Goal: Task Accomplishment & Management: Manage account settings

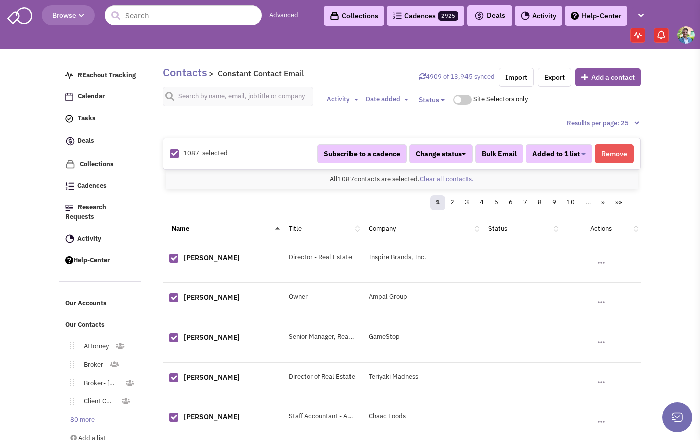
select select "744"
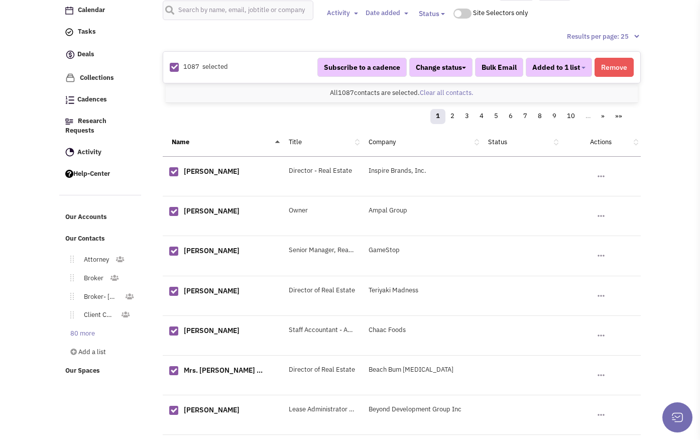
scroll to position [219, 0]
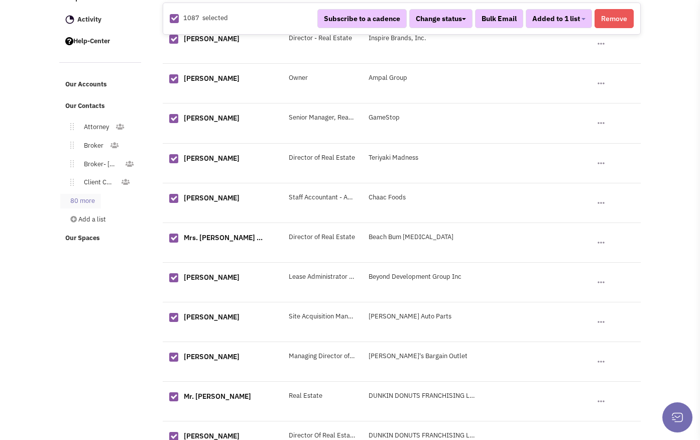
click at [92, 194] on link "80 more" at bounding box center [80, 201] width 41 height 15
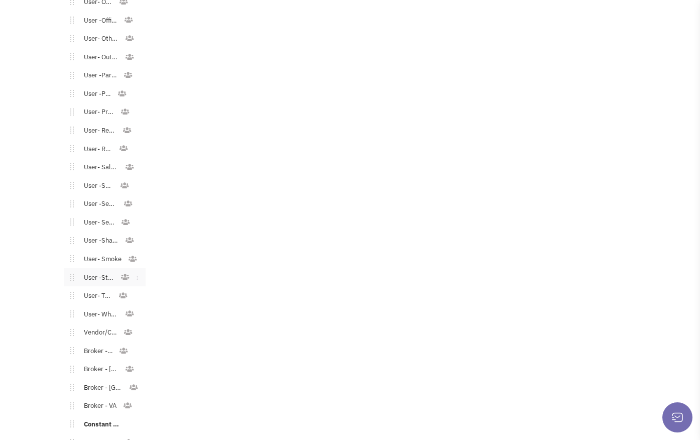
scroll to position [1488, 0]
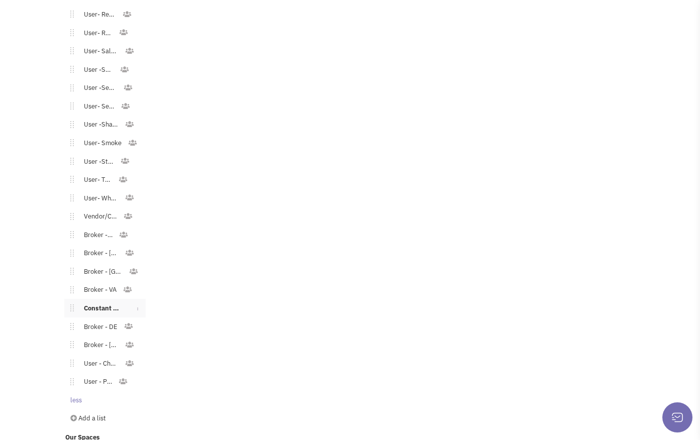
click at [100, 301] on link "Constant Contact Email" at bounding box center [101, 308] width 55 height 15
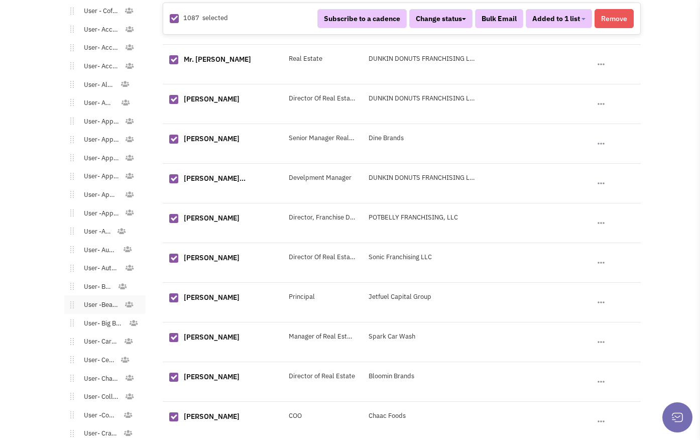
scroll to position [481, 0]
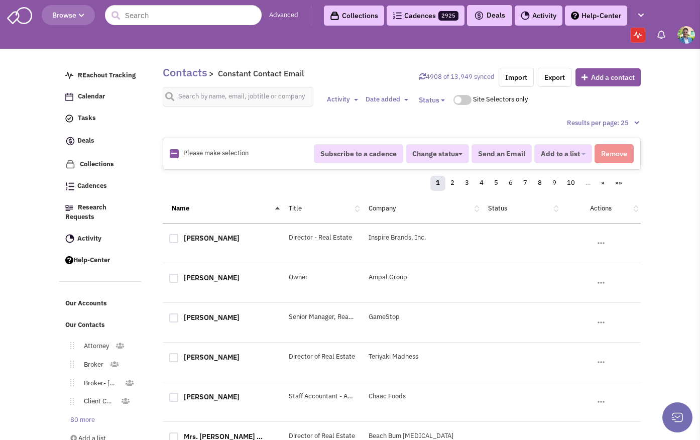
click at [175, 157] on link at bounding box center [174, 154] width 6 height 10
checkbox input "true"
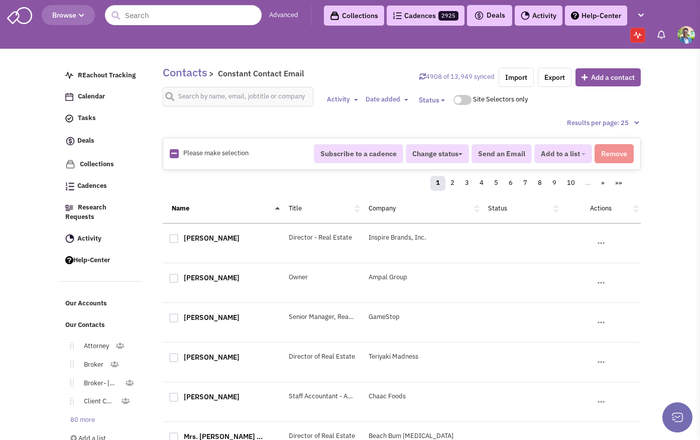
checkbox input "true"
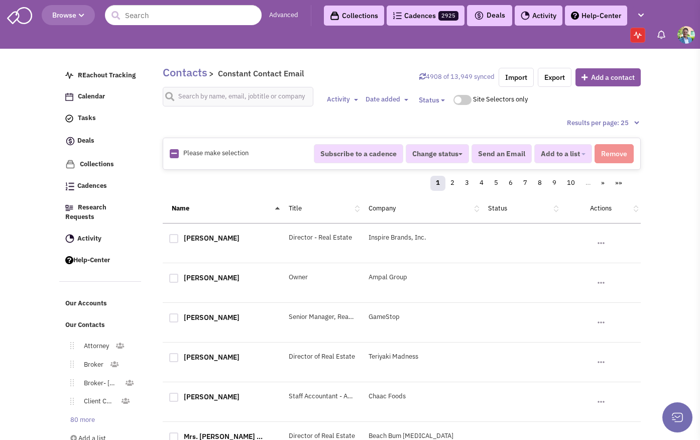
checkbox input "true"
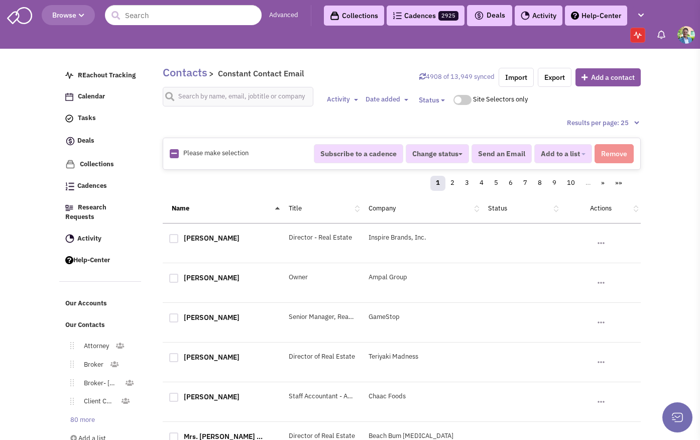
checkbox input "true"
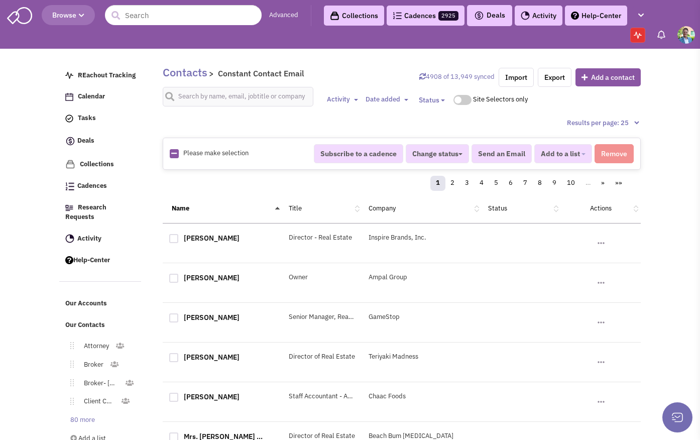
checkbox input "true"
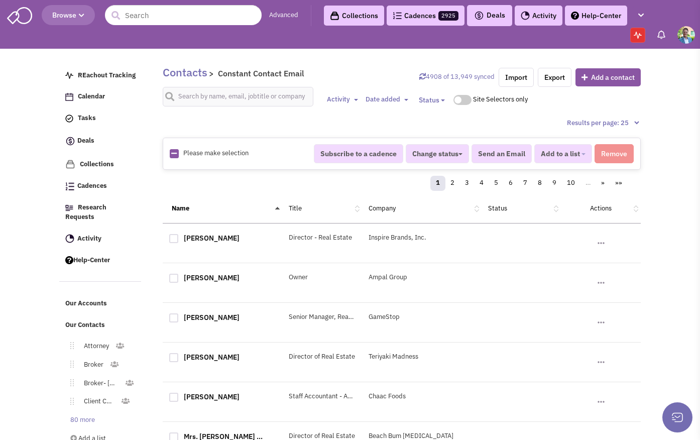
checkbox input "true"
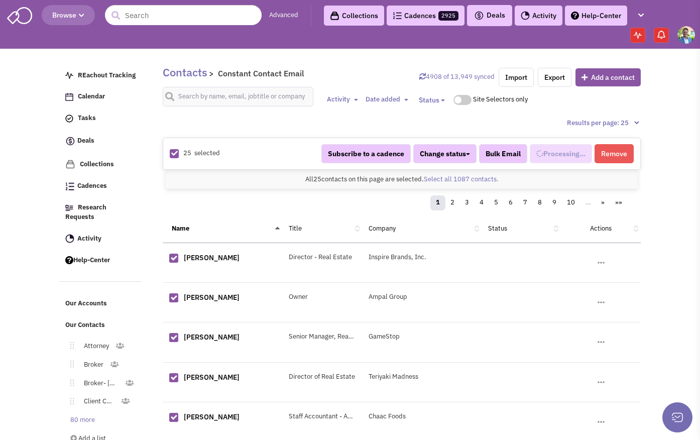
scroll to position [758, 0]
select select "744"
click at [437, 177] on link "Select all 1087 contacts." at bounding box center [461, 179] width 75 height 9
select select "744"
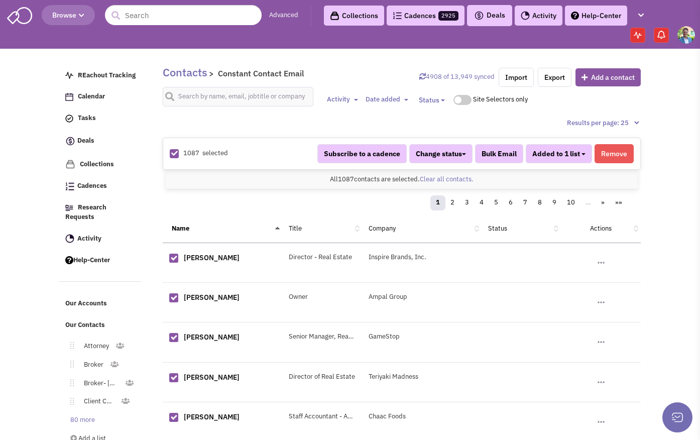
click at [582, 155] on button "Added to 1 list" at bounding box center [559, 153] width 66 height 19
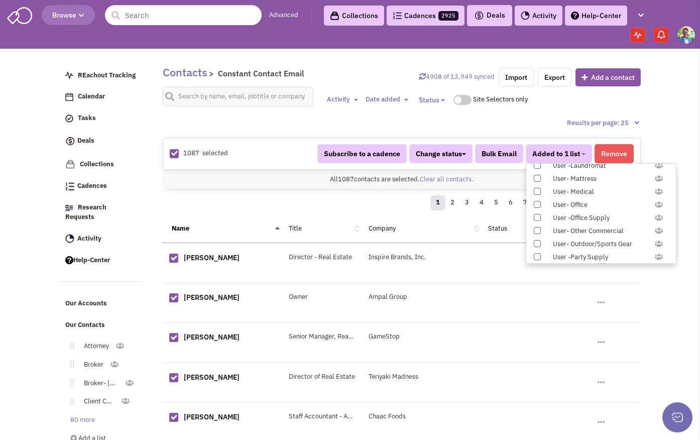
scroll to position [1035, 0]
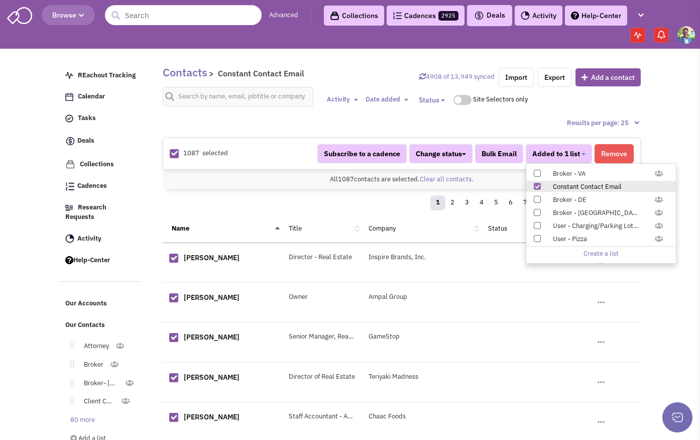
click at [537, 184] on span at bounding box center [537, 186] width 7 height 7
click at [536, 184] on input "Constant Contact Email" at bounding box center [536, 184] width 0 height 0
select select
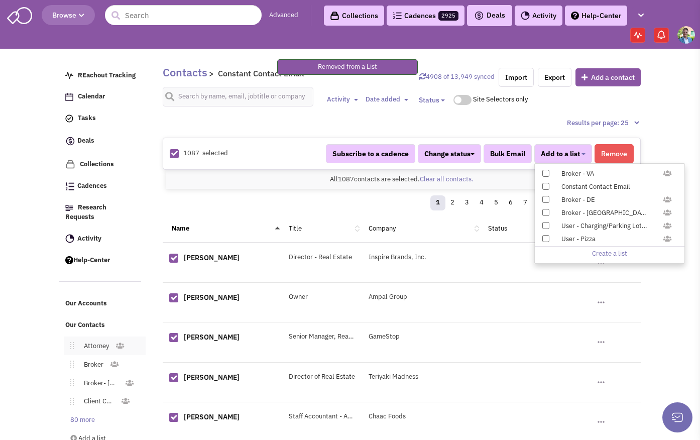
click at [103, 339] on link "Attorney" at bounding box center [94, 346] width 41 height 15
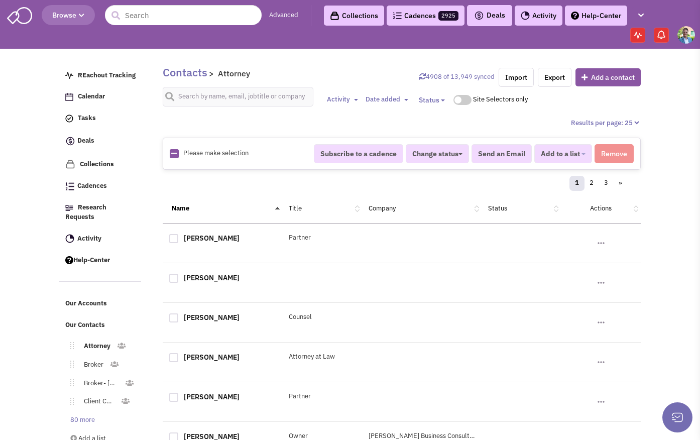
scroll to position [13, 0]
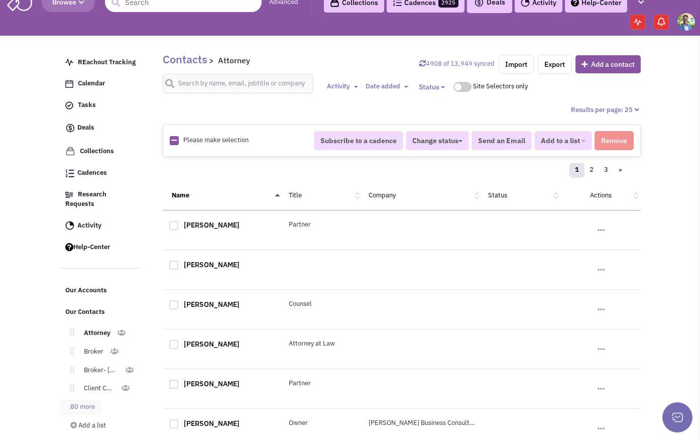
click at [82, 400] on link "80 more" at bounding box center [80, 407] width 41 height 15
click at [82, 400] on link "Economic Development" at bounding box center [99, 407] width 51 height 15
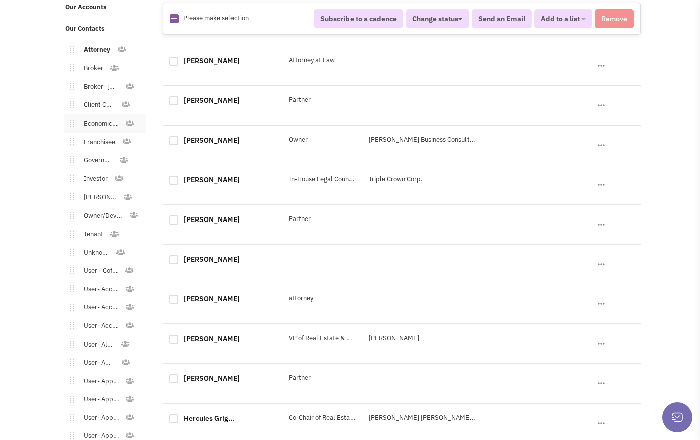
scroll to position [430, 0]
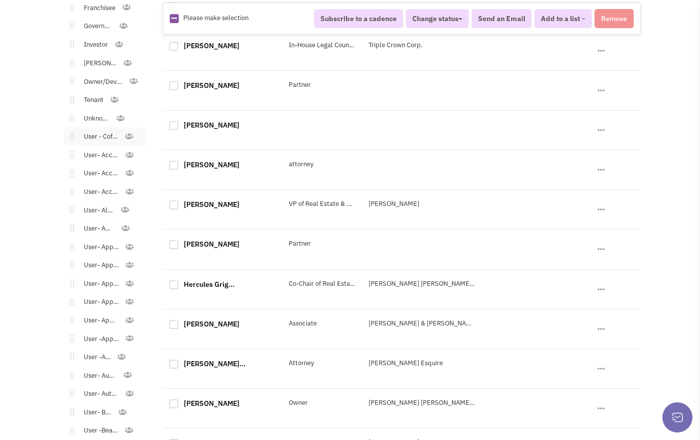
click at [91, 130] on link "User - Coffee/Donuts" at bounding box center [99, 137] width 50 height 15
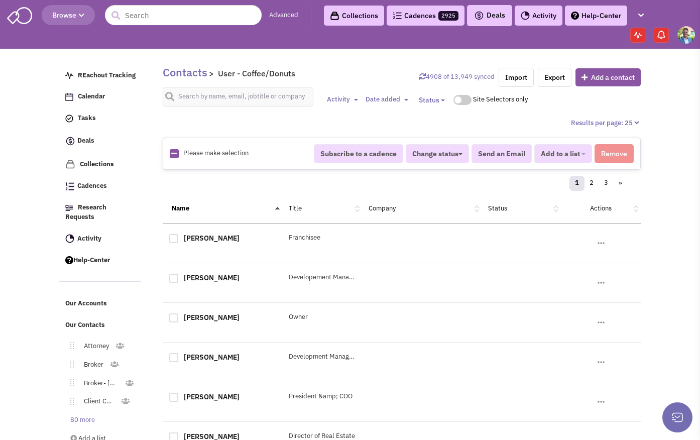
click at [178, 154] on img at bounding box center [174, 153] width 9 height 9
click at [177, 156] on img at bounding box center [174, 153] width 9 height 9
click at [173, 155] on icon at bounding box center [174, 153] width 6 height 7
checkbox input "true"
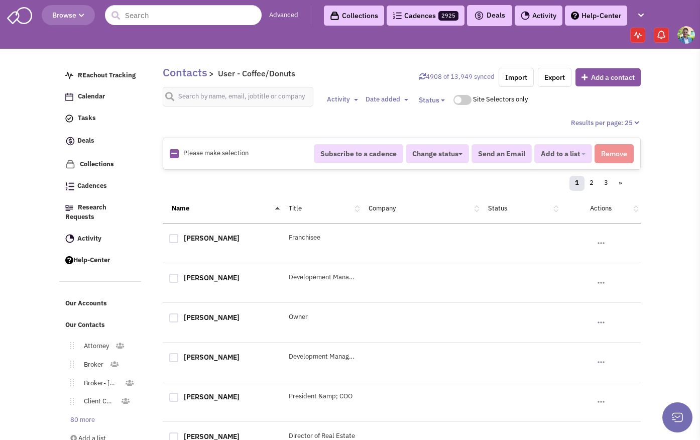
checkbox input "true"
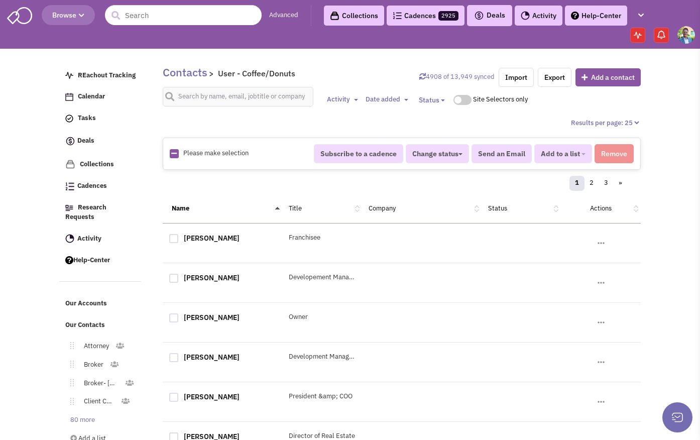
checkbox input "true"
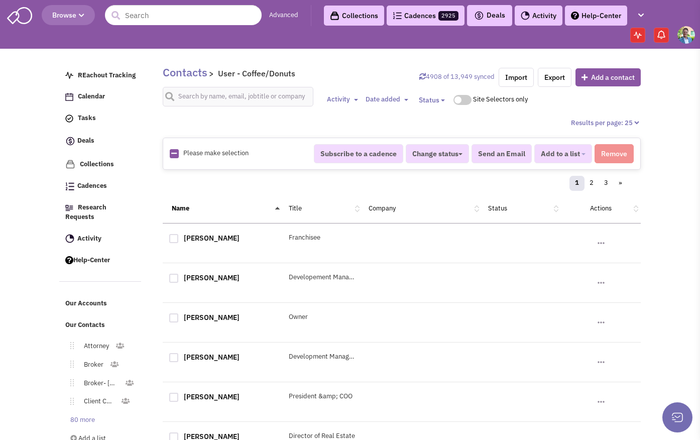
checkbox input "true"
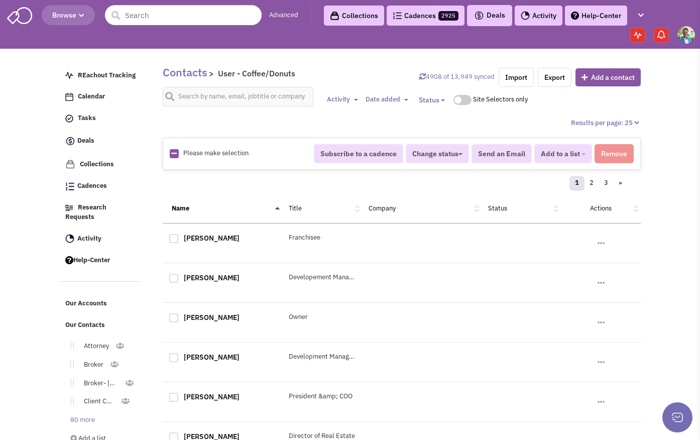
checkbox input "true"
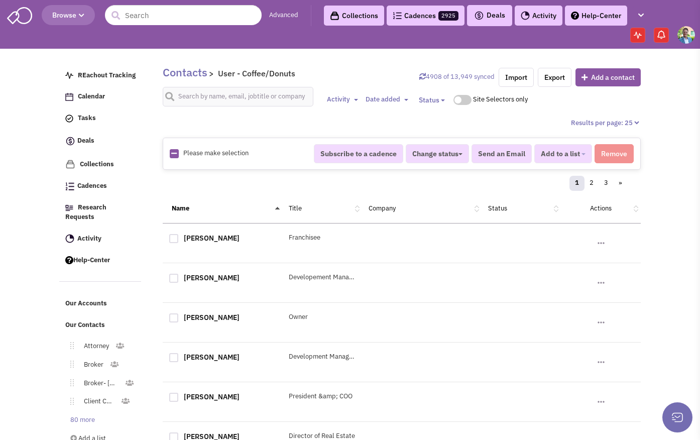
checkbox input "true"
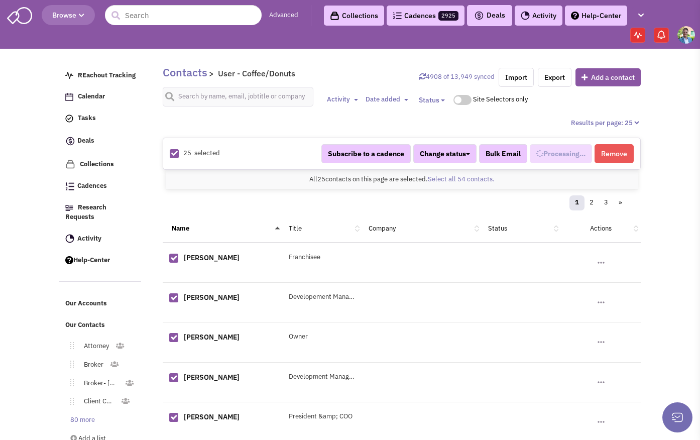
scroll to position [118, 0]
select select "568"
click at [454, 178] on link "Select all 54 contacts." at bounding box center [461, 179] width 67 height 9
select select "568"
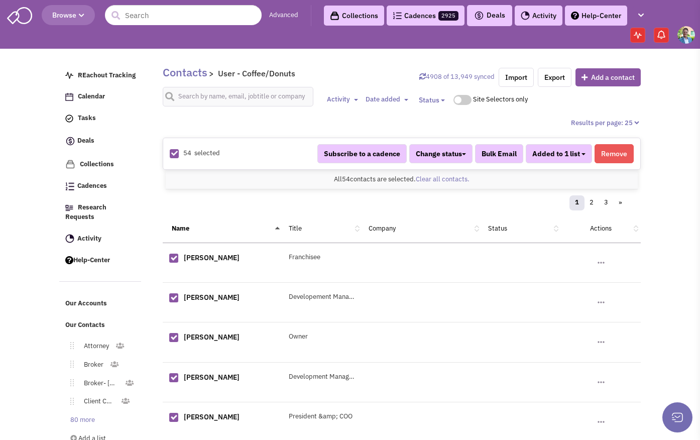
click at [583, 153] on b "button" at bounding box center [583, 154] width 4 height 2
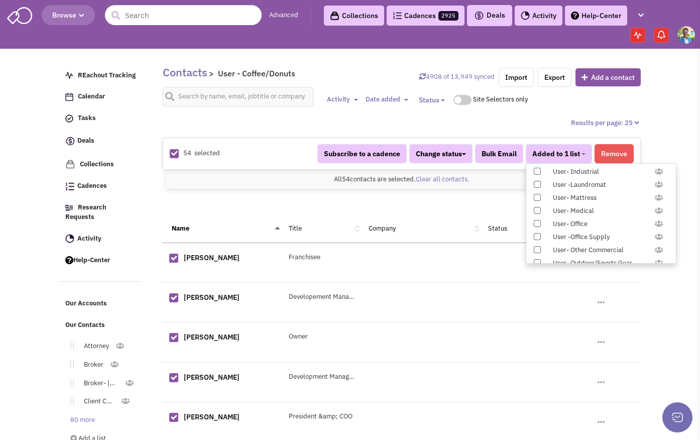
scroll to position [1035, 0]
click at [537, 186] on span at bounding box center [537, 186] width 7 height 7
click at [536, 184] on input "Constant Contact Email" at bounding box center [536, 184] width 0 height 0
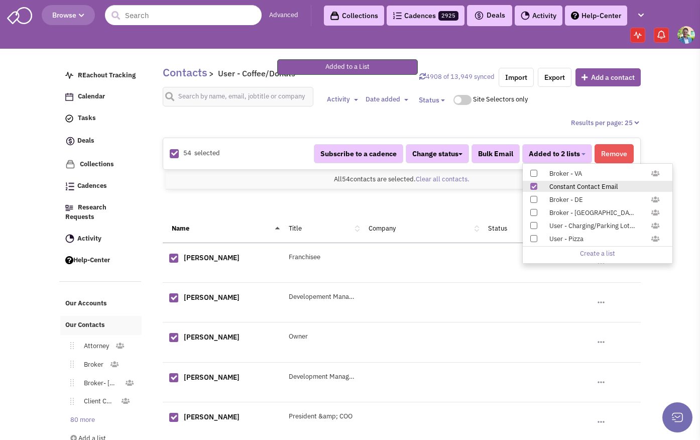
scroll to position [37, 0]
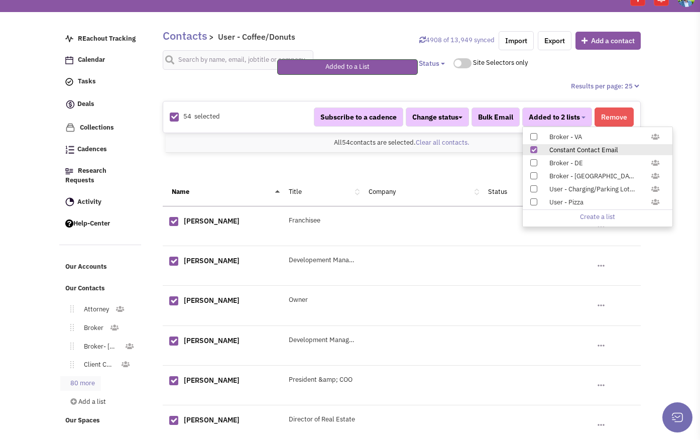
click at [73, 376] on link "80 more" at bounding box center [80, 383] width 41 height 15
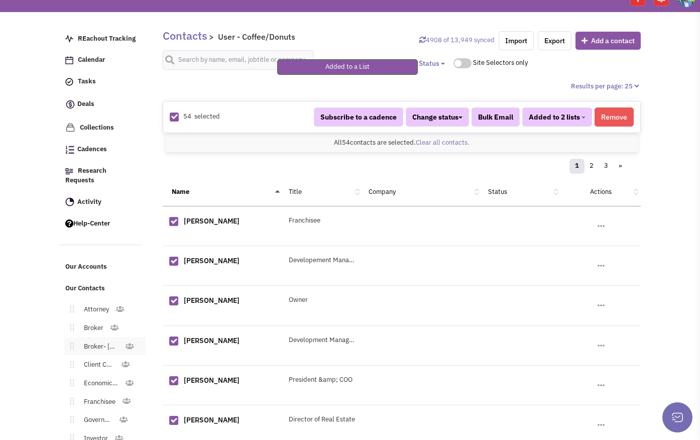
scroll to position [265, 0]
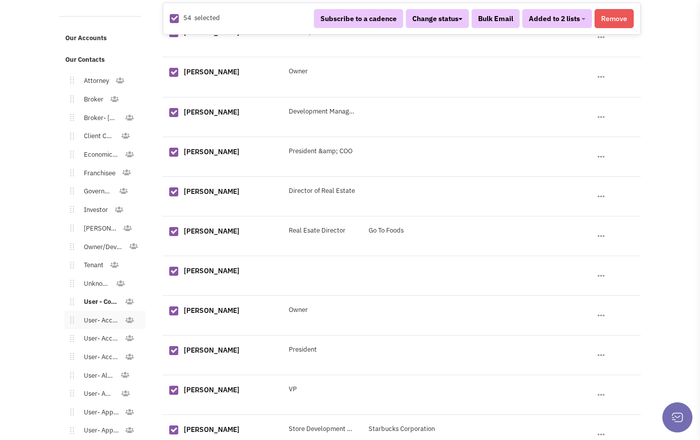
click at [102, 313] on link "User- Accessories - General" at bounding box center [99, 320] width 51 height 15
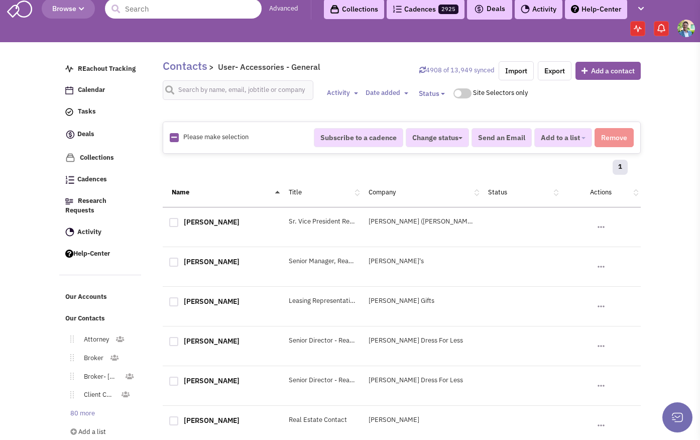
scroll to position [44, 0]
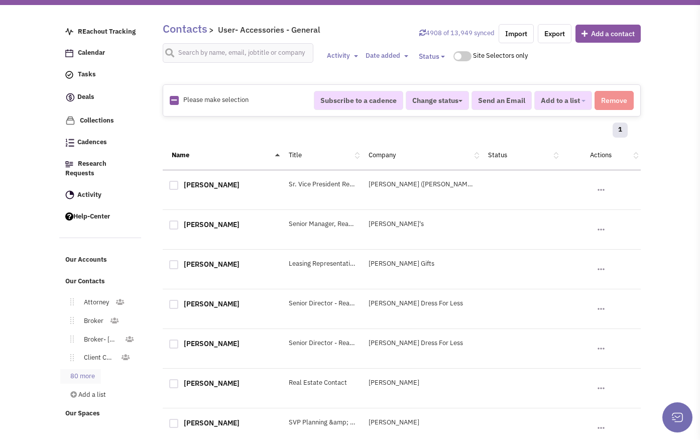
click at [76, 369] on link "80 more" at bounding box center [80, 376] width 41 height 15
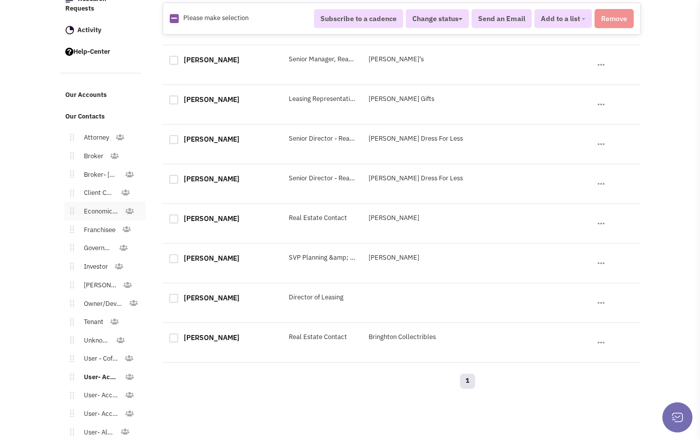
scroll to position [215, 0]
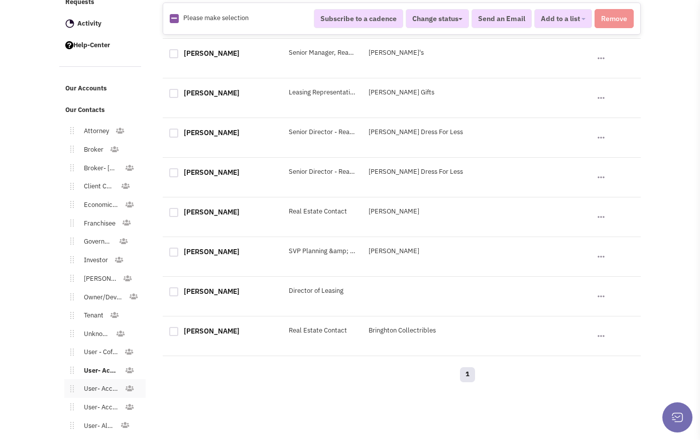
click at [88, 382] on link "User- Accessories - Jewelry" at bounding box center [99, 389] width 51 height 15
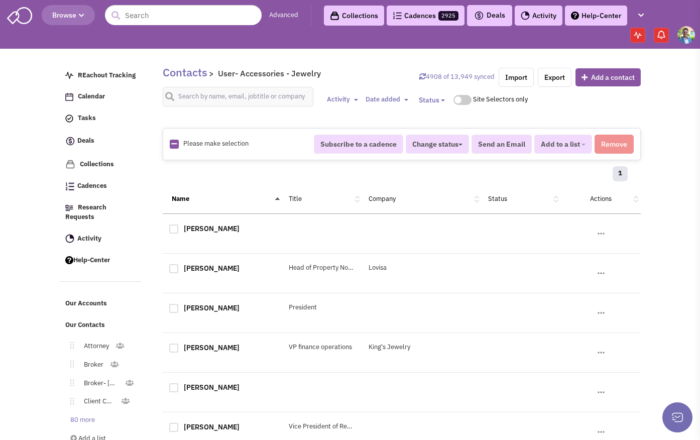
click at [175, 145] on icon at bounding box center [174, 144] width 6 height 7
checkbox input "true"
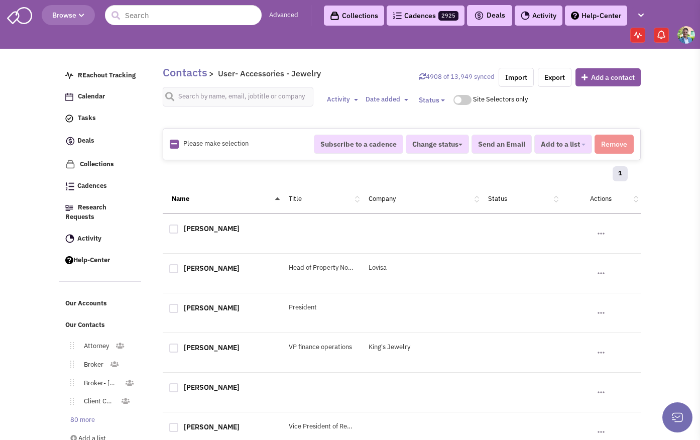
checkbox input "true"
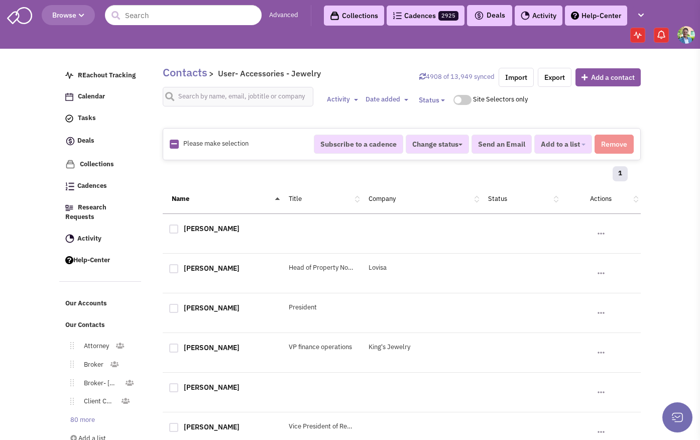
checkbox input "true"
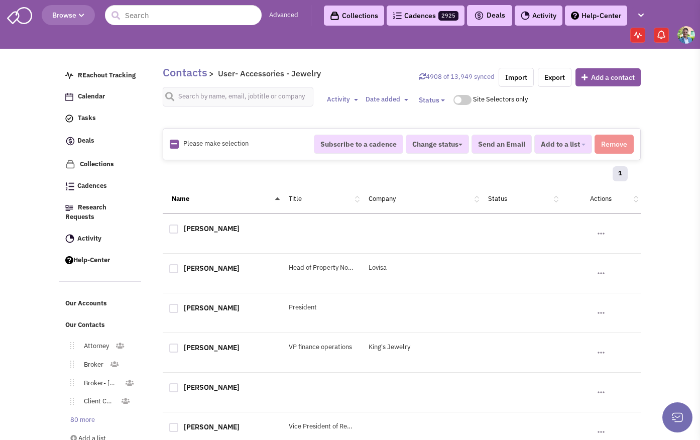
checkbox input "true"
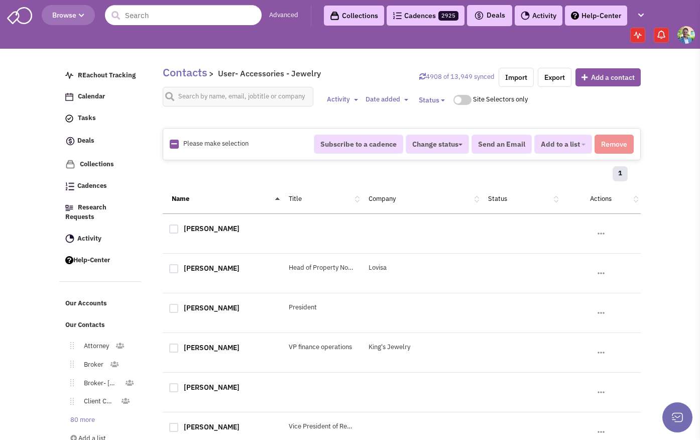
checkbox input "true"
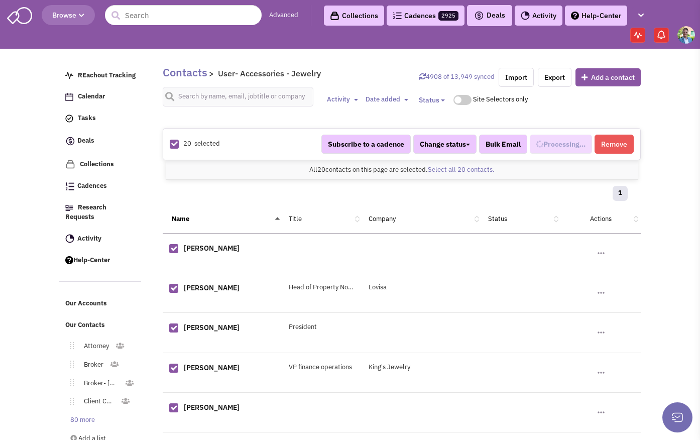
select select "538"
click at [573, 141] on span "Added to 1 list" at bounding box center [556, 144] width 48 height 9
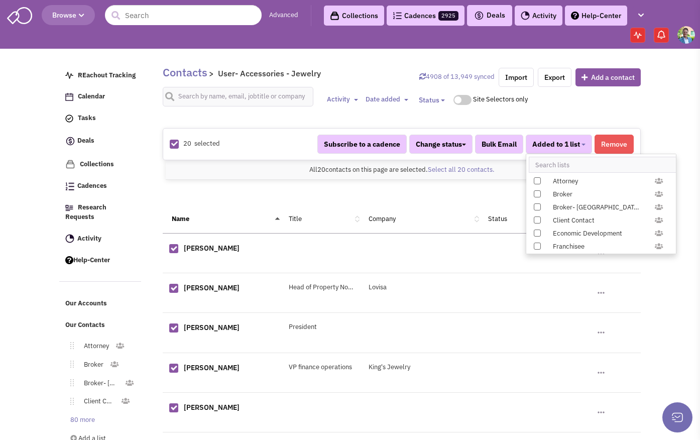
scroll to position [1035, 0]
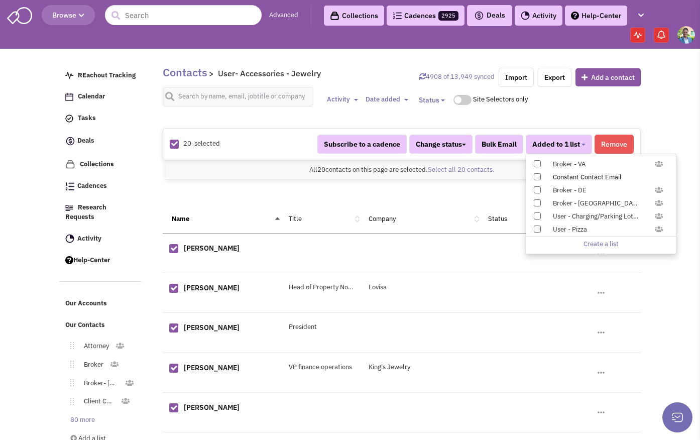
click at [536, 174] on span at bounding box center [537, 176] width 7 height 7
click at [536, 175] on input "Constant Contact Email" at bounding box center [536, 175] width 0 height 0
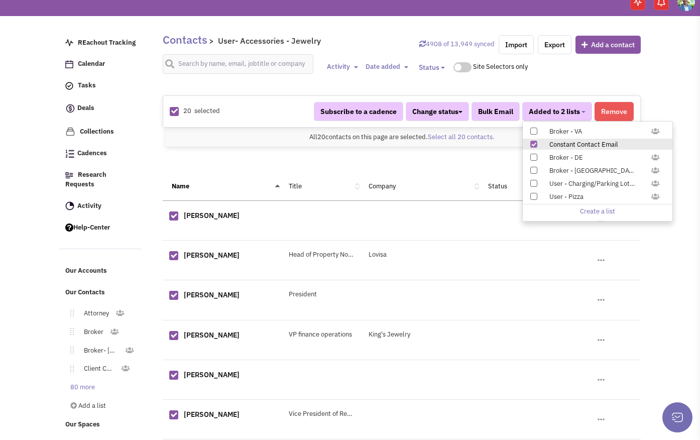
scroll to position [60, 0]
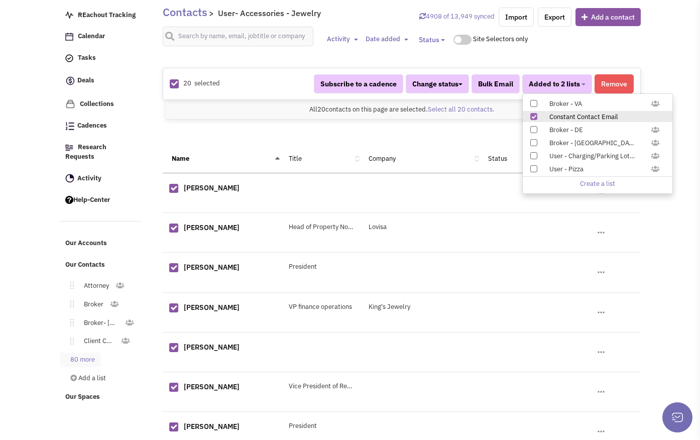
click at [92, 352] on link "80 more" at bounding box center [80, 359] width 41 height 15
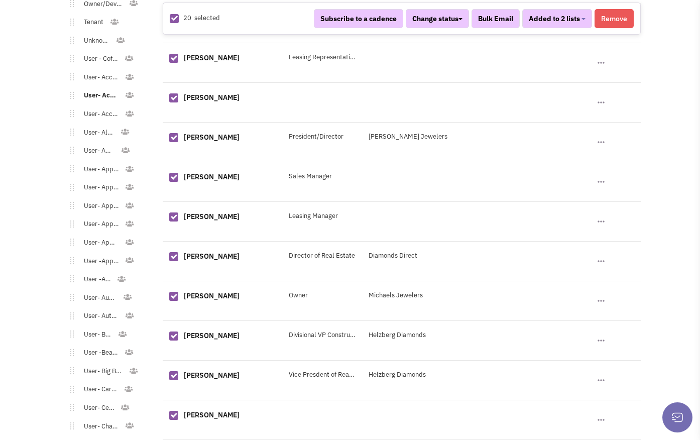
scroll to position [502, 0]
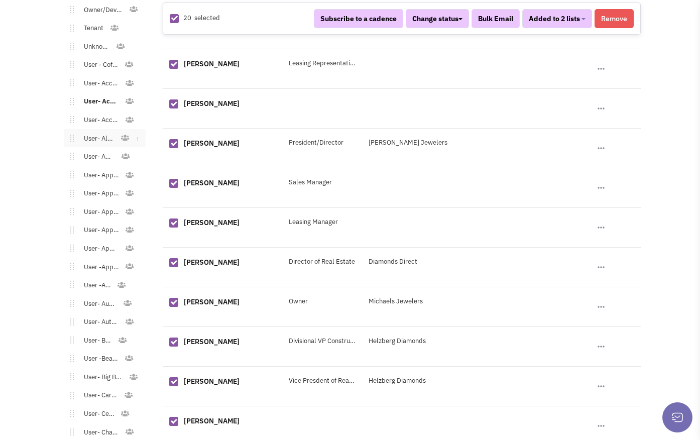
click at [102, 132] on link "User- Alcohol" at bounding box center [97, 139] width 46 height 15
click at [101, 132] on link "User- Alcohol" at bounding box center [97, 139] width 46 height 15
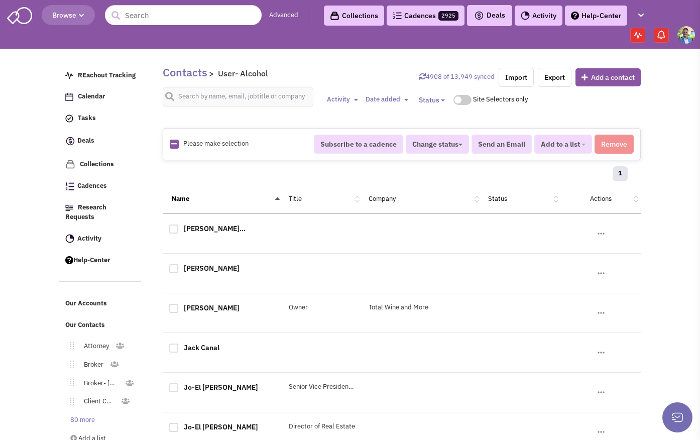
click at [173, 145] on icon at bounding box center [174, 144] width 6 height 7
checkbox input "true"
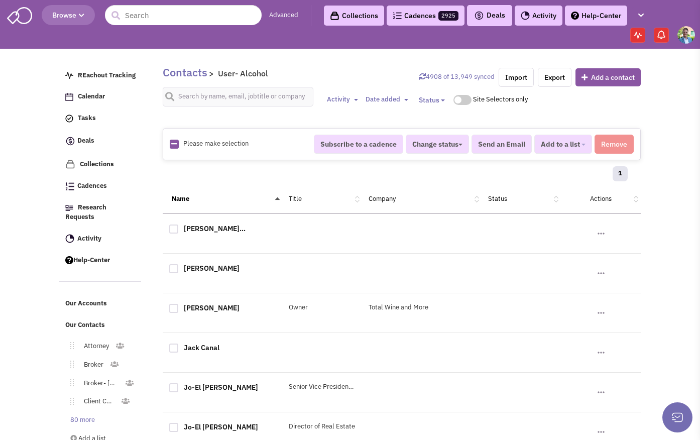
checkbox input "true"
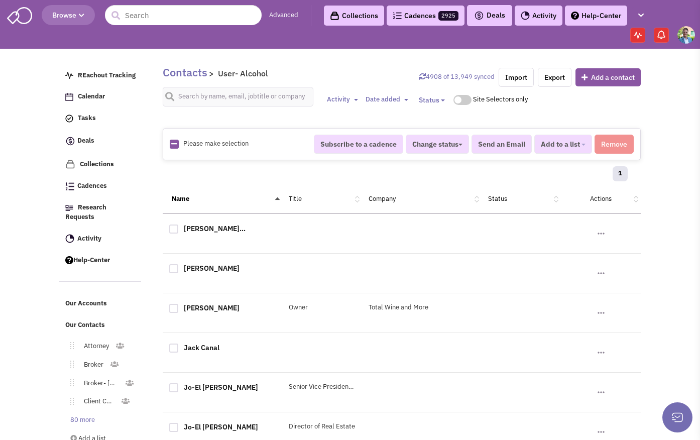
checkbox input "true"
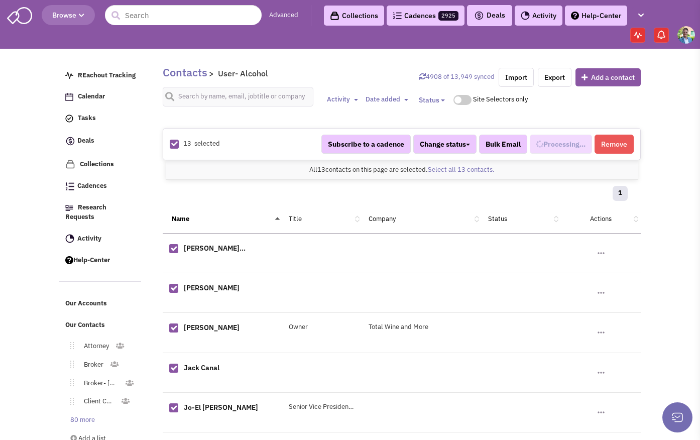
scroll to position [157, 0]
select select "547"
click at [568, 147] on span "Added to 1 list" at bounding box center [556, 144] width 48 height 9
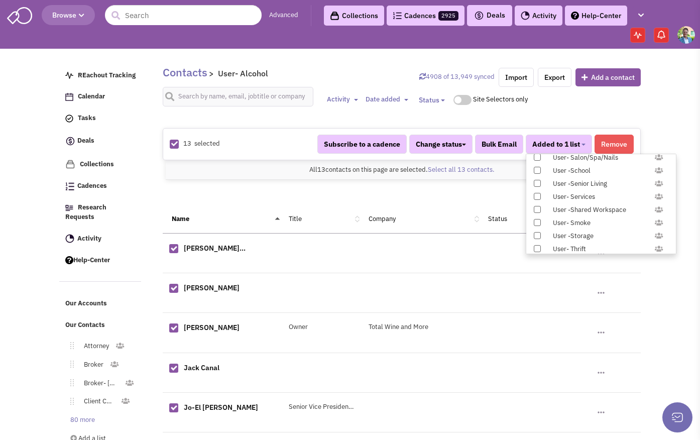
scroll to position [1035, 0]
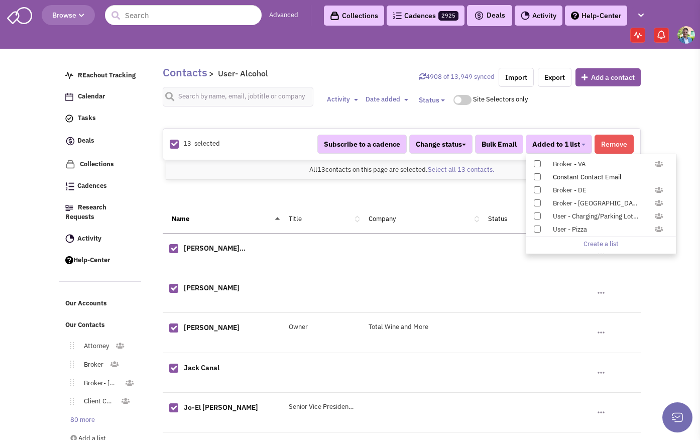
click at [535, 176] on span at bounding box center [537, 176] width 7 height 7
click at [536, 175] on input "Constant Contact Email" at bounding box center [536, 175] width 0 height 0
click at [223, 195] on div "1" at bounding box center [401, 195] width 465 height 20
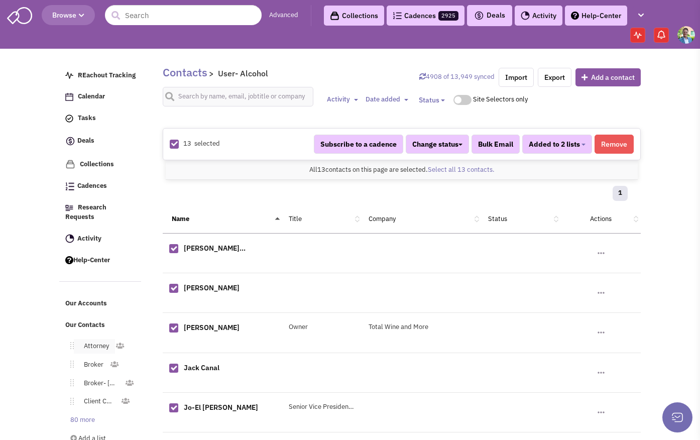
scroll to position [33, 0]
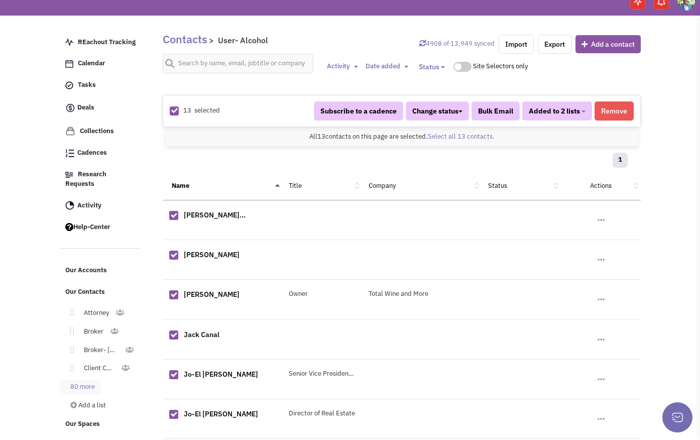
click at [72, 380] on link "80 more" at bounding box center [80, 387] width 41 height 15
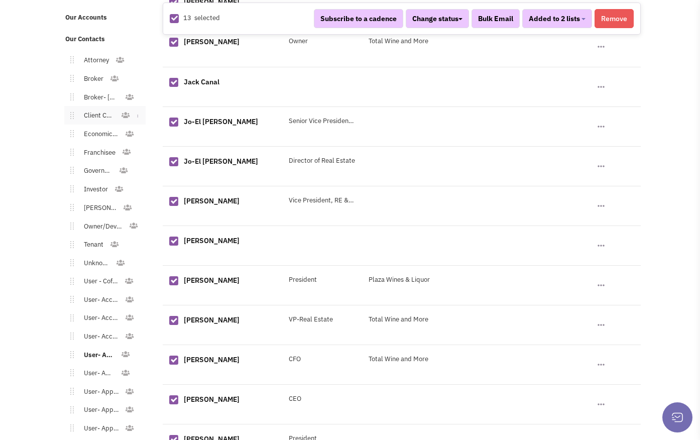
scroll to position [305, 0]
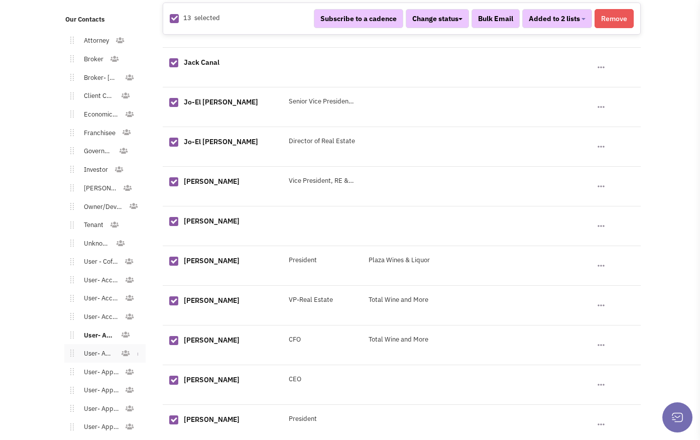
click at [91, 346] on link "User- Apparel" at bounding box center [97, 353] width 47 height 15
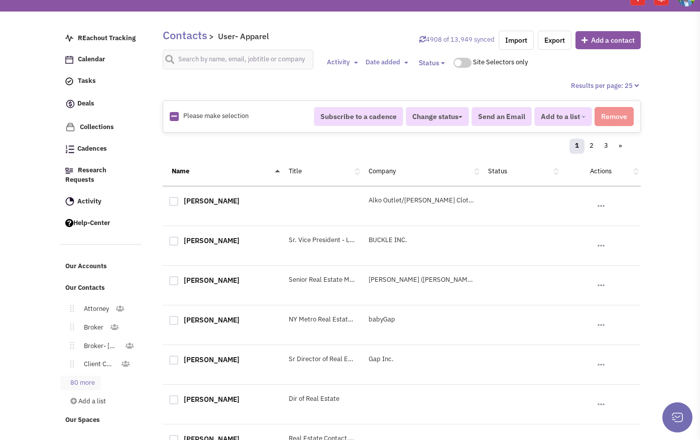
click at [77, 376] on link "80 more" at bounding box center [80, 383] width 41 height 15
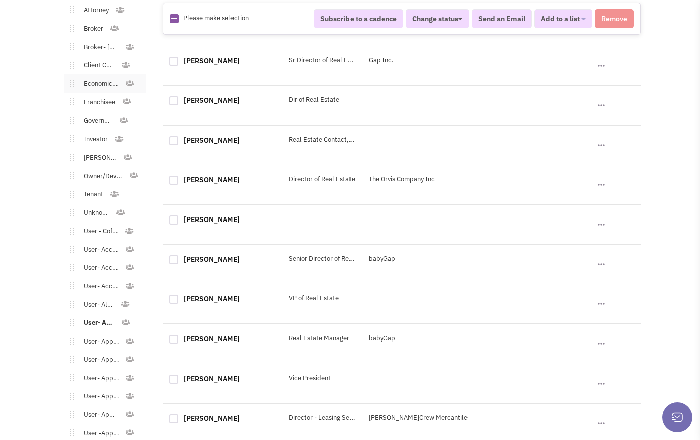
scroll to position [415, 0]
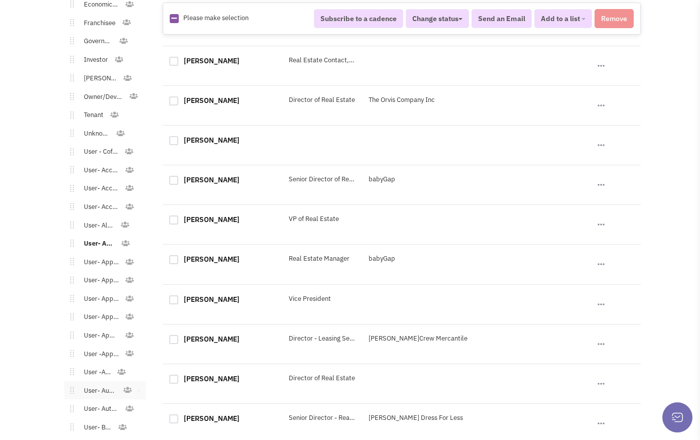
click at [93, 384] on link "User- Automotive" at bounding box center [98, 391] width 49 height 15
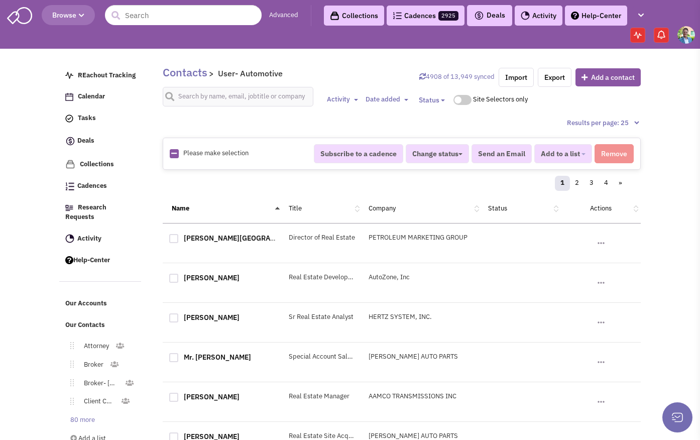
click at [175, 156] on icon at bounding box center [174, 153] width 6 height 7
checkbox input "true"
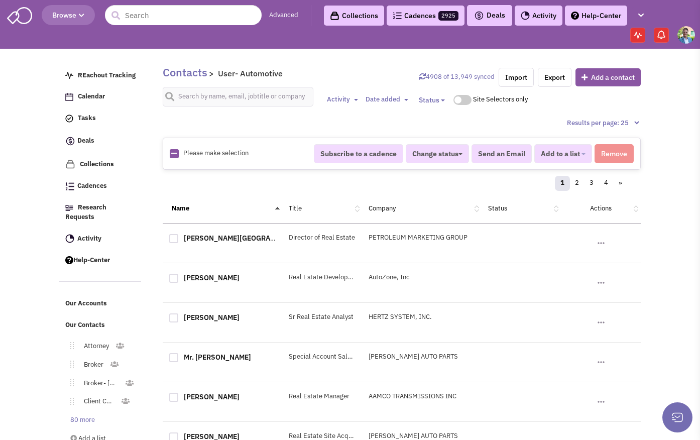
checkbox input "true"
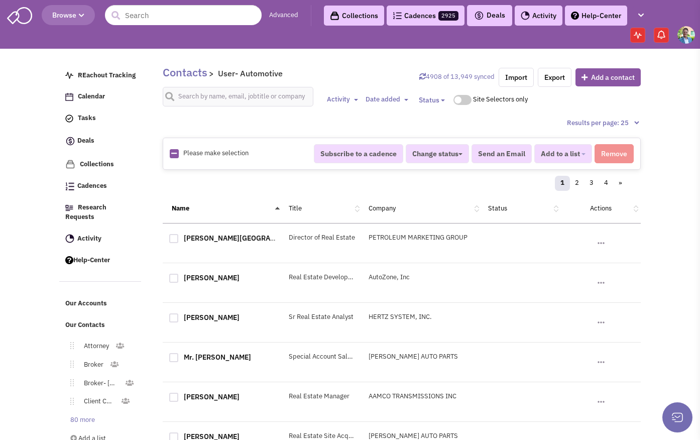
checkbox input "true"
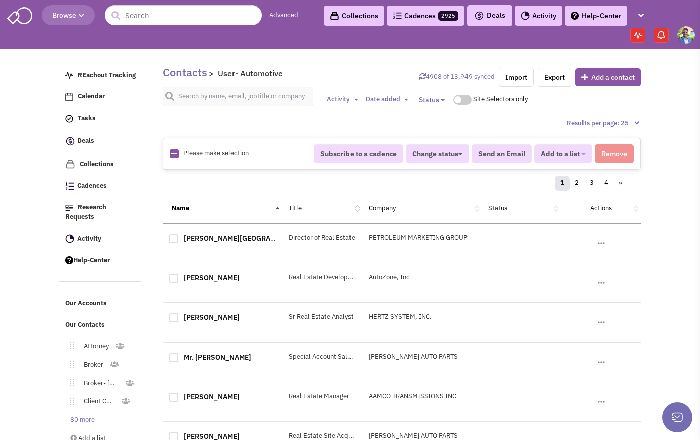
checkbox input "true"
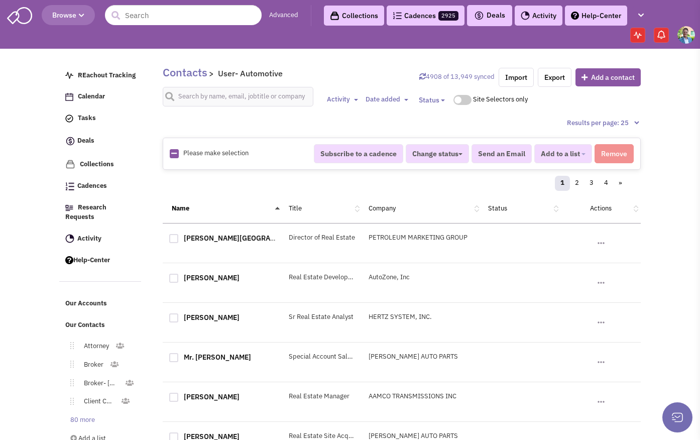
checkbox input "true"
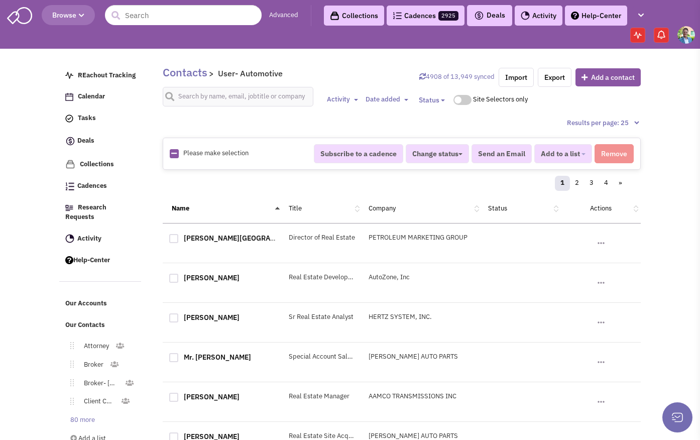
checkbox input "true"
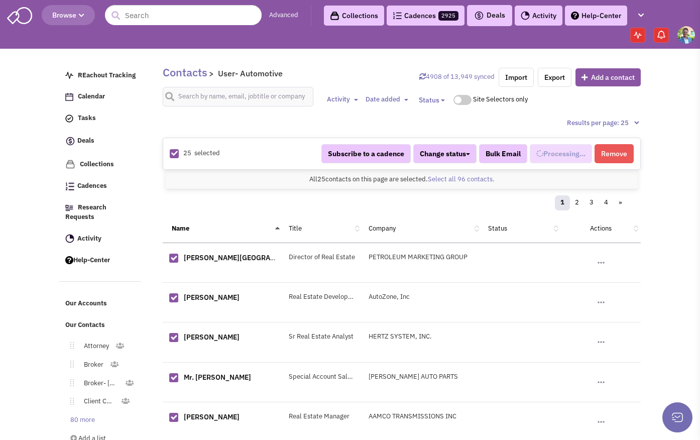
scroll to position [242, 0]
select select "668"
click at [463, 180] on link "Select all 96 contacts." at bounding box center [461, 179] width 67 height 9
select select "668"
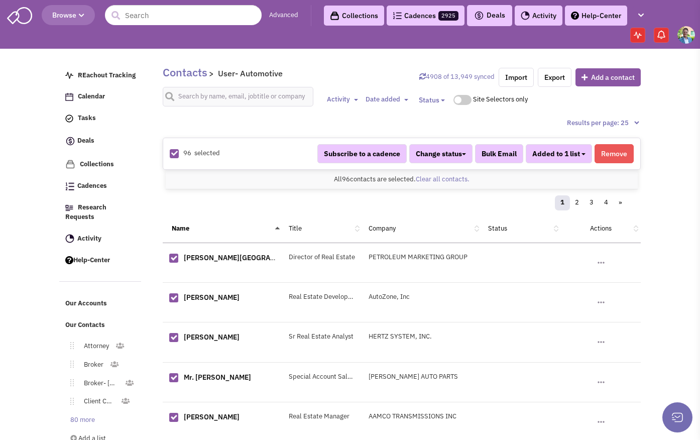
click at [585, 152] on button "Added to 1 list" at bounding box center [559, 153] width 66 height 19
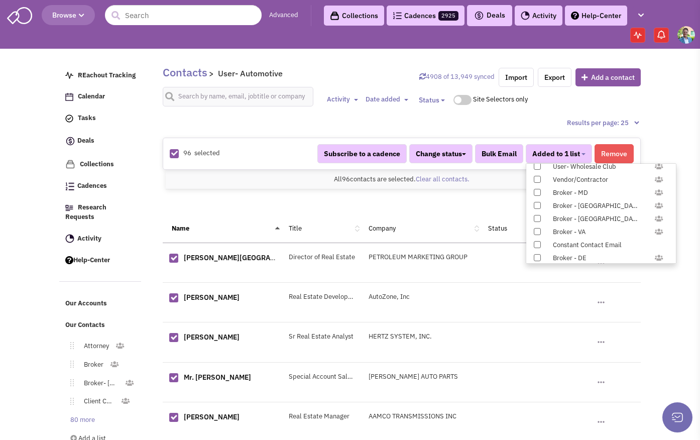
scroll to position [1035, 0]
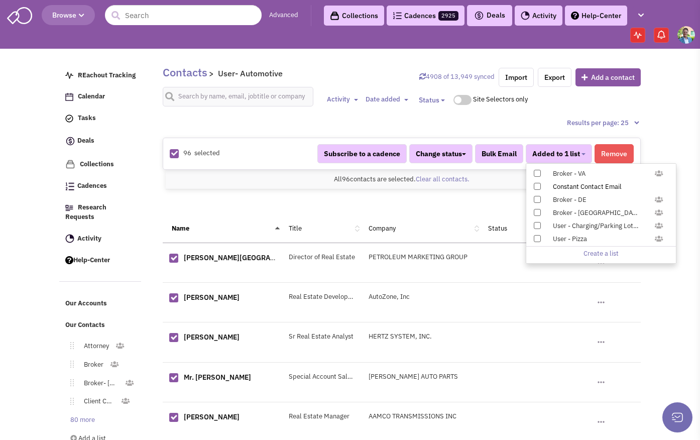
click at [537, 186] on span at bounding box center [537, 186] width 7 height 7
click at [536, 184] on input "Constant Contact Email" at bounding box center [536, 184] width 0 height 0
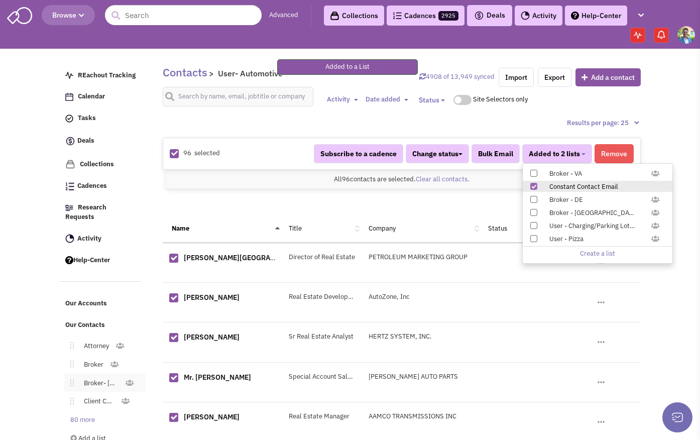
scroll to position [136, 0]
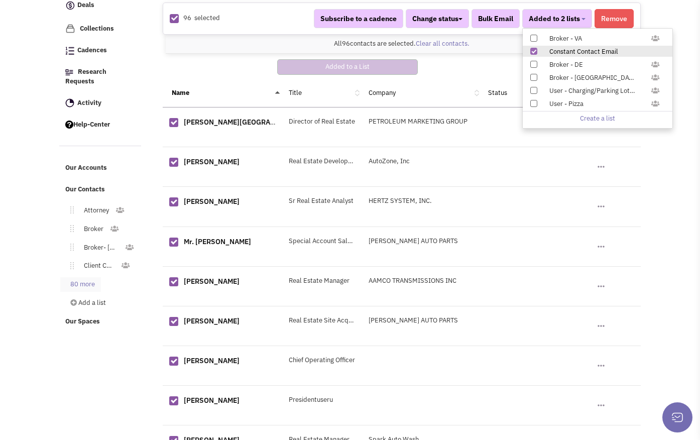
click at [91, 277] on link "80 more" at bounding box center [80, 284] width 41 height 15
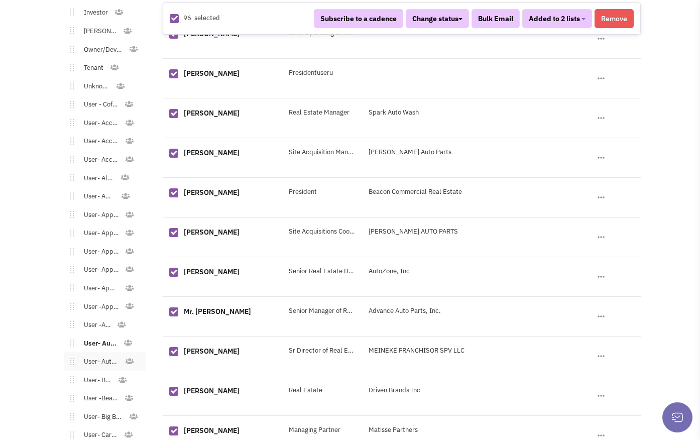
scroll to position [532, 0]
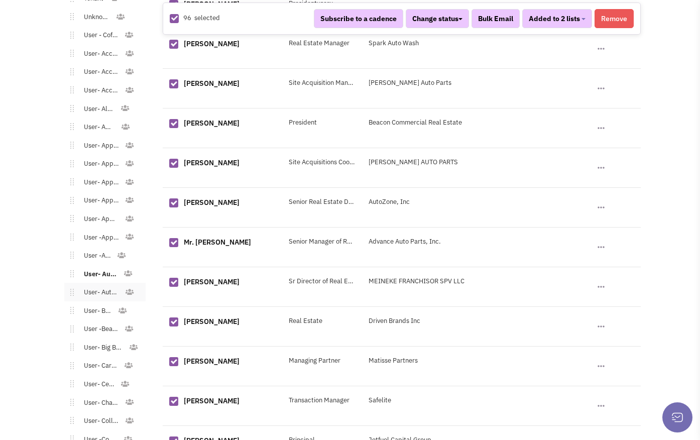
click at [93, 285] on link "User- Automotive - Dealer/Rental" at bounding box center [99, 292] width 51 height 15
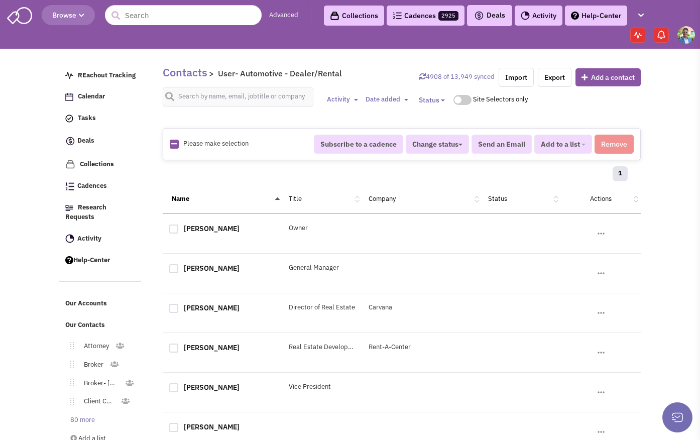
click at [174, 141] on icon at bounding box center [174, 144] width 6 height 7
checkbox input "true"
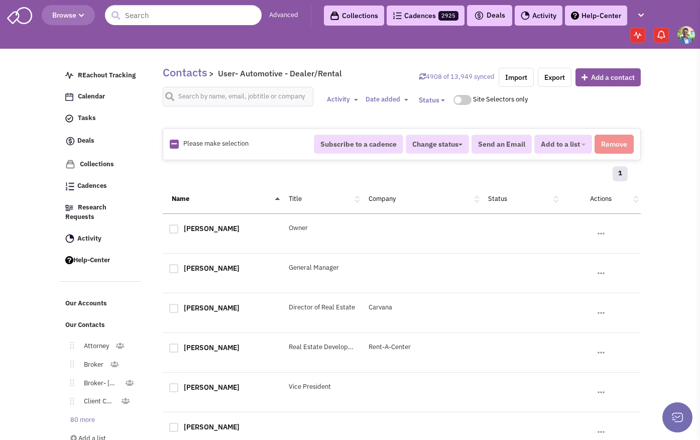
checkbox input "true"
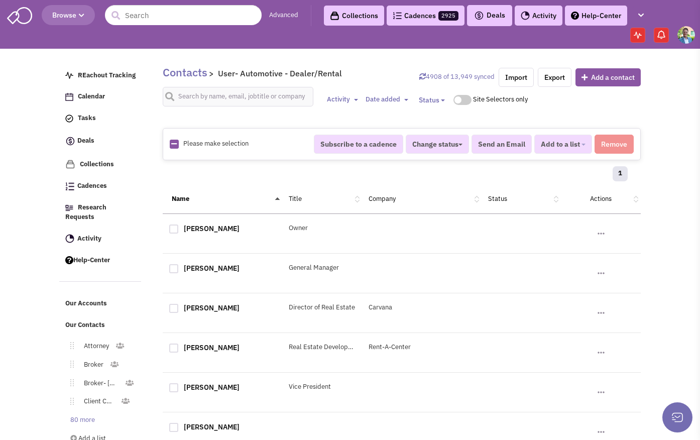
checkbox input "true"
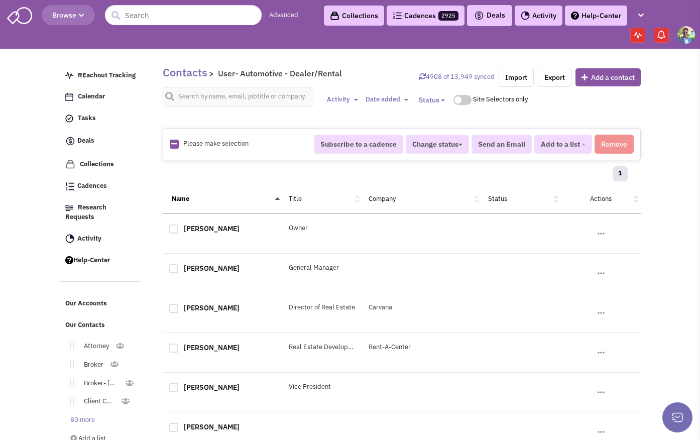
checkbox input "true"
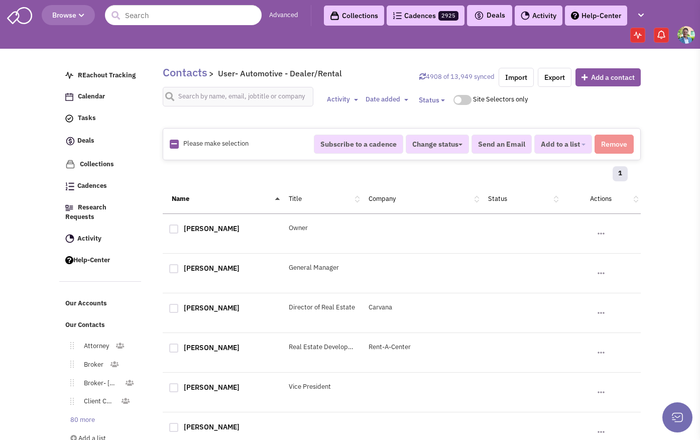
checkbox input "true"
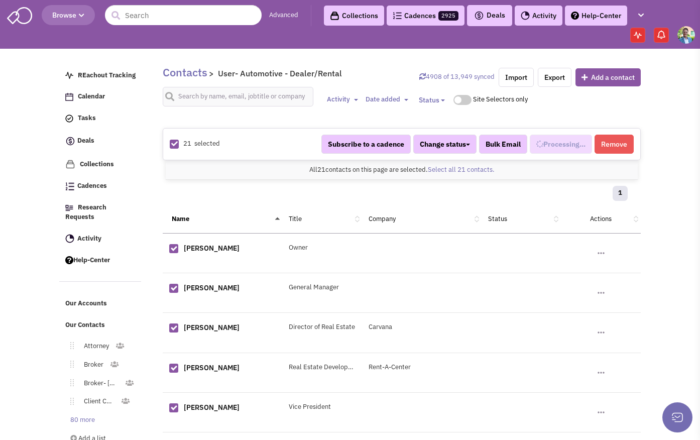
scroll to position [252, 0]
select select "541"
click at [570, 143] on span "Added to 1 list" at bounding box center [556, 144] width 48 height 9
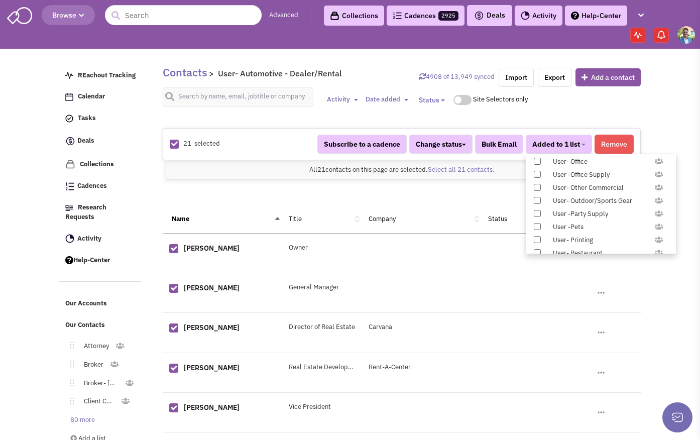
scroll to position [1035, 0]
click at [537, 178] on span at bounding box center [537, 176] width 7 height 7
click at [536, 175] on input "Constant Contact Email" at bounding box center [536, 175] width 0 height 0
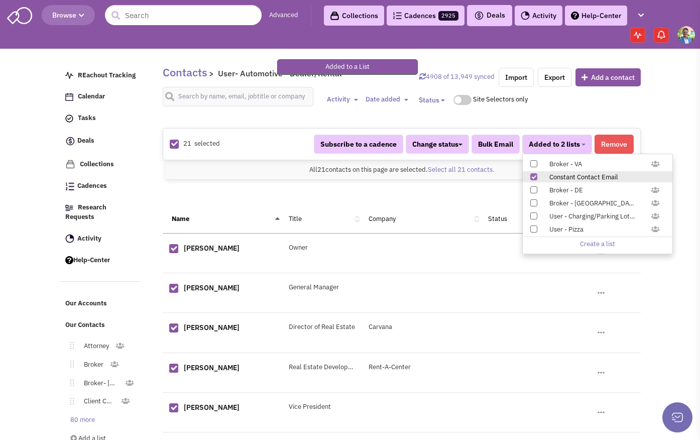
scroll to position [200, 0]
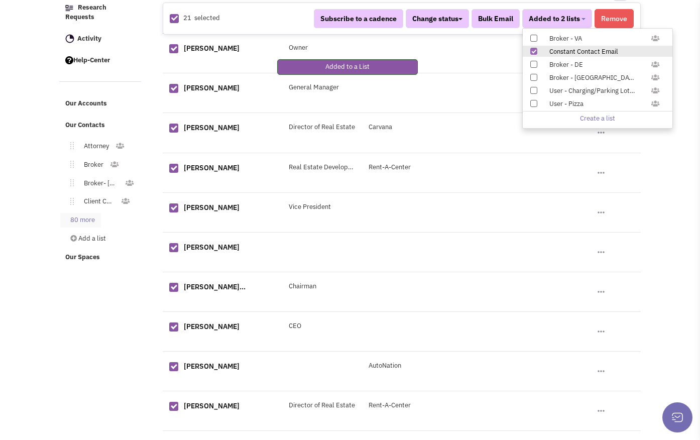
click at [80, 213] on link "80 more" at bounding box center [80, 220] width 41 height 15
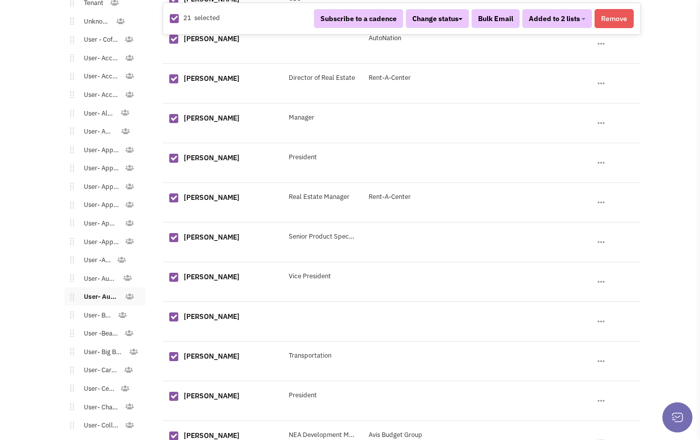
scroll to position [540, 0]
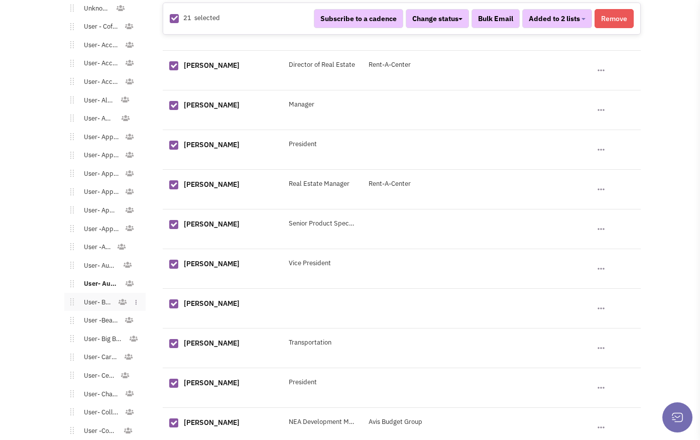
click at [97, 295] on link "User- Bank" at bounding box center [96, 302] width 44 height 15
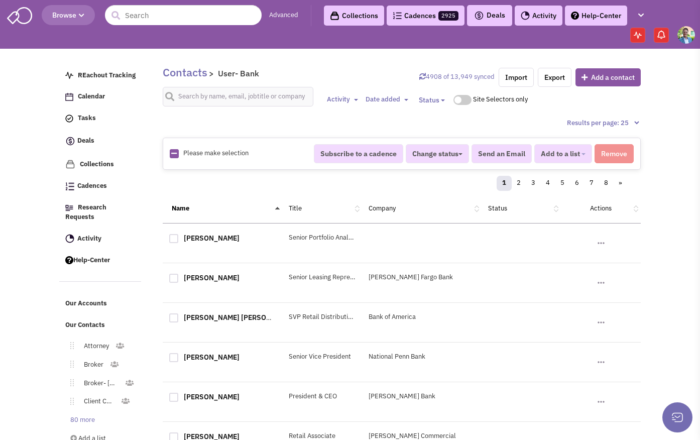
click at [173, 152] on icon at bounding box center [174, 153] width 6 height 7
checkbox input "true"
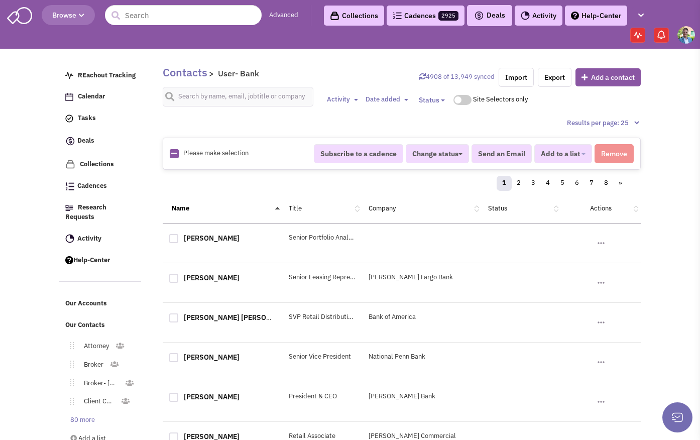
checkbox input "true"
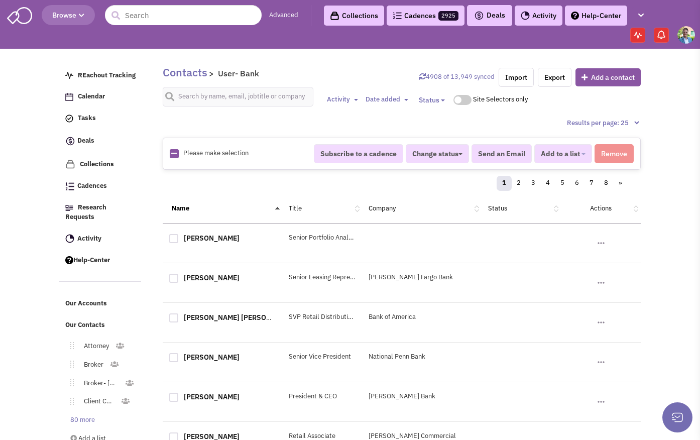
checkbox input "true"
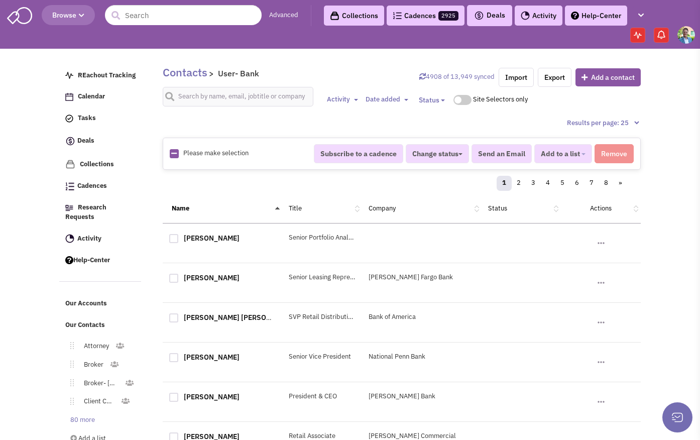
checkbox input "true"
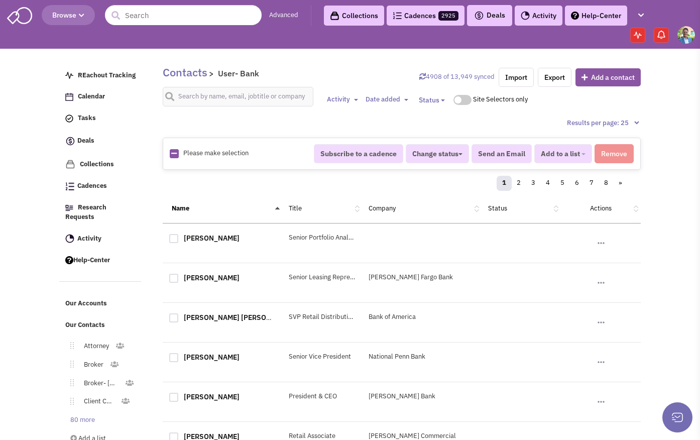
checkbox input "true"
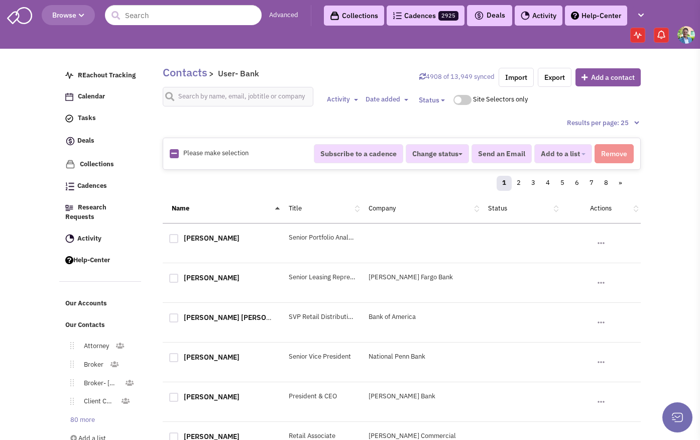
checkbox input "true"
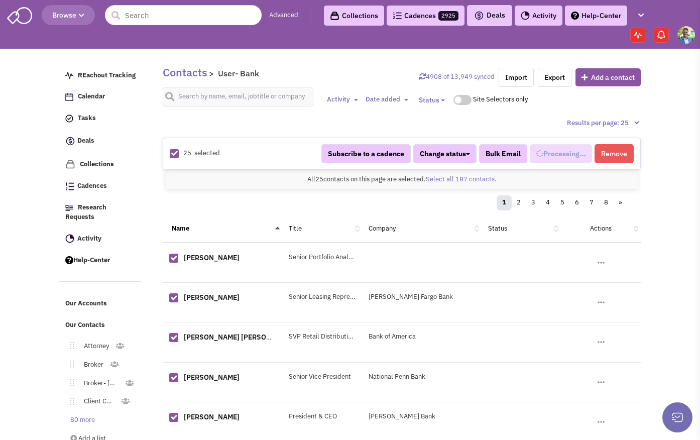
scroll to position [262, 0]
select select "688"
click at [455, 181] on link "Select all 187 contacts." at bounding box center [461, 179] width 71 height 9
select select "688"
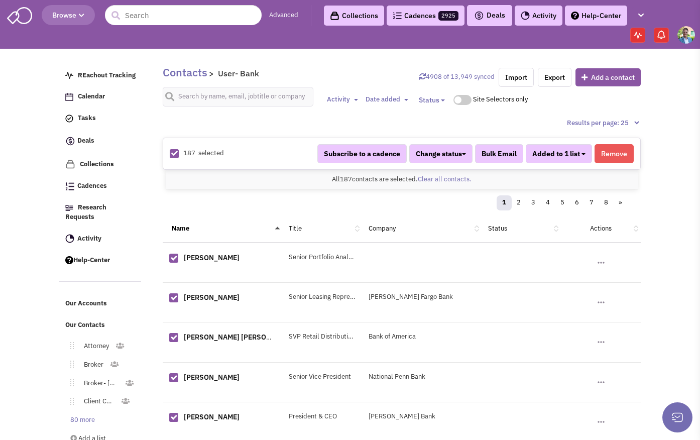
click at [581, 159] on button "Added to 1 list" at bounding box center [559, 153] width 66 height 19
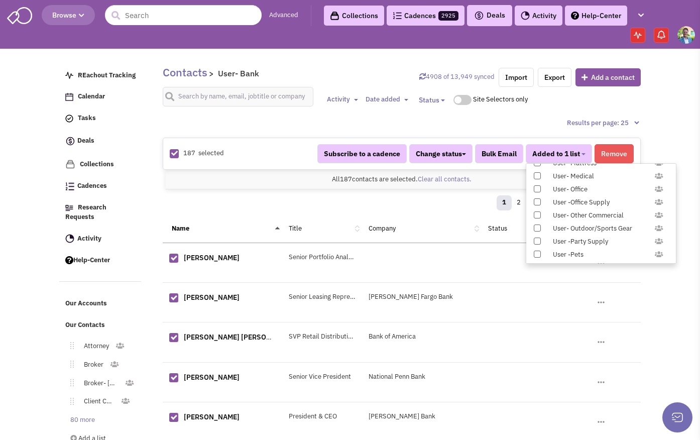
scroll to position [1035, 0]
click at [538, 185] on span at bounding box center [537, 186] width 7 height 7
click at [536, 184] on input "Constant Contact Email" at bounding box center [536, 184] width 0 height 0
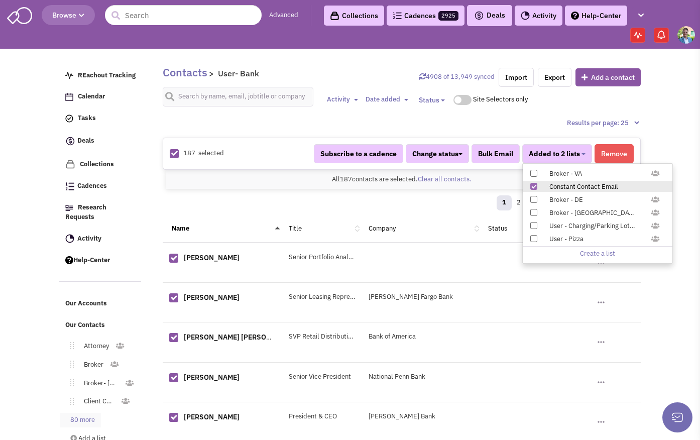
click at [72, 413] on link "80 more" at bounding box center [80, 420] width 41 height 15
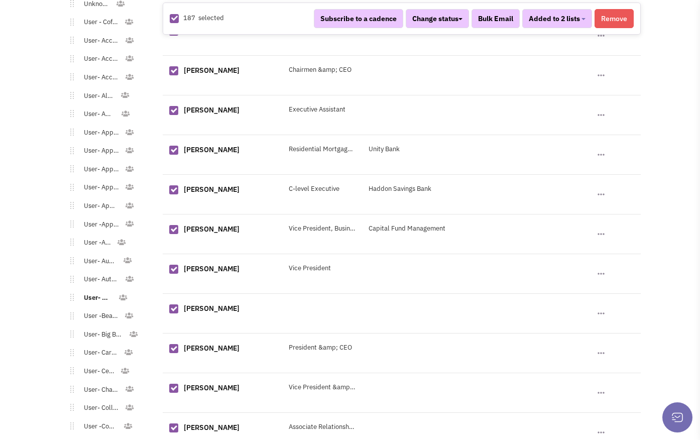
scroll to position [551, 0]
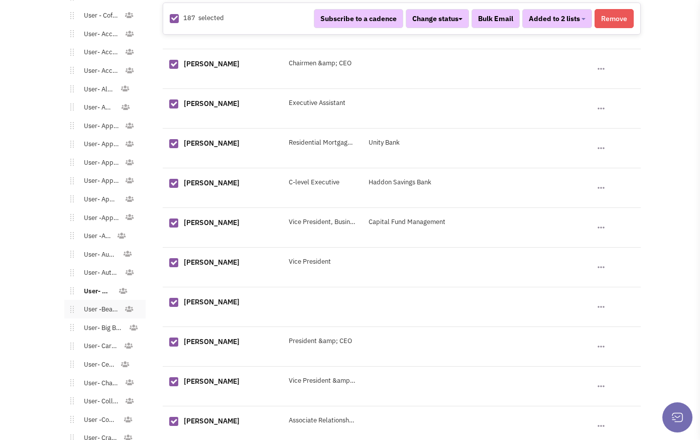
click at [89, 304] on link "User -Beauty Supply" at bounding box center [99, 309] width 50 height 15
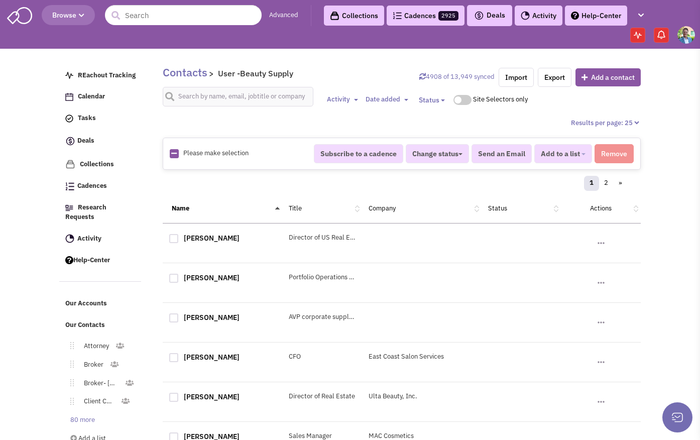
click at [172, 153] on icon at bounding box center [174, 153] width 6 height 7
checkbox input "true"
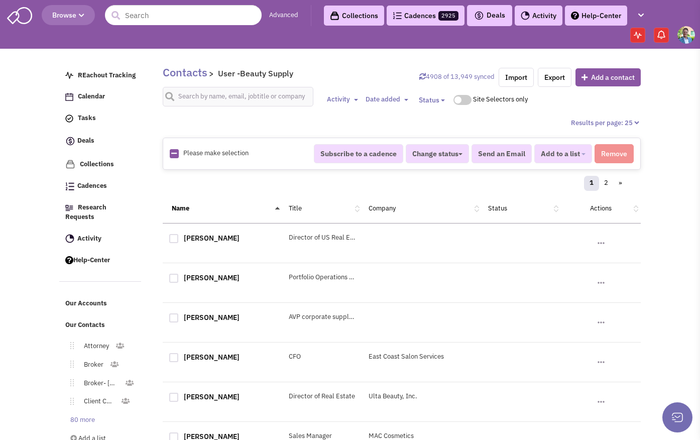
checkbox input "true"
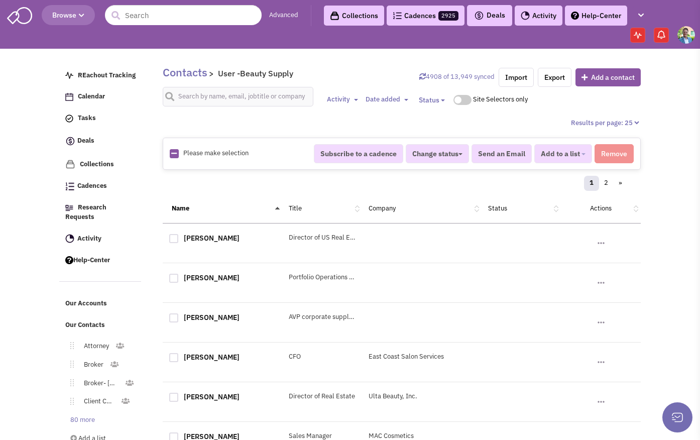
checkbox input "true"
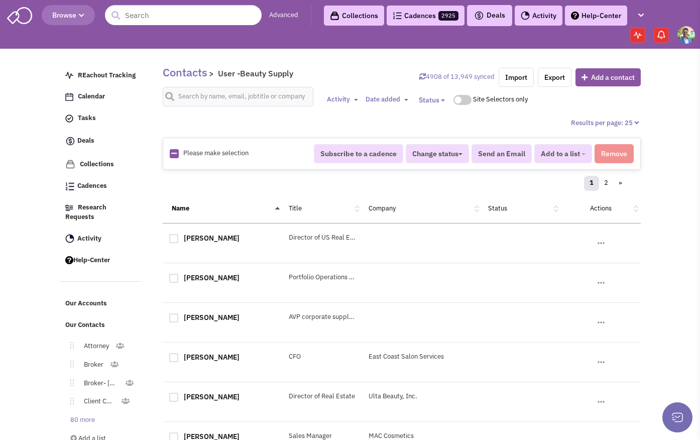
checkbox input "true"
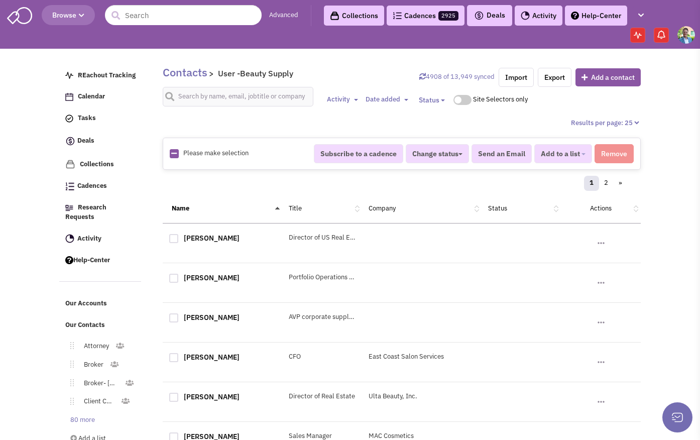
checkbox input "true"
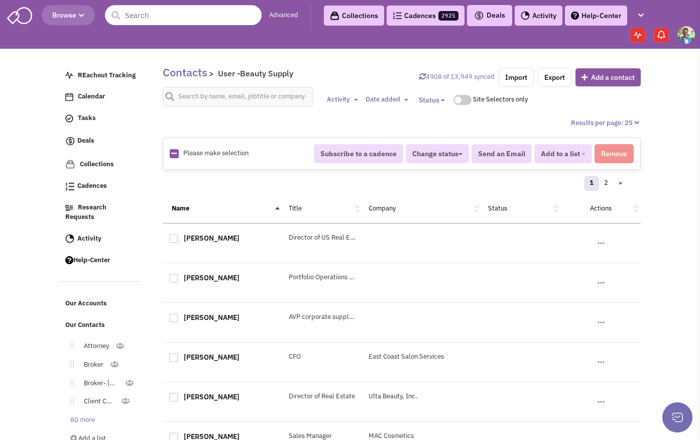
checkbox input "true"
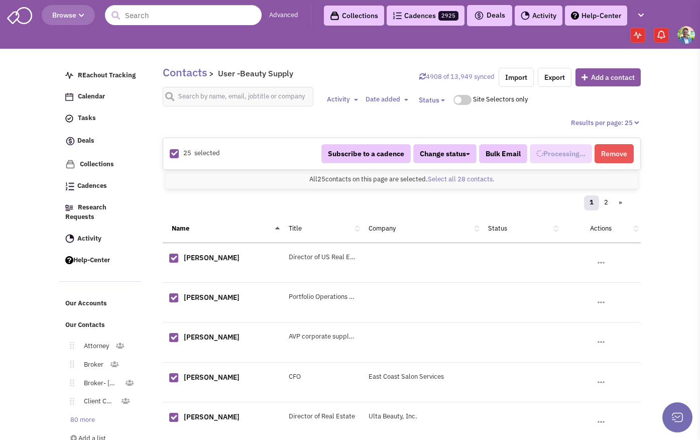
select select "684"
click at [454, 178] on link "Select all 28 contacts." at bounding box center [461, 179] width 67 height 9
select select "684"
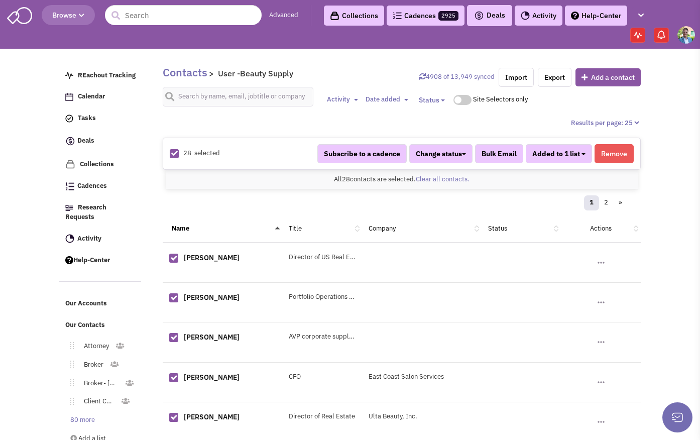
click at [570, 158] on span "Added to 1 list" at bounding box center [556, 153] width 48 height 9
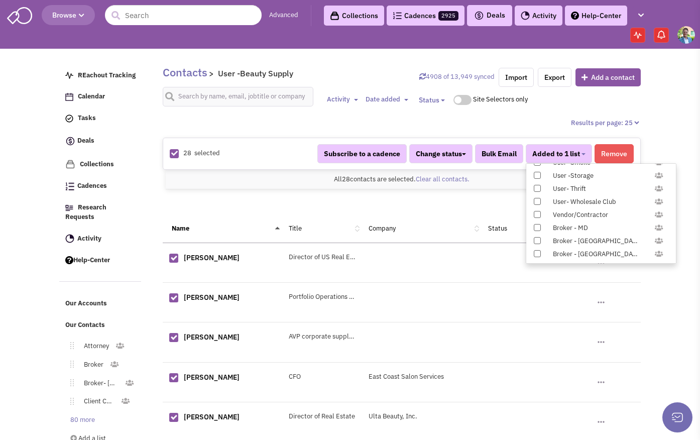
scroll to position [1035, 0]
click at [536, 187] on span at bounding box center [537, 186] width 7 height 7
click at [536, 184] on input "Constant Contact Email" at bounding box center [536, 184] width 0 height 0
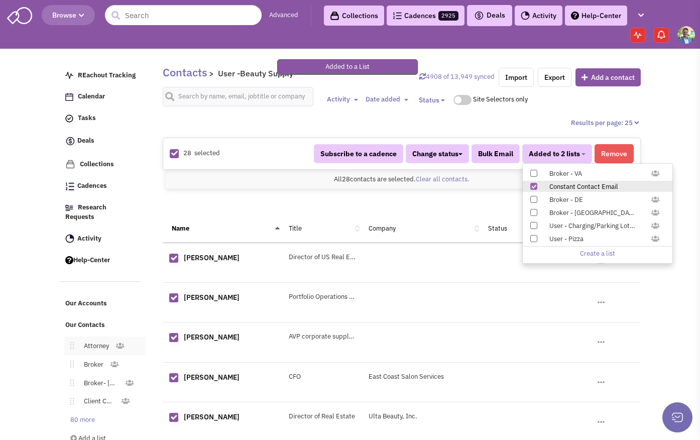
scroll to position [151, 0]
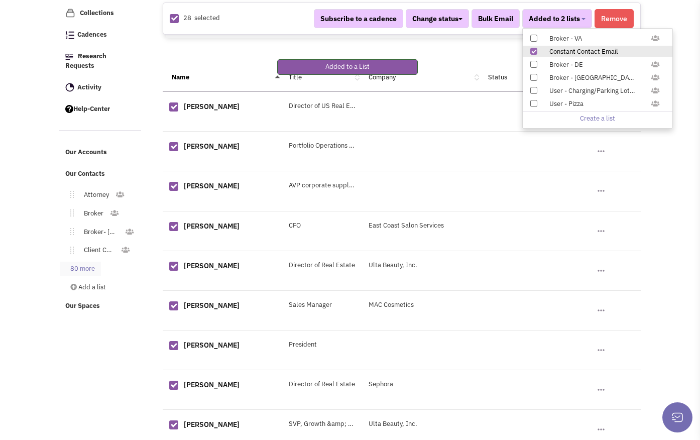
click at [82, 262] on link "80 more" at bounding box center [80, 269] width 41 height 15
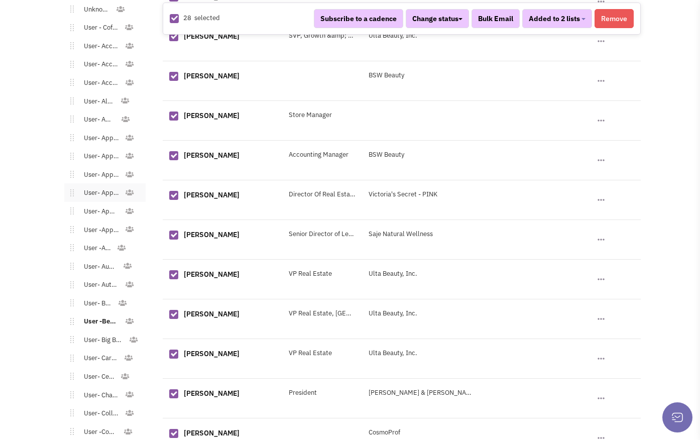
scroll to position [589, 0]
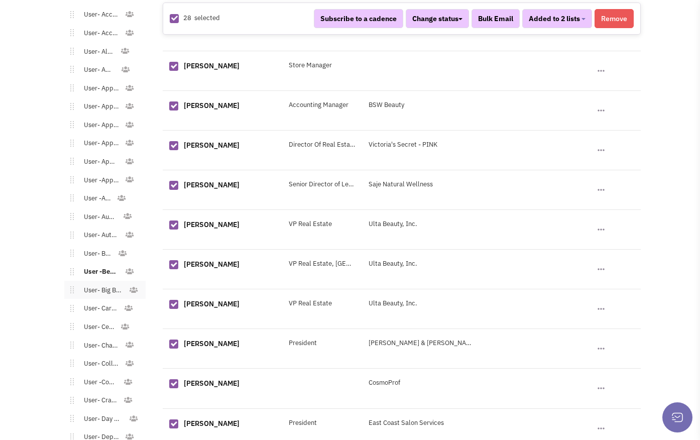
click at [87, 285] on link "User- Big Box Retailer" at bounding box center [101, 290] width 55 height 15
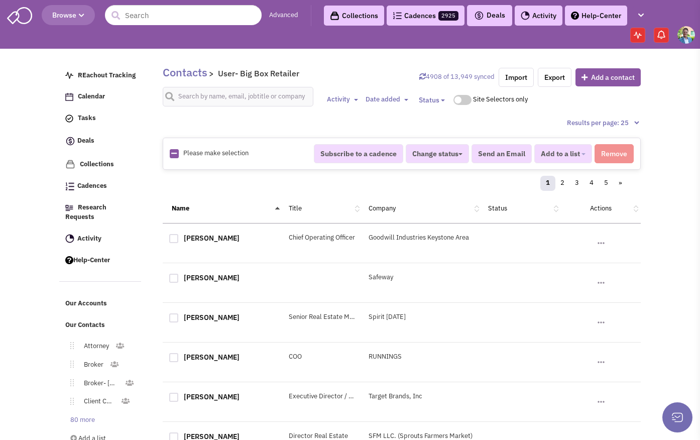
click at [176, 153] on icon at bounding box center [174, 153] width 6 height 7
checkbox input "true"
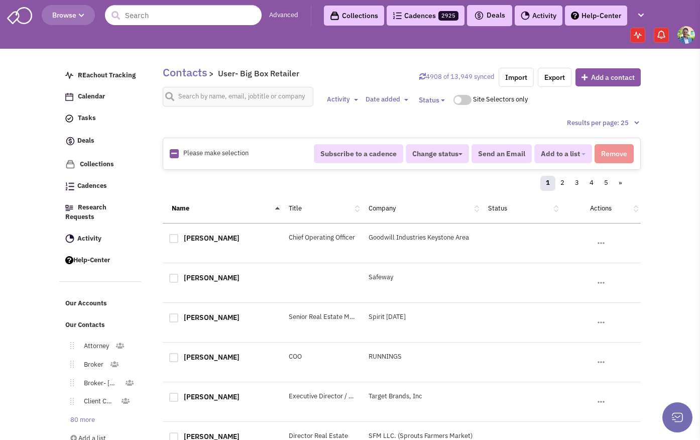
checkbox input "true"
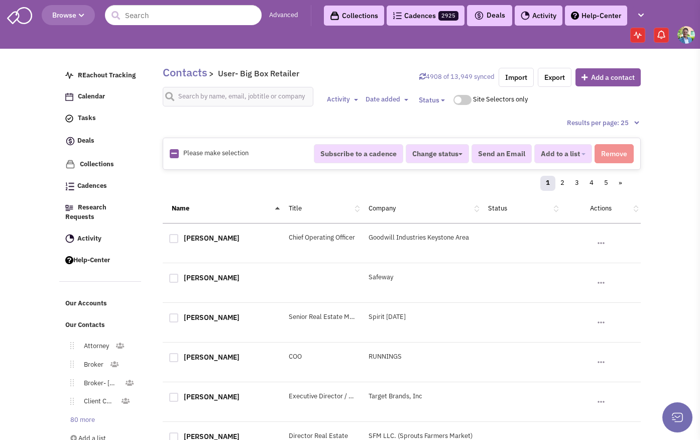
checkbox input "true"
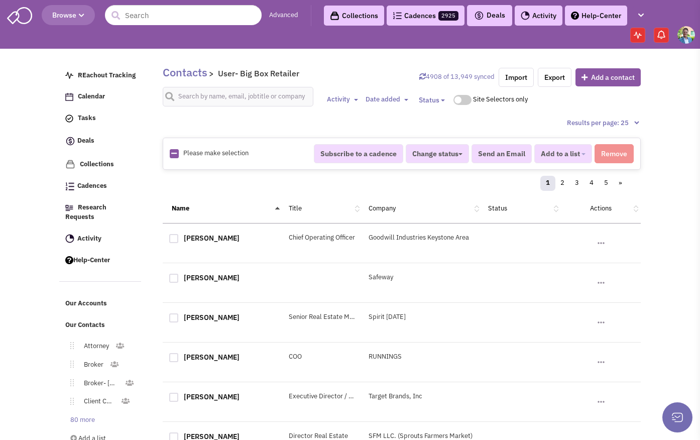
checkbox input "true"
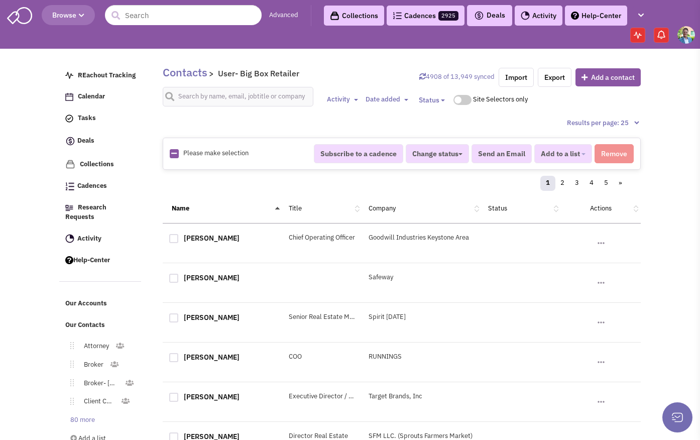
checkbox input "true"
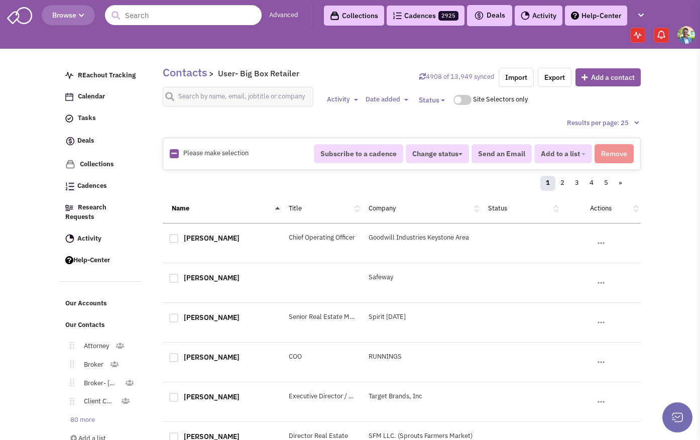
checkbox input "true"
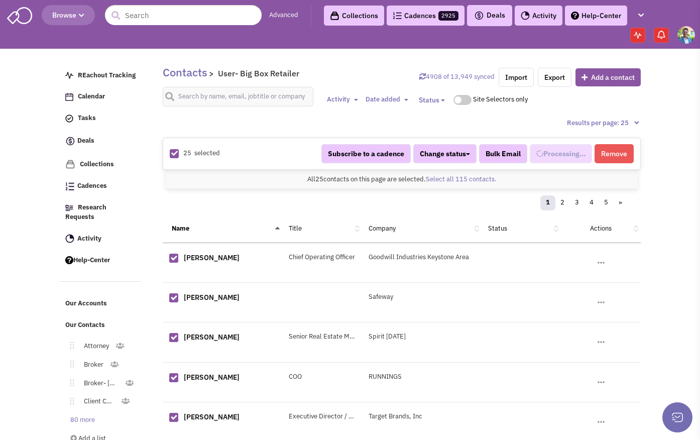
select select "532"
click at [452, 176] on link "Select all 115 contacts." at bounding box center [461, 179] width 71 height 9
select select "532"
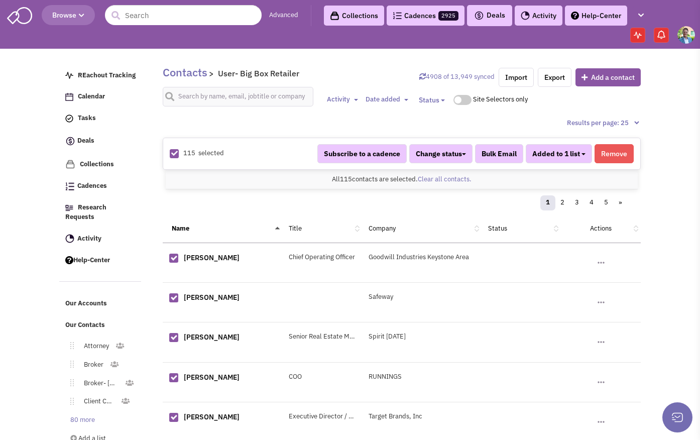
click at [579, 157] on span "Added to 1 list" at bounding box center [556, 153] width 48 height 9
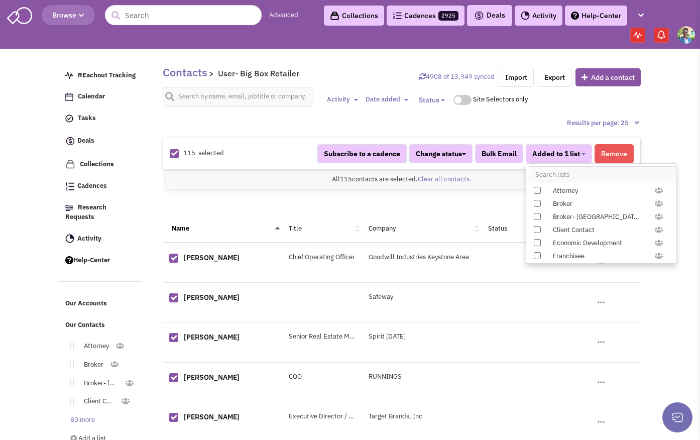
scroll to position [1035, 0]
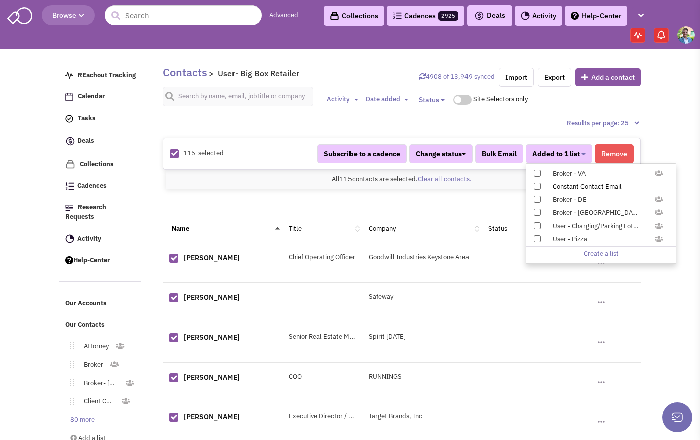
click at [536, 187] on span at bounding box center [537, 186] width 7 height 7
click at [536, 184] on input "Constant Contact Email" at bounding box center [536, 184] width 0 height 0
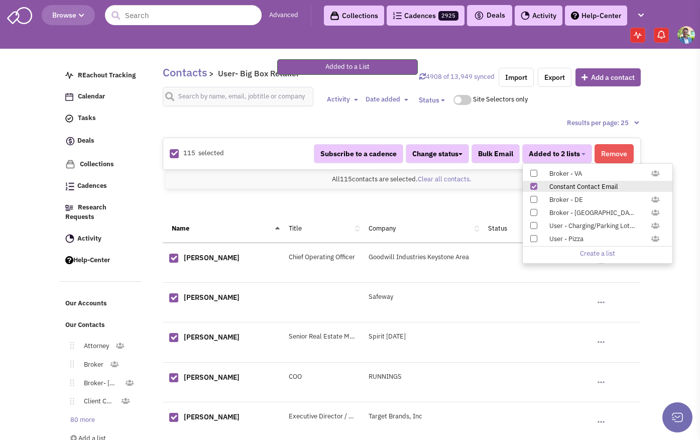
scroll to position [135, 0]
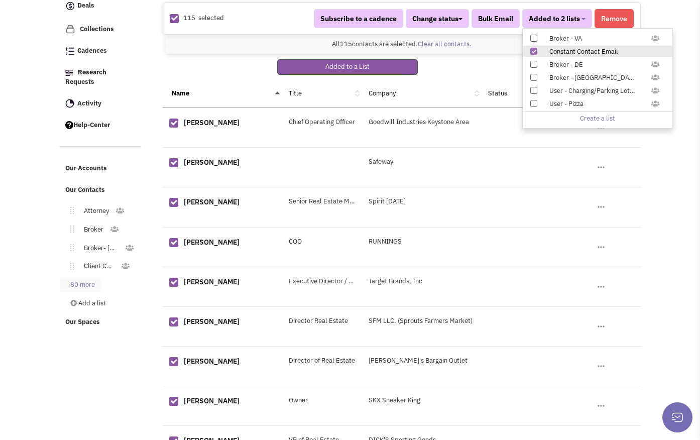
click at [86, 278] on link "80 more" at bounding box center [80, 285] width 41 height 15
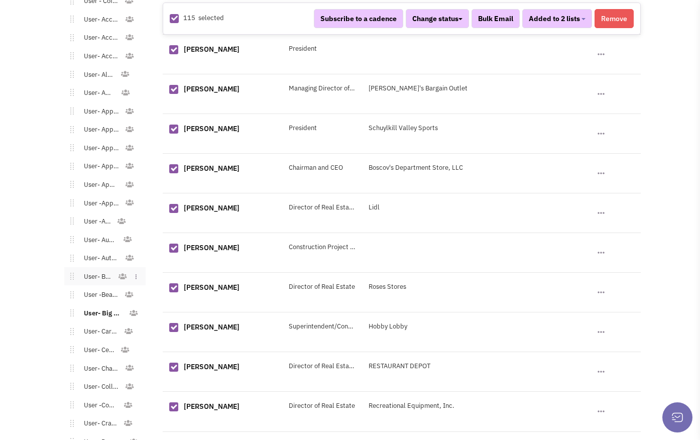
scroll to position [635, 0]
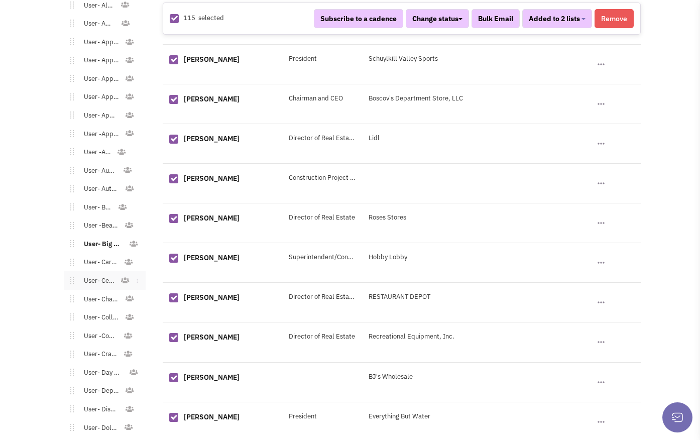
click at [98, 274] on link "User- Cellular" at bounding box center [97, 281] width 46 height 15
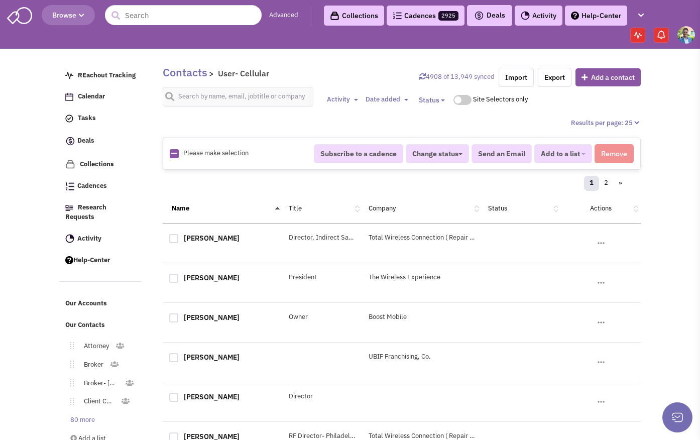
click at [174, 158] on link at bounding box center [174, 154] width 6 height 10
checkbox input "true"
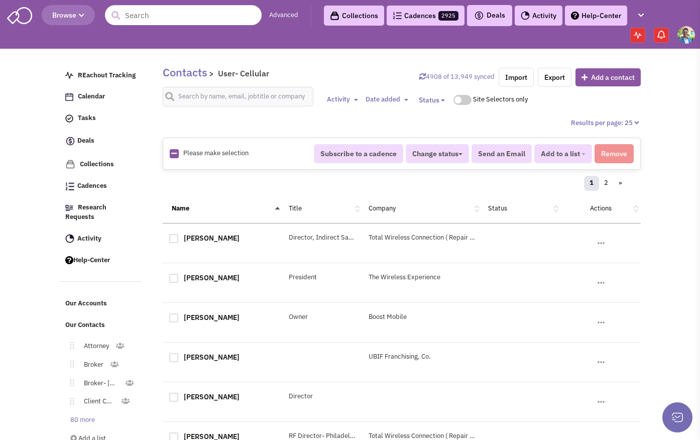
checkbox input "true"
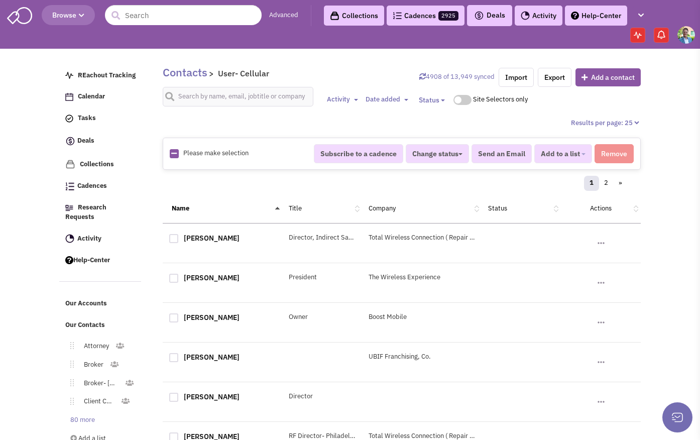
checkbox input "true"
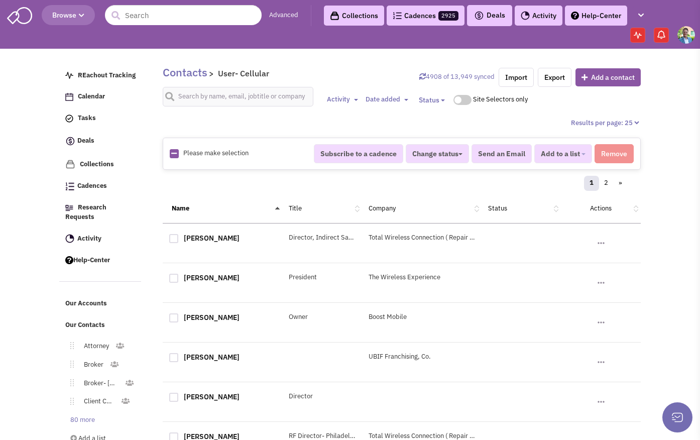
checkbox input "true"
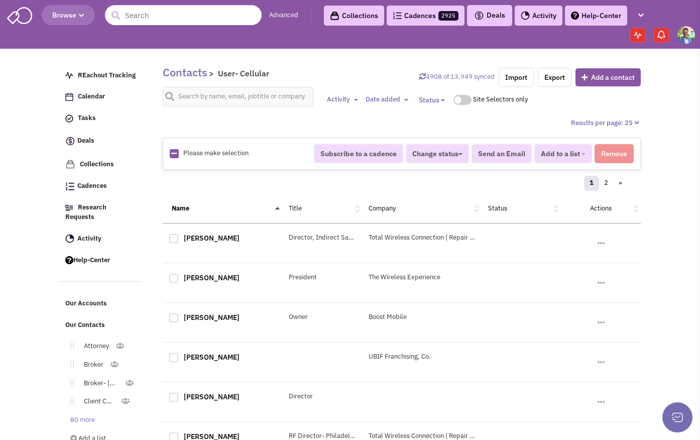
checkbox input "true"
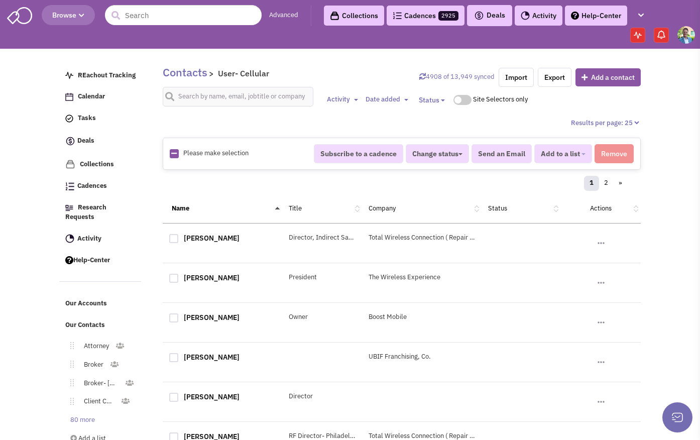
checkbox input "true"
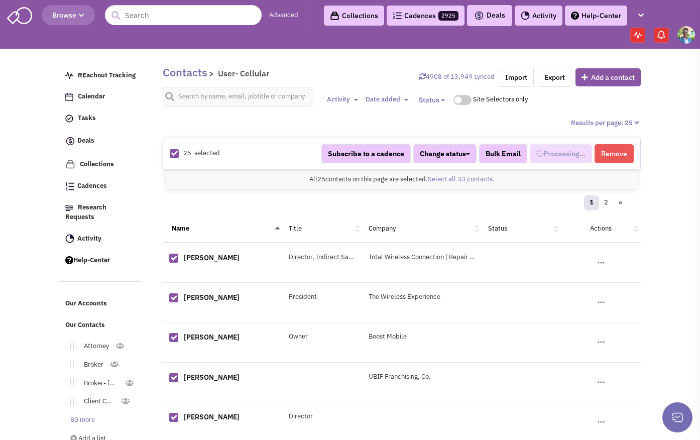
scroll to position [300, 0]
select select "714"
click at [481, 179] on link "Select all 33 contacts." at bounding box center [461, 179] width 67 height 9
select select "714"
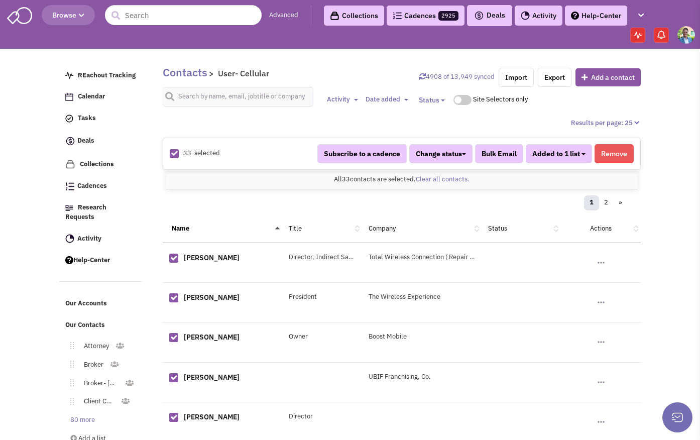
click at [567, 155] on span "Added to 1 list" at bounding box center [556, 153] width 48 height 9
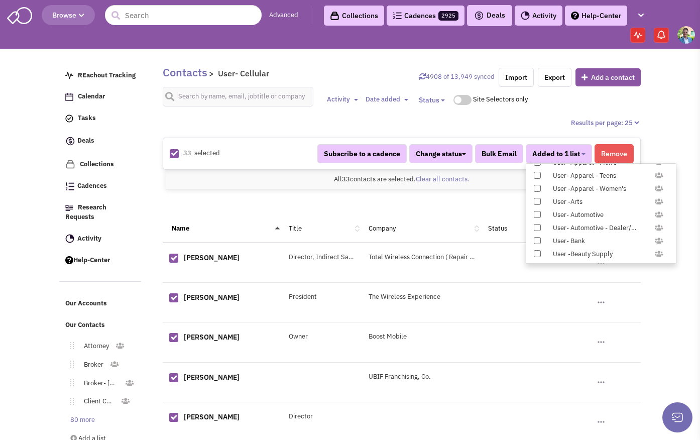
scroll to position [1035, 0]
click at [567, 186] on div "Constant Contact Email" at bounding box center [605, 187] width 119 height 10
click at [536, 184] on input "Constant Contact Email" at bounding box center [536, 184] width 0 height 0
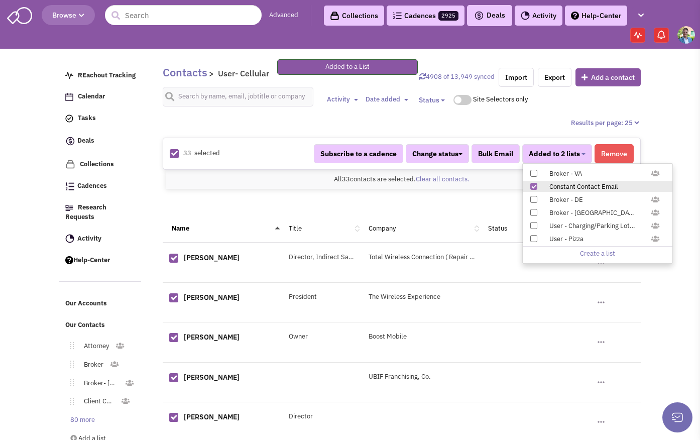
scroll to position [186, 0]
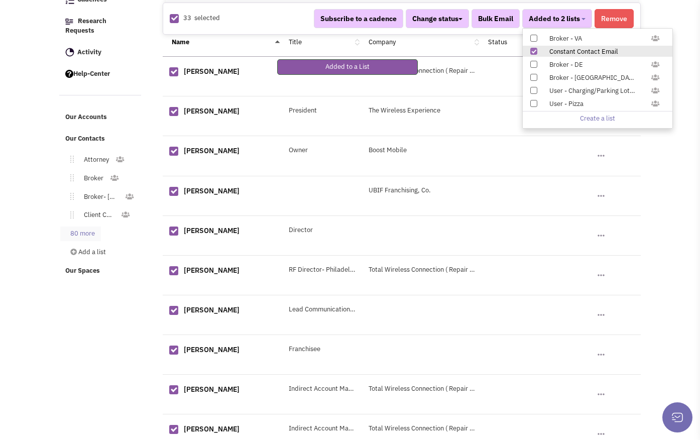
click at [93, 226] on link "80 more" at bounding box center [80, 233] width 41 height 15
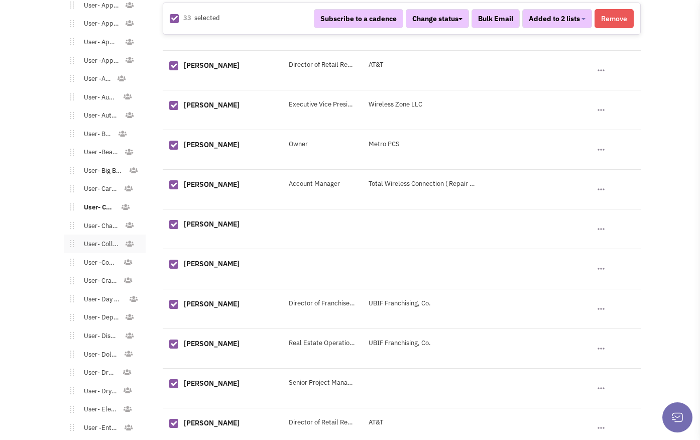
scroll to position [721, 0]
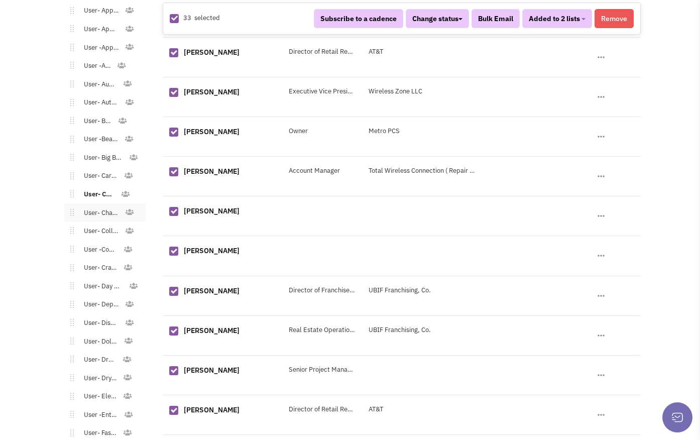
click at [98, 211] on li "User- Charitable Organization Toggle Dropdown Edit List Delete list" at bounding box center [104, 212] width 81 height 19
click at [100, 207] on link "User- Charitable Organization" at bounding box center [99, 213] width 51 height 15
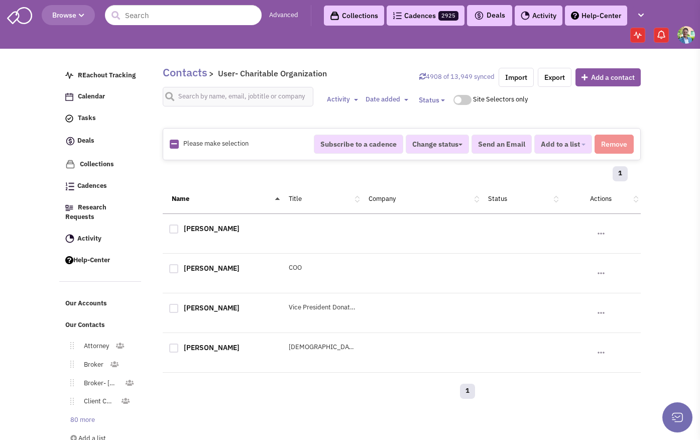
click at [175, 143] on icon at bounding box center [174, 144] width 6 height 7
checkbox input "true"
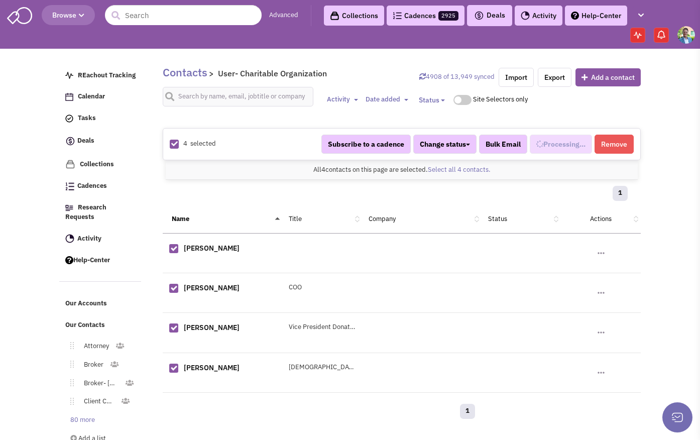
select select "670"
click at [555, 146] on span "Added to 1 list" at bounding box center [556, 144] width 48 height 9
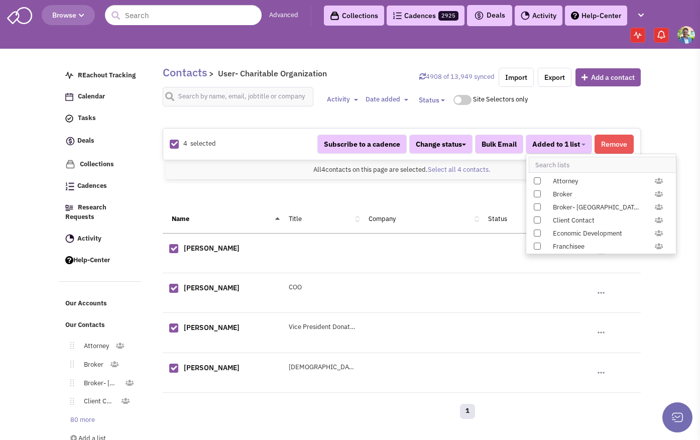
scroll to position [1035, 0]
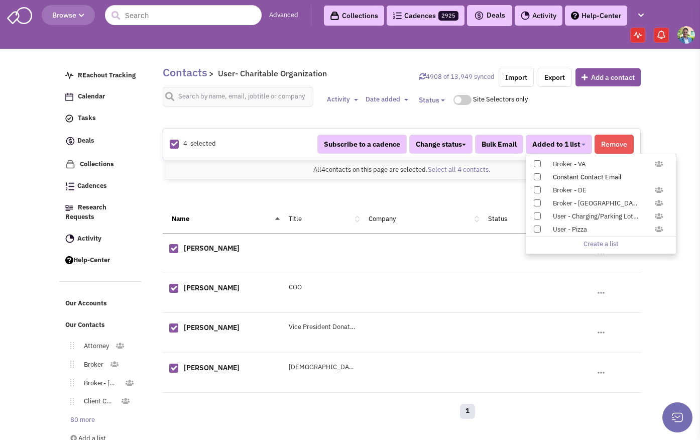
click at [536, 178] on span at bounding box center [537, 176] width 7 height 7
click at [536, 175] on input "Constant Contact Email" at bounding box center [536, 175] width 0 height 0
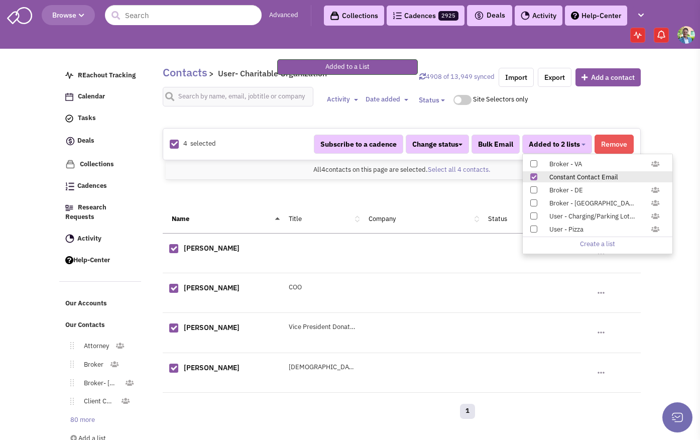
scroll to position [19, 0]
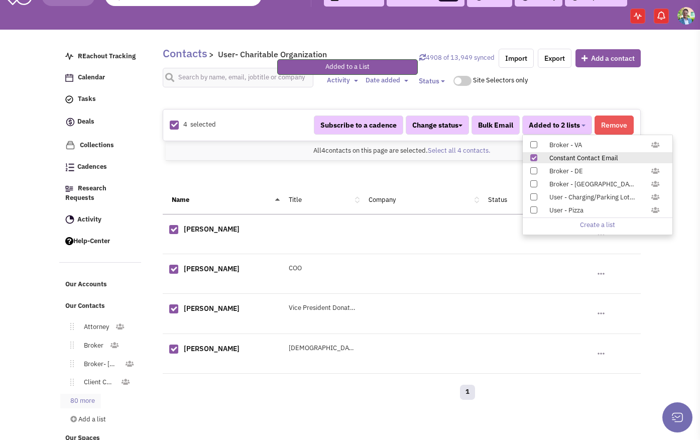
click at [82, 394] on link "80 more" at bounding box center [80, 401] width 41 height 15
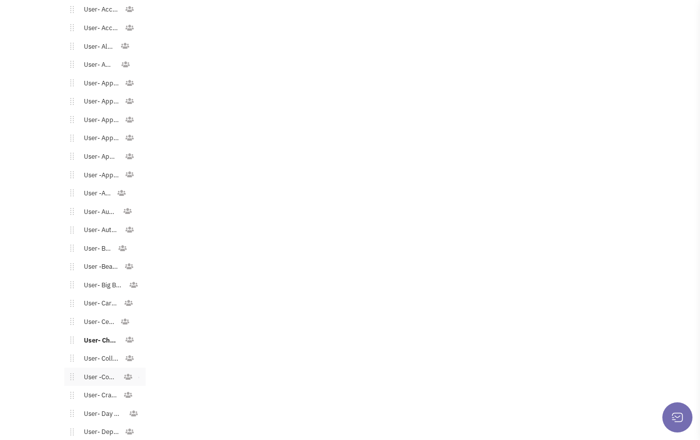
scroll to position [649, 0]
click at [101, 353] on link "User- Day Care" at bounding box center [101, 359] width 55 height 15
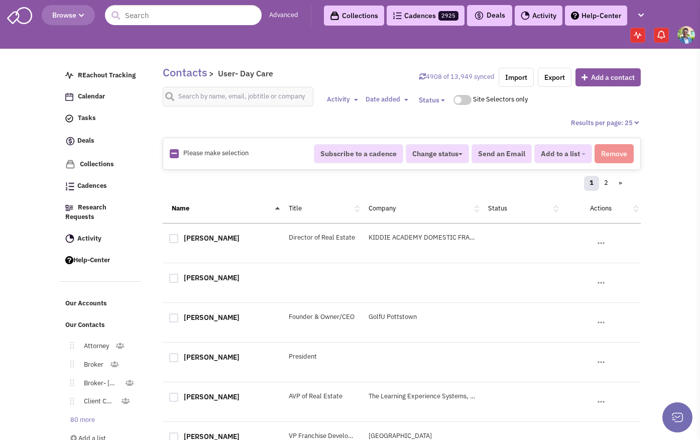
click at [170, 152] on img at bounding box center [174, 153] width 9 height 9
click at [172, 153] on icon at bounding box center [174, 153] width 6 height 7
checkbox input "true"
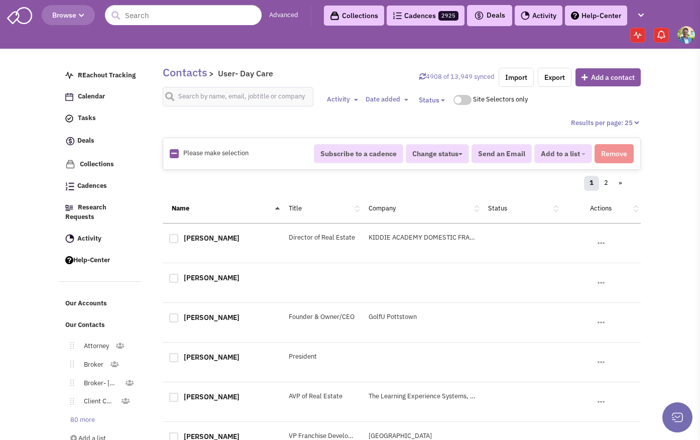
checkbox input "true"
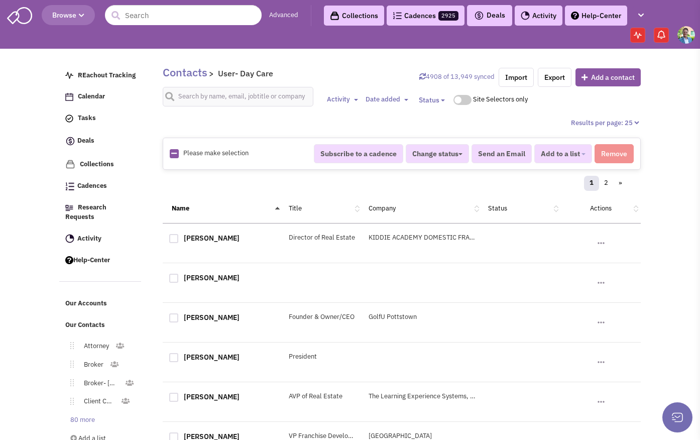
checkbox input "true"
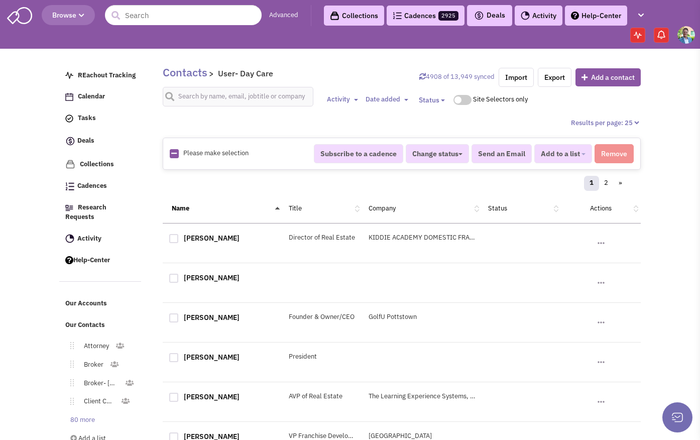
checkbox input "true"
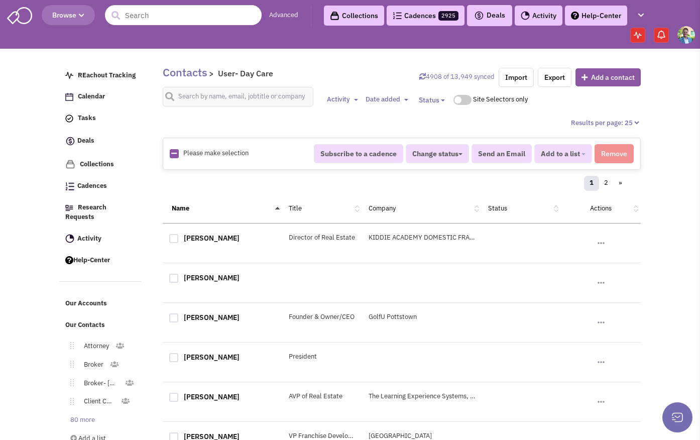
checkbox input "true"
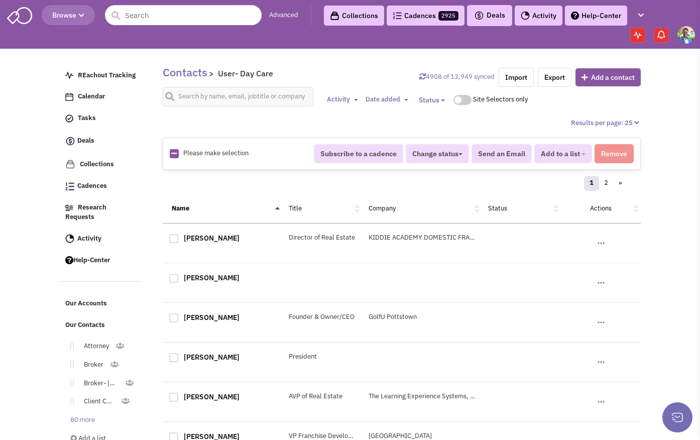
checkbox input "true"
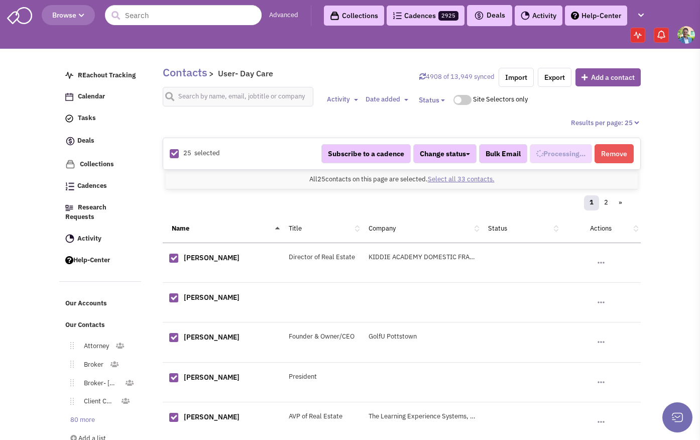
select select "529"
click at [488, 178] on link "Select all 33 contacts." at bounding box center [461, 179] width 67 height 9
select select "529"
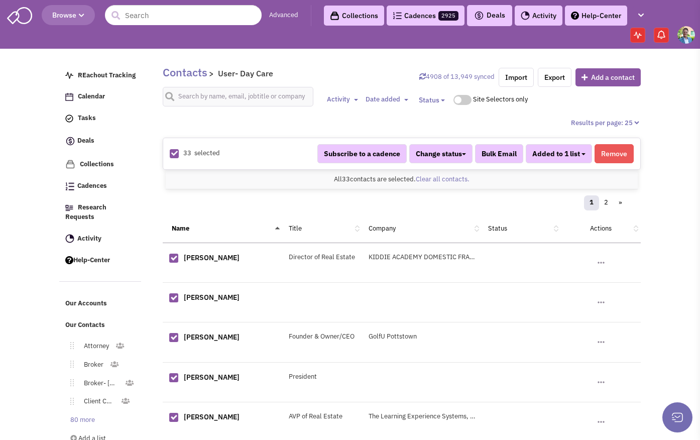
click at [581, 156] on button "Added to 1 list" at bounding box center [559, 153] width 66 height 19
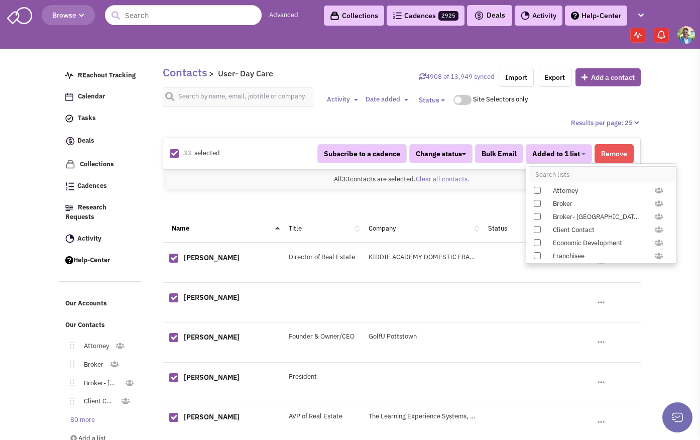
scroll to position [1035, 0]
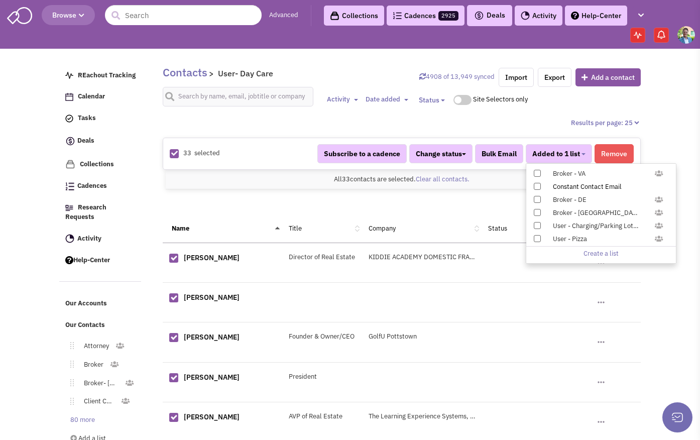
click at [536, 185] on span at bounding box center [537, 186] width 7 height 7
click at [536, 184] on input "Constant Contact Email" at bounding box center [536, 184] width 0 height 0
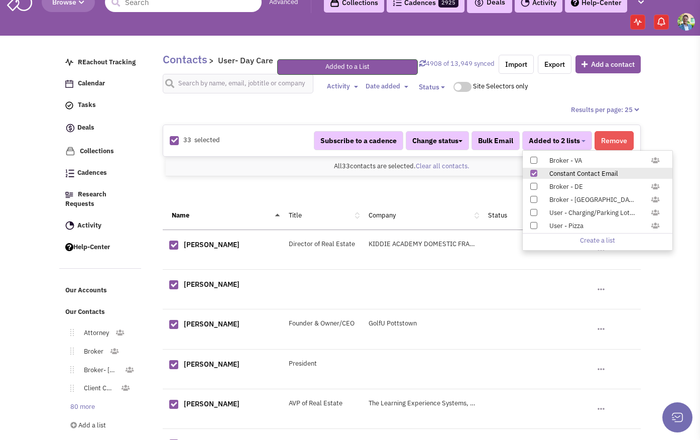
scroll to position [227, 0]
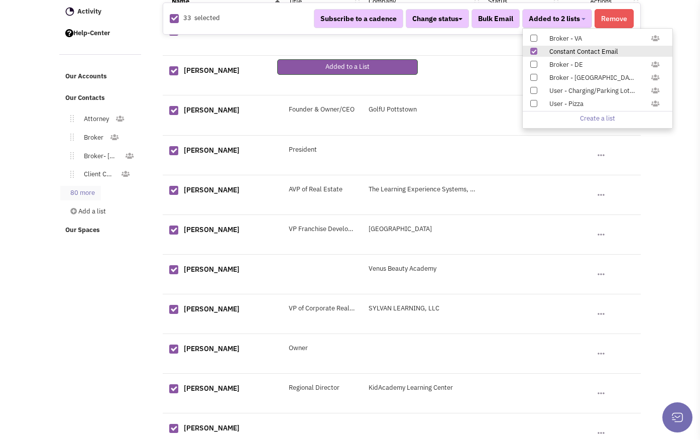
click at [83, 186] on link "80 more" at bounding box center [80, 193] width 41 height 15
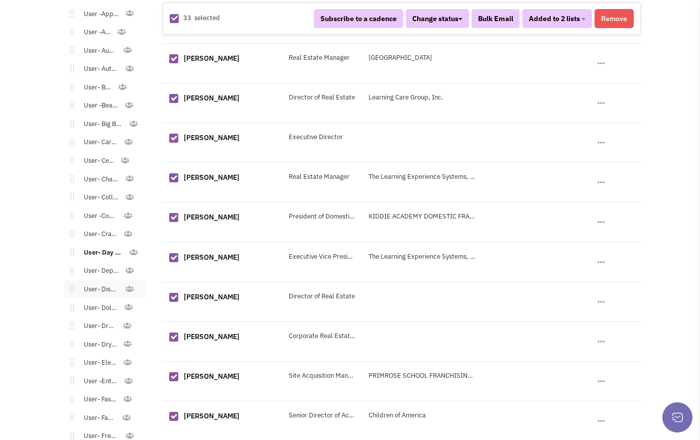
scroll to position [768, 0]
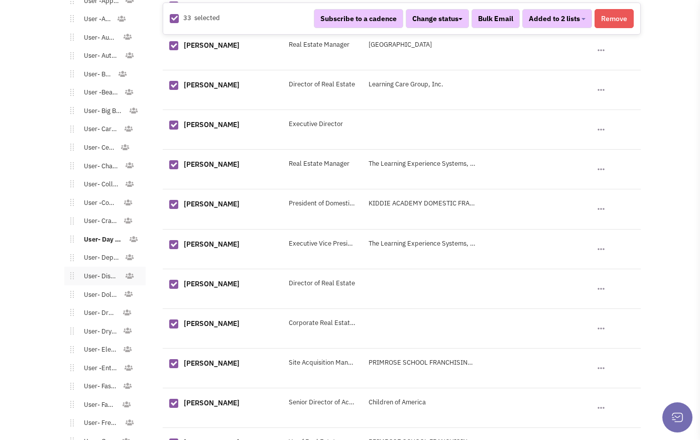
click at [89, 269] on link "User- Discount/Resale" at bounding box center [99, 276] width 51 height 15
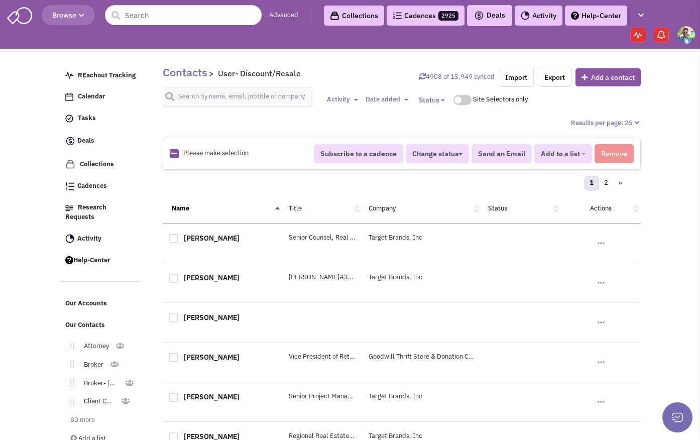
click at [170, 155] on img at bounding box center [174, 153] width 9 height 9
click at [182, 152] on div "Please make selection selected" at bounding box center [235, 154] width 144 height 10
click at [174, 153] on icon at bounding box center [174, 153] width 6 height 7
checkbox input "true"
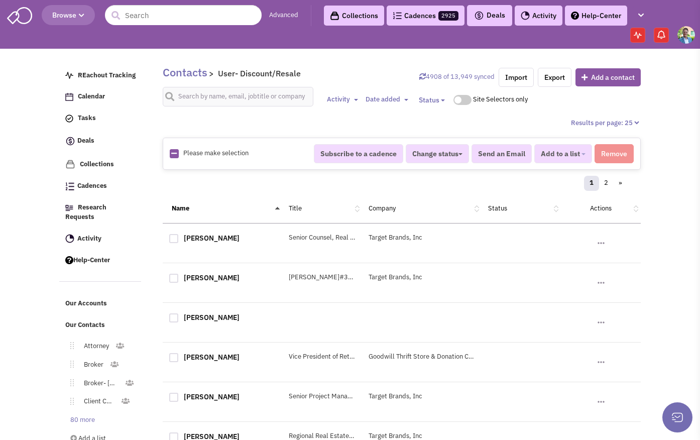
checkbox input "true"
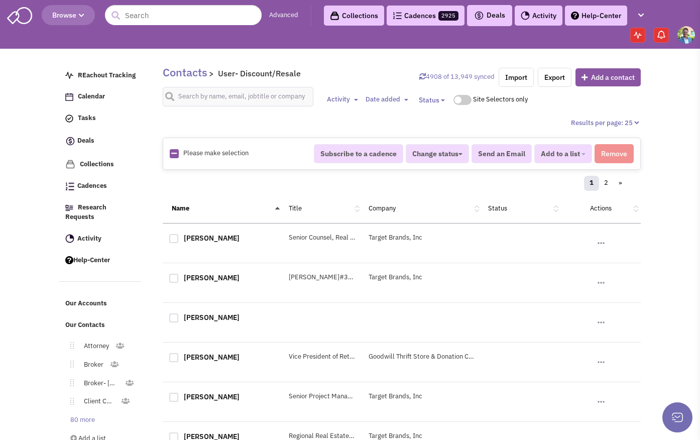
checkbox input "true"
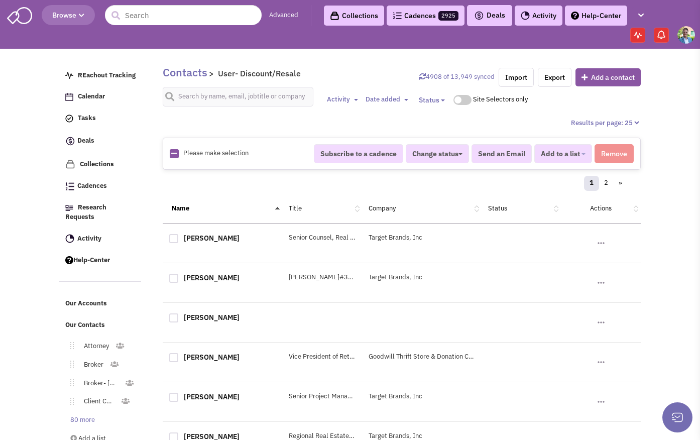
checkbox input "true"
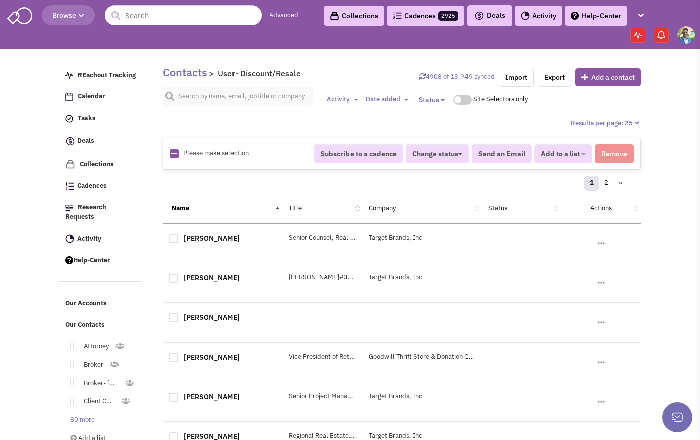
checkbox input "true"
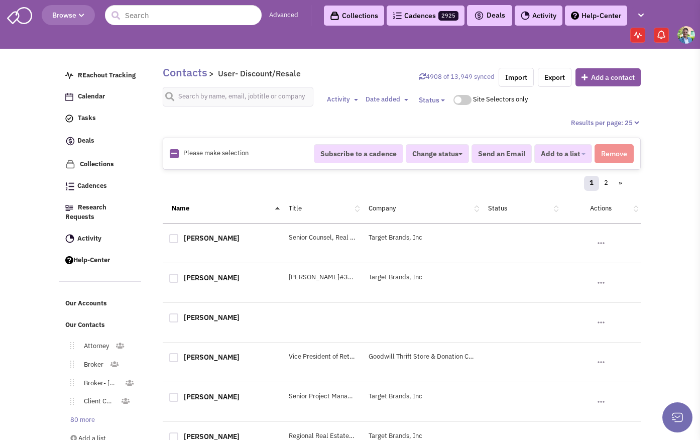
checkbox input "true"
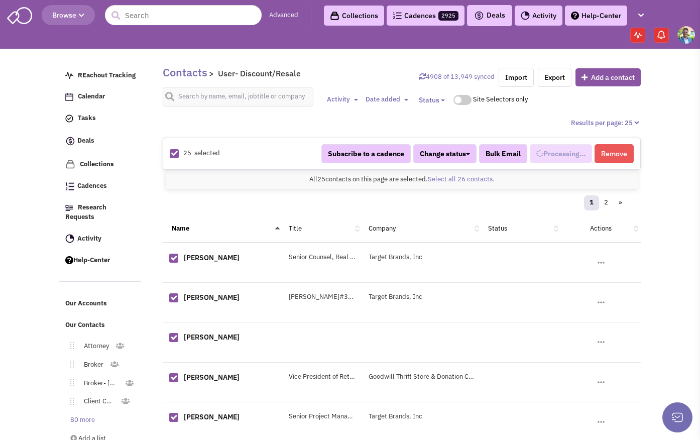
scroll to position [366, 0]
select select "609"
click at [454, 180] on link "Select all 26 contacts." at bounding box center [461, 179] width 67 height 9
select select "609"
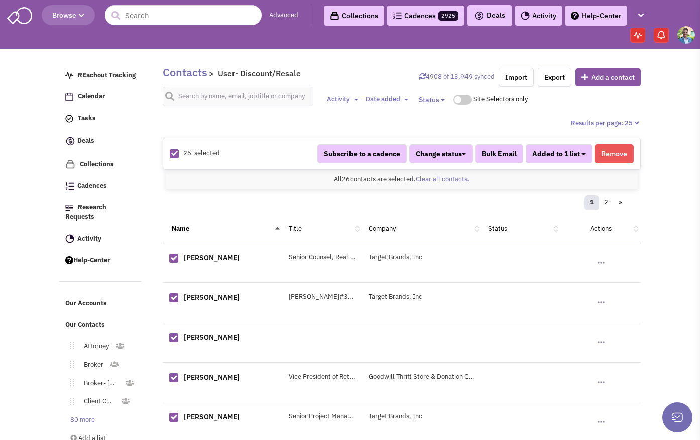
click at [580, 154] on button "Added to 1 list" at bounding box center [559, 153] width 66 height 19
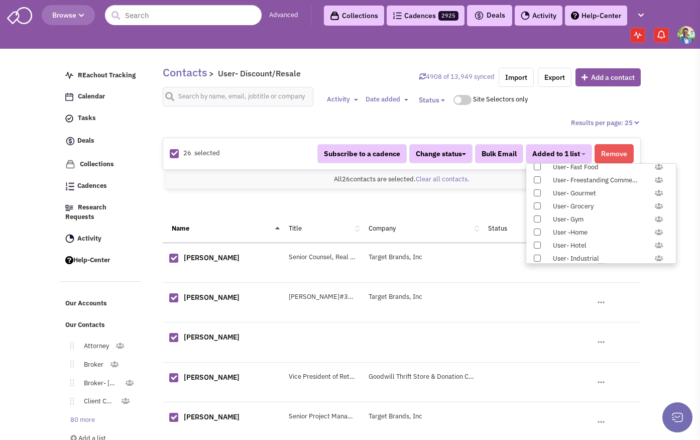
scroll to position [1035, 0]
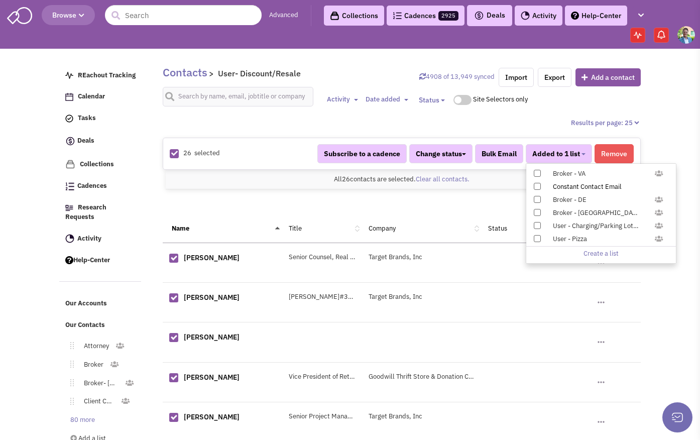
click at [536, 186] on span at bounding box center [537, 186] width 7 height 7
click at [536, 184] on input "Constant Contact Email" at bounding box center [536, 184] width 0 height 0
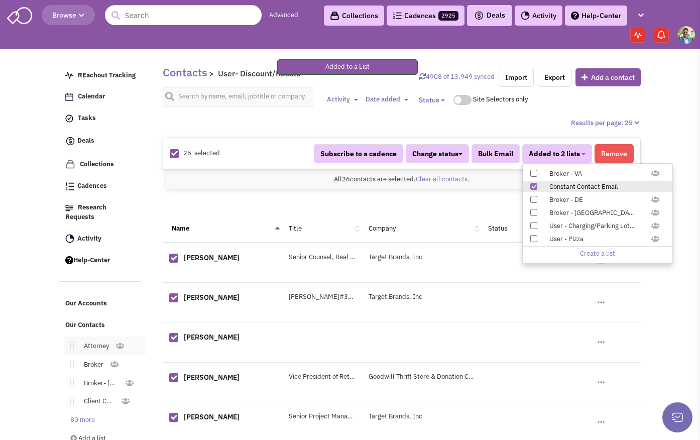
scroll to position [137, 0]
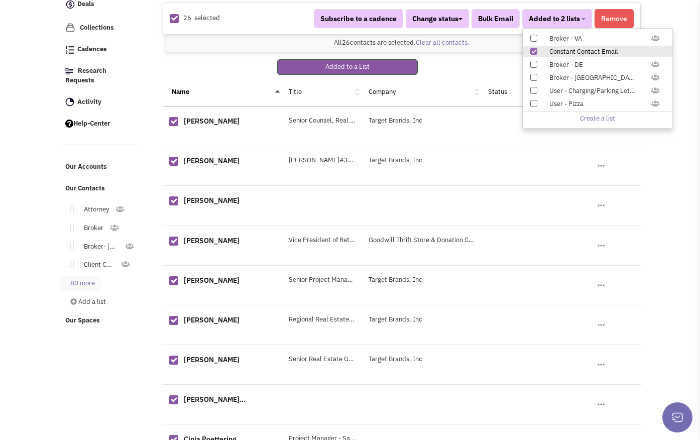
click at [86, 276] on link "80 more" at bounding box center [80, 283] width 41 height 15
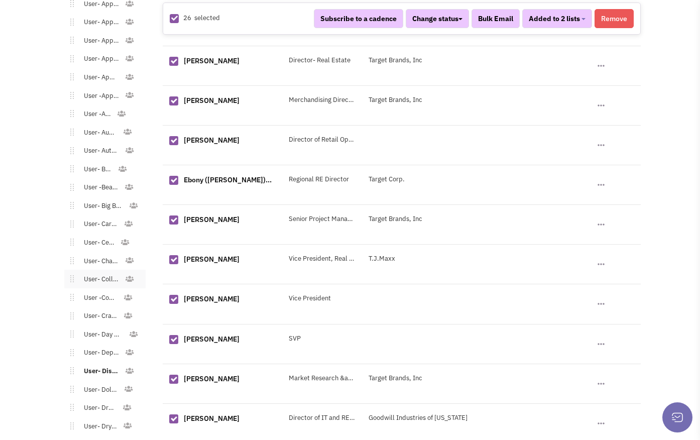
scroll to position [713, 0]
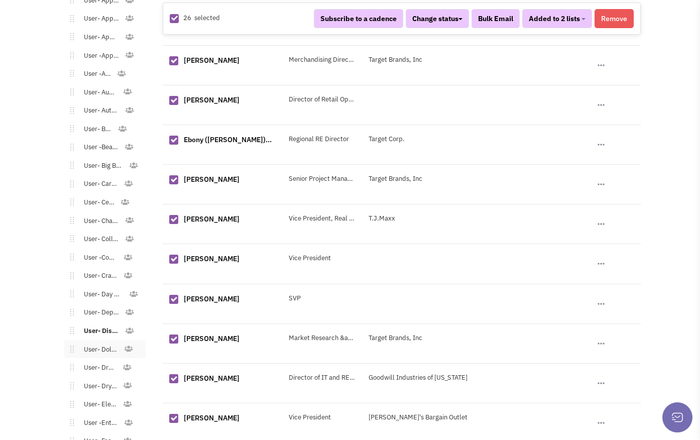
click at [97, 342] on link "User- Dollar Stores" at bounding box center [99, 349] width 50 height 15
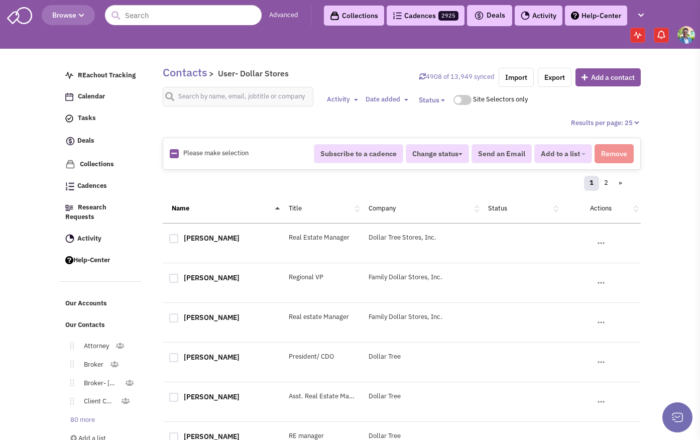
click at [175, 154] on icon at bounding box center [174, 153] width 6 height 7
checkbox input "true"
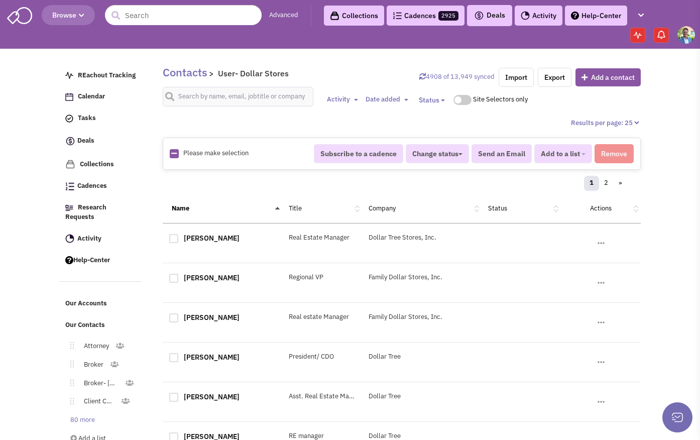
checkbox input "true"
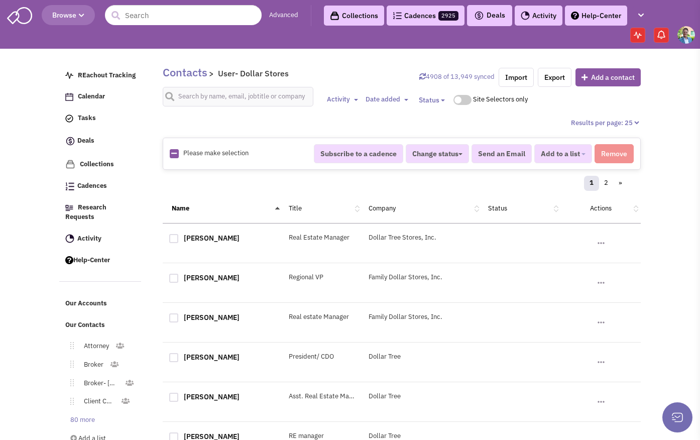
checkbox input "true"
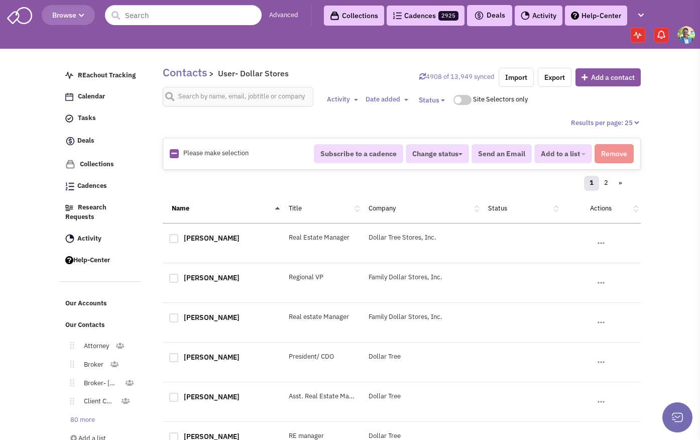
checkbox input "true"
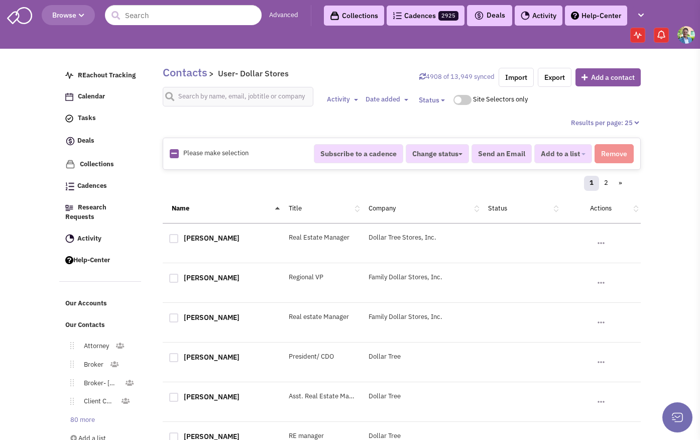
checkbox input "true"
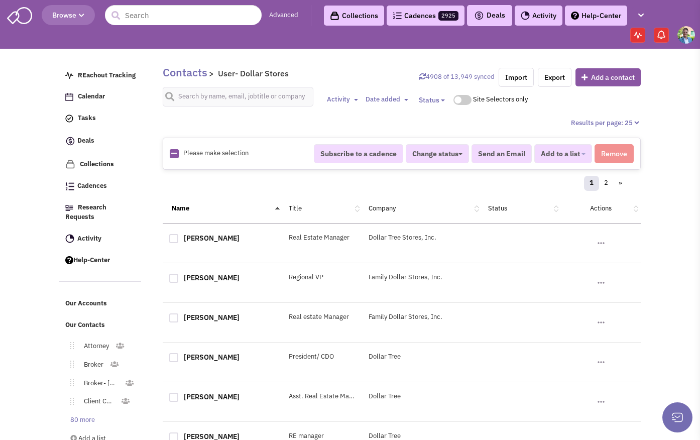
checkbox input "true"
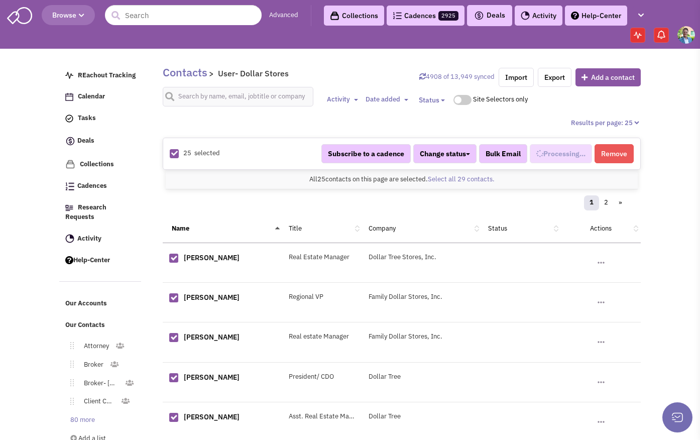
scroll to position [376, 0]
select select "588"
click at [457, 180] on link "Select all 29 contacts." at bounding box center [461, 179] width 67 height 9
select select "588"
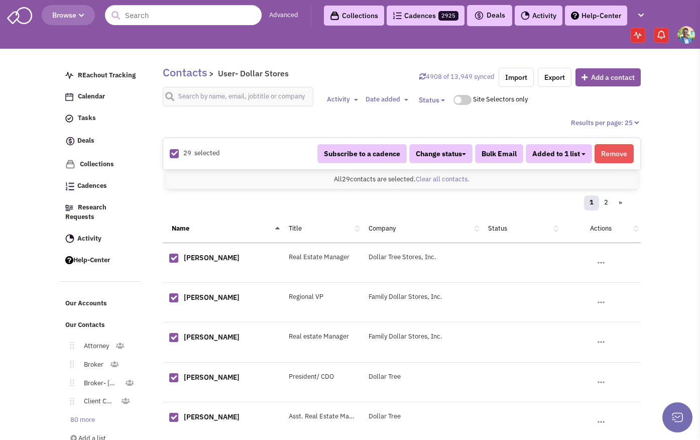
click at [574, 154] on span "Added to 1 list" at bounding box center [556, 153] width 48 height 9
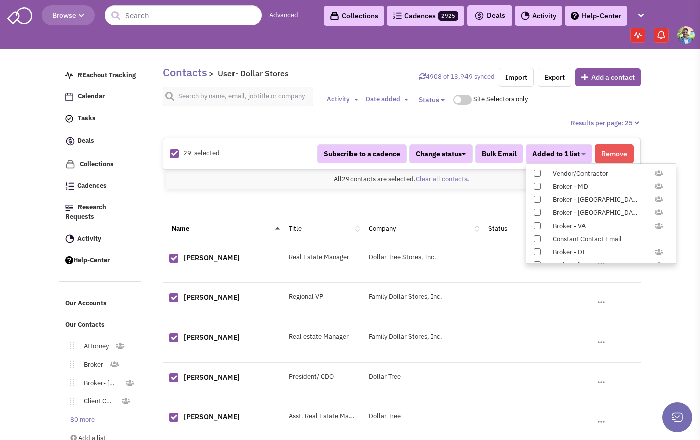
scroll to position [1035, 0]
click at [538, 185] on span at bounding box center [537, 186] width 7 height 7
click at [536, 184] on input "Constant Contact Email" at bounding box center [536, 184] width 0 height 0
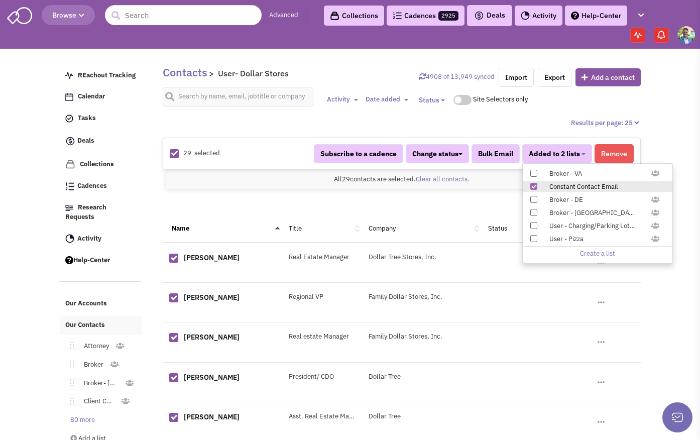
scroll to position [47, 0]
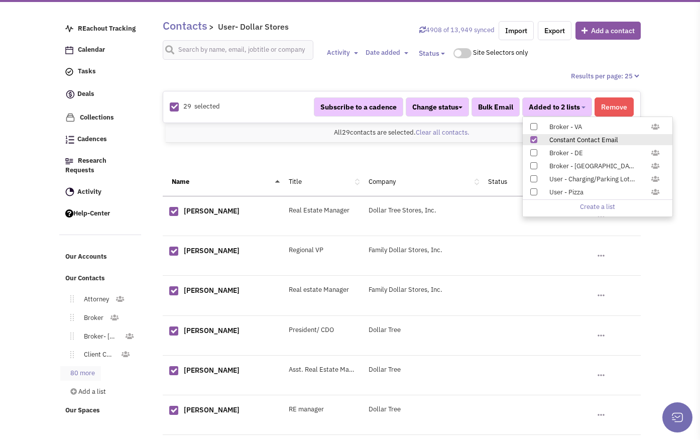
click at [89, 366] on link "80 more" at bounding box center [80, 373] width 41 height 15
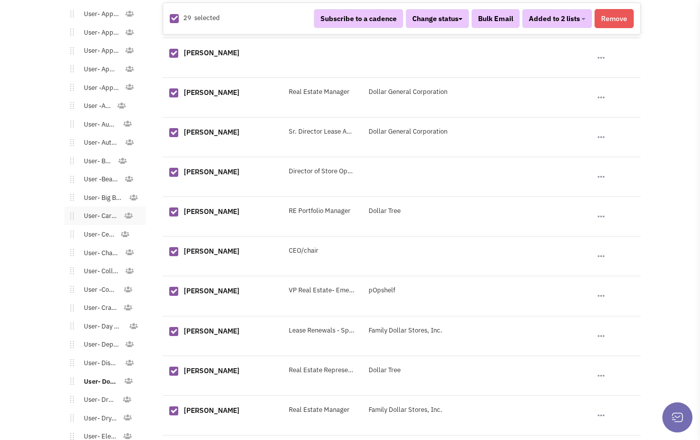
scroll to position [713, 0]
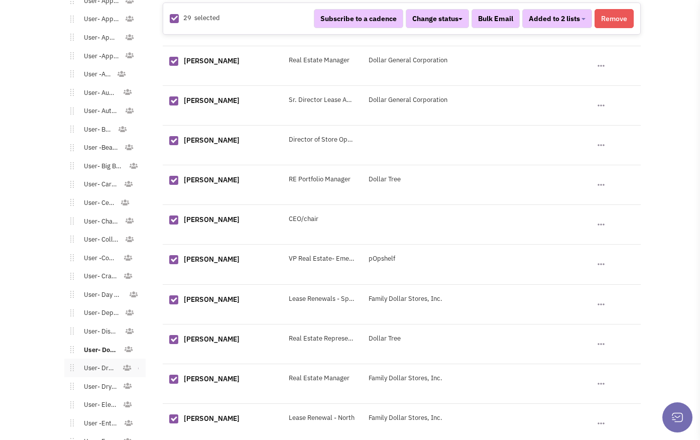
click at [95, 361] on link "User- Drug Store" at bounding box center [98, 368] width 48 height 15
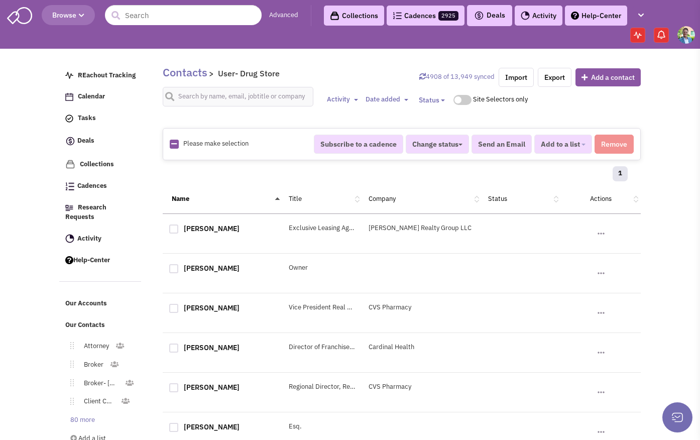
click at [172, 144] on icon at bounding box center [174, 144] width 6 height 7
checkbox input "true"
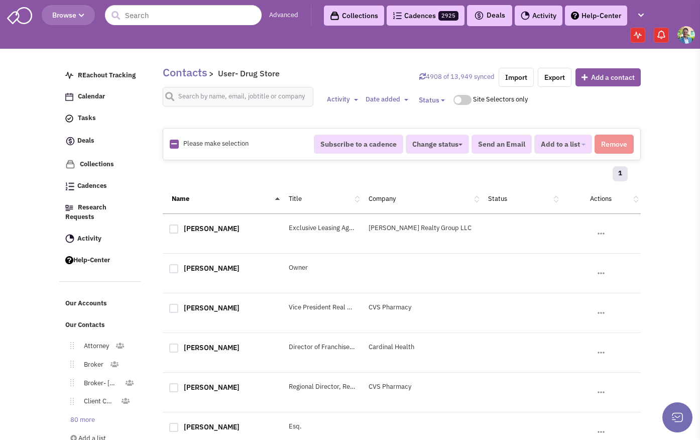
checkbox input "true"
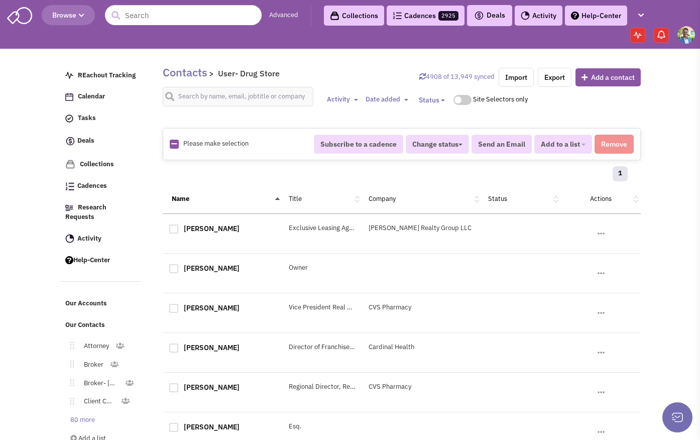
checkbox input "true"
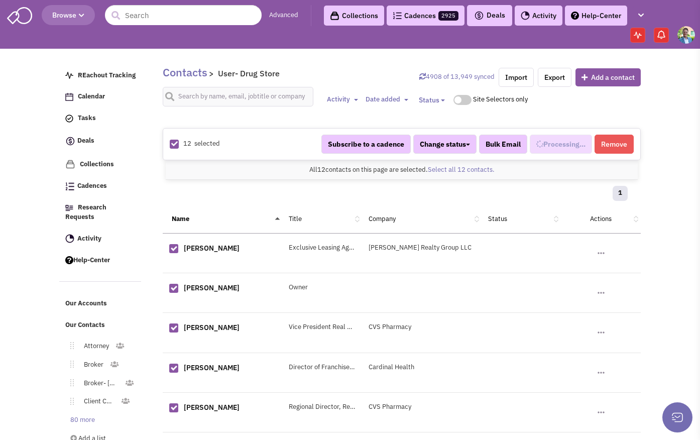
select select "578"
click at [566, 145] on span "Added to 1 list" at bounding box center [556, 144] width 48 height 9
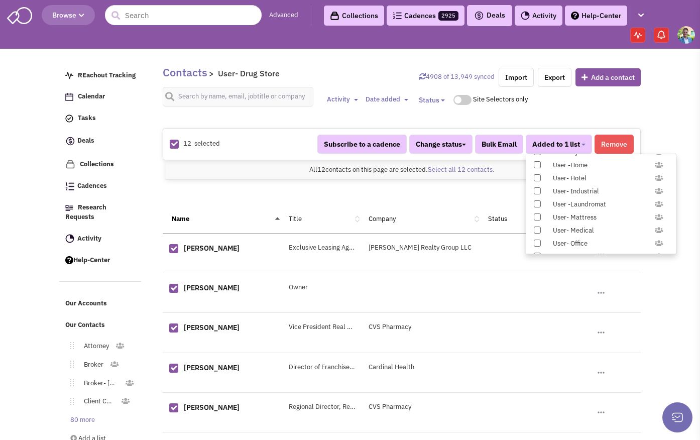
scroll to position [1035, 0]
click at [538, 177] on span at bounding box center [537, 176] width 7 height 7
click at [536, 175] on input "Constant Contact Email" at bounding box center [536, 175] width 0 height 0
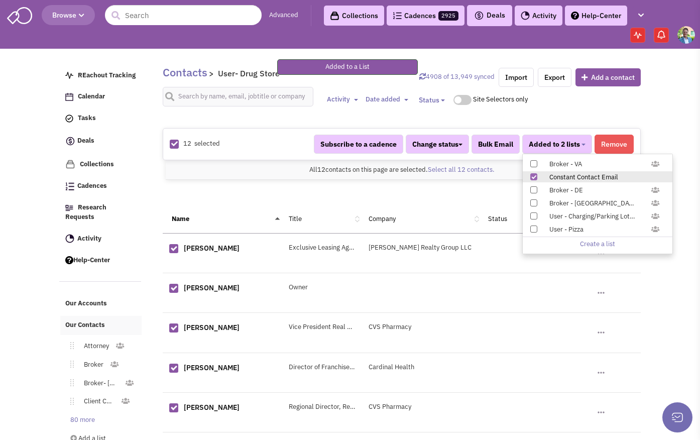
scroll to position [136, 0]
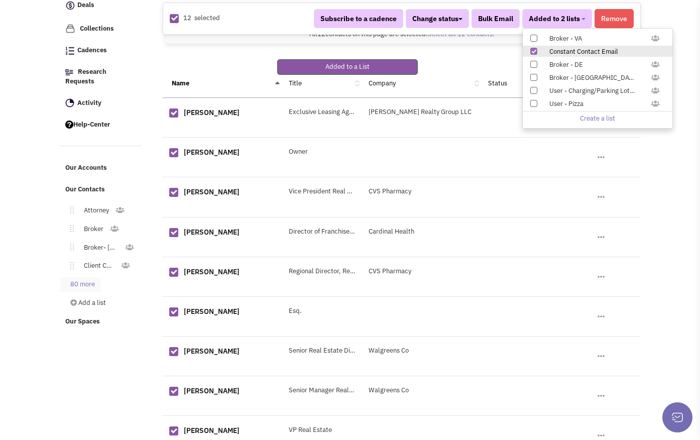
click at [87, 277] on link "80 more" at bounding box center [80, 284] width 41 height 15
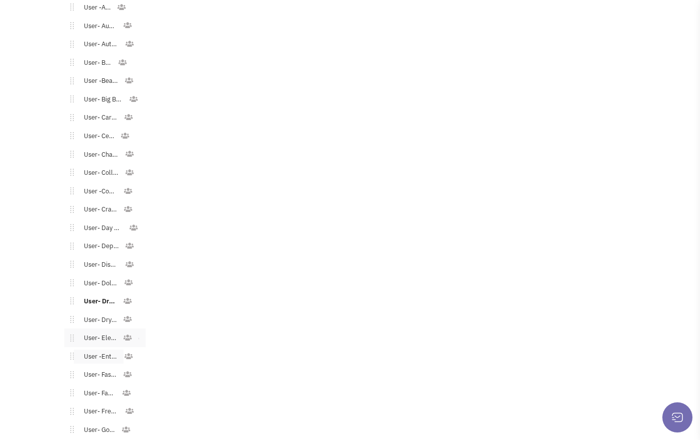
scroll to position [786, 0]
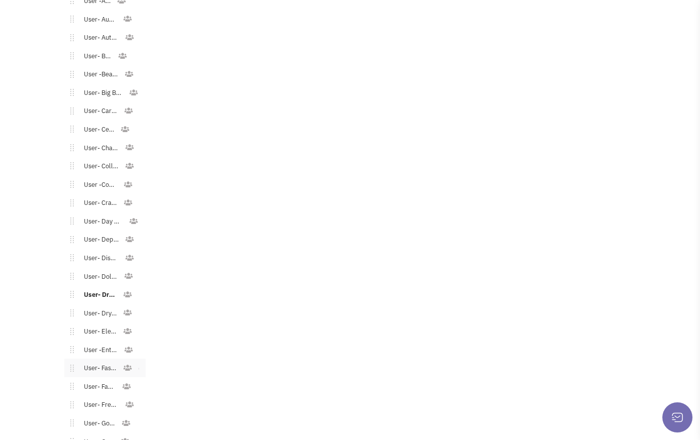
click at [98, 361] on link "User- Fast Casual" at bounding box center [98, 368] width 49 height 15
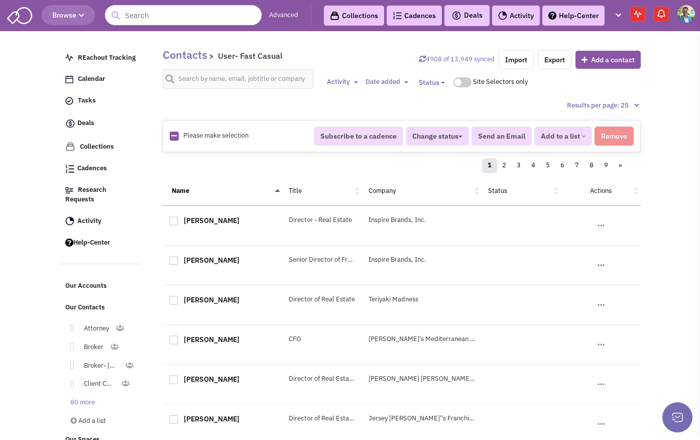
click at [176, 137] on icon at bounding box center [174, 136] width 6 height 7
checkbox input "true"
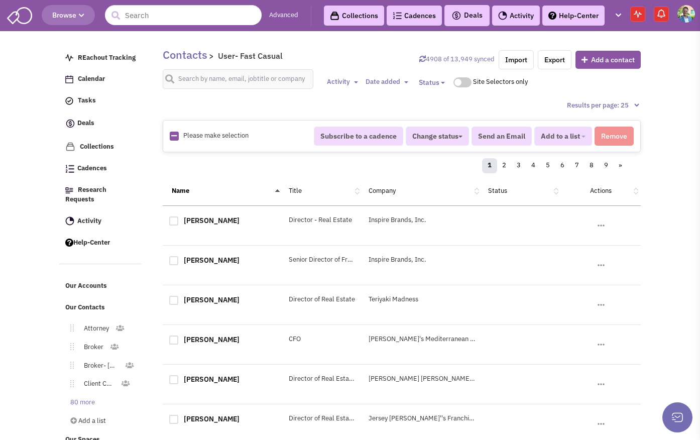
checkbox input "true"
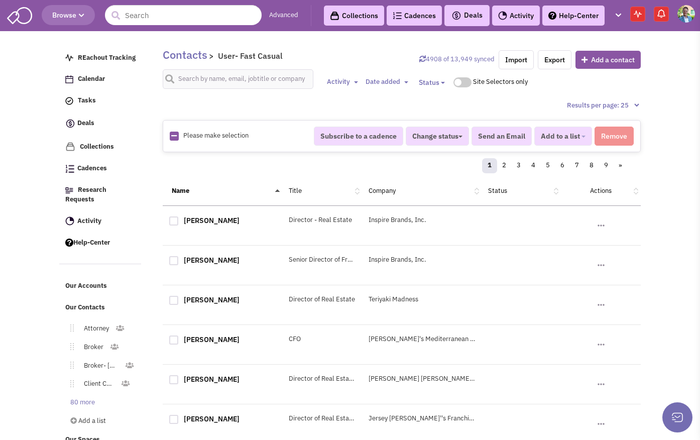
checkbox input "true"
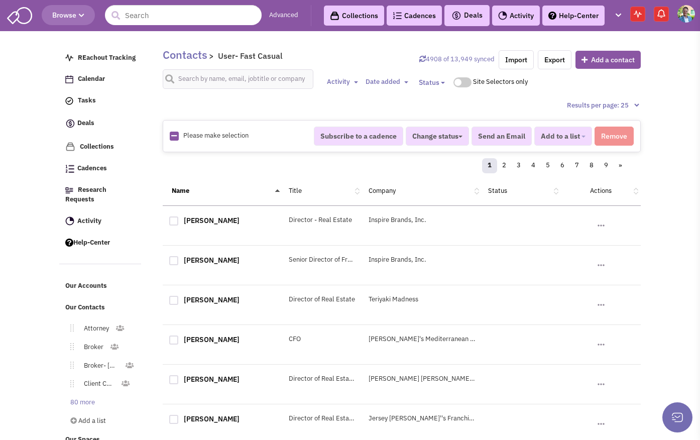
checkbox input "true"
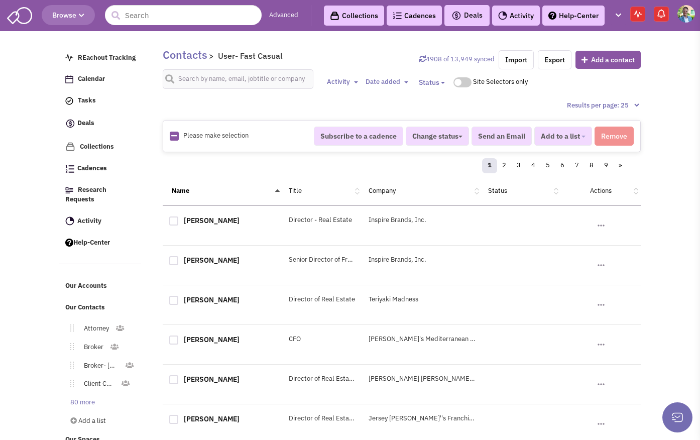
checkbox input "true"
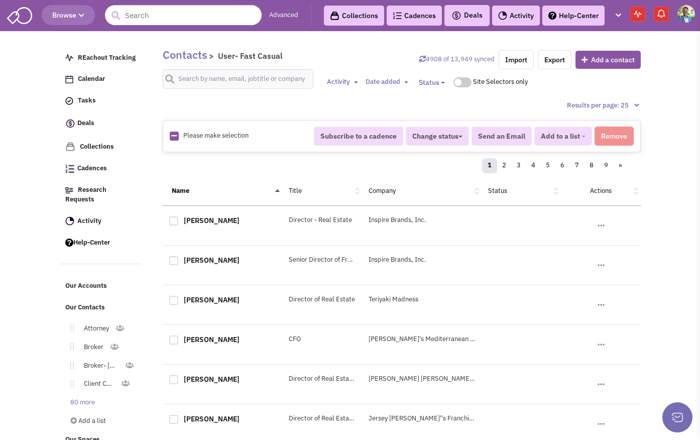
checkbox input "true"
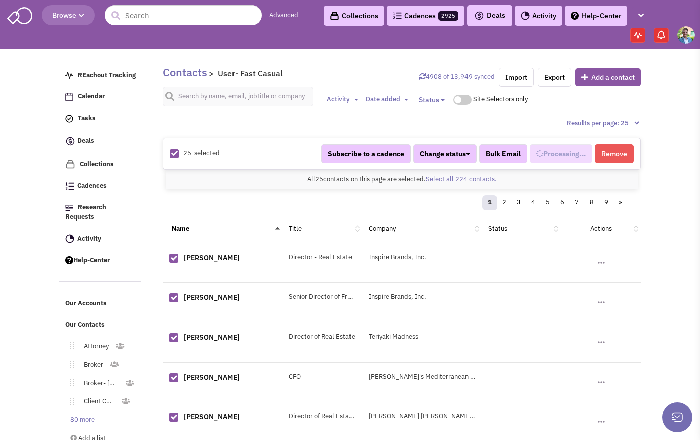
scroll to position [424, 0]
select select "672"
click at [460, 180] on link "Select all 224 contacts." at bounding box center [461, 179] width 71 height 9
select select "672"
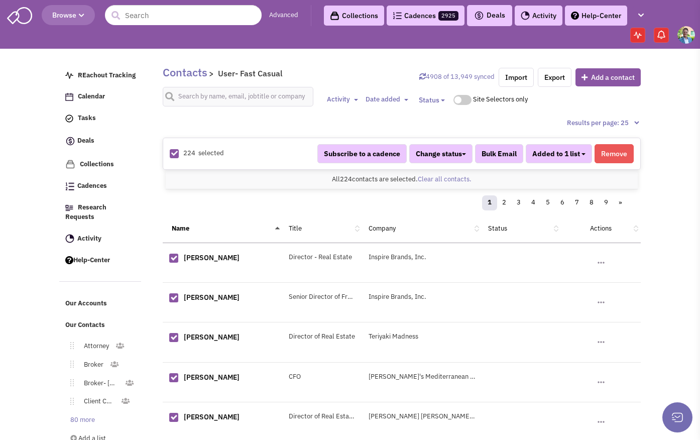
click at [581, 153] on button "Added to 1 list" at bounding box center [559, 153] width 66 height 19
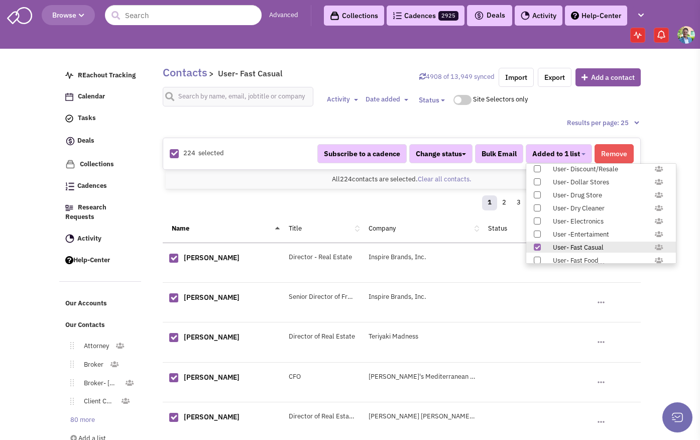
scroll to position [1035, 0]
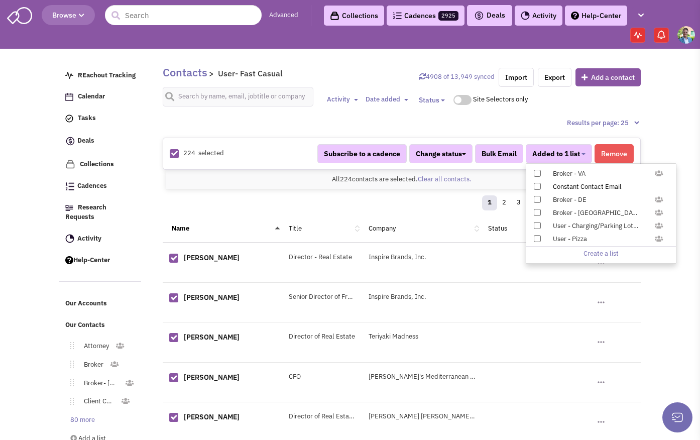
click at [537, 185] on span at bounding box center [537, 186] width 7 height 7
click at [536, 184] on input "Constant Contact Email" at bounding box center [536, 184] width 0 height 0
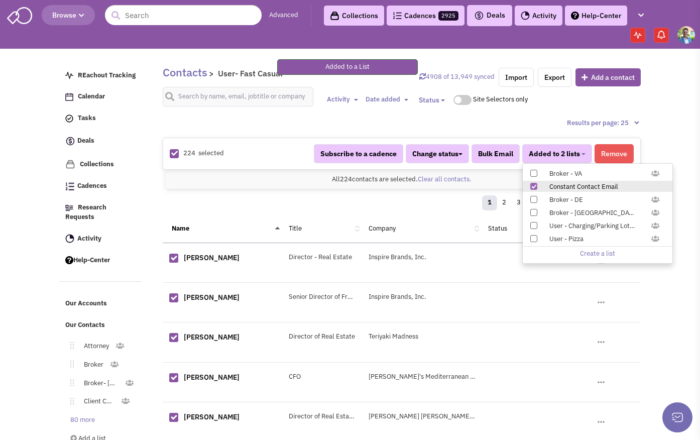
scroll to position [204, 0]
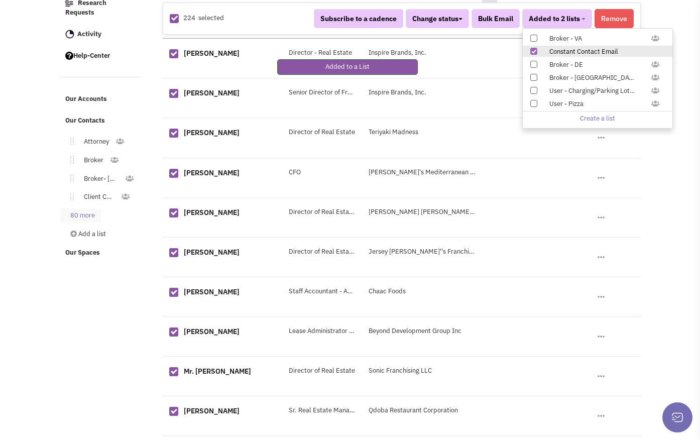
click at [85, 208] on link "80 more" at bounding box center [80, 215] width 41 height 15
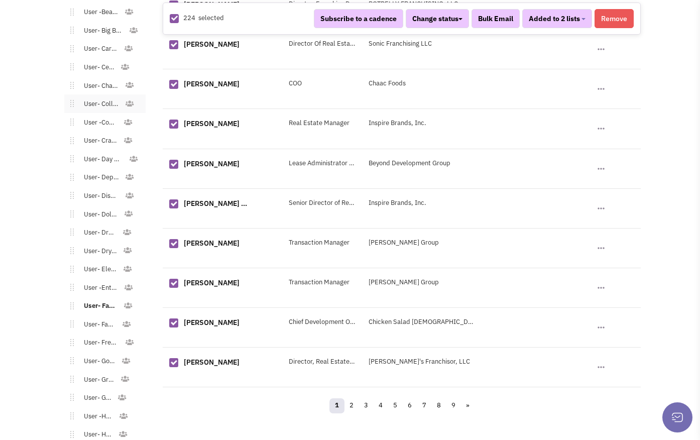
scroll to position [855, 0]
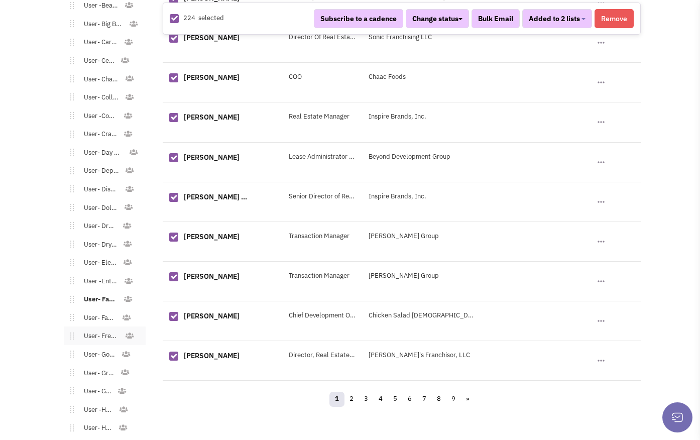
click at [101, 329] on link "User- Freestanding Commercial" at bounding box center [99, 336] width 51 height 15
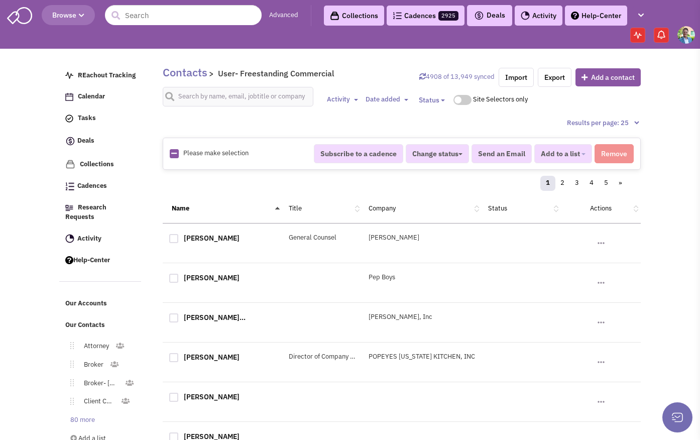
click at [173, 155] on icon at bounding box center [174, 153] width 6 height 7
checkbox input "true"
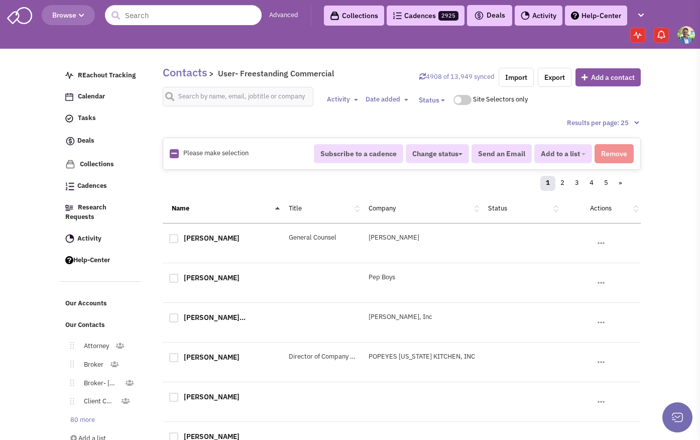
checkbox input "true"
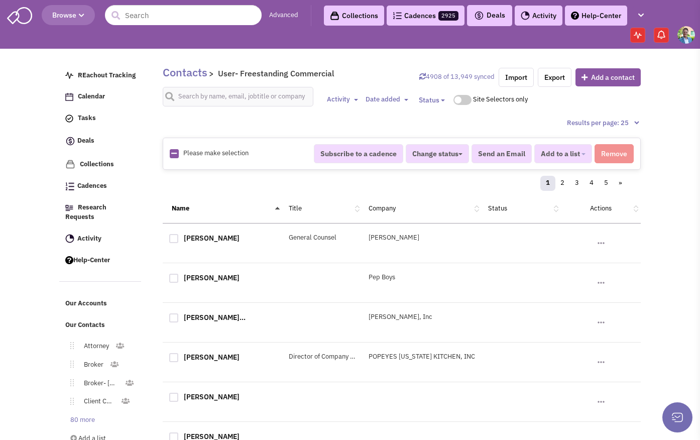
checkbox input "true"
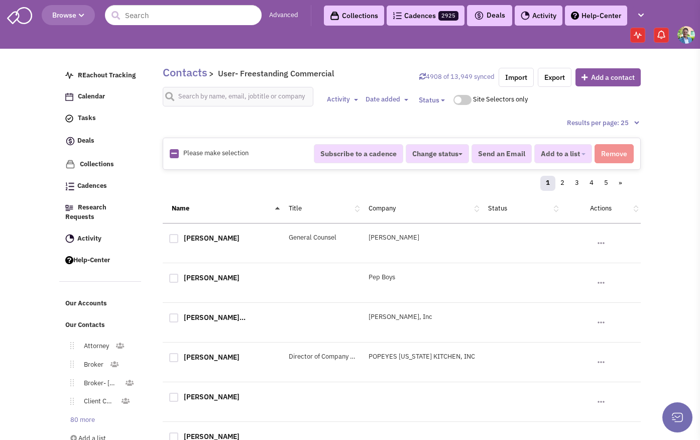
checkbox input "true"
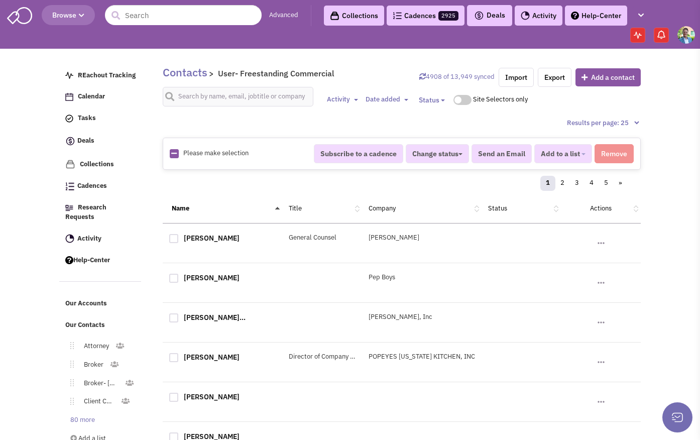
checkbox input "true"
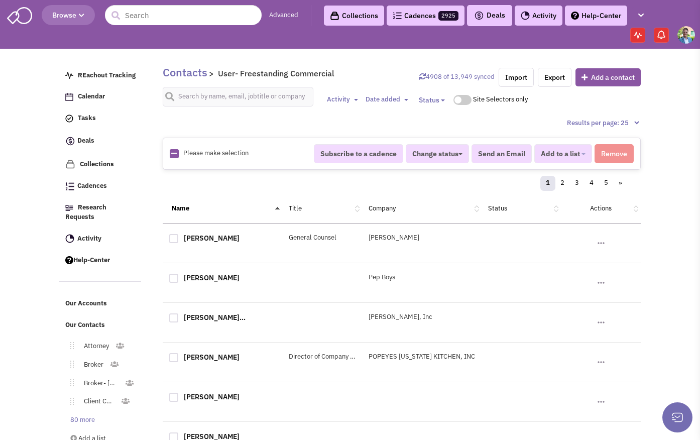
checkbox input "true"
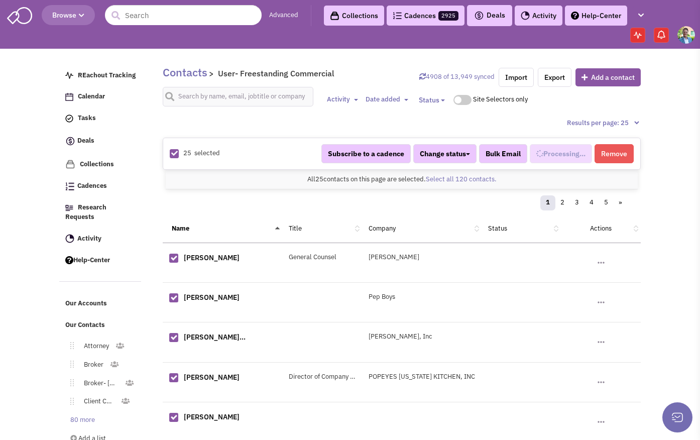
select select "673"
click at [459, 179] on link "Select all 120 contacts." at bounding box center [461, 179] width 71 height 9
select select "673"
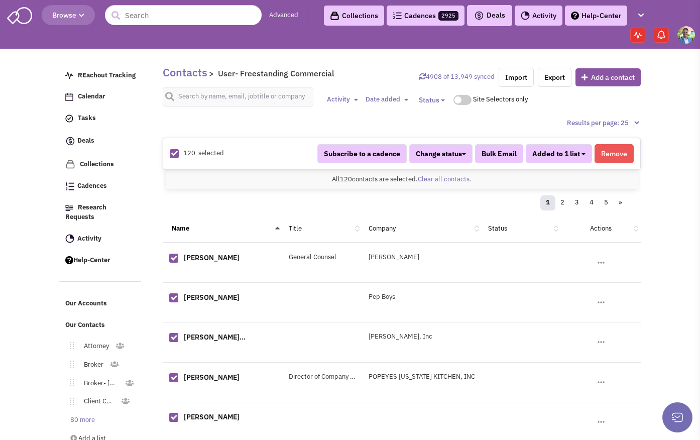
click at [553, 159] on button "Added to 1 list" at bounding box center [559, 153] width 66 height 19
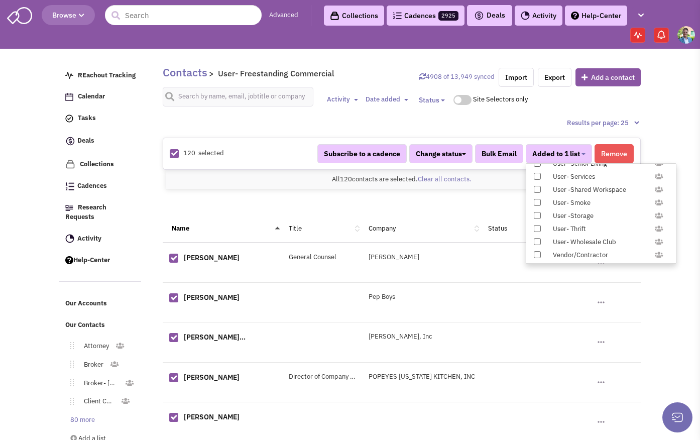
scroll to position [1035, 0]
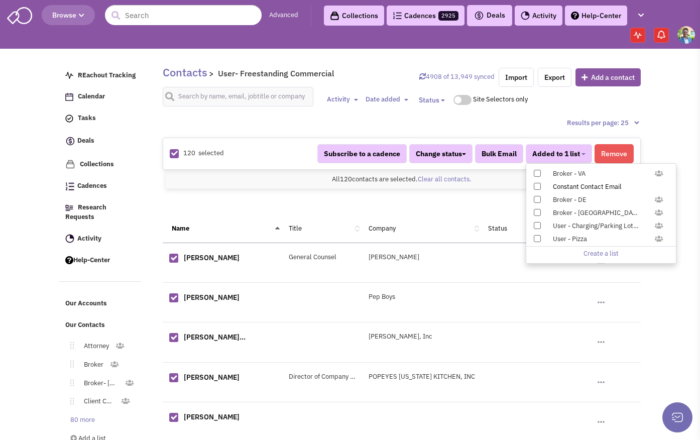
click at [538, 186] on span at bounding box center [537, 186] width 7 height 7
click at [536, 184] on input "Constant Contact Email" at bounding box center [536, 184] width 0 height 0
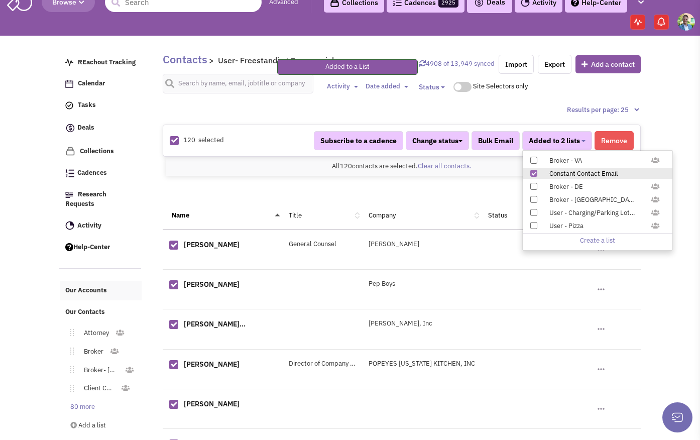
scroll to position [186, 0]
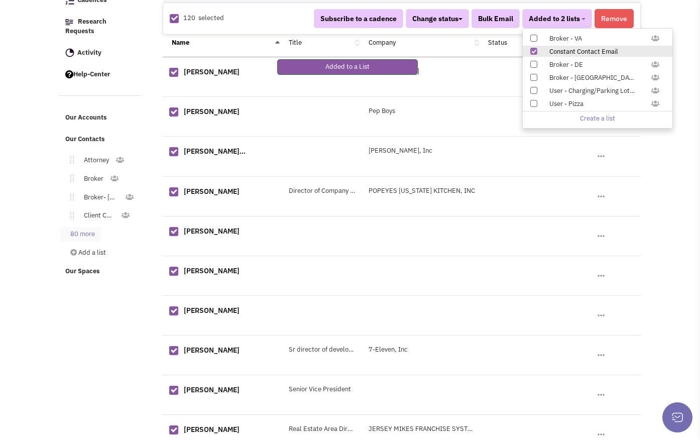
click at [76, 227] on link "80 more" at bounding box center [80, 234] width 41 height 15
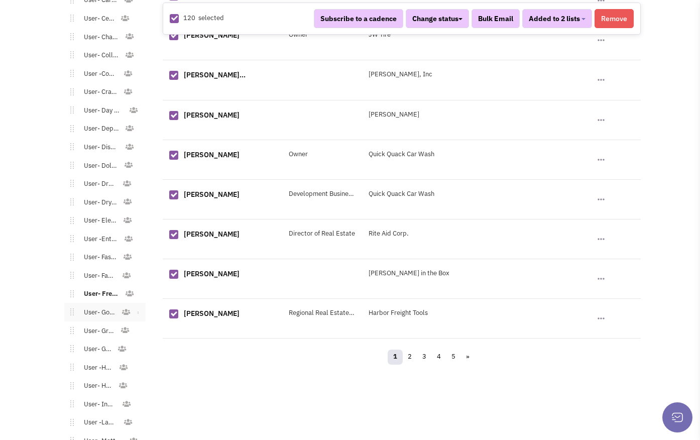
scroll to position [904, 0]
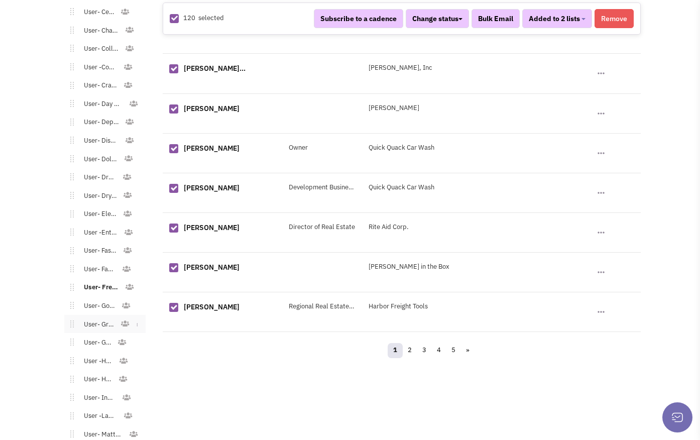
click at [95, 317] on link "User- Grocery" at bounding box center [97, 324] width 46 height 15
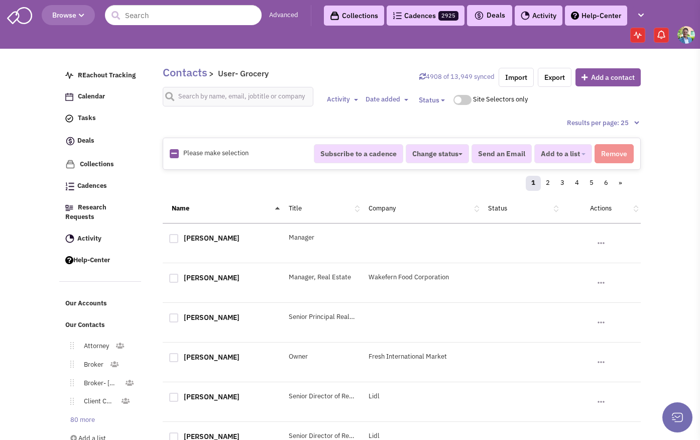
click at [176, 153] on icon at bounding box center [174, 153] width 6 height 7
checkbox input "true"
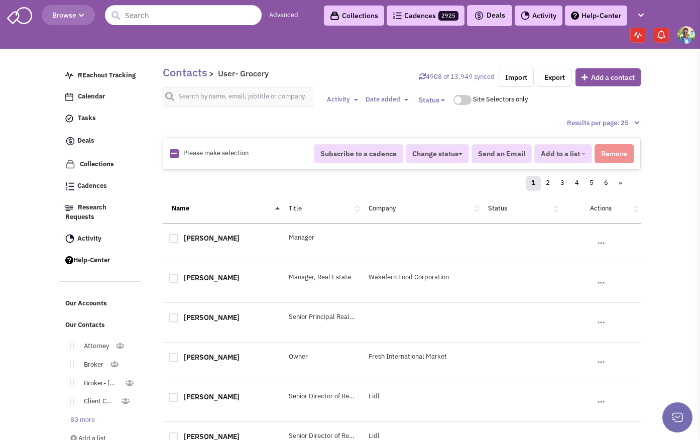
checkbox input "true"
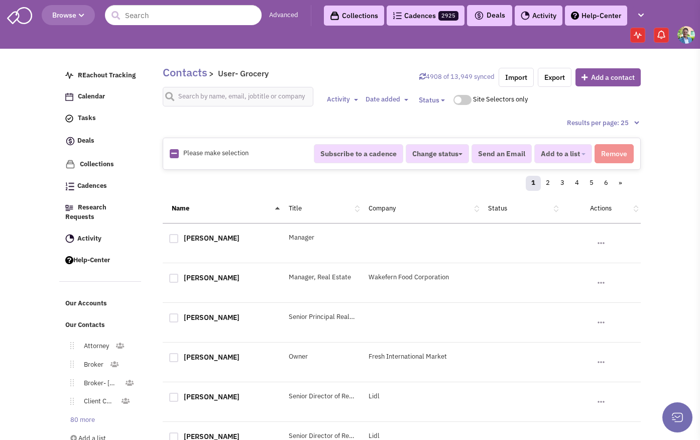
checkbox input "true"
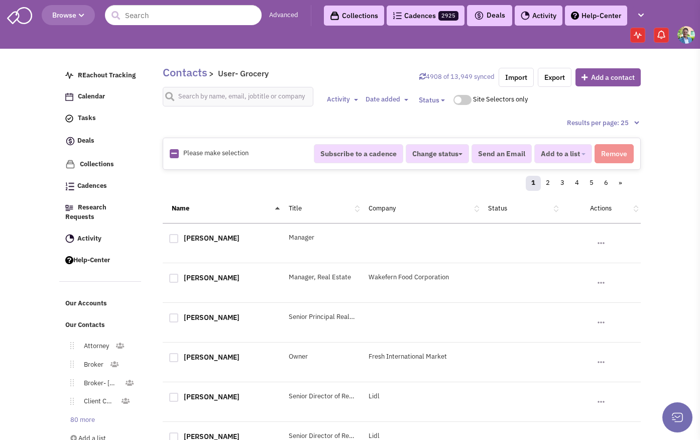
checkbox input "true"
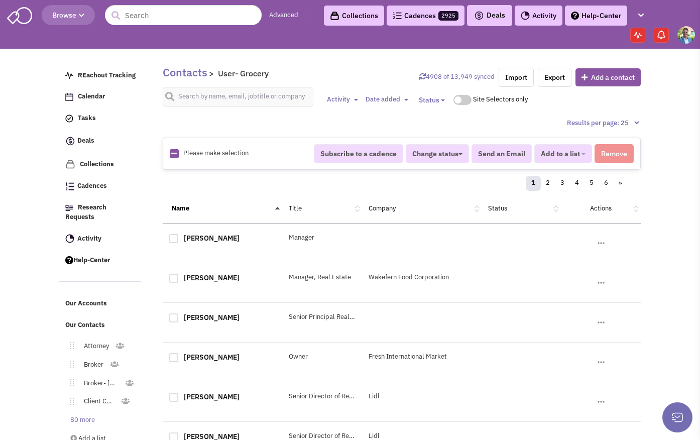
checkbox input "true"
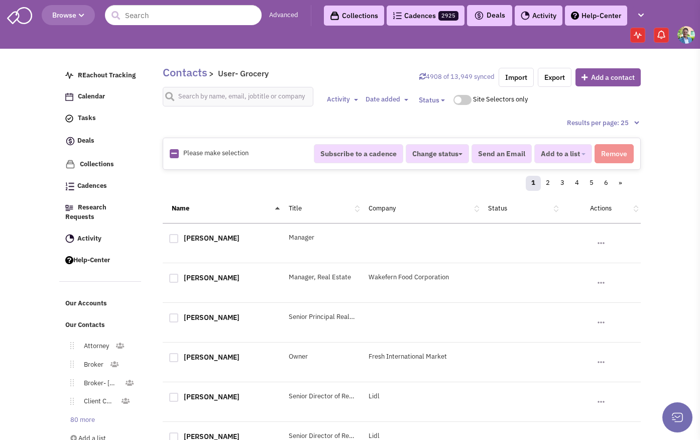
checkbox input "true"
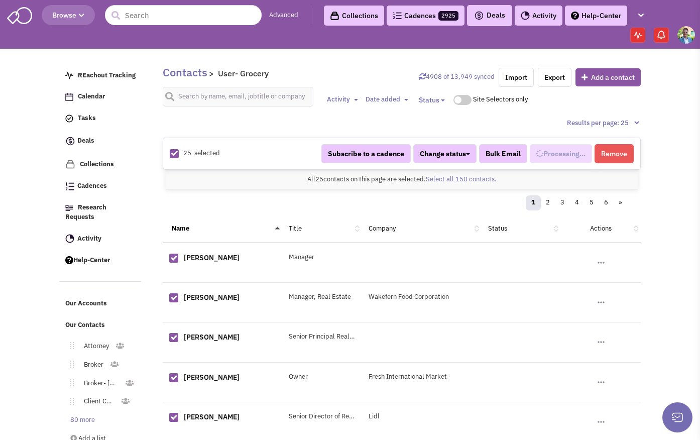
select select "675"
click at [444, 182] on link "Select all 150 contacts." at bounding box center [461, 179] width 71 height 9
select select "675"
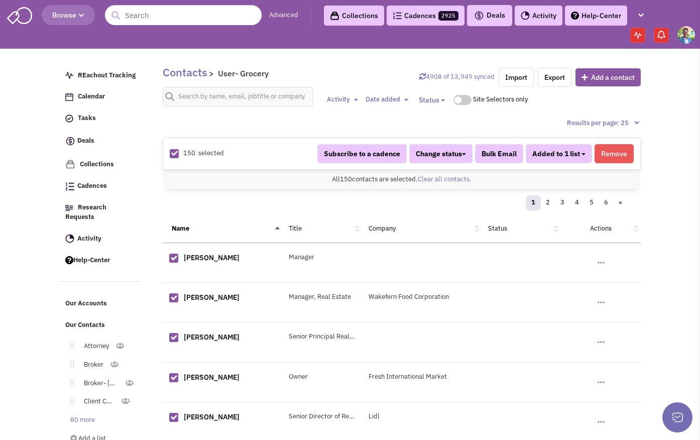
click at [578, 152] on span "Added to 1 list" at bounding box center [556, 153] width 48 height 9
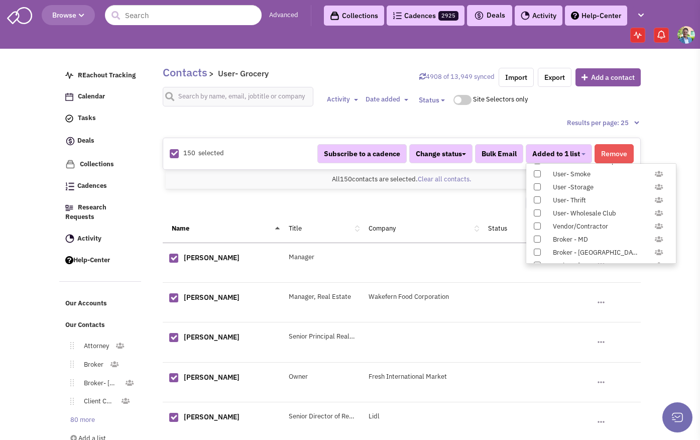
scroll to position [1035, 0]
click at [536, 189] on span at bounding box center [537, 186] width 7 height 7
click at [536, 184] on input "Constant Contact Email" at bounding box center [536, 184] width 0 height 0
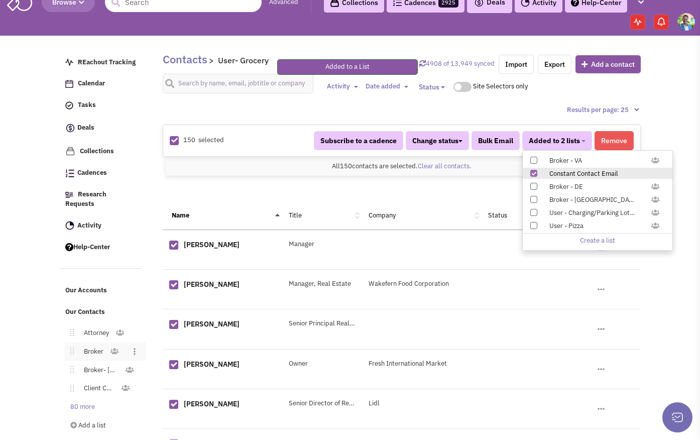
scroll to position [20, 0]
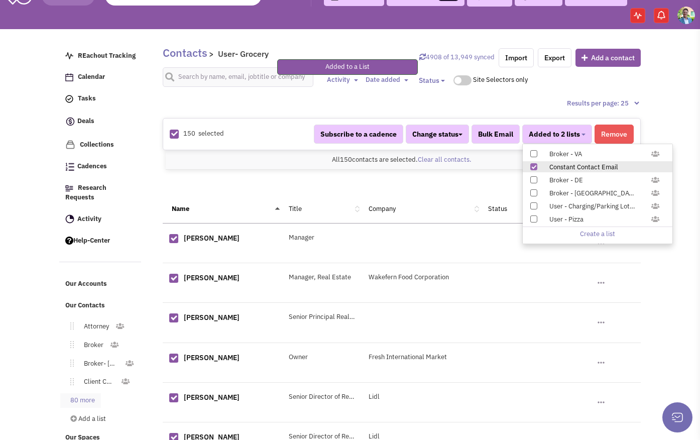
click at [91, 393] on link "80 more" at bounding box center [80, 400] width 41 height 15
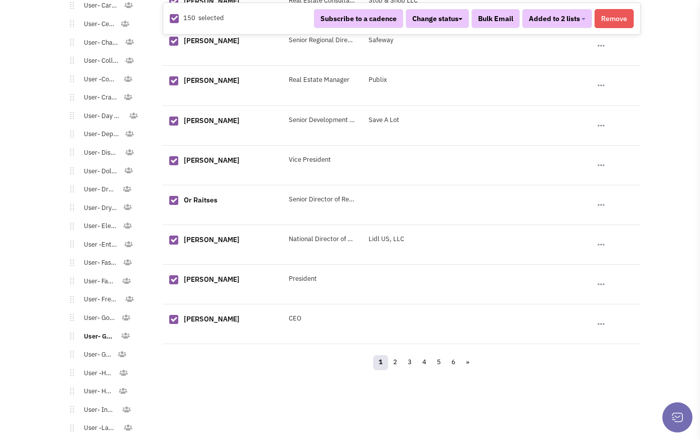
scroll to position [1011, 0]
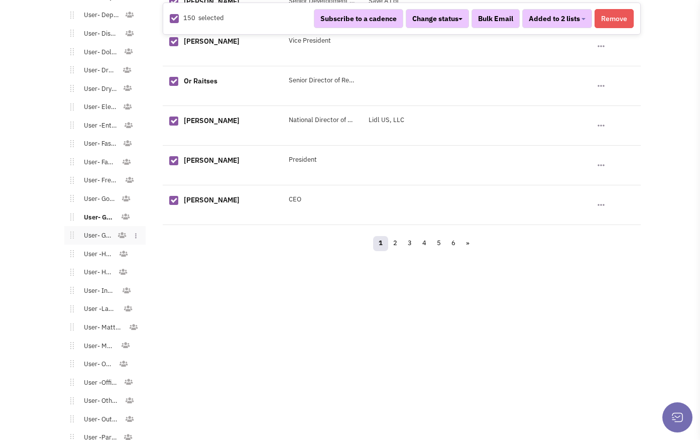
click at [90, 228] on link "User- Gym" at bounding box center [95, 235] width 43 height 15
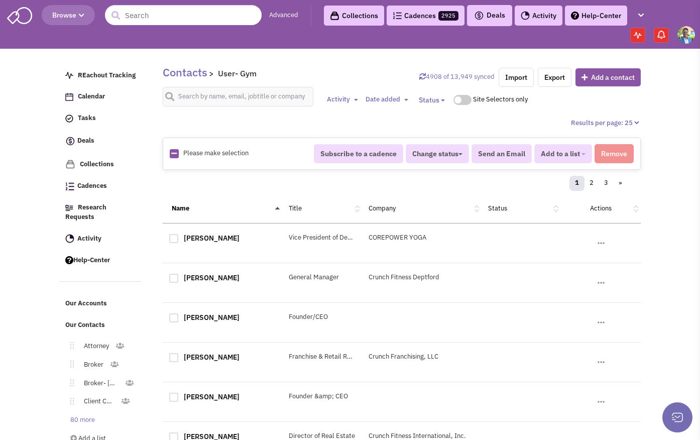
click at [173, 153] on icon at bounding box center [174, 153] width 6 height 7
checkbox input "true"
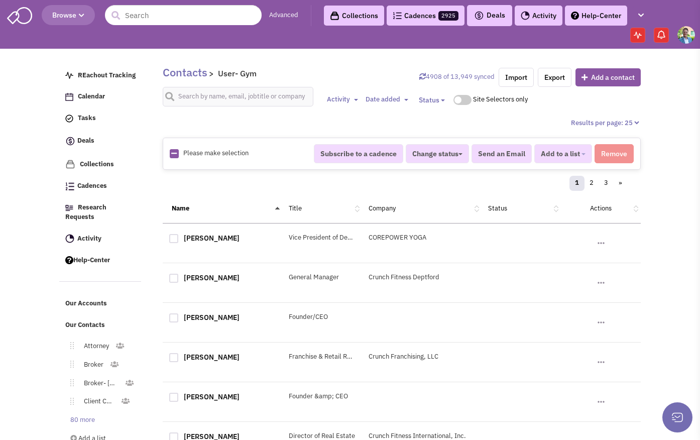
checkbox input "true"
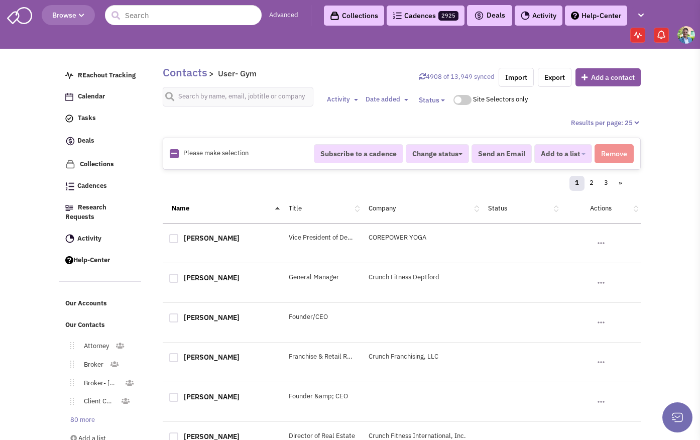
checkbox input "true"
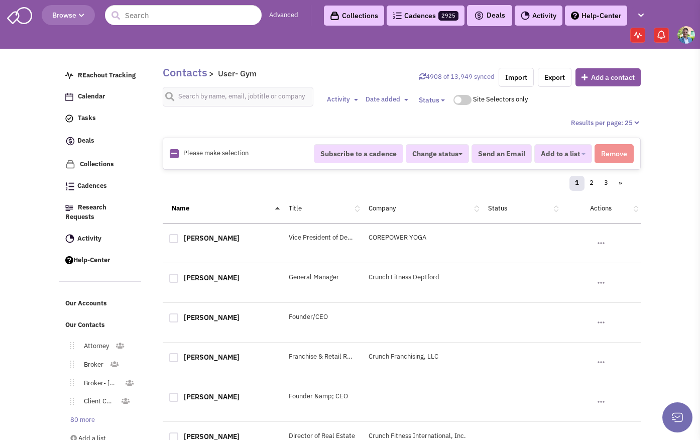
checkbox input "true"
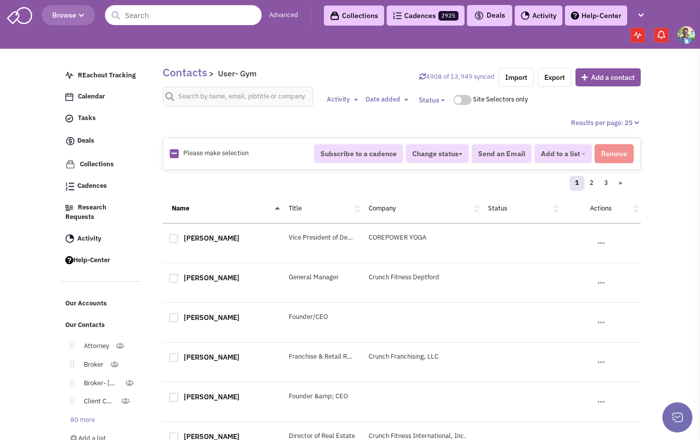
checkbox input "true"
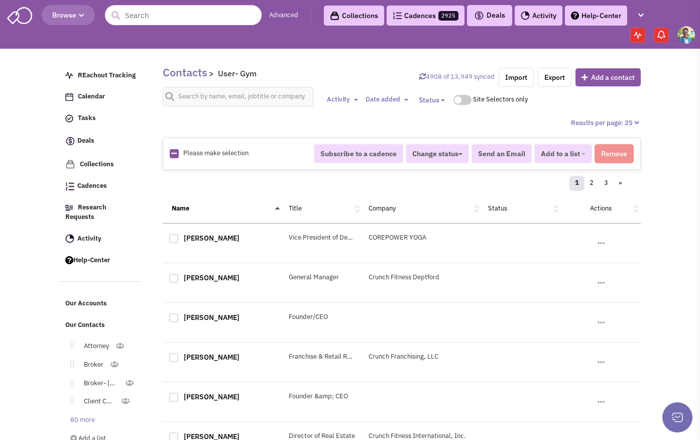
checkbox input "true"
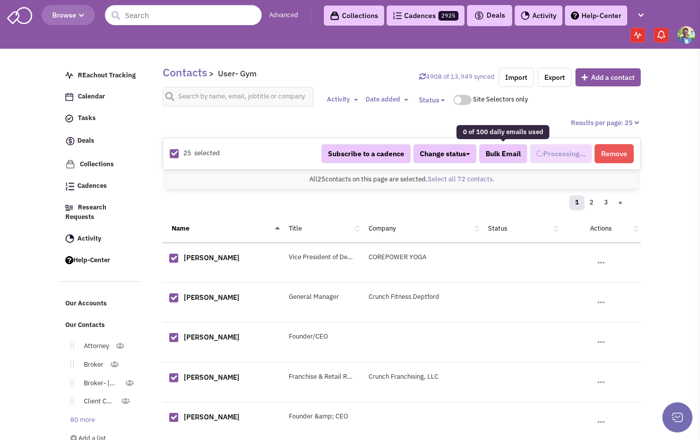
select select "676"
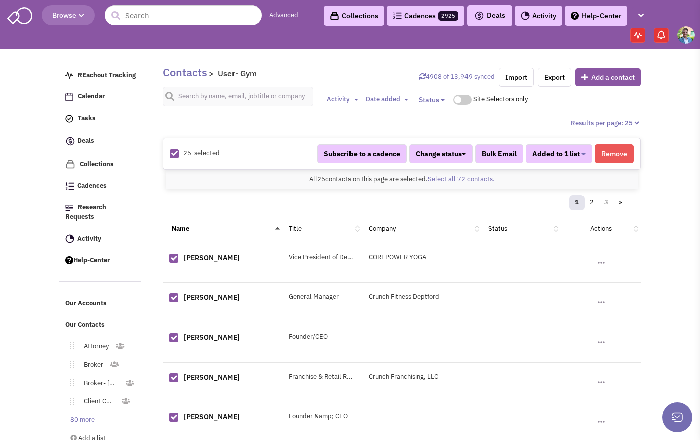
scroll to position [471, 0]
click at [466, 178] on link "Select all 72 contacts." at bounding box center [461, 179] width 67 height 9
select select "676"
click at [577, 155] on span "Added to 1 list" at bounding box center [556, 153] width 48 height 9
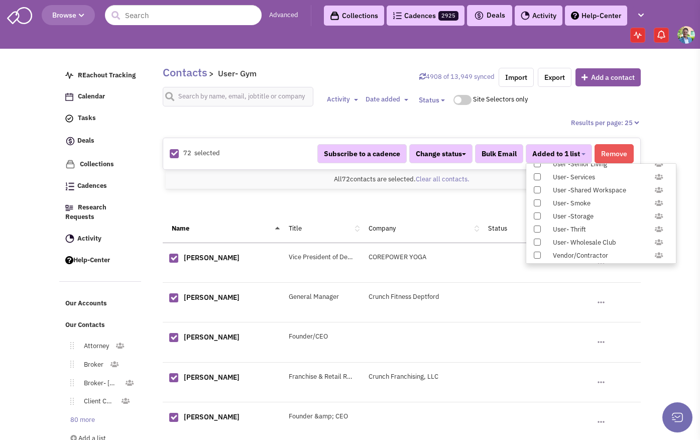
scroll to position [1035, 0]
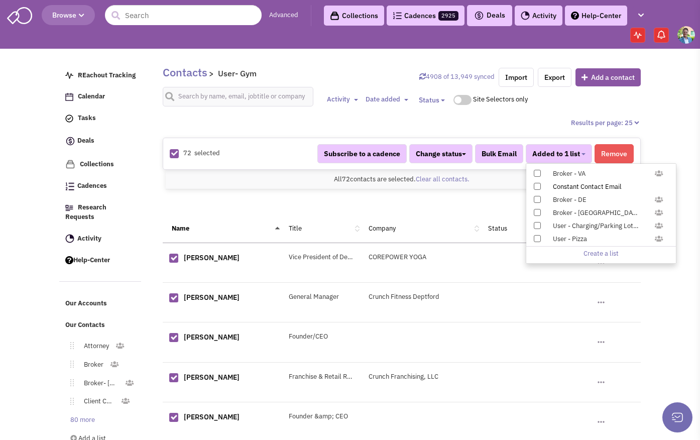
click at [536, 188] on span at bounding box center [537, 186] width 7 height 7
click at [536, 184] on input "Constant Contact Email" at bounding box center [536, 184] width 0 height 0
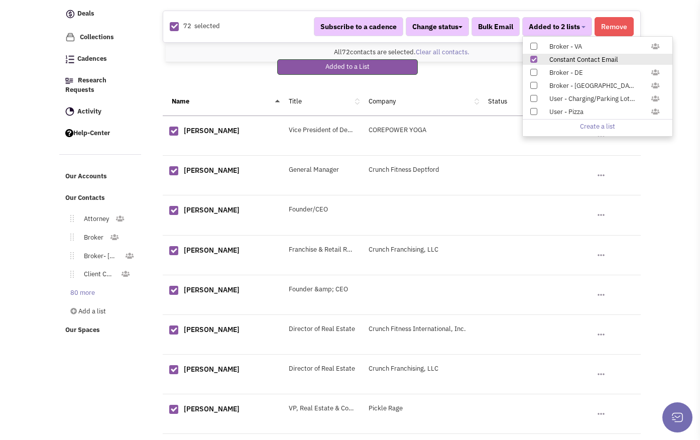
scroll to position [196, 0]
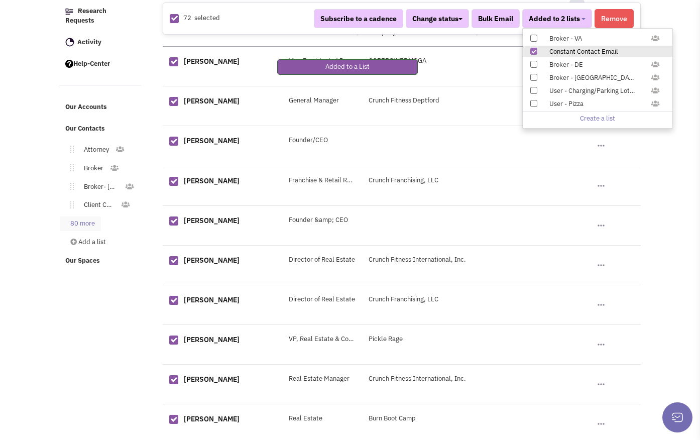
click at [78, 217] on link "80 more" at bounding box center [80, 223] width 41 height 15
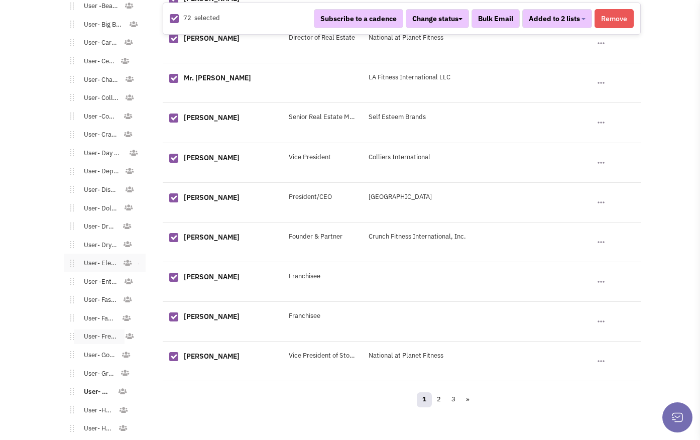
scroll to position [883, 0]
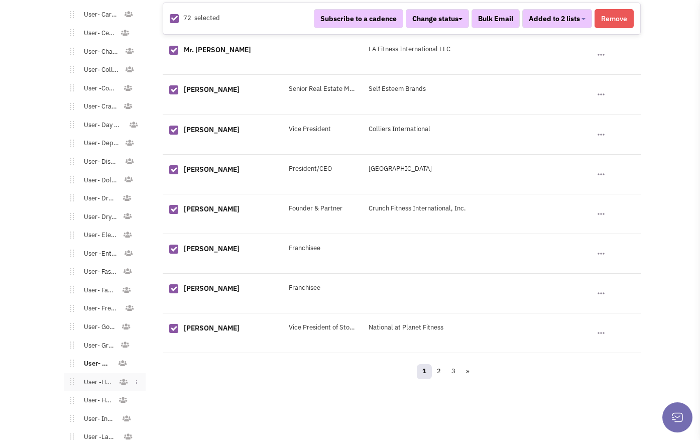
click at [105, 375] on link "User -Home" at bounding box center [96, 382] width 45 height 15
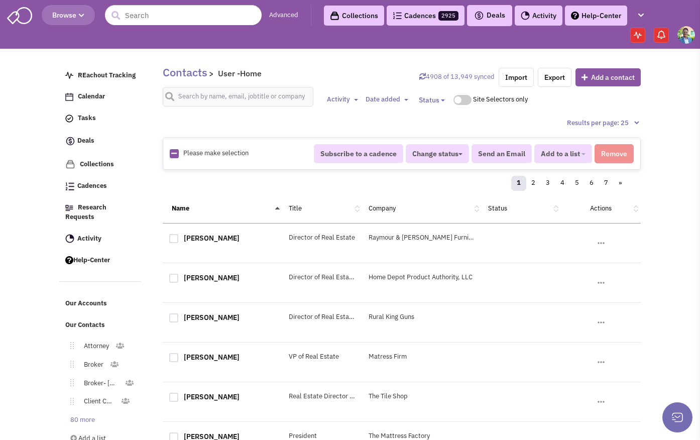
click at [172, 154] on icon at bounding box center [174, 153] width 6 height 7
checkbox input "true"
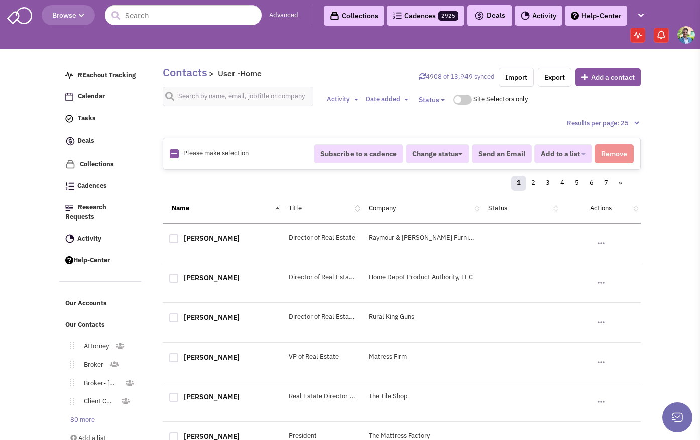
checkbox input "true"
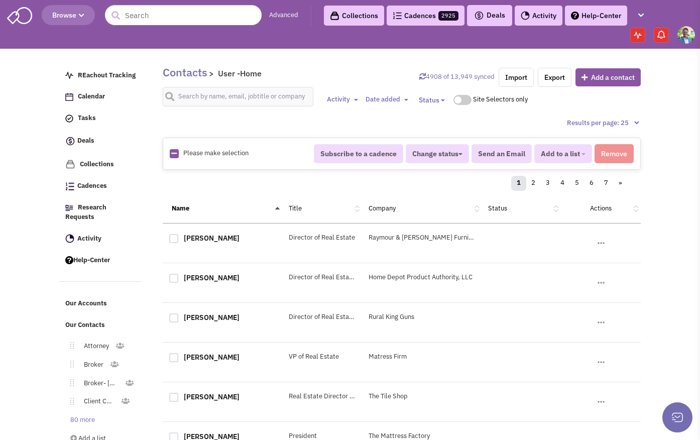
checkbox input "true"
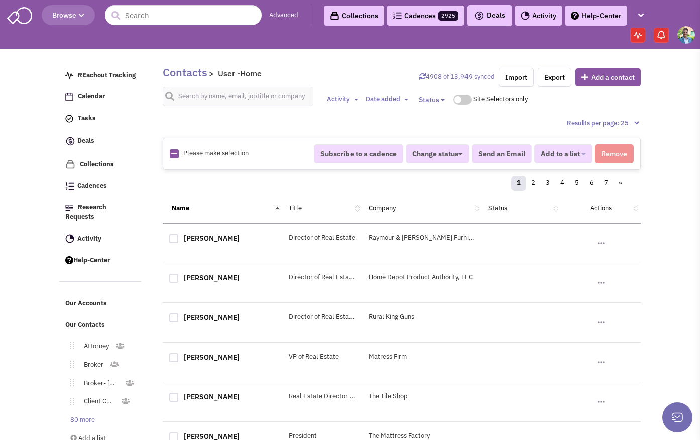
checkbox input "true"
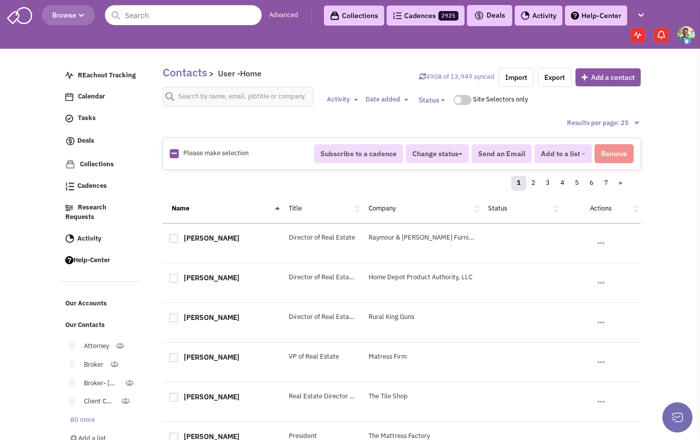
checkbox input "true"
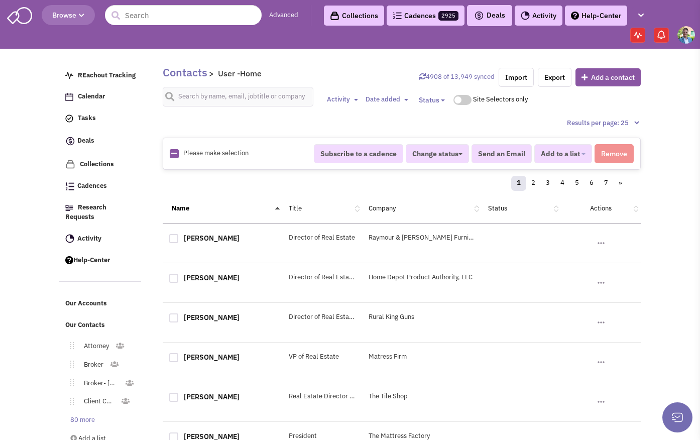
checkbox input "true"
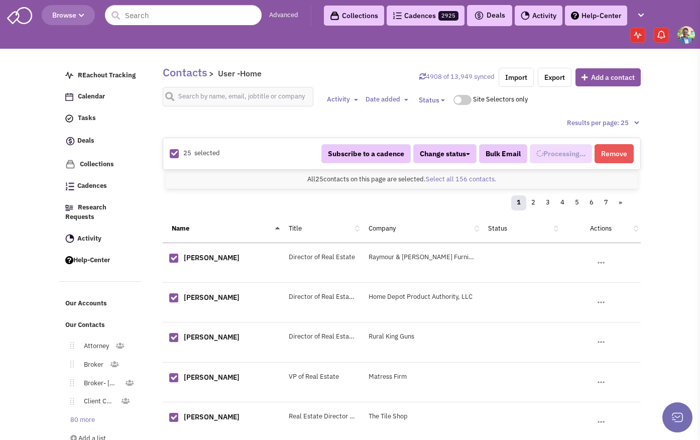
select select "630"
click at [448, 178] on link "Select all 156 contacts." at bounding box center [461, 179] width 71 height 9
select select "630"
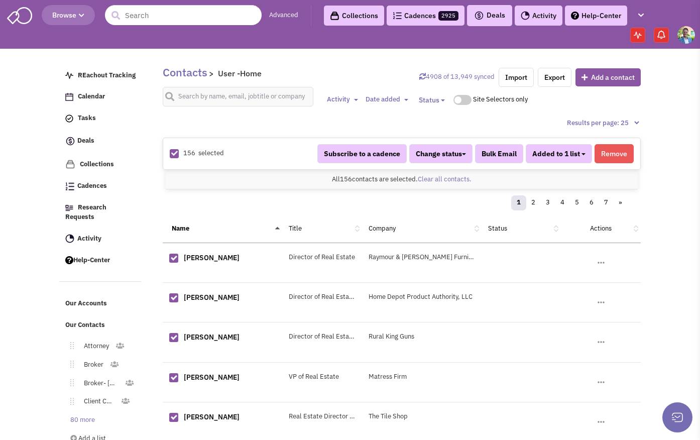
click at [569, 160] on button "Added to 1 list" at bounding box center [559, 153] width 66 height 19
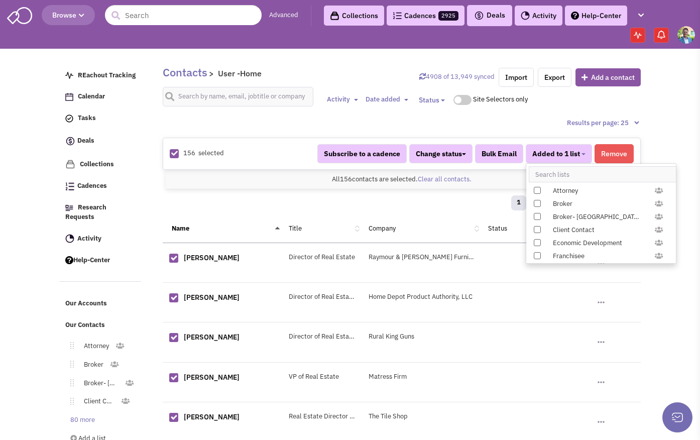
scroll to position [1035, 0]
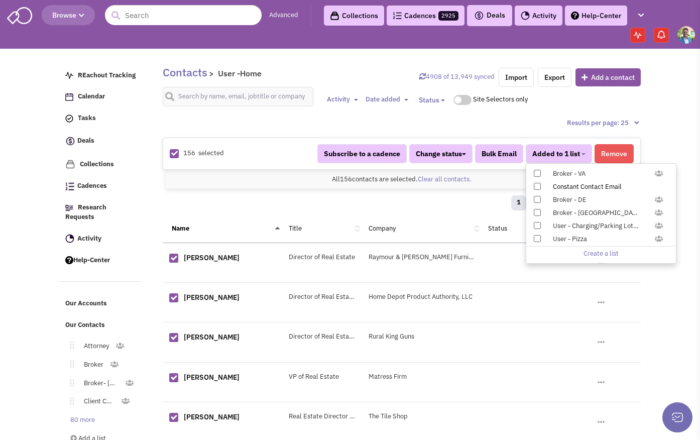
click at [538, 186] on span at bounding box center [537, 186] width 7 height 7
click at [536, 184] on input "Constant Contact Email" at bounding box center [536, 184] width 0 height 0
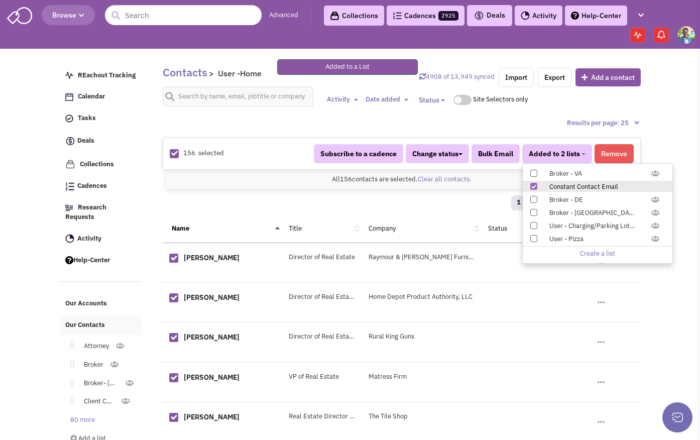
scroll to position [192, 0]
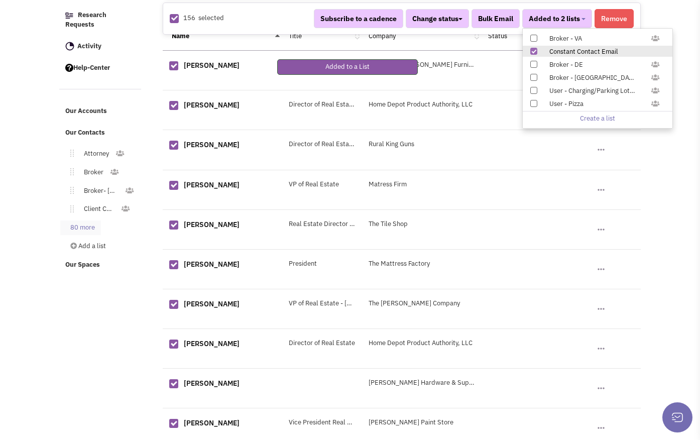
click at [76, 222] on link "80 more" at bounding box center [80, 227] width 41 height 15
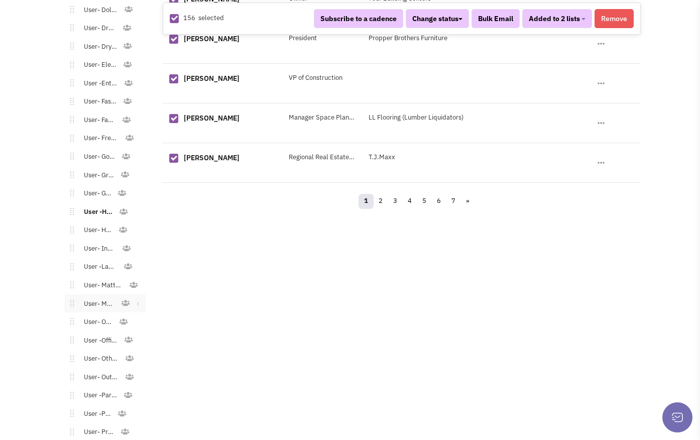
scroll to position [1066, 0]
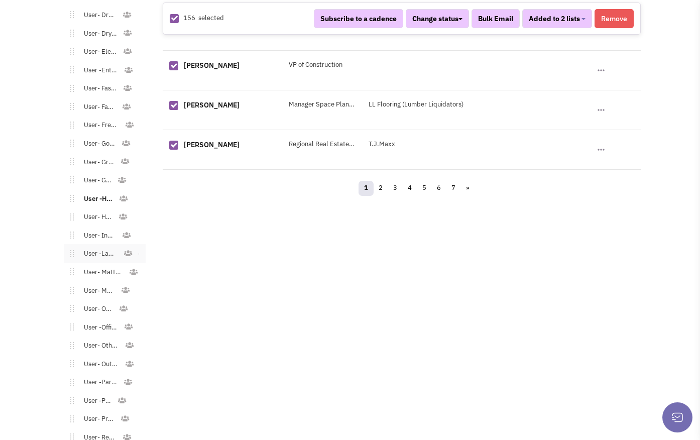
click at [101, 247] on link "User -Laundromat" at bounding box center [98, 253] width 49 height 15
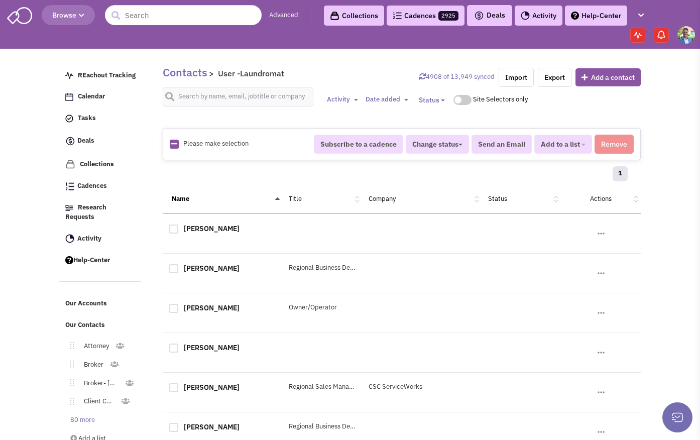
click at [172, 144] on icon at bounding box center [174, 144] width 6 height 7
checkbox input "true"
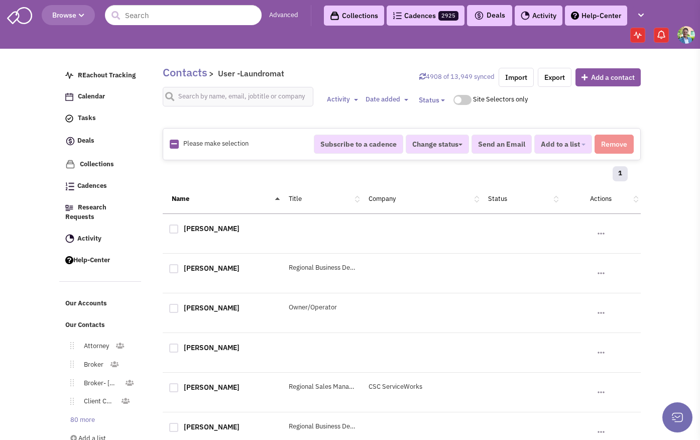
checkbox input "true"
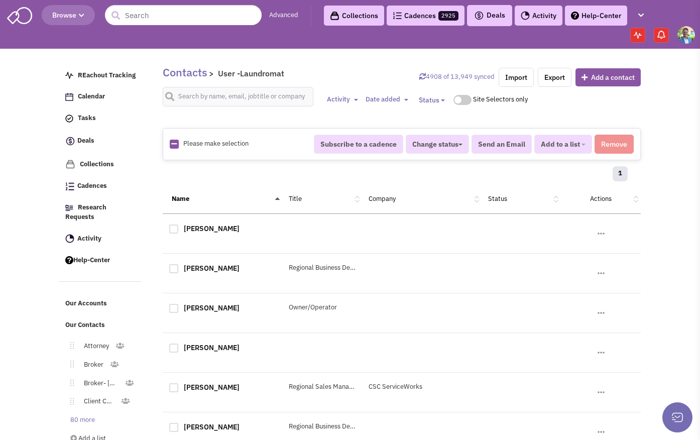
checkbox input "true"
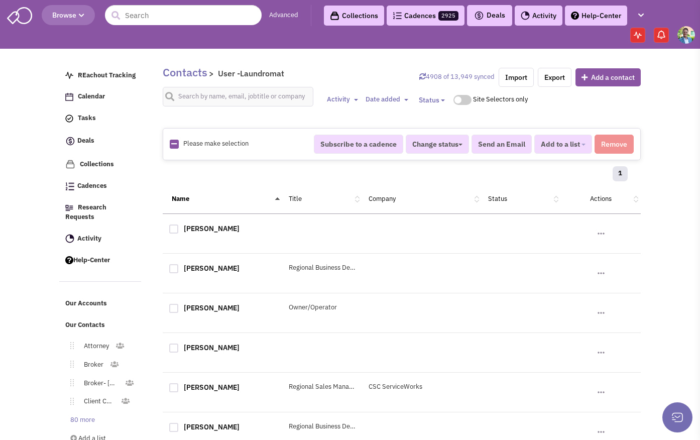
checkbox input "true"
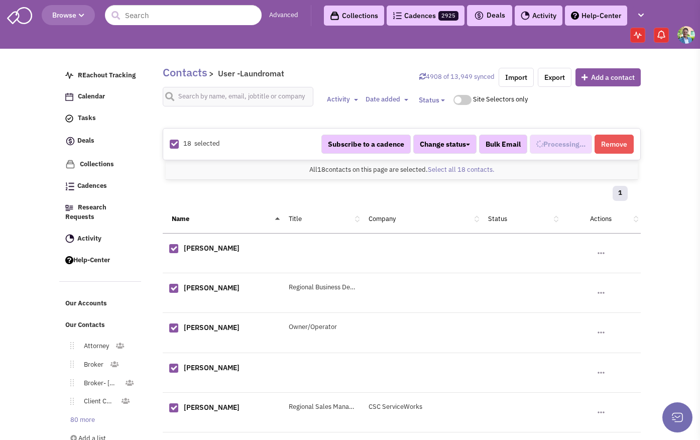
scroll to position [510, 0]
select select "569"
click at [534, 144] on span "Added to 1 list" at bounding box center [556, 144] width 48 height 9
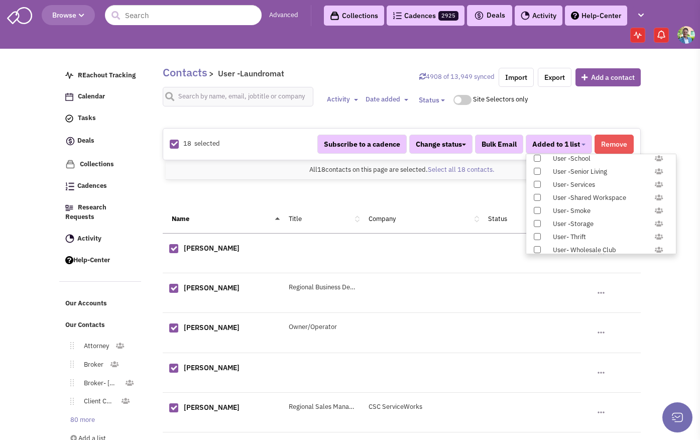
scroll to position [1035, 0]
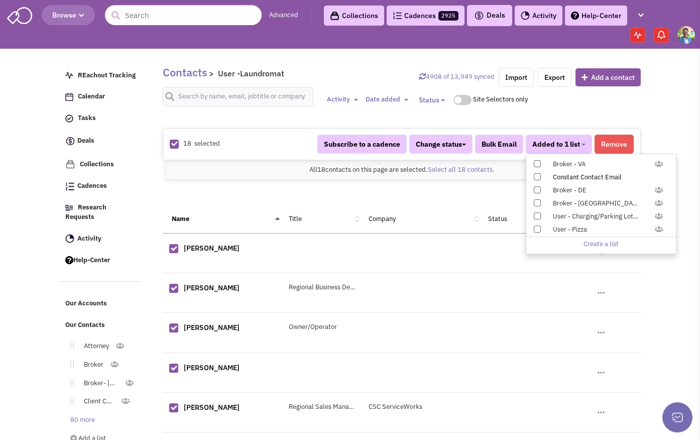
click at [535, 176] on span at bounding box center [537, 176] width 7 height 7
click at [536, 175] on input "Constant Contact Email" at bounding box center [536, 175] width 0 height 0
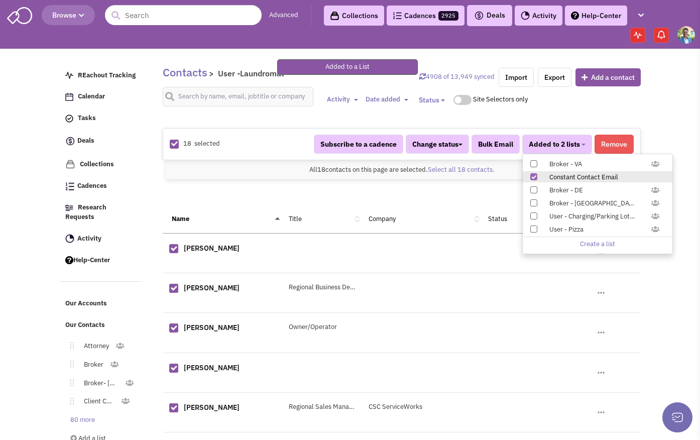
scroll to position [118, 0]
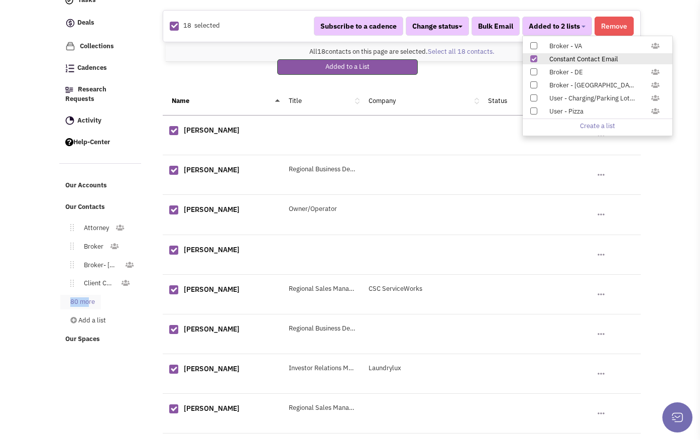
click at [89, 295] on link "80 more" at bounding box center [80, 302] width 41 height 15
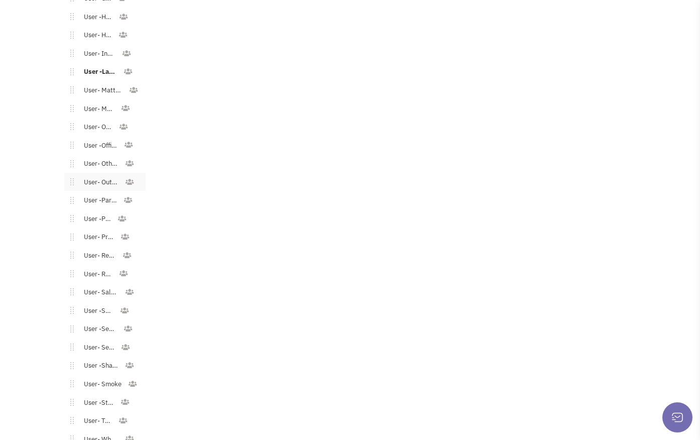
scroll to position [1241, 0]
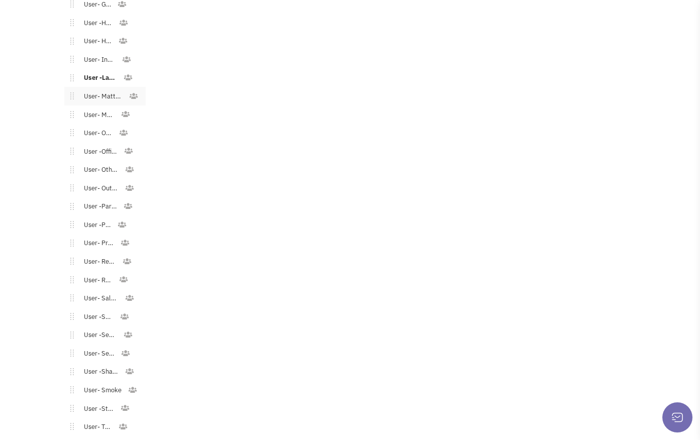
click at [93, 89] on link "User- Mattress" at bounding box center [101, 96] width 55 height 15
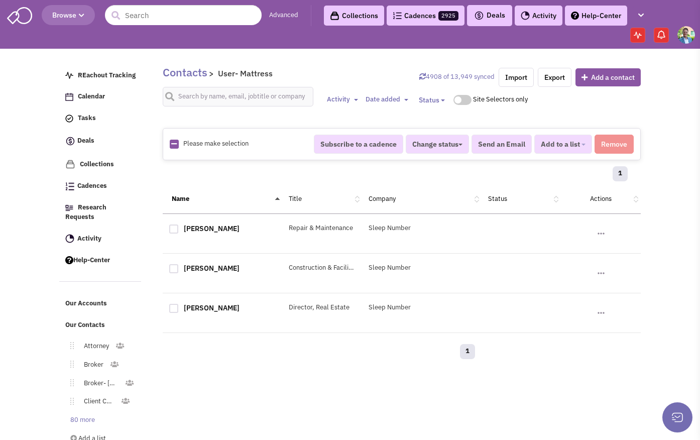
click at [172, 137] on div "Please make selection selected Subscribe to a cadence Change status Have not co…" at bounding box center [402, 144] width 478 height 32
click at [176, 143] on icon at bounding box center [174, 144] width 6 height 7
checkbox input "true"
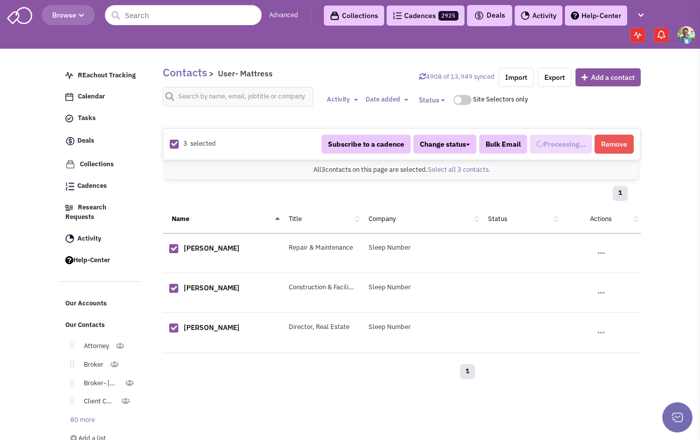
select select "721"
click at [535, 147] on span "Added to 1 list" at bounding box center [556, 144] width 48 height 9
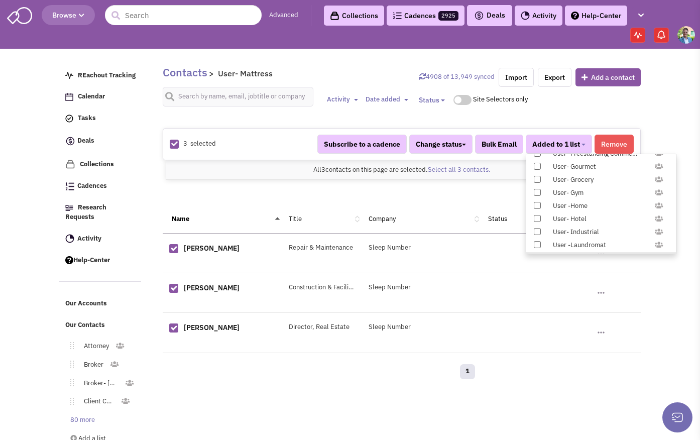
scroll to position [1035, 0]
click at [539, 177] on span at bounding box center [537, 176] width 7 height 7
click at [536, 175] on input "Constant Contact Email" at bounding box center [536, 175] width 0 height 0
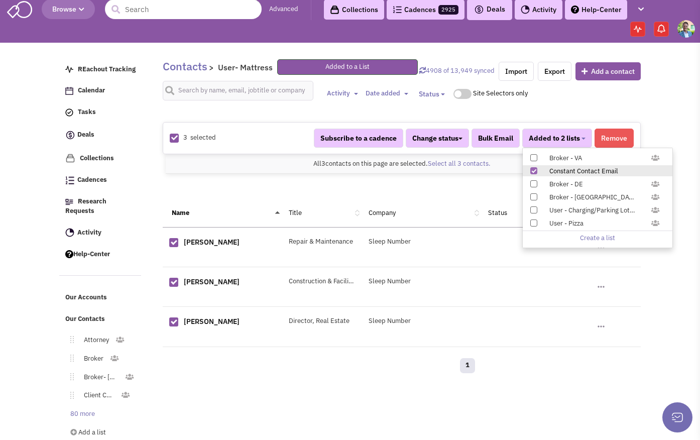
scroll to position [19, 0]
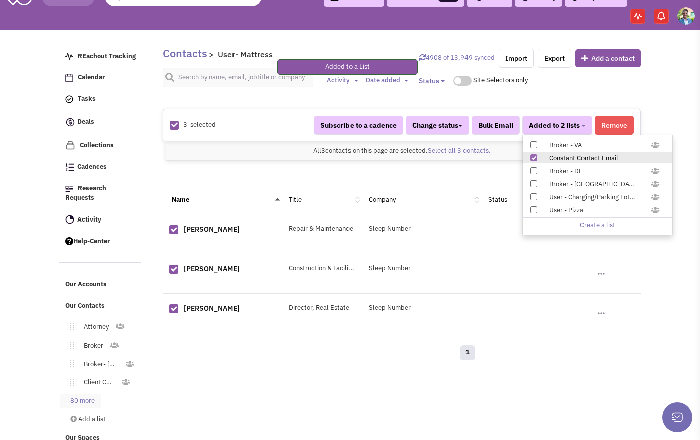
click at [87, 394] on link "80 more" at bounding box center [80, 401] width 41 height 15
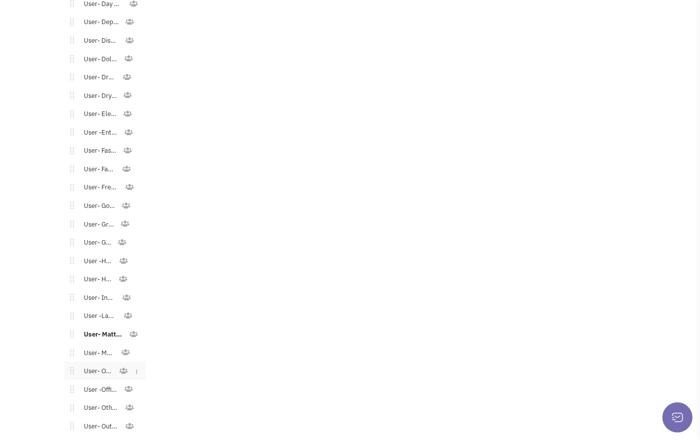
scroll to position [1017, 0]
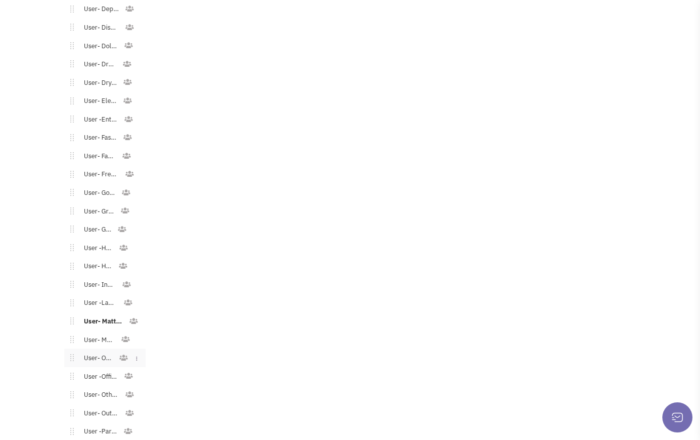
click at [98, 351] on link "User- Office" at bounding box center [96, 358] width 45 height 15
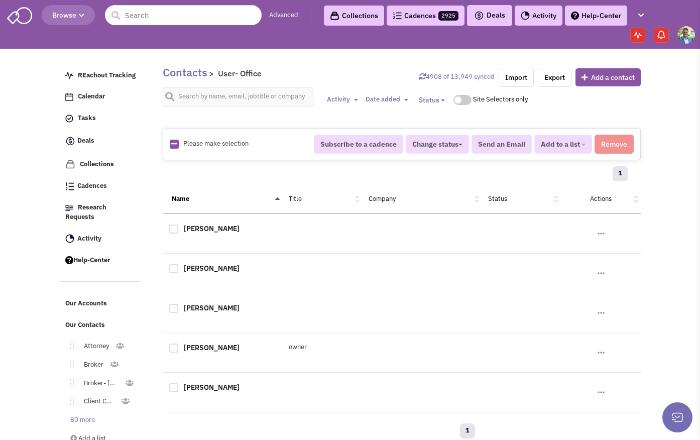
click at [176, 144] on icon at bounding box center [174, 144] width 6 height 7
checkbox input "true"
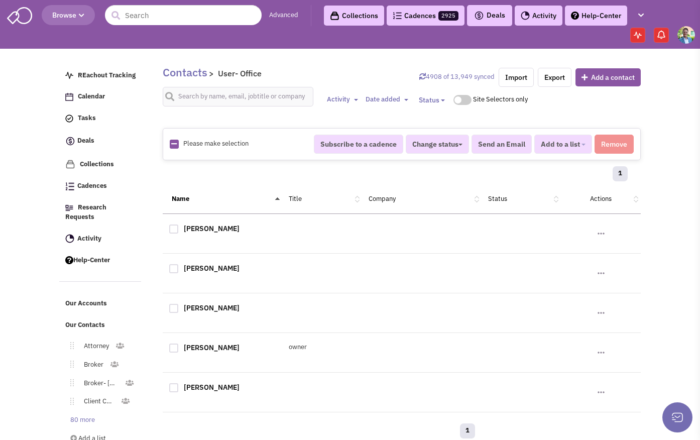
checkbox input "true"
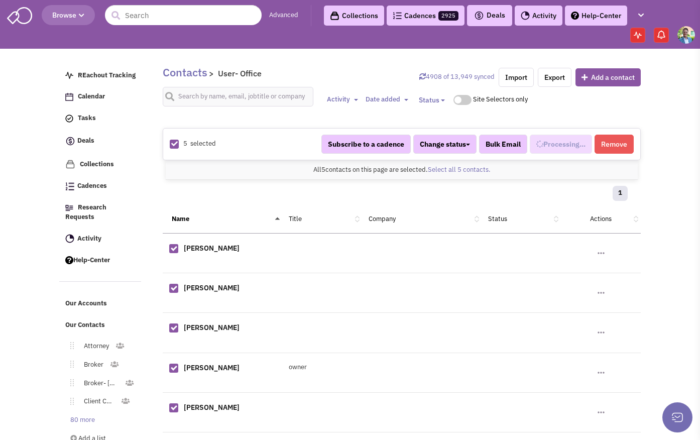
select select "707"
click at [580, 142] on button "Added to 1 list" at bounding box center [559, 144] width 66 height 19
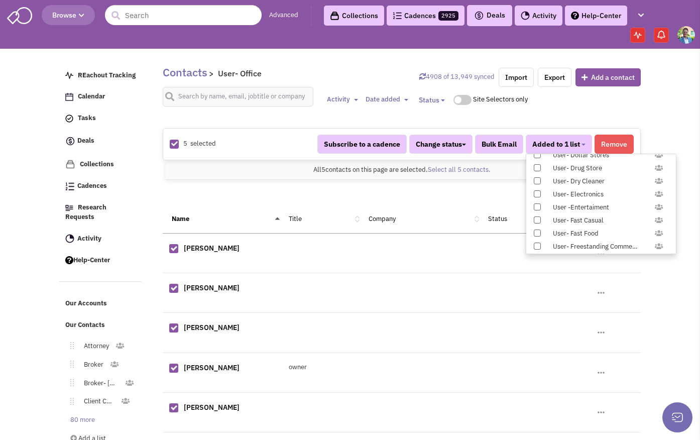
scroll to position [1035, 0]
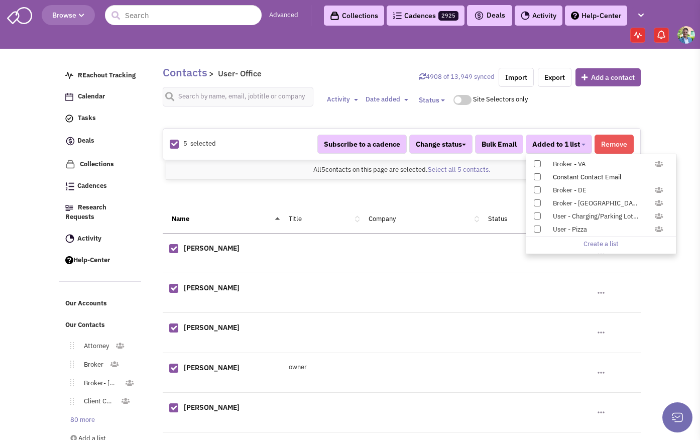
click at [537, 178] on span at bounding box center [537, 176] width 7 height 7
click at [536, 175] on input "Constant Contact Email" at bounding box center [536, 175] width 0 height 0
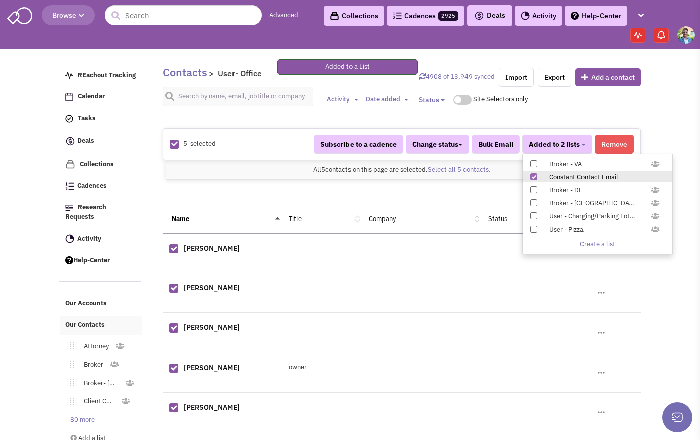
scroll to position [22, 0]
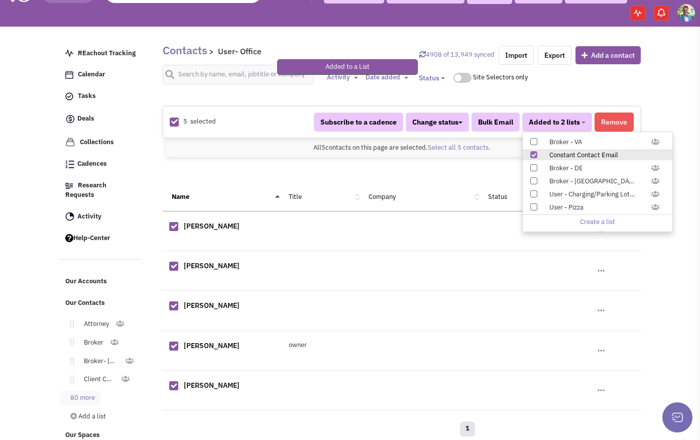
click at [87, 391] on link "80 more" at bounding box center [80, 398] width 41 height 15
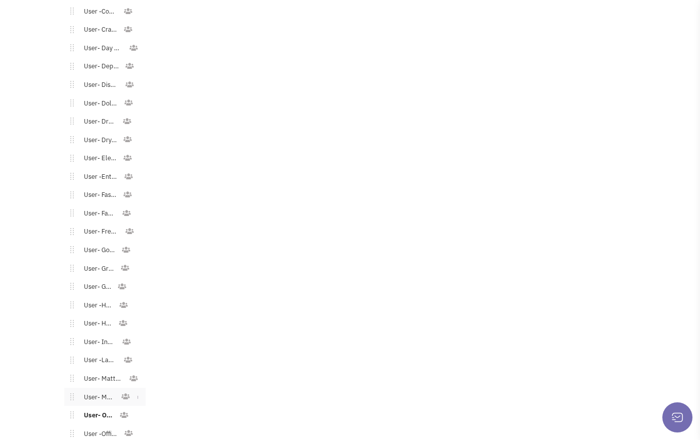
scroll to position [1188, 0]
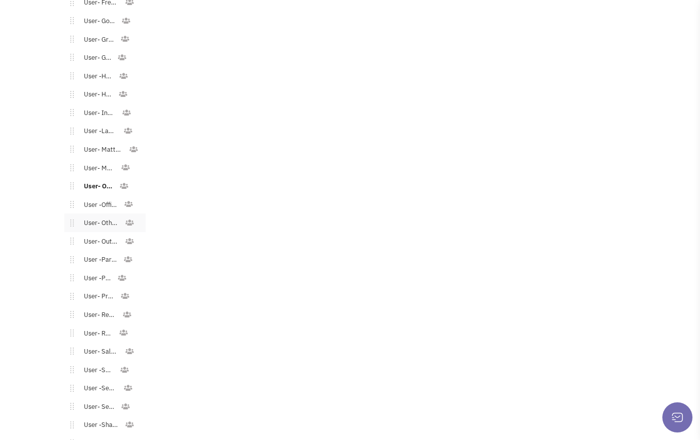
click at [103, 216] on link "User- Other Commercial" at bounding box center [99, 223] width 51 height 15
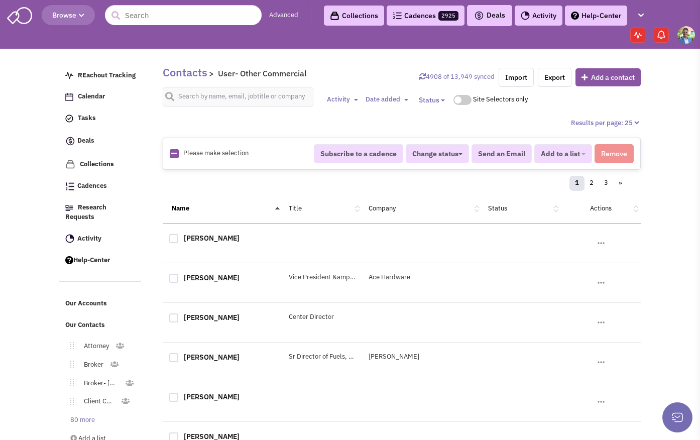
click at [174, 157] on link at bounding box center [174, 154] width 6 height 10
checkbox input "true"
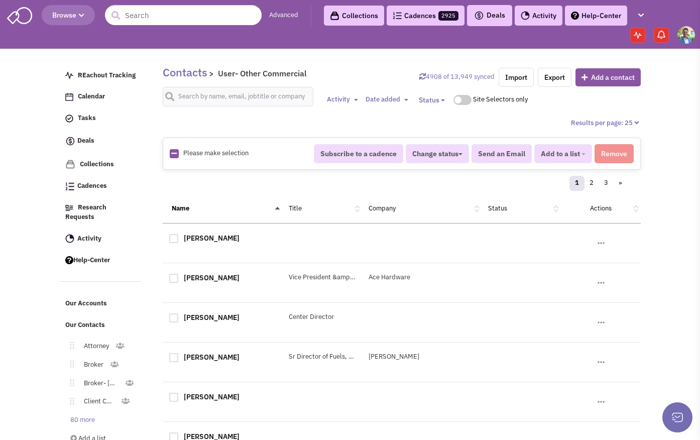
checkbox input "true"
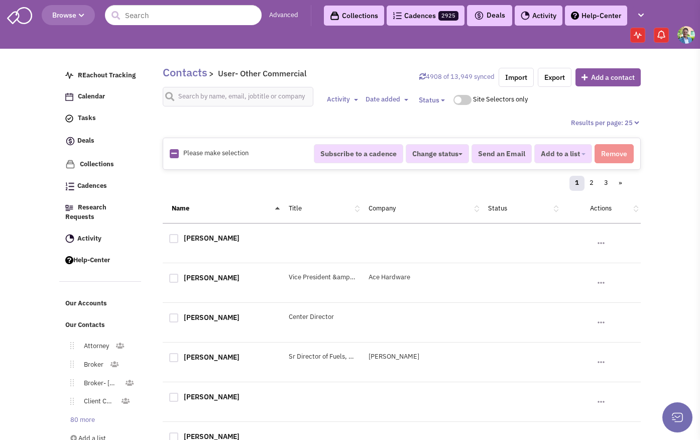
checkbox input "true"
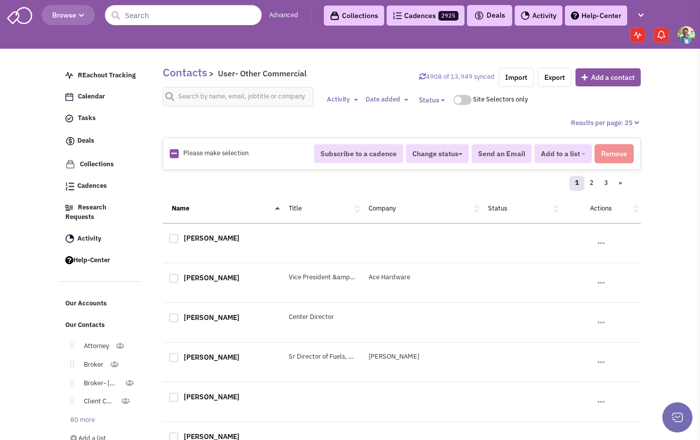
checkbox input "true"
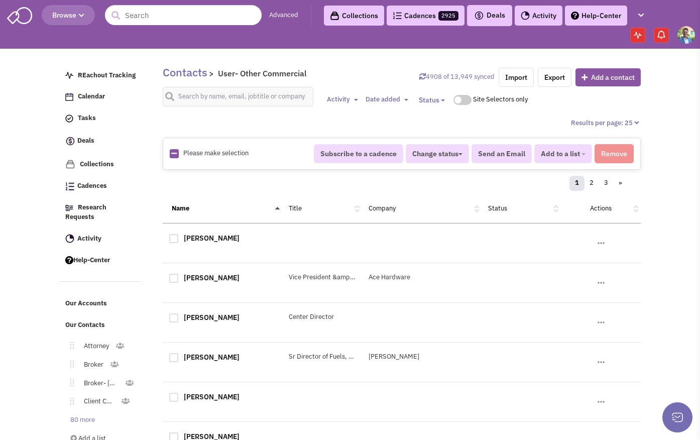
checkbox input "true"
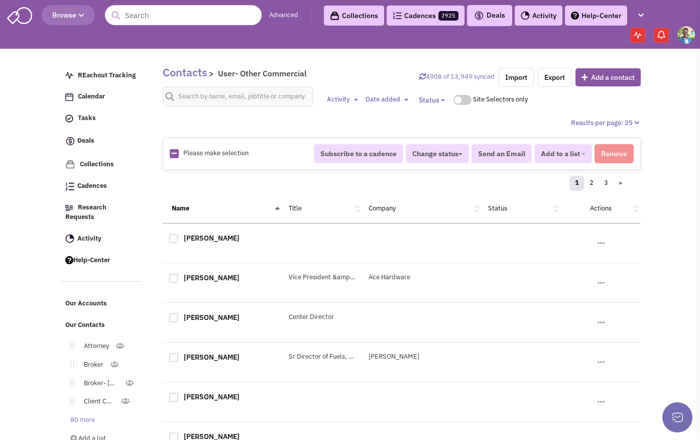
checkbox input "true"
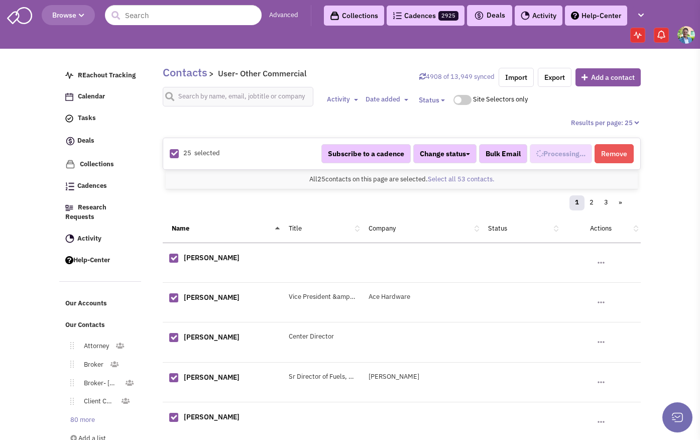
scroll to position [557, 0]
select select "708"
click at [445, 177] on link "Select all 53 contacts." at bounding box center [461, 179] width 67 height 9
select select "708"
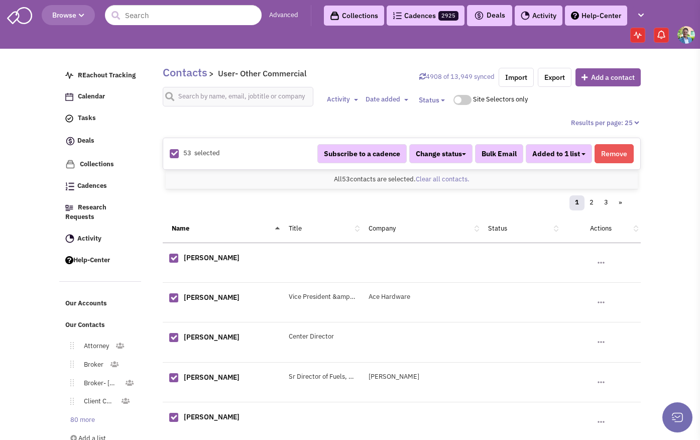
click at [574, 156] on span "Added to 1 list" at bounding box center [556, 153] width 48 height 9
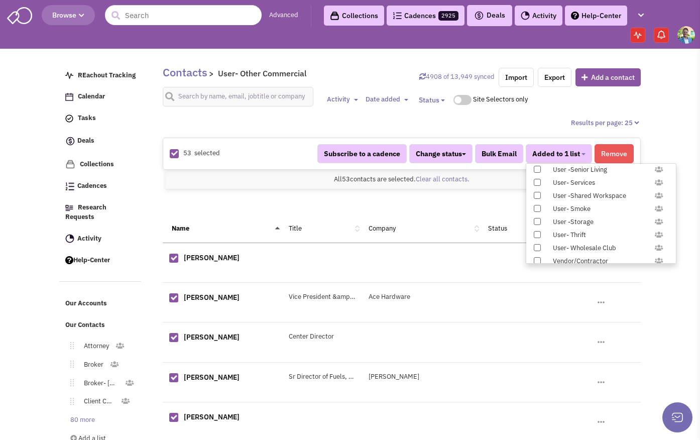
scroll to position [1035, 0]
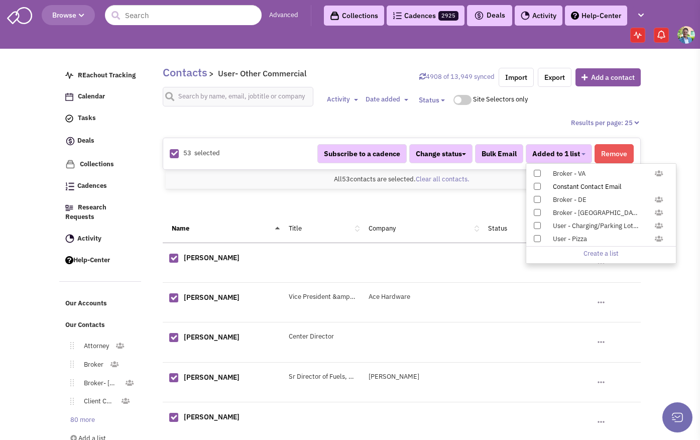
click at [537, 186] on span at bounding box center [537, 186] width 7 height 7
click at [536, 184] on input "Constant Contact Email" at bounding box center [536, 184] width 0 height 0
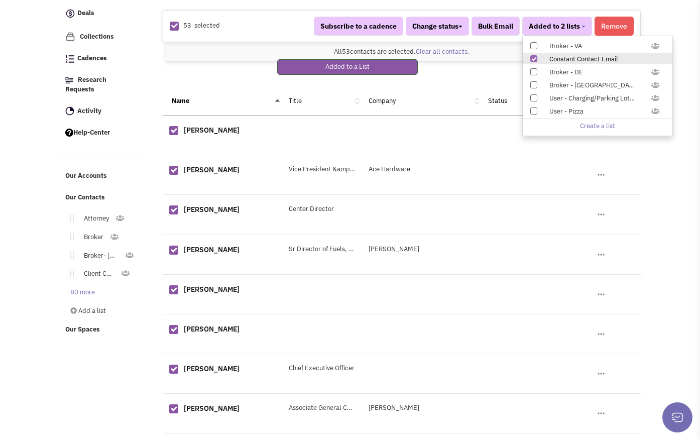
scroll to position [196, 0]
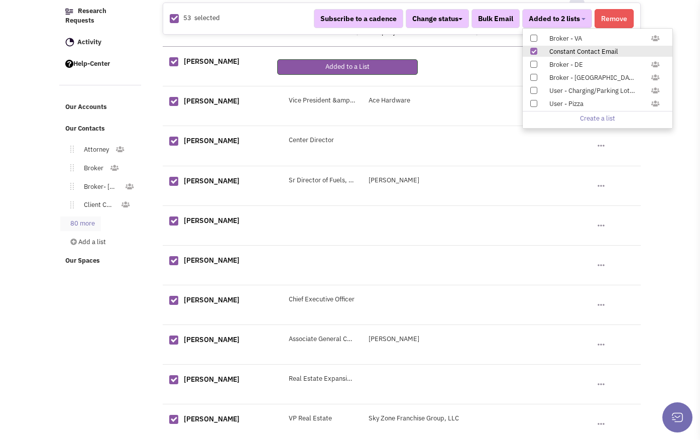
click at [83, 216] on link "80 more" at bounding box center [80, 223] width 41 height 15
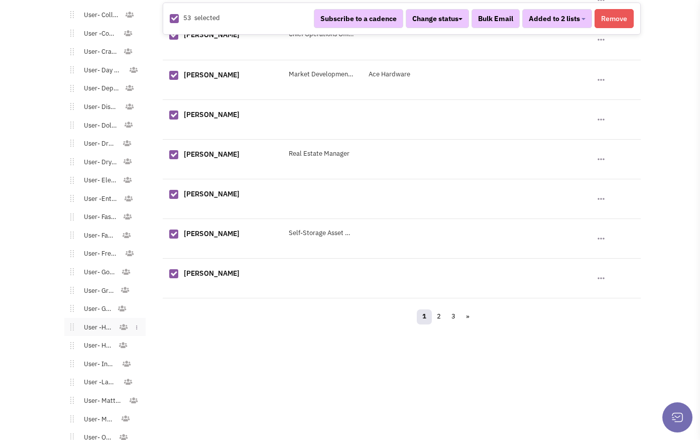
scroll to position [1166, 0]
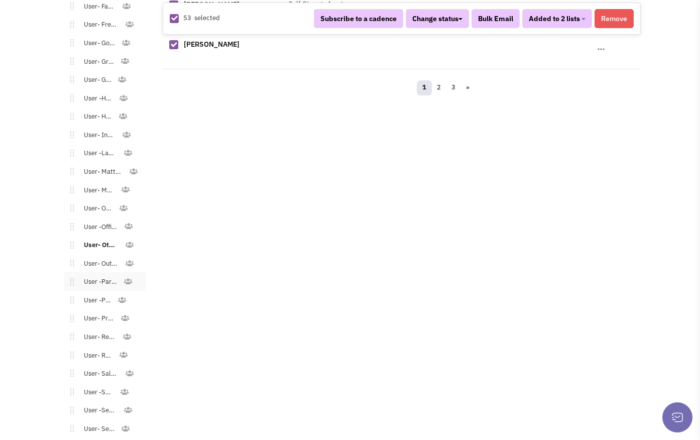
click at [105, 275] on link "User -Party Supply" at bounding box center [98, 282] width 49 height 15
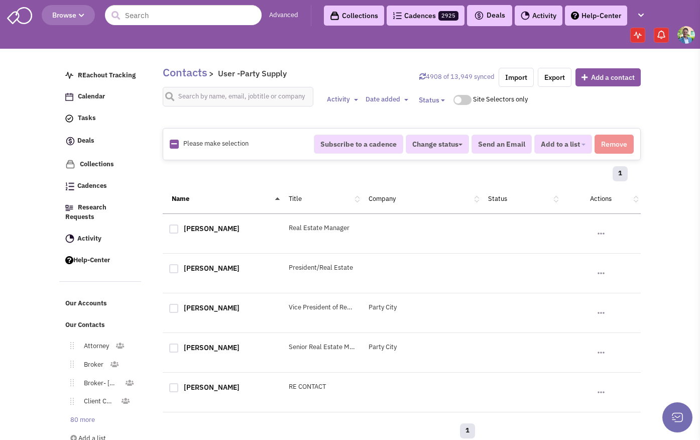
click at [176, 143] on icon at bounding box center [174, 144] width 6 height 7
checkbox input "true"
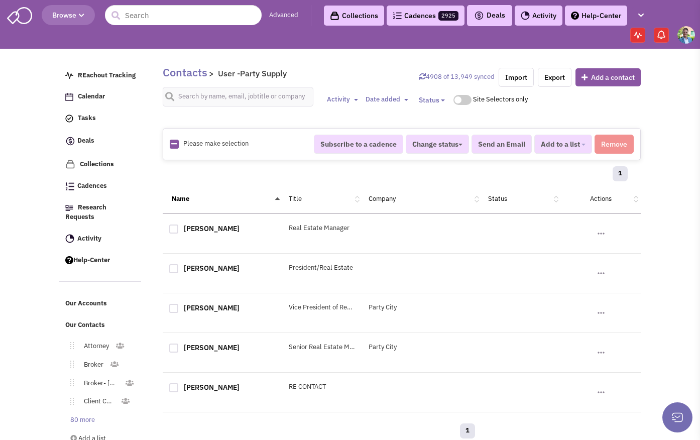
checkbox input "true"
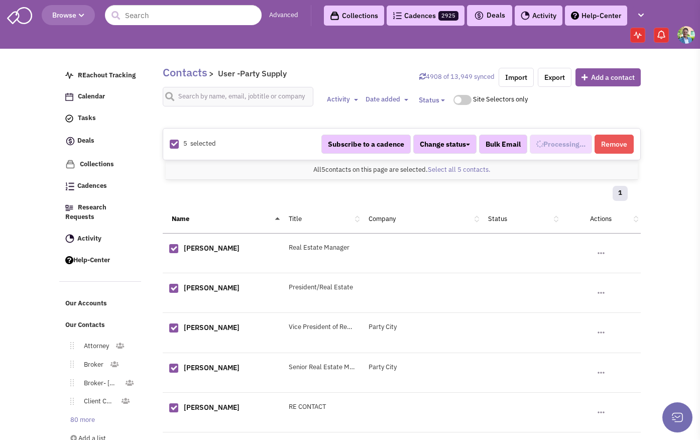
select select "702"
click at [541, 148] on span "Added to 1 list" at bounding box center [556, 144] width 48 height 9
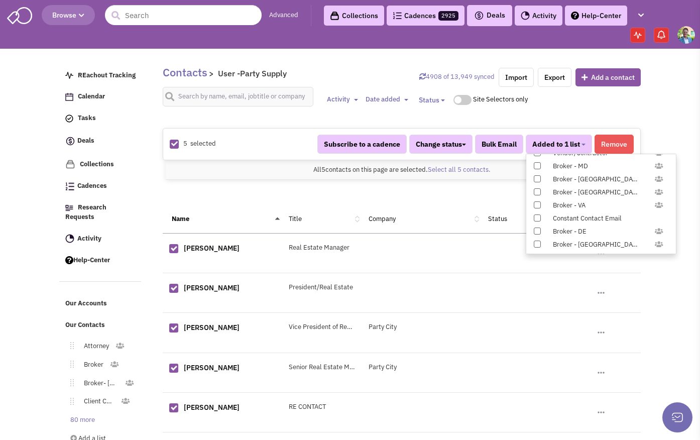
scroll to position [1035, 0]
click at [536, 178] on span at bounding box center [537, 176] width 7 height 7
click at [536, 175] on input "Constant Contact Email" at bounding box center [536, 175] width 0 height 0
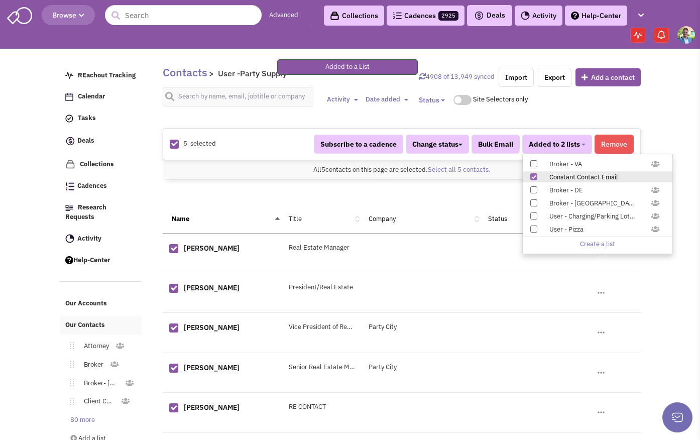
scroll to position [22, 0]
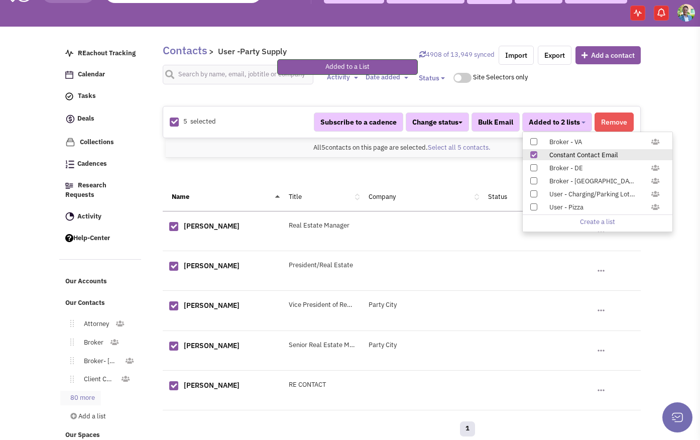
click at [80, 391] on link "80 more" at bounding box center [80, 398] width 41 height 15
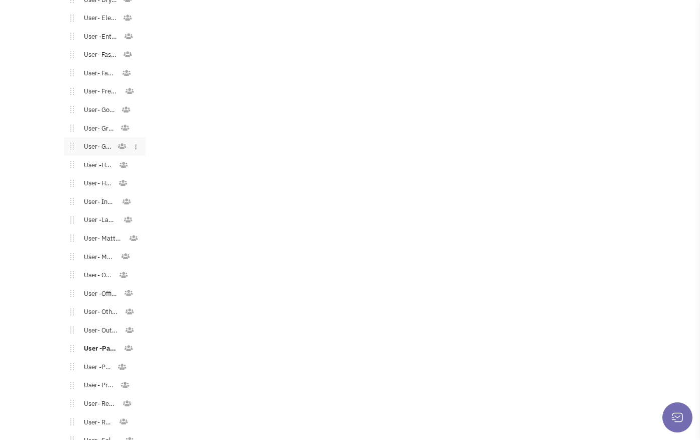
scroll to position [1112, 0]
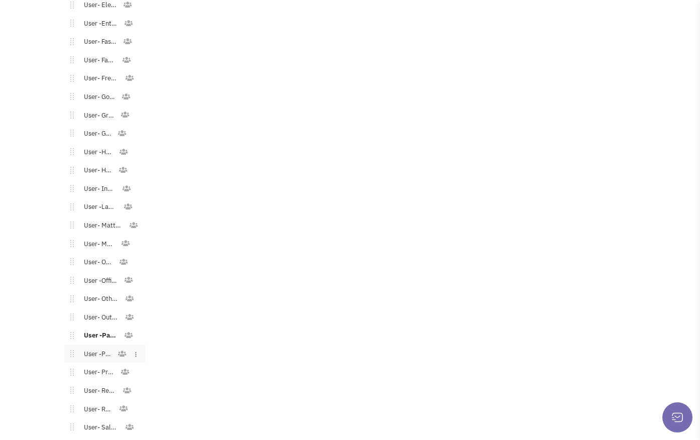
click at [93, 347] on link "User -Pets" at bounding box center [95, 354] width 43 height 15
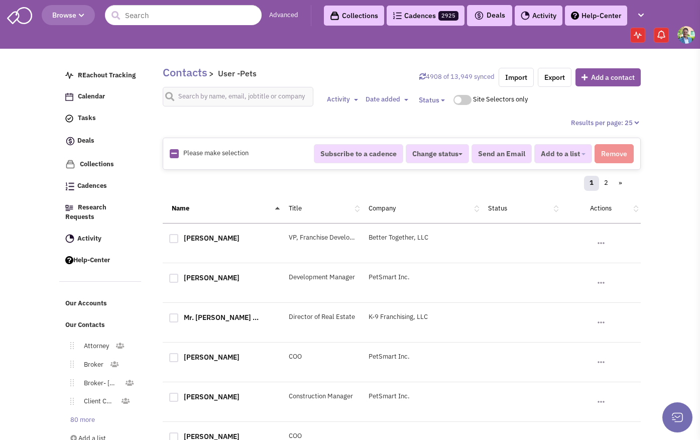
click at [172, 151] on icon at bounding box center [174, 153] width 6 height 7
checkbox input "true"
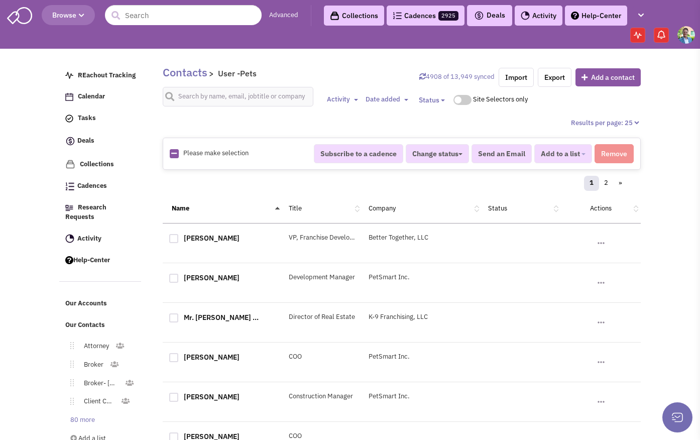
checkbox input "true"
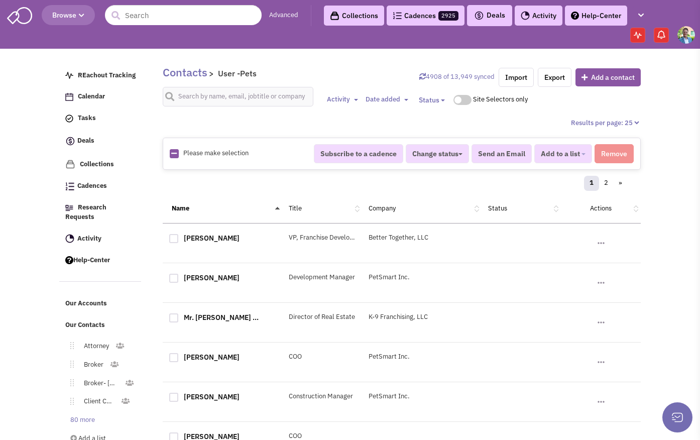
checkbox input "true"
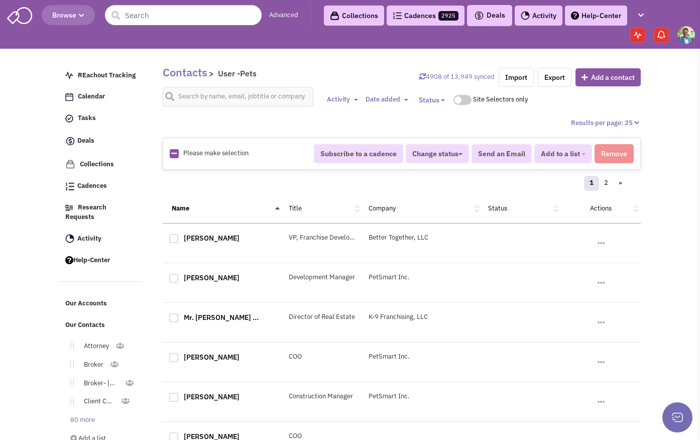
checkbox input "true"
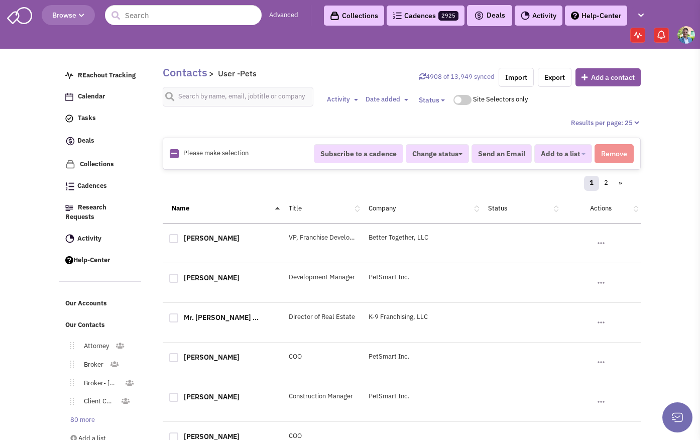
checkbox input "true"
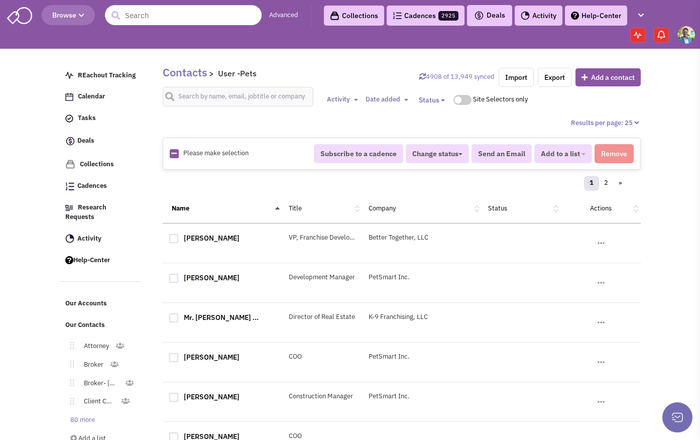
checkbox input "true"
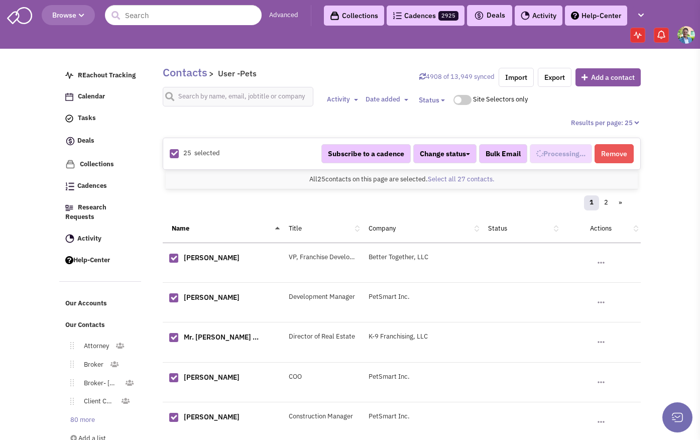
scroll to position [586, 0]
select select "685"
click at [449, 178] on link "Select all 27 contacts." at bounding box center [461, 179] width 67 height 9
select select "685"
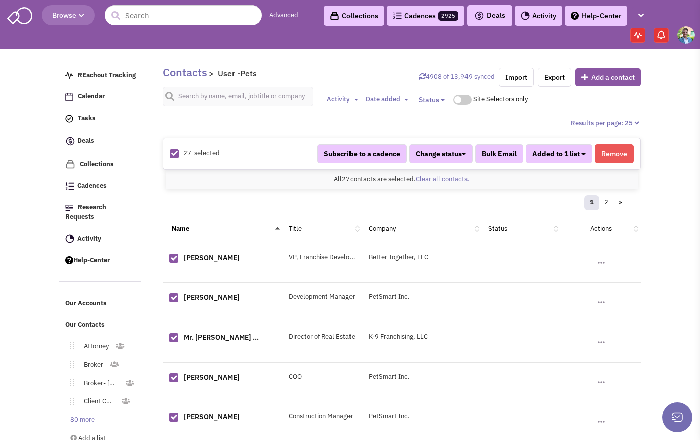
click at [562, 156] on span "Added to 1 list" at bounding box center [556, 153] width 48 height 9
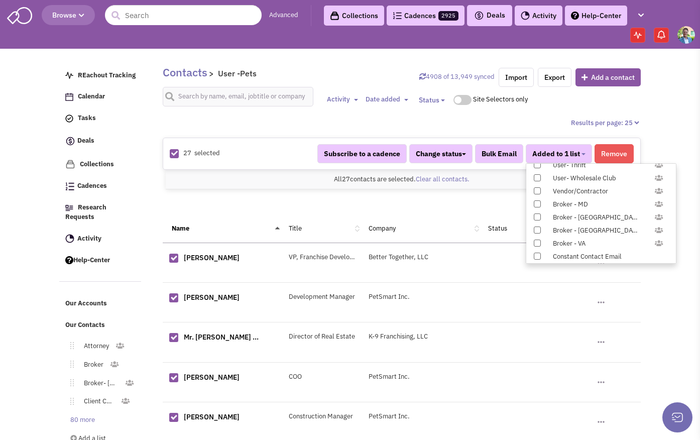
scroll to position [1035, 0]
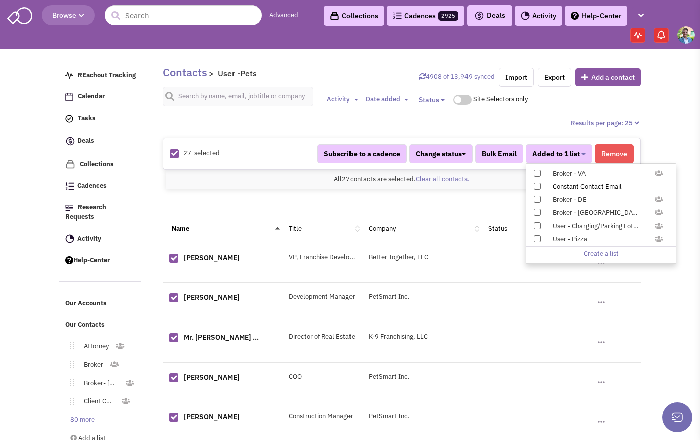
click at [538, 188] on span at bounding box center [537, 186] width 7 height 7
click at [536, 184] on input "Constant Contact Email" at bounding box center [536, 184] width 0 height 0
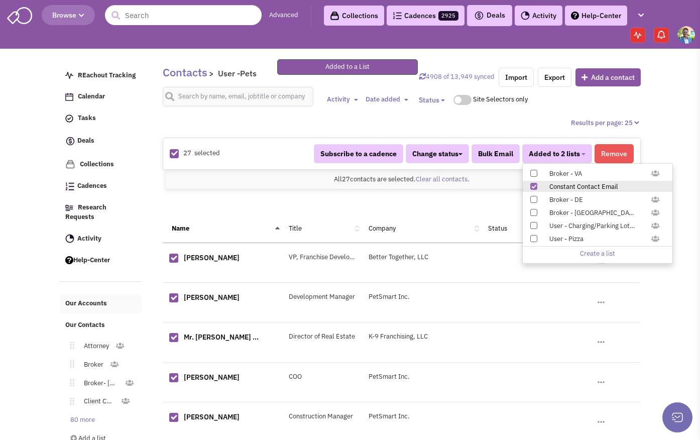
scroll to position [205, 0]
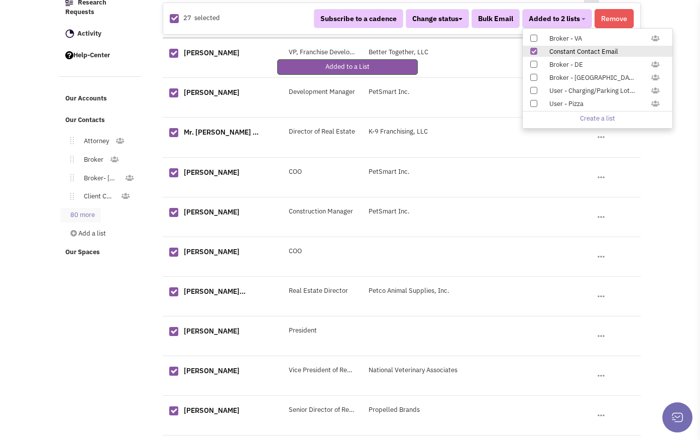
click at [75, 209] on link "80 more" at bounding box center [80, 215] width 41 height 15
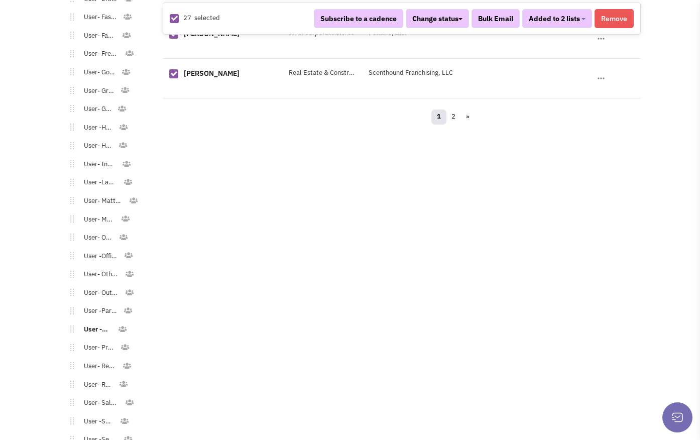
scroll to position [1175, 0]
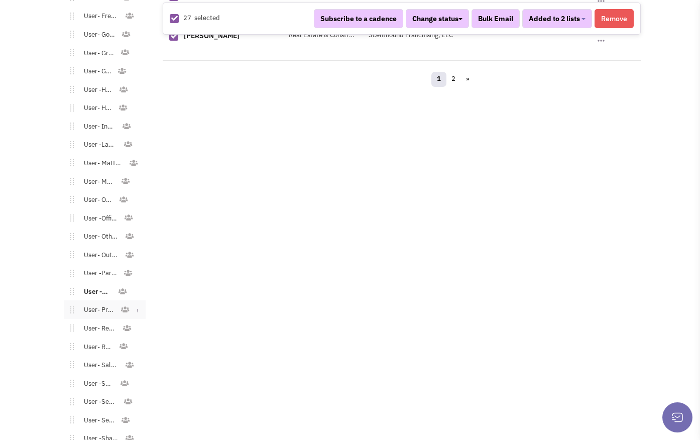
click at [95, 303] on link "User- Printing" at bounding box center [97, 310] width 46 height 15
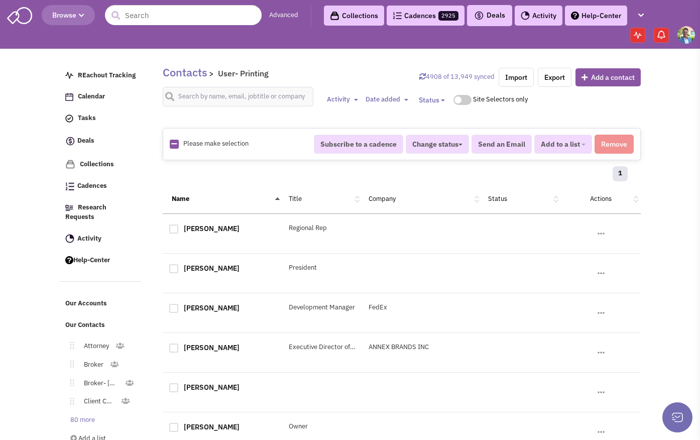
click at [175, 143] on icon at bounding box center [174, 144] width 6 height 7
checkbox input "true"
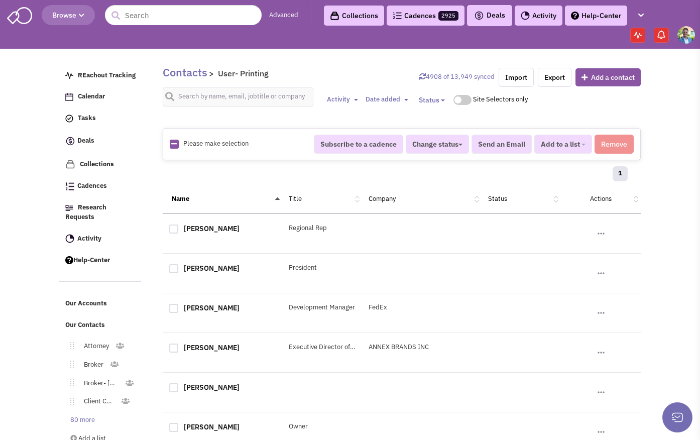
checkbox input "true"
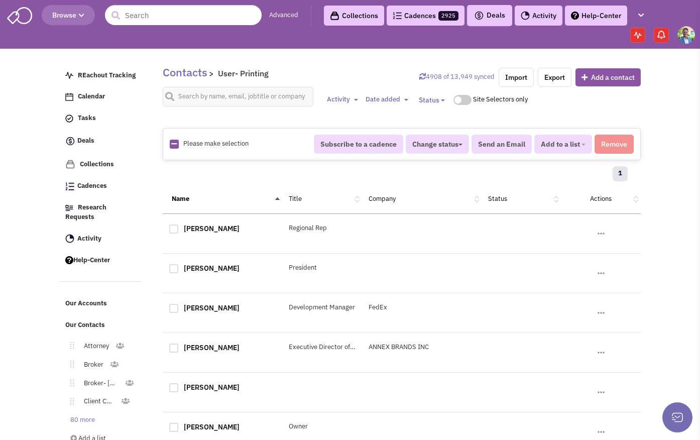
checkbox input "true"
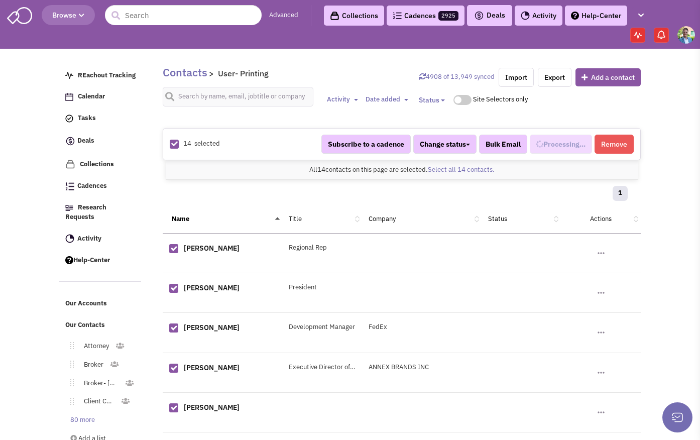
scroll to position [595, 0]
select select "600"
click at [564, 148] on span "Added to 1 list" at bounding box center [556, 144] width 48 height 9
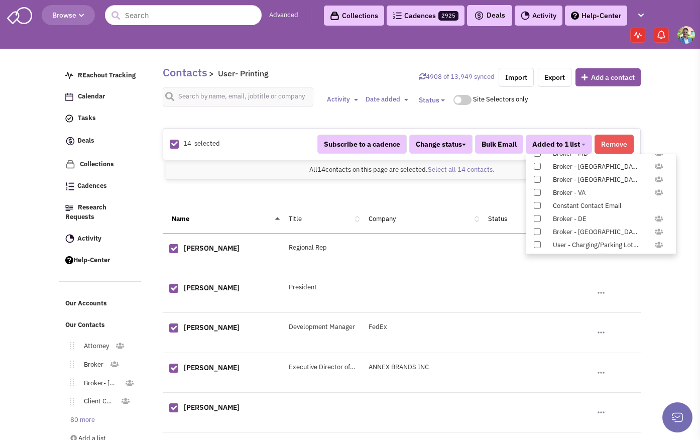
scroll to position [1035, 0]
click at [536, 177] on span at bounding box center [537, 176] width 7 height 7
click at [536, 175] on input "Constant Contact Email" at bounding box center [536, 175] width 0 height 0
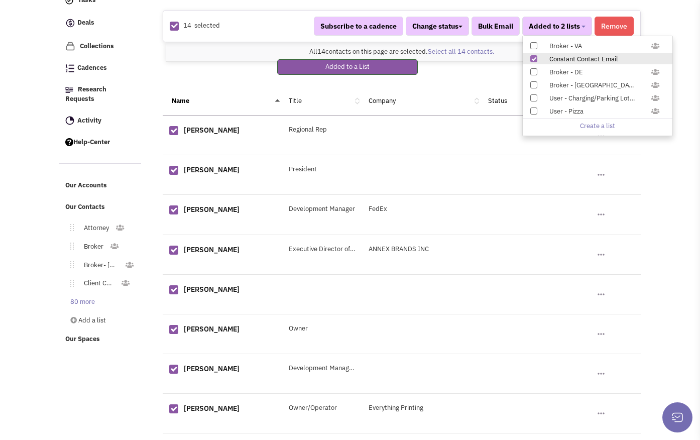
scroll to position [187, 0]
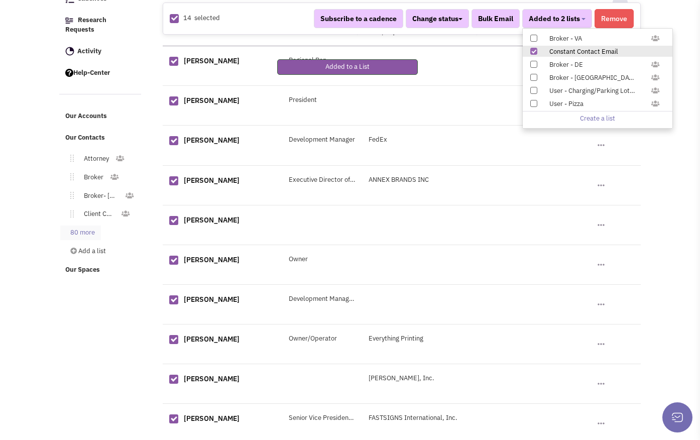
click at [84, 227] on link "80 more" at bounding box center [80, 232] width 41 height 15
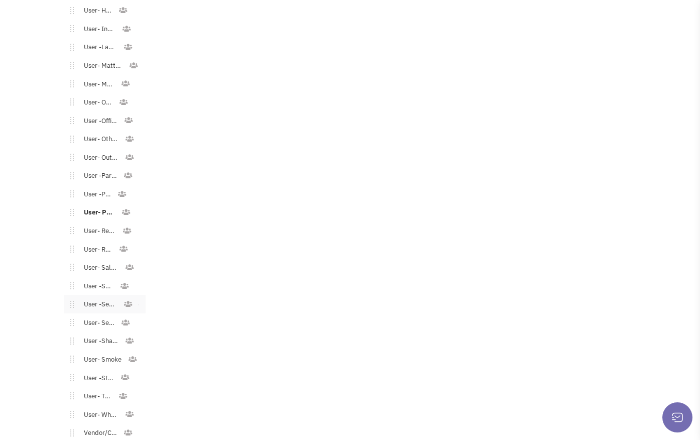
scroll to position [1279, 0]
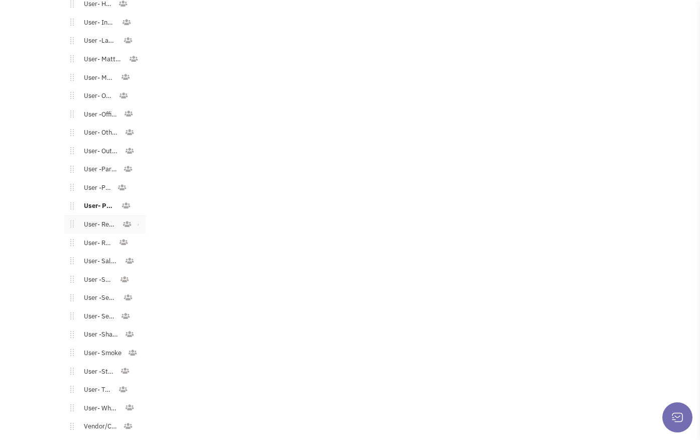
click at [98, 217] on link "User- Restaurant" at bounding box center [98, 224] width 48 height 15
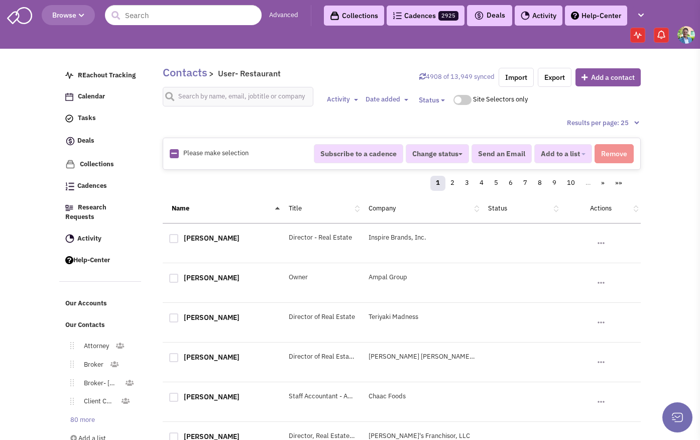
click at [172, 151] on icon at bounding box center [174, 153] width 6 height 7
checkbox input "true"
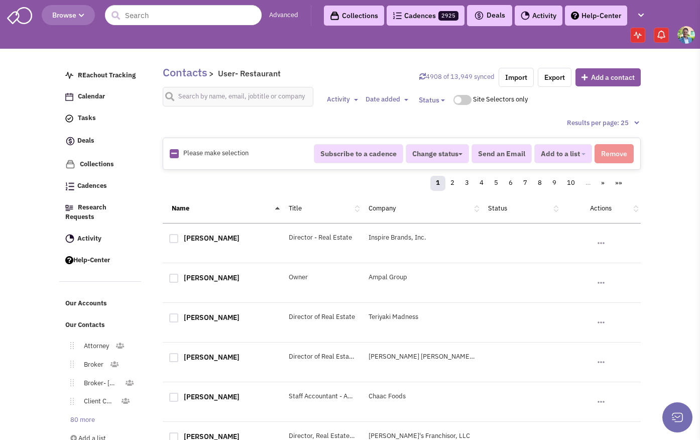
checkbox input "true"
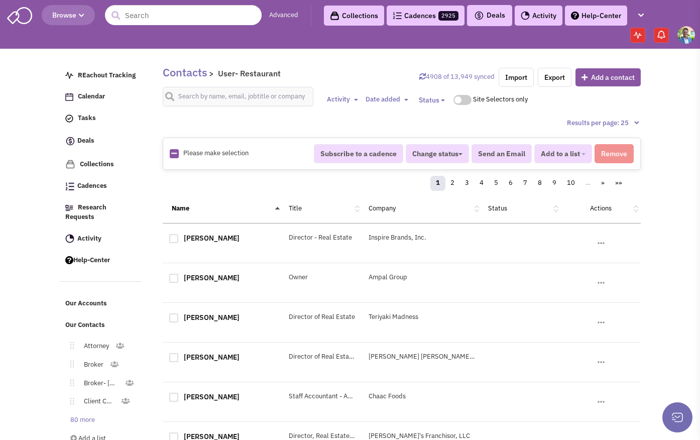
checkbox input "true"
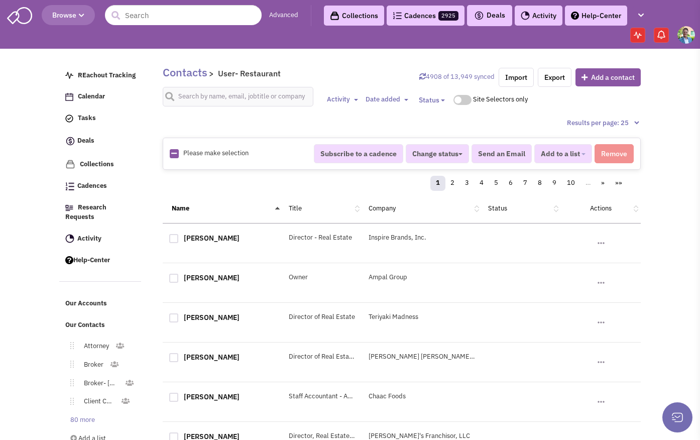
checkbox input "true"
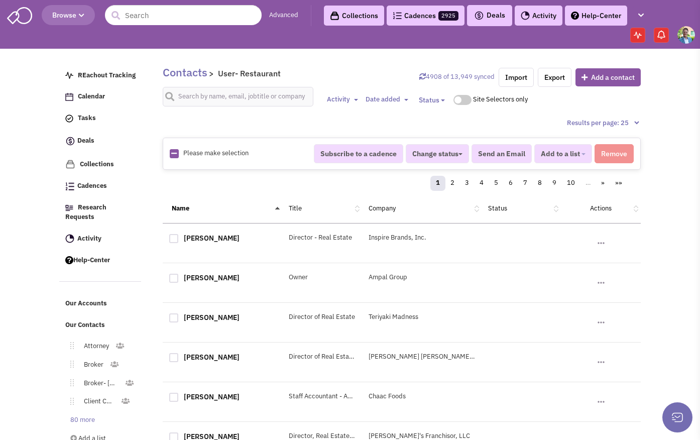
checkbox input "true"
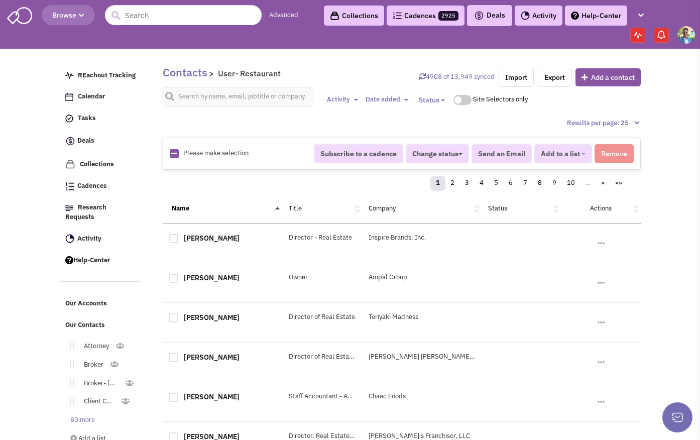
checkbox input "true"
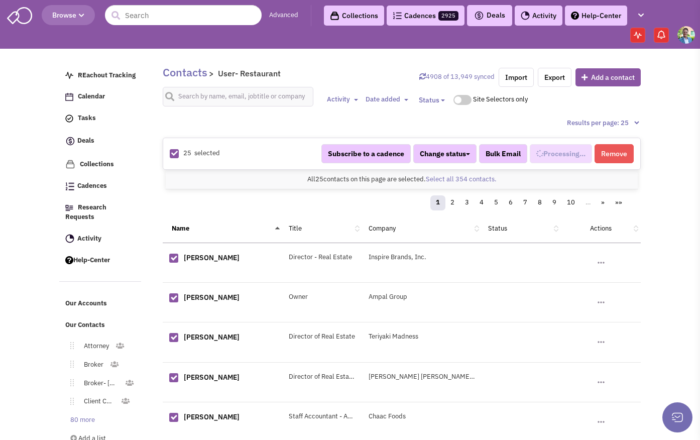
select select "590"
click at [452, 177] on link "Select all 354 contacts." at bounding box center [461, 179] width 71 height 9
select select "590"
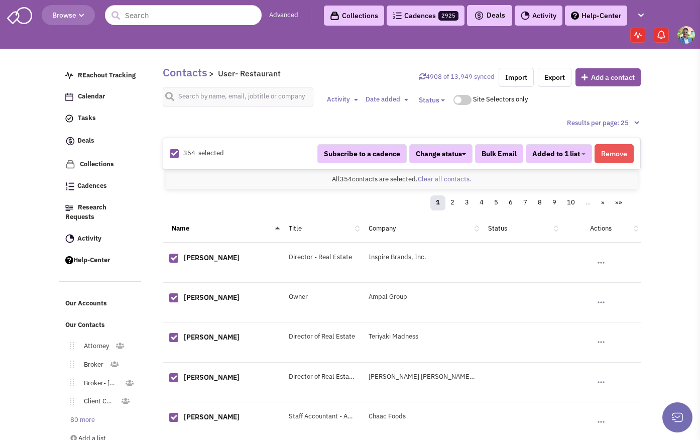
click at [592, 153] on div "Subscribe to a cadence Change status Have not contacted Reached out Interested …" at bounding box center [475, 153] width 329 height 19
click at [584, 153] on button "Added to 1 list" at bounding box center [559, 153] width 66 height 19
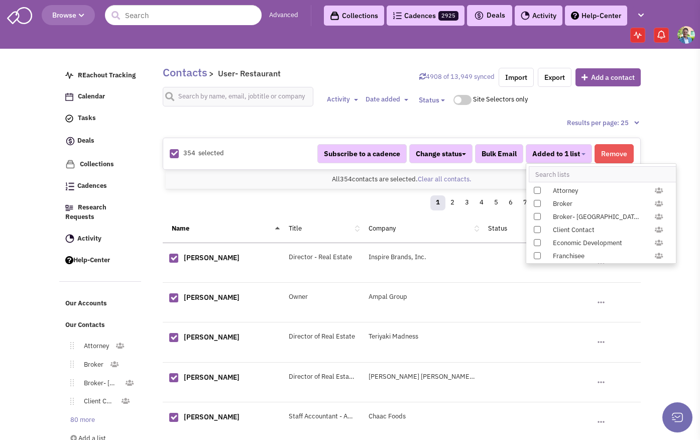
scroll to position [1035, 0]
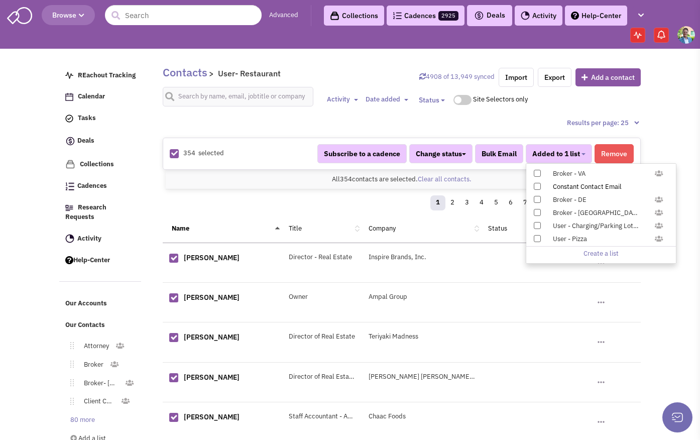
click at [539, 186] on span at bounding box center [537, 186] width 7 height 7
click at [536, 184] on input "Constant Contact Email" at bounding box center [536, 184] width 0 height 0
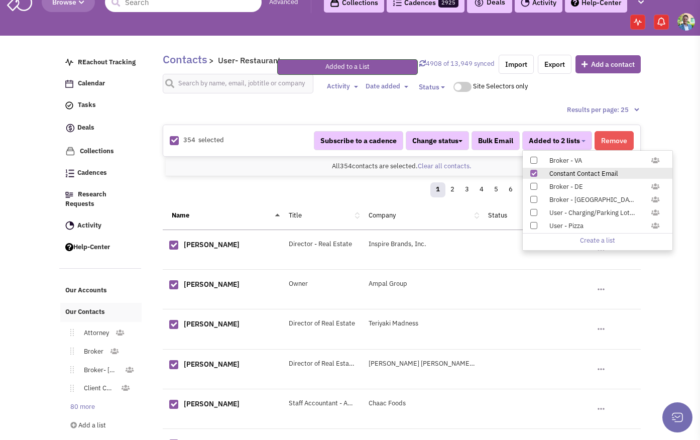
scroll to position [206, 0]
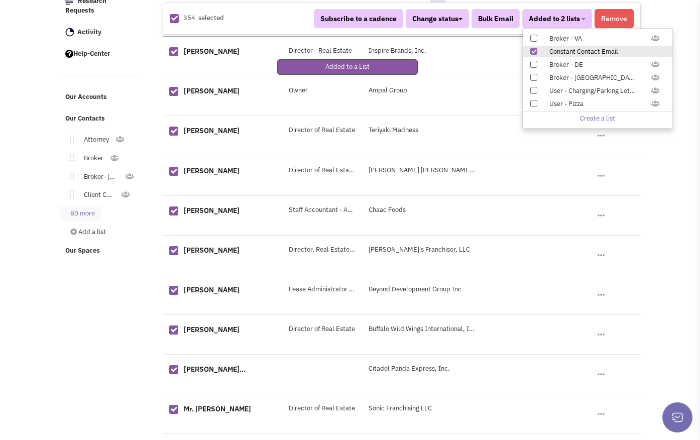
click at [76, 206] on link "80 more" at bounding box center [80, 213] width 41 height 15
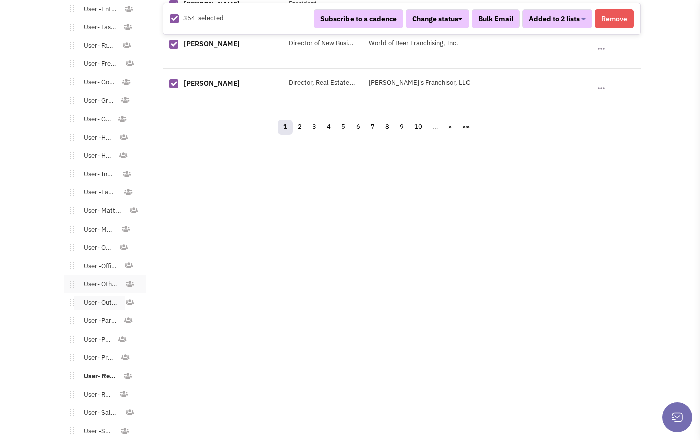
scroll to position [1289, 0]
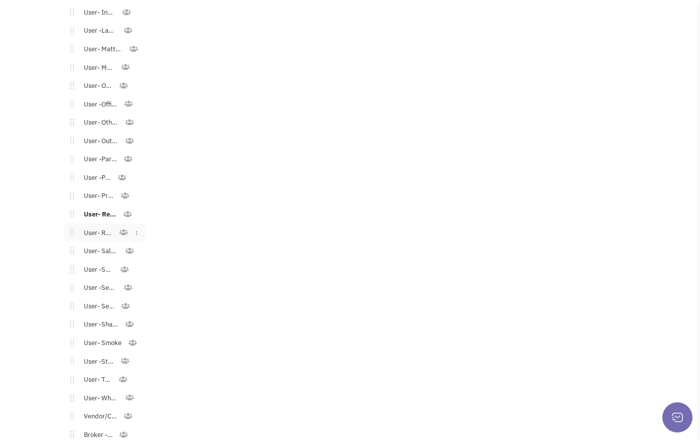
click at [101, 226] on link "User- Retail" at bounding box center [96, 233] width 45 height 15
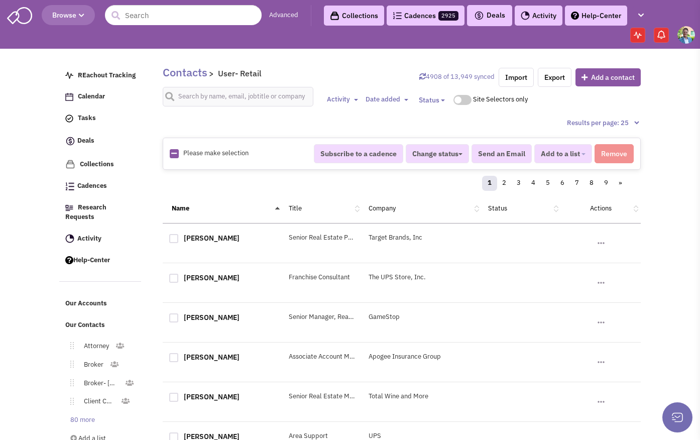
click at [173, 154] on icon at bounding box center [174, 153] width 6 height 7
checkbox input "true"
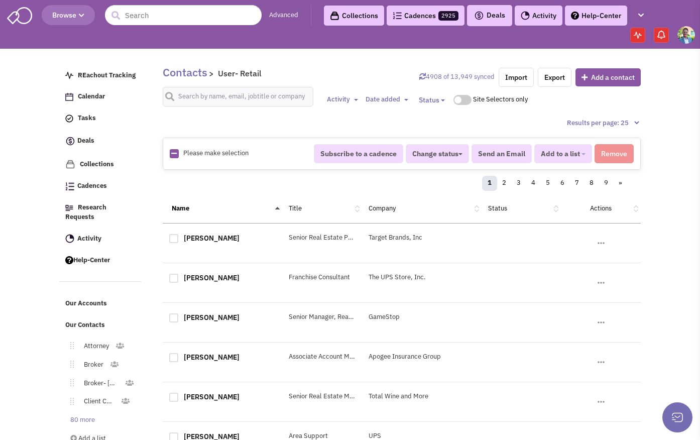
checkbox input "true"
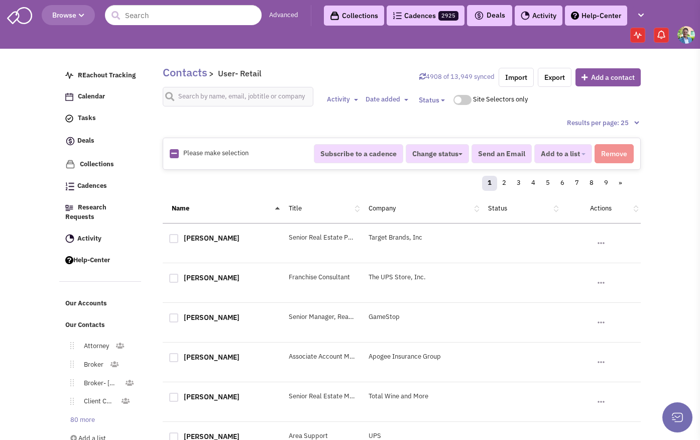
checkbox input "true"
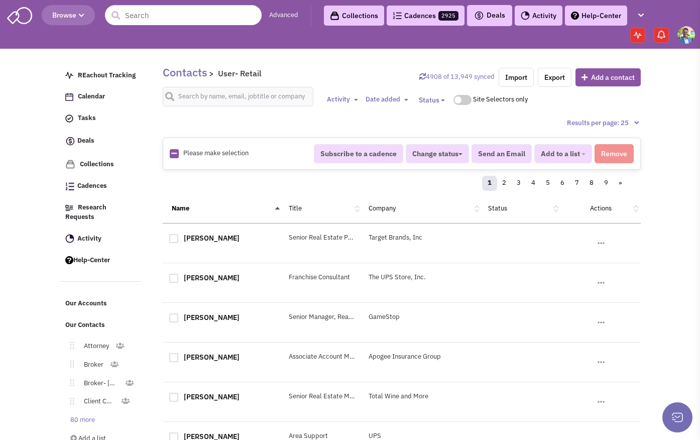
checkbox input "true"
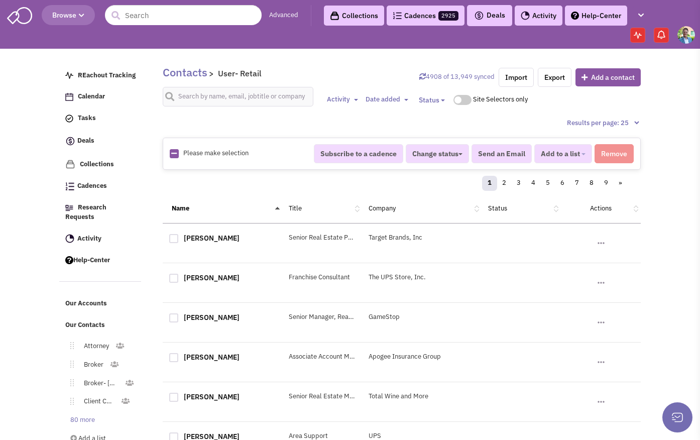
checkbox input "true"
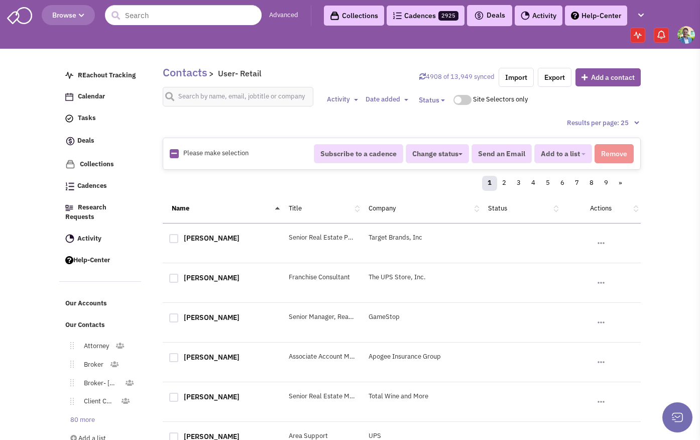
checkbox input "true"
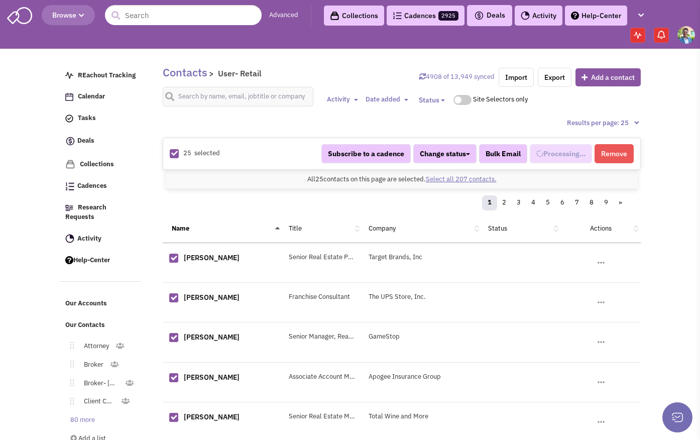
scroll to position [614, 0]
select select "709"
click at [463, 179] on link "Select all 207 contacts." at bounding box center [461, 179] width 71 height 9
select select "709"
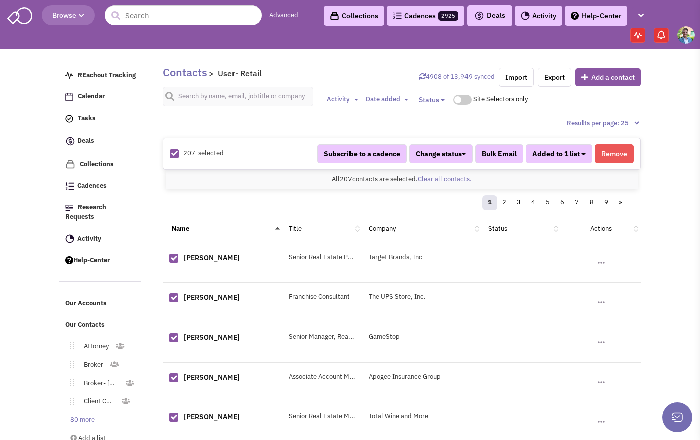
click at [583, 156] on button "Added to 1 list" at bounding box center [559, 153] width 66 height 19
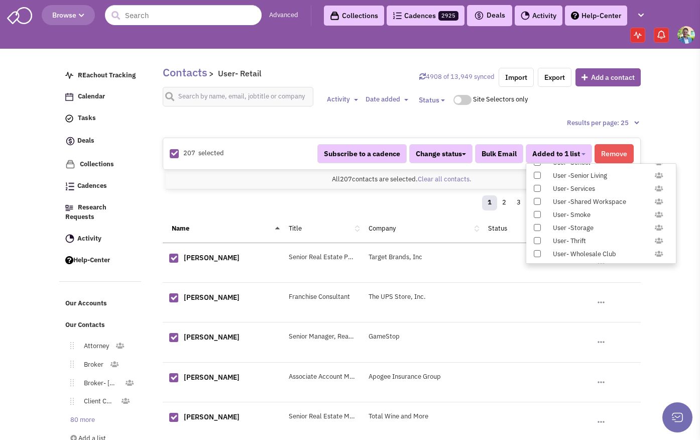
scroll to position [1035, 0]
click at [535, 187] on span at bounding box center [537, 186] width 7 height 7
click at [536, 184] on input "Constant Contact Email" at bounding box center [536, 184] width 0 height 0
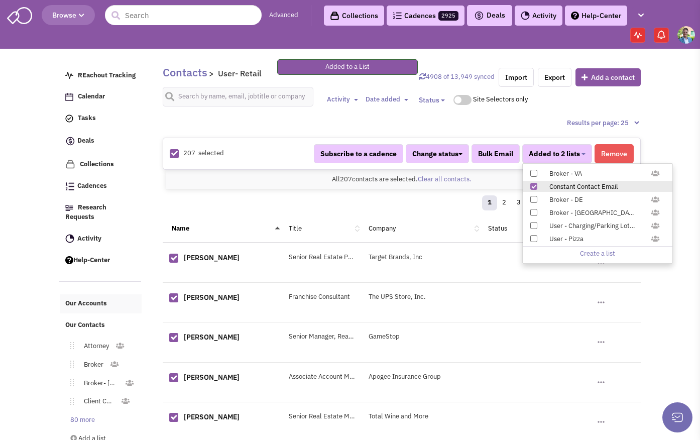
scroll to position [186, 0]
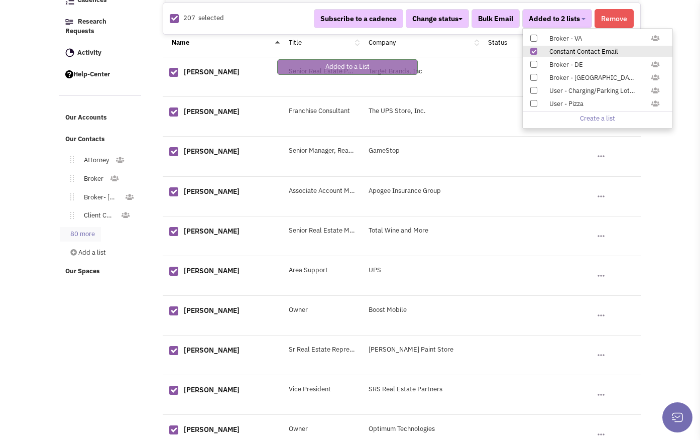
click at [93, 227] on link "80 more" at bounding box center [80, 234] width 41 height 15
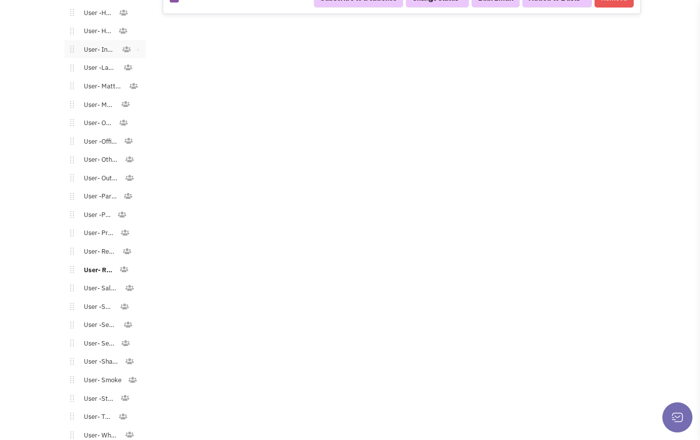
scroll to position [1265, 0]
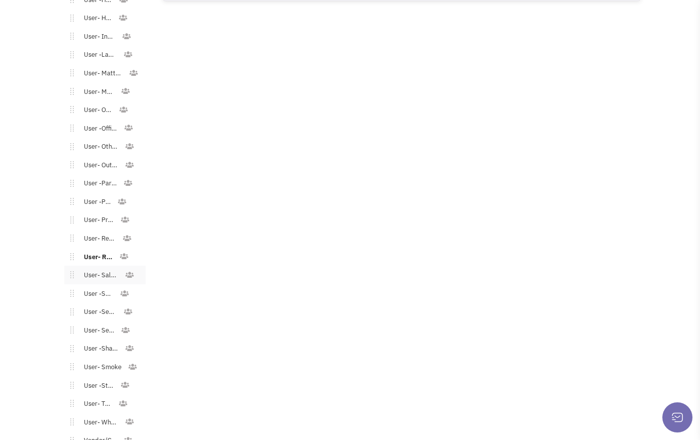
click at [100, 268] on link "User- Salon/Spa/Nails" at bounding box center [99, 275] width 51 height 15
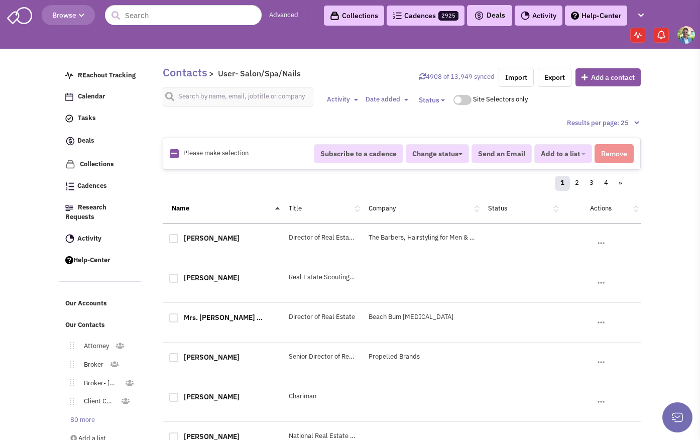
click at [176, 154] on div "Please make selection selected" at bounding box center [235, 154] width 144 height 10
click at [175, 156] on icon at bounding box center [174, 153] width 6 height 7
checkbox input "true"
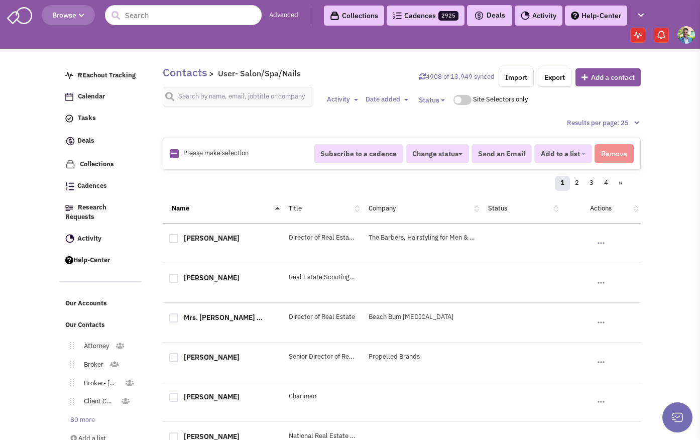
checkbox input "true"
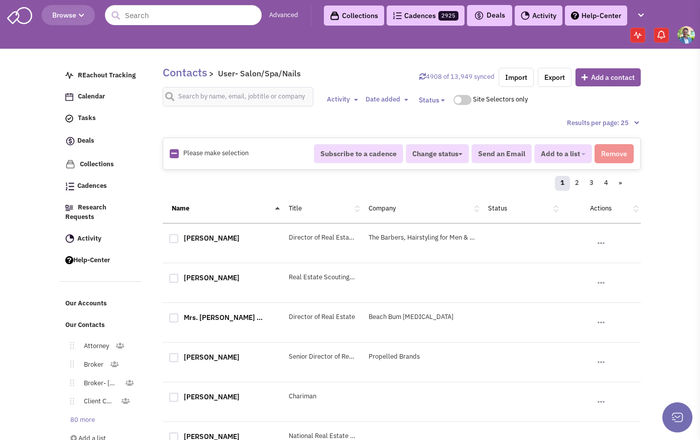
checkbox input "true"
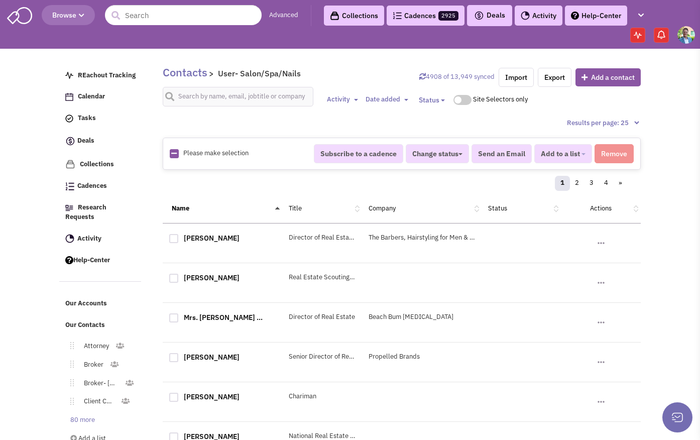
checkbox input "true"
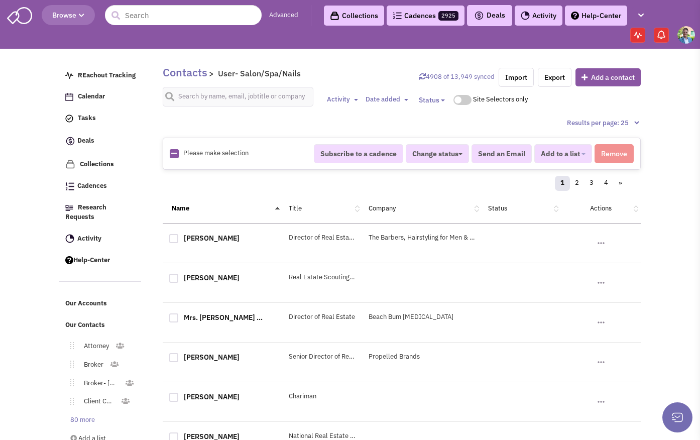
checkbox input "true"
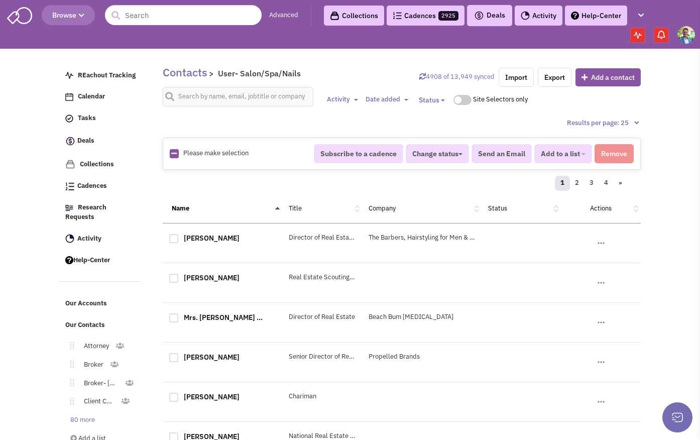
checkbox input "true"
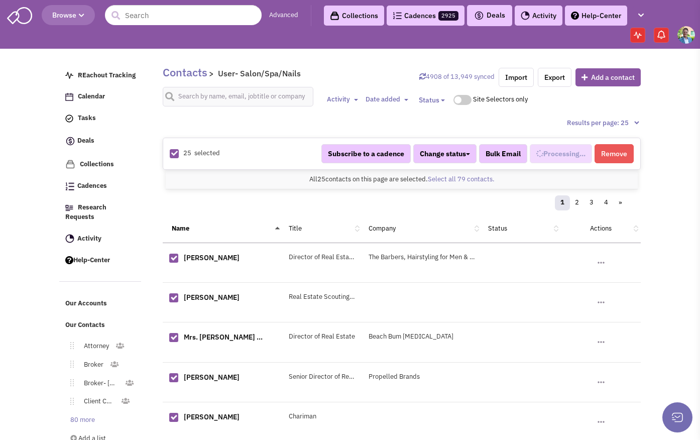
select select "711"
click at [461, 182] on link "Select all 79 contacts." at bounding box center [461, 179] width 67 height 9
select select "711"
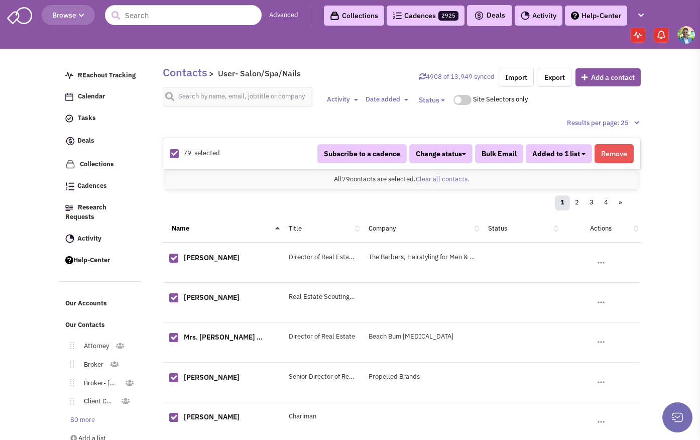
click at [569, 159] on button "Added to 1 list" at bounding box center [559, 153] width 66 height 19
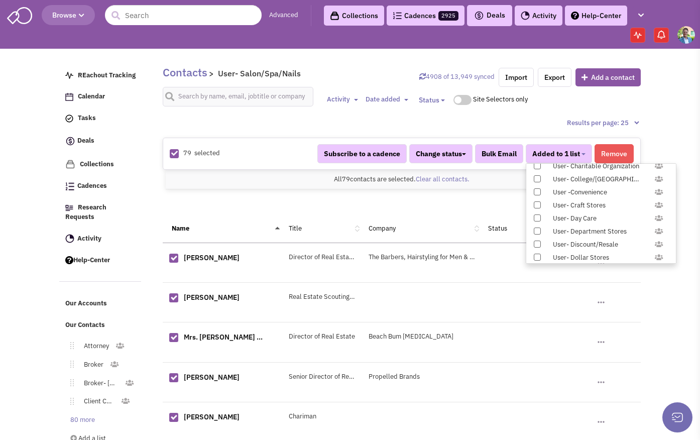
scroll to position [1035, 0]
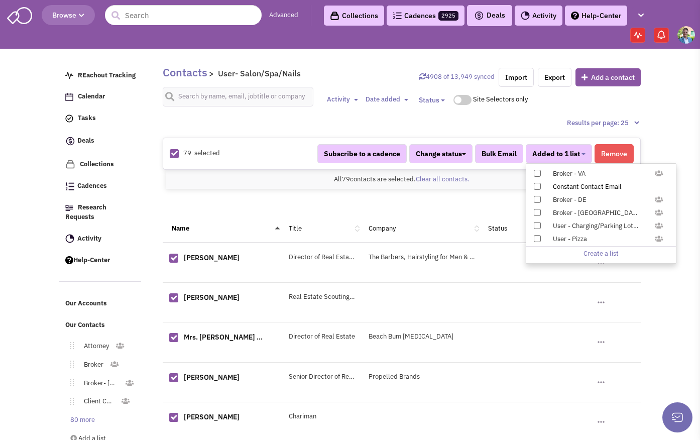
click at [537, 186] on span at bounding box center [537, 186] width 7 height 7
click at [536, 184] on input "Constant Contact Email" at bounding box center [536, 184] width 0 height 0
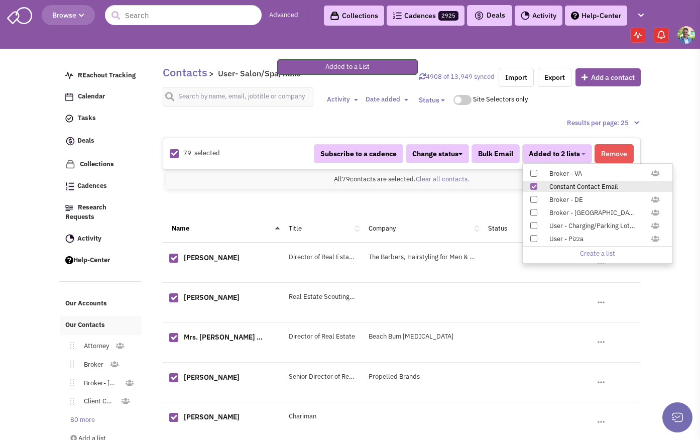
scroll to position [220, 0]
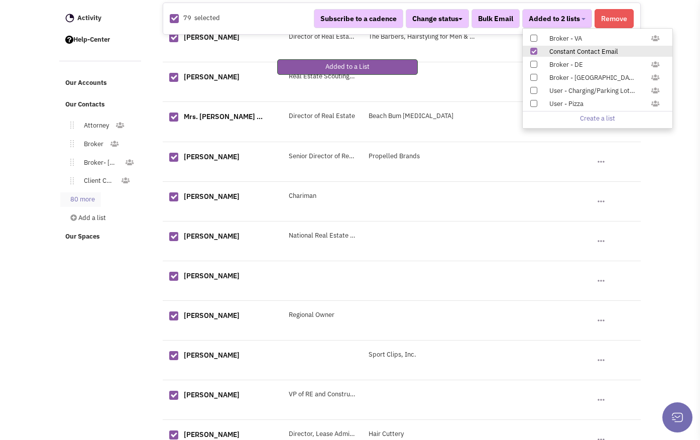
click at [85, 192] on link "80 more" at bounding box center [80, 199] width 41 height 15
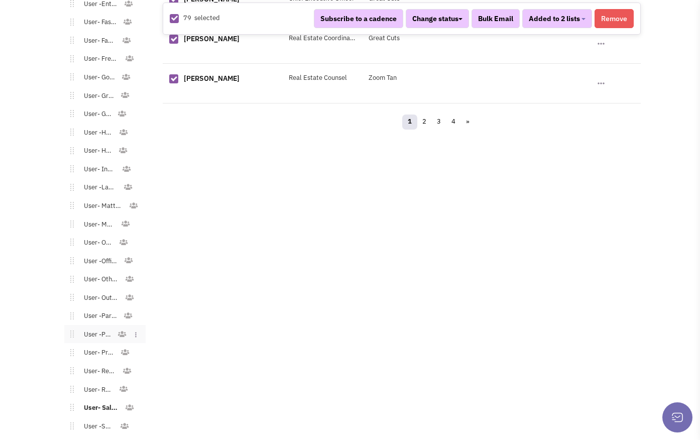
scroll to position [1274, 0]
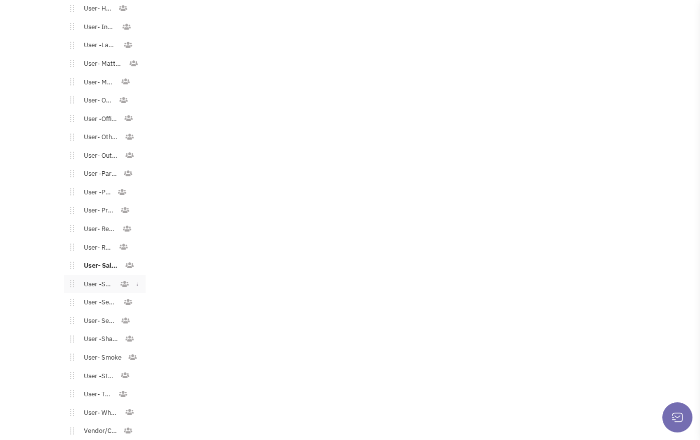
click at [100, 277] on link "User -School" at bounding box center [97, 284] width 46 height 15
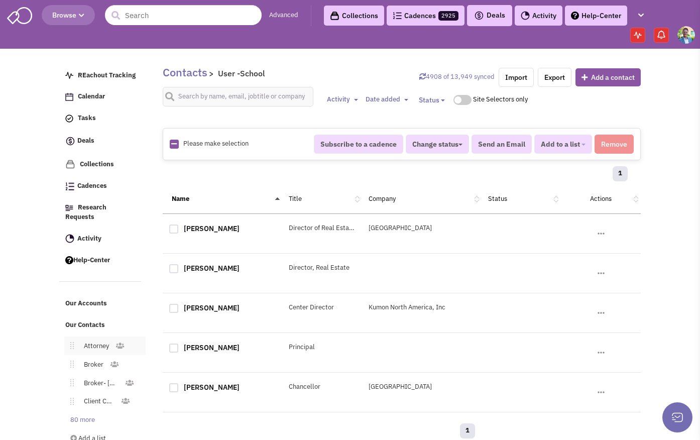
scroll to position [19, 0]
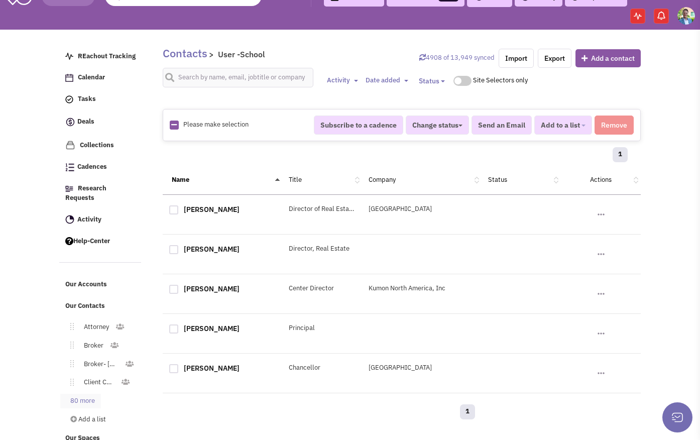
click at [75, 394] on link "80 more" at bounding box center [80, 401] width 41 height 15
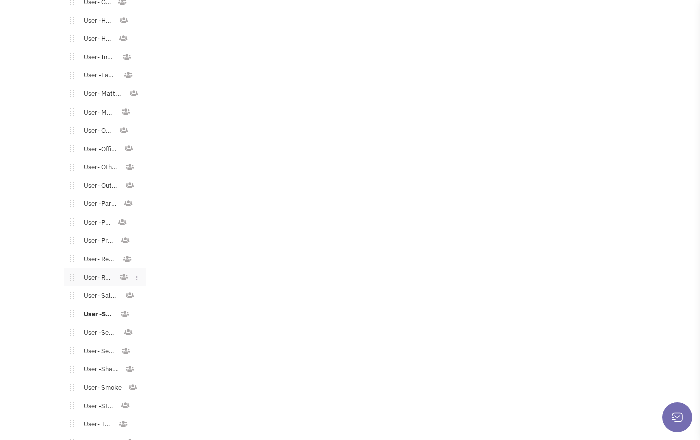
scroll to position [1313, 0]
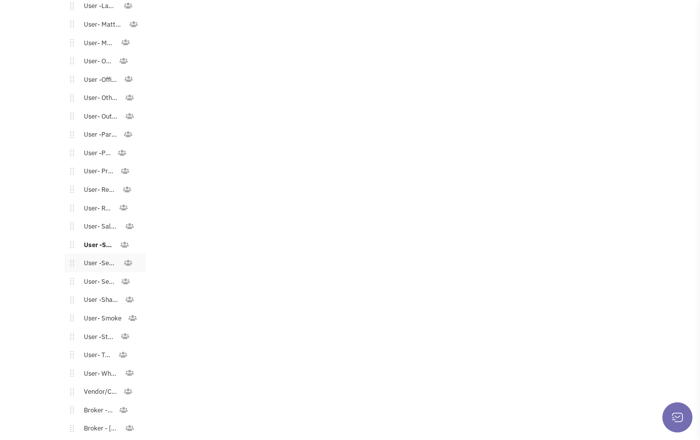
click at [99, 256] on link "User -Senior Living" at bounding box center [98, 263] width 49 height 15
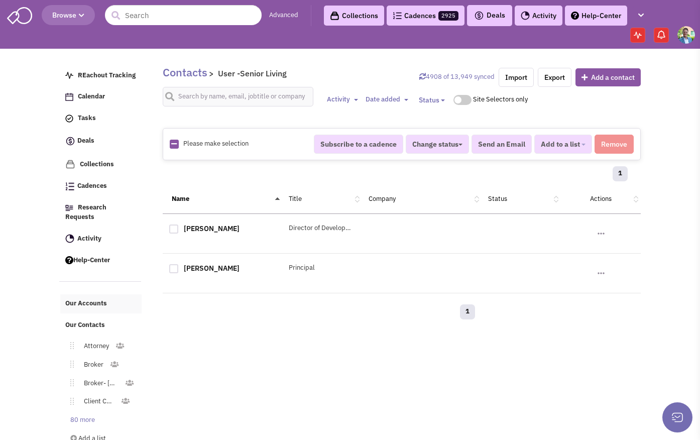
scroll to position [19, 0]
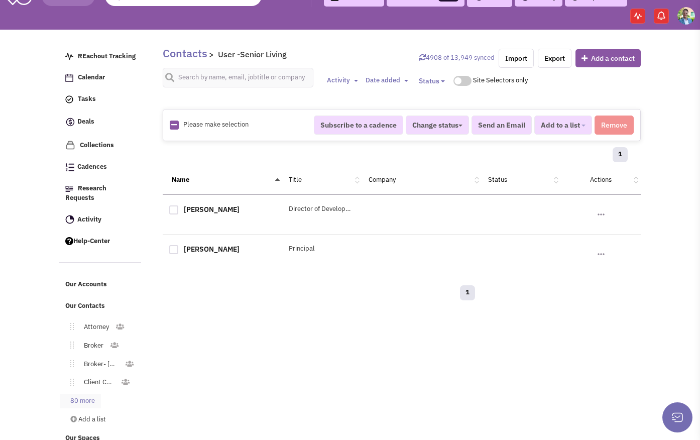
click at [79, 394] on link "80 more" at bounding box center [80, 401] width 41 height 15
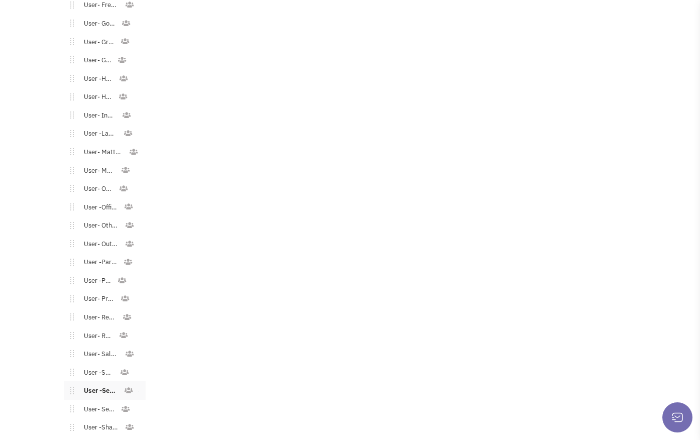
scroll to position [1192, 0]
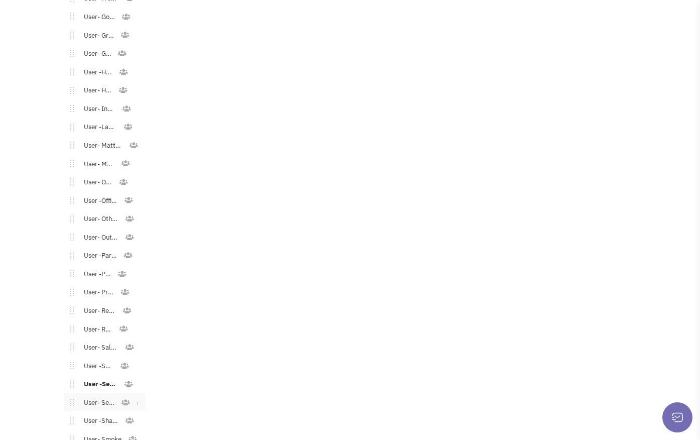
click at [82, 396] on link "User- Services" at bounding box center [97, 403] width 47 height 15
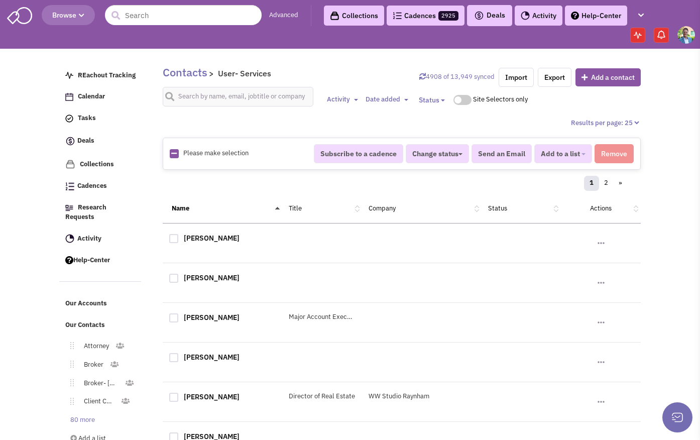
click at [170, 149] on img at bounding box center [174, 153] width 9 height 9
click at [172, 153] on icon at bounding box center [174, 153] width 6 height 7
checkbox input "true"
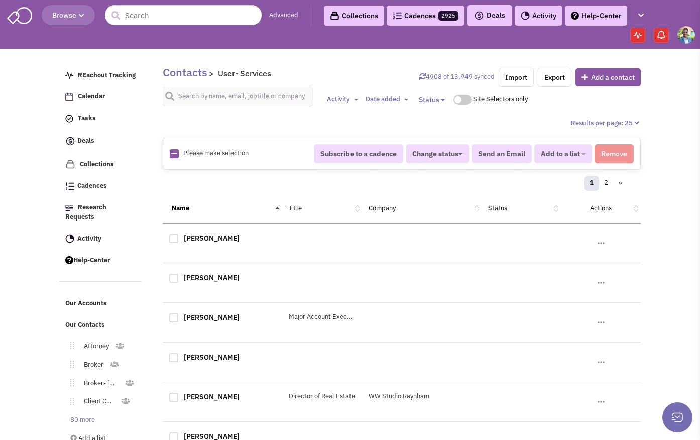
checkbox input "true"
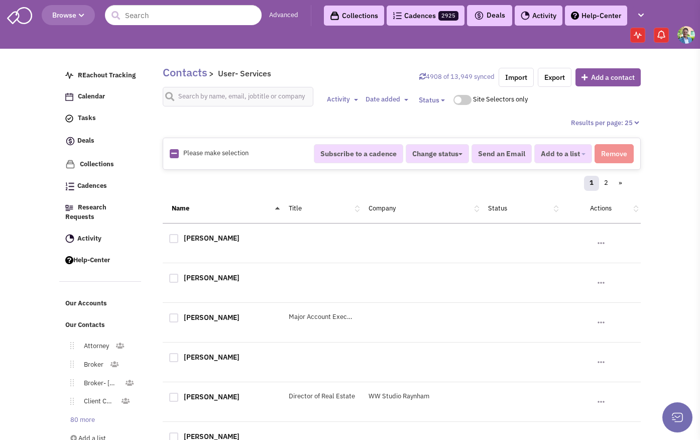
checkbox input "true"
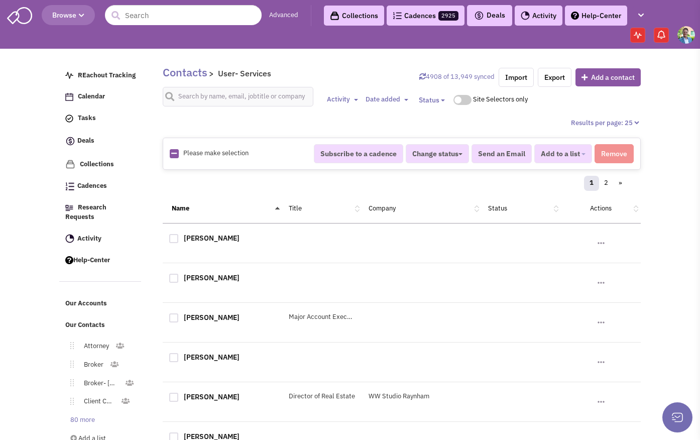
checkbox input "true"
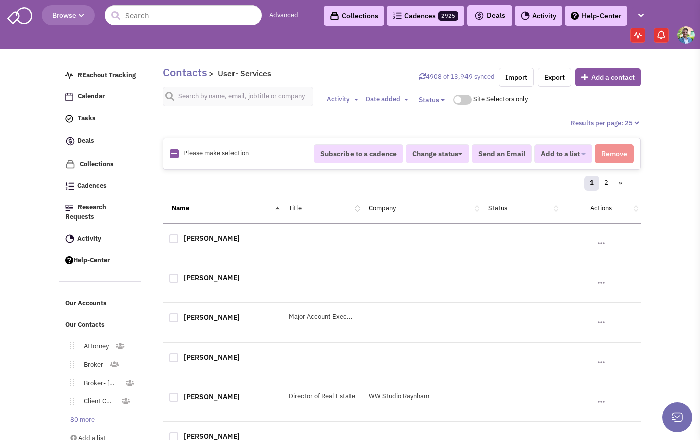
checkbox input "true"
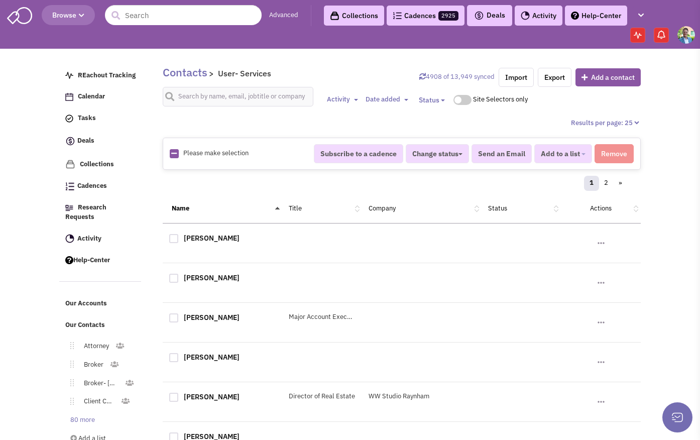
checkbox input "true"
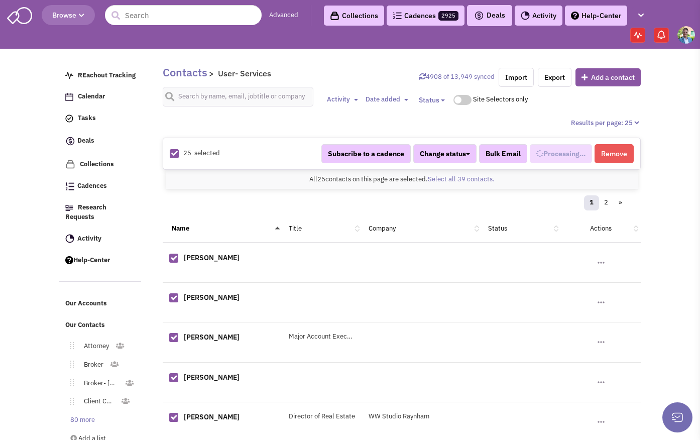
select select "680"
click at [440, 178] on link "Select all 39 contacts." at bounding box center [461, 179] width 67 height 9
select select "680"
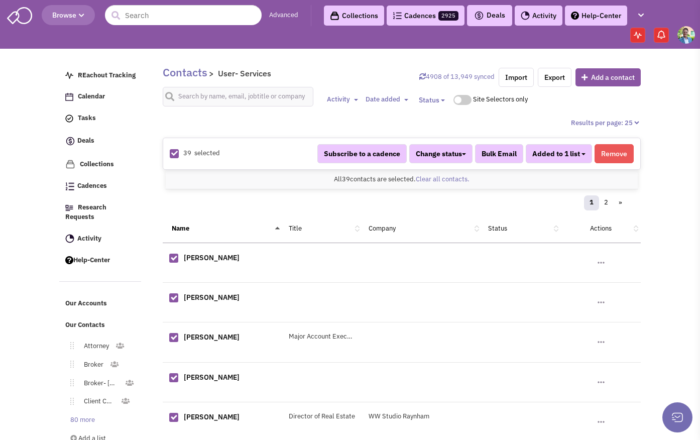
click at [571, 143] on div "39 selected Subscribe to a cadence Change status Have not contacted Reached out…" at bounding box center [402, 154] width 478 height 32
click at [571, 151] on span "Added to 1 list" at bounding box center [556, 153] width 48 height 9
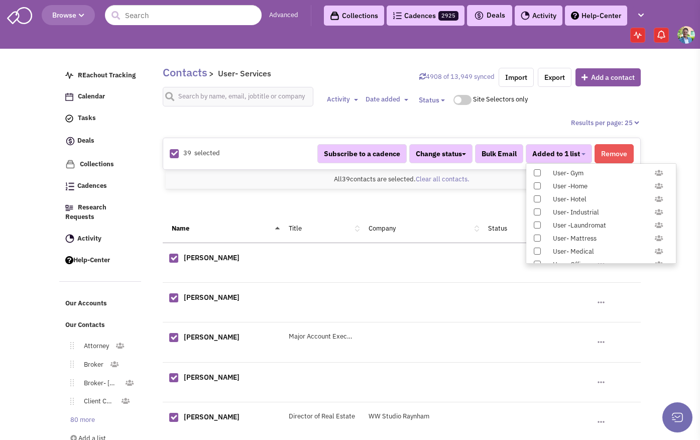
scroll to position [1035, 0]
click at [537, 186] on span at bounding box center [537, 186] width 7 height 7
click at [536, 184] on input "Constant Contact Email" at bounding box center [536, 184] width 0 height 0
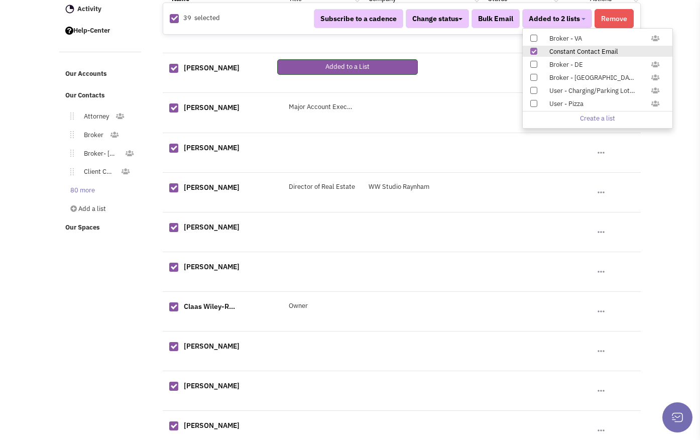
scroll to position [299, 0]
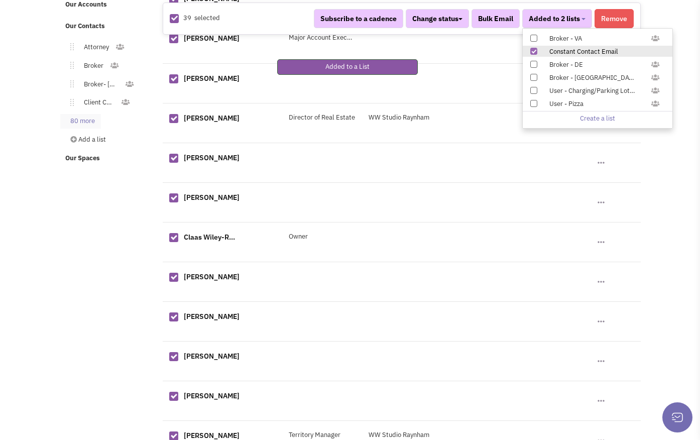
click at [79, 114] on link "80 more" at bounding box center [80, 121] width 41 height 15
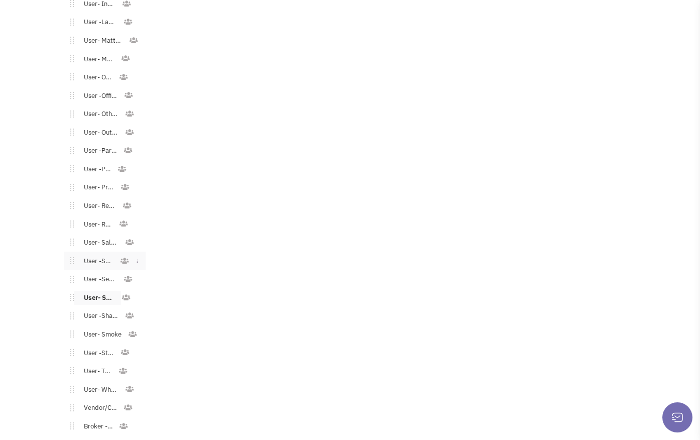
scroll to position [1304, 0]
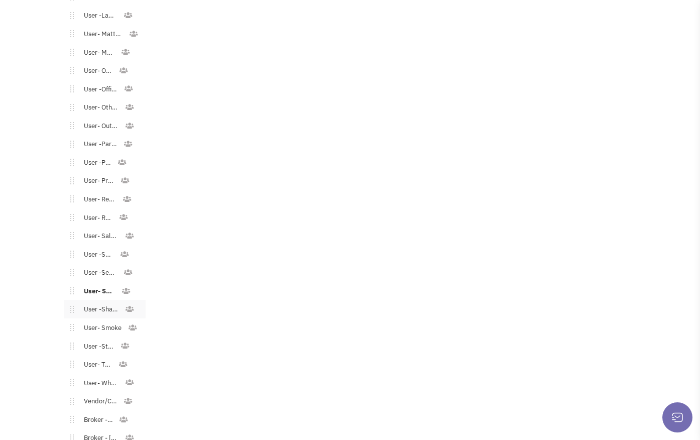
click at [90, 304] on link "User -Shared Workspace" at bounding box center [99, 309] width 51 height 15
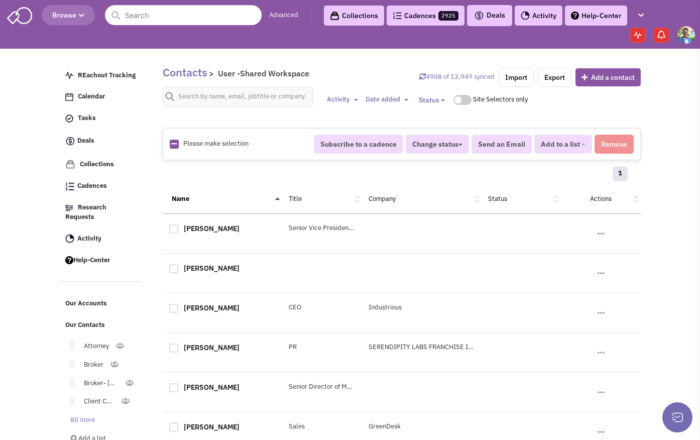
click at [173, 142] on icon at bounding box center [174, 144] width 6 height 7
checkbox input "true"
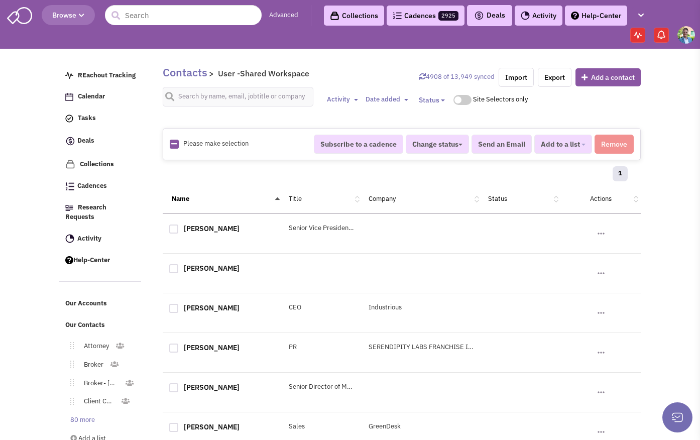
checkbox input "true"
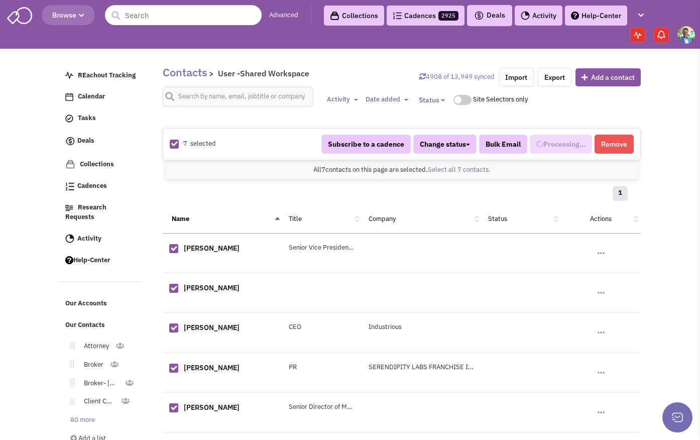
scroll to position [662, 0]
select select "693"
click at [562, 144] on span "Added to 1 list" at bounding box center [556, 144] width 48 height 9
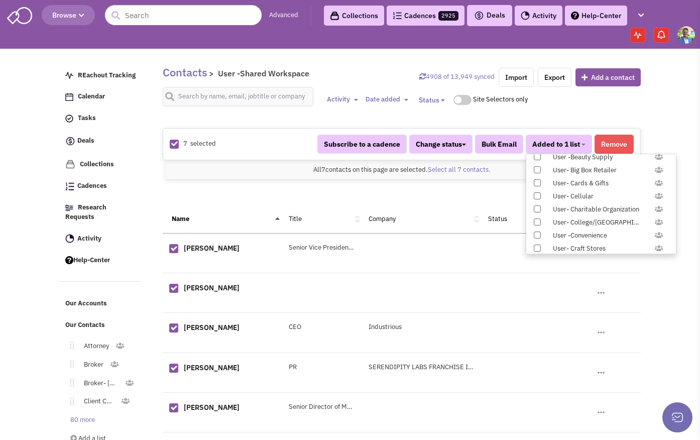
scroll to position [1035, 0]
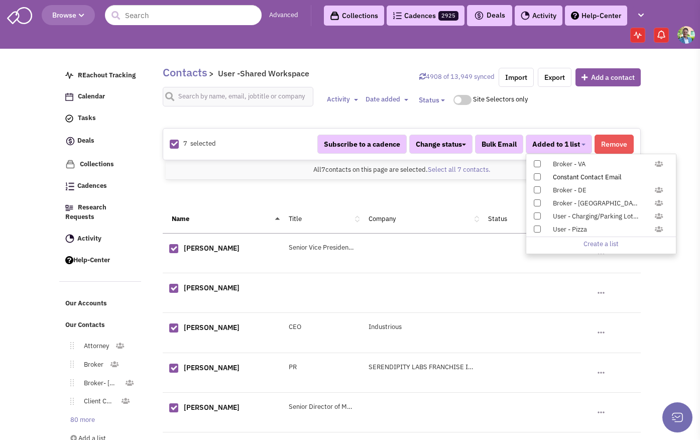
click at [544, 179] on label "Constant Contact Email" at bounding box center [601, 176] width 150 height 11
click at [536, 175] on input "Constant Contact Email" at bounding box center [536, 175] width 0 height 0
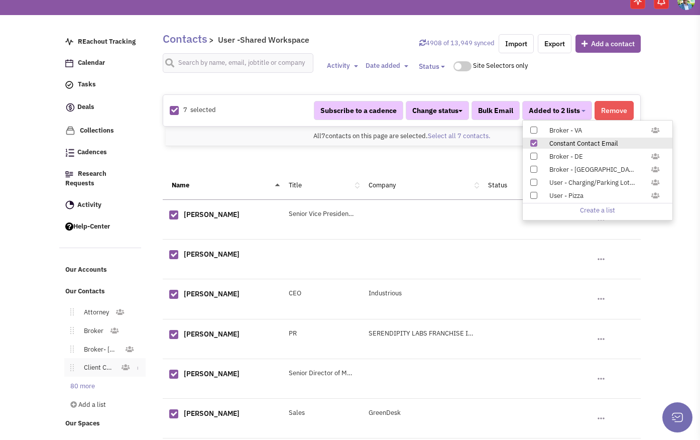
scroll to position [67, 0]
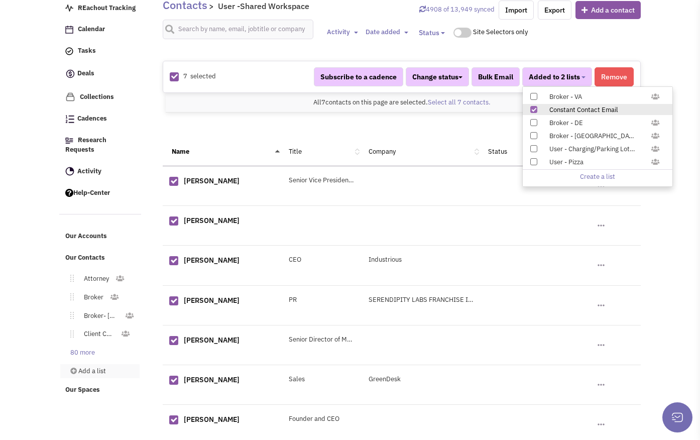
click at [71, 364] on link "Add a list" at bounding box center [99, 371] width 79 height 15
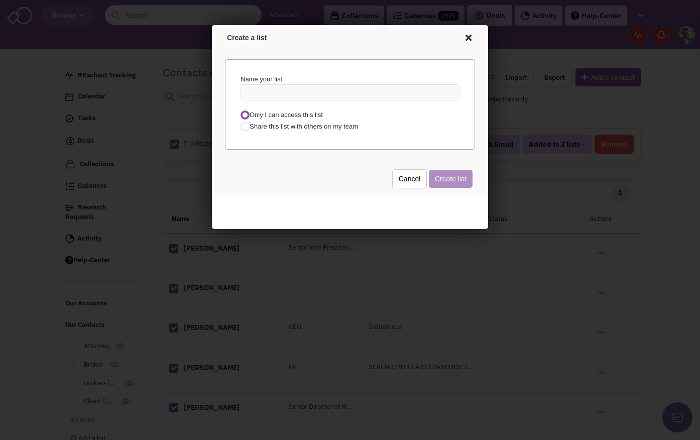
drag, startPoint x: 401, startPoint y: 181, endPoint x: 391, endPoint y: 191, distance: 14.2
click at [401, 181] on button "Cancel" at bounding box center [408, 177] width 35 height 19
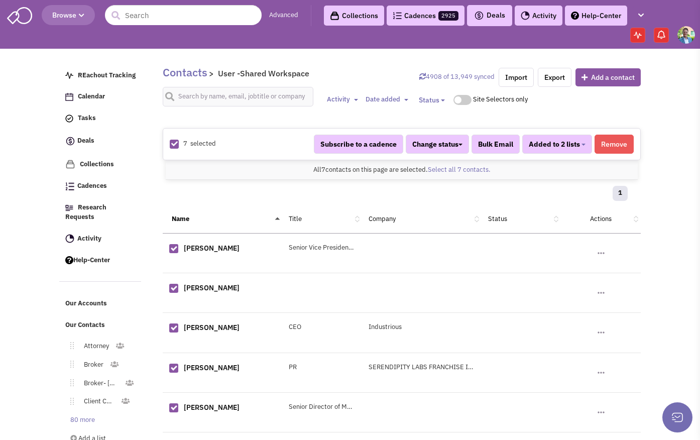
scroll to position [19, 0]
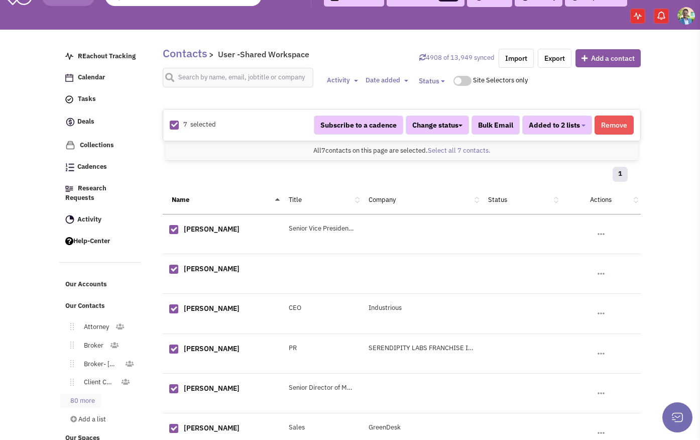
click at [87, 394] on link "80 more" at bounding box center [80, 401] width 41 height 15
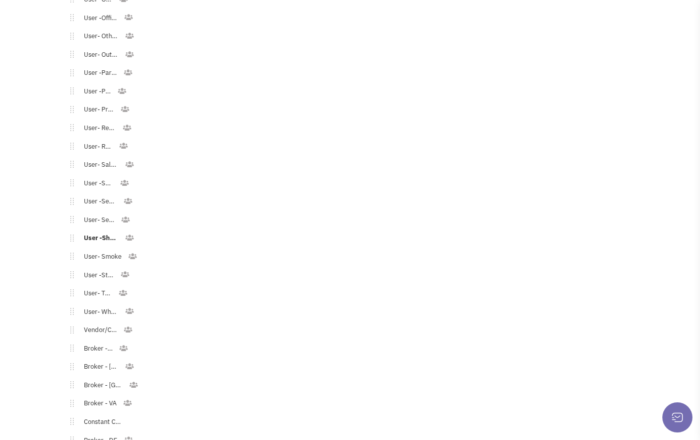
scroll to position [1440, 0]
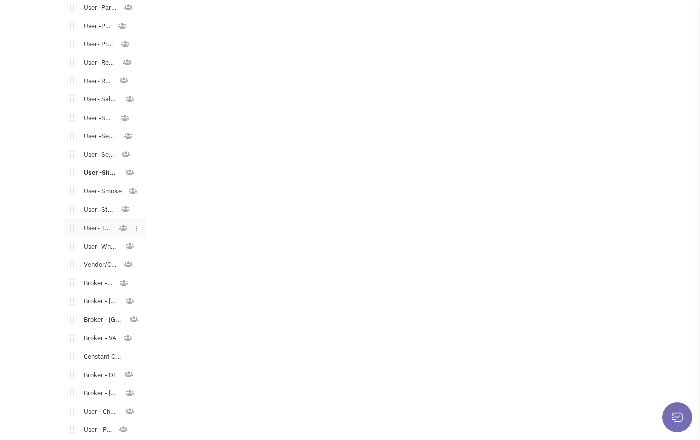
click at [101, 221] on link "User- Thrift" at bounding box center [96, 228] width 44 height 15
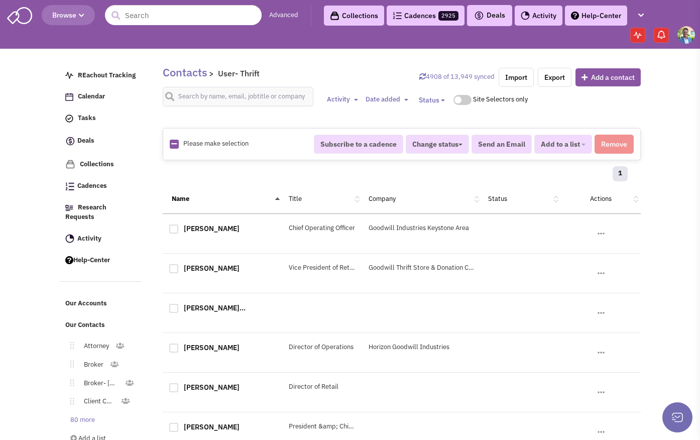
click at [174, 142] on icon at bounding box center [174, 144] width 6 height 7
checkbox input "true"
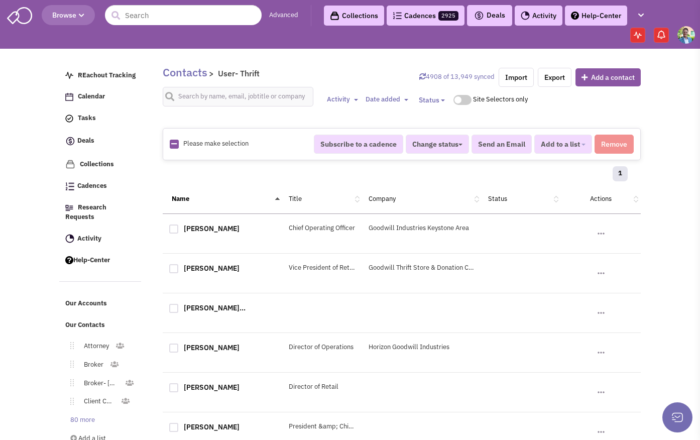
checkbox input "true"
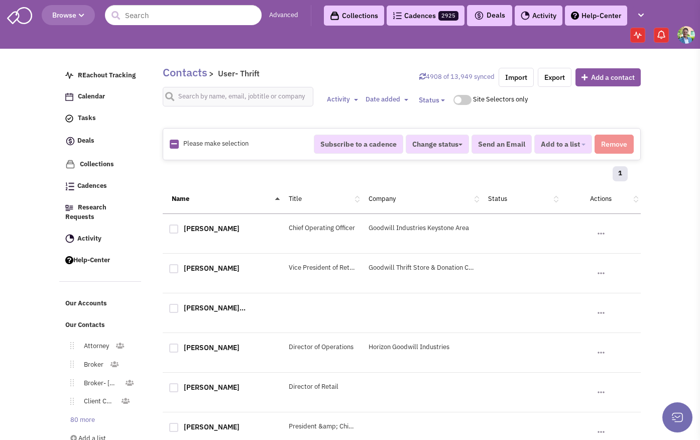
checkbox input "true"
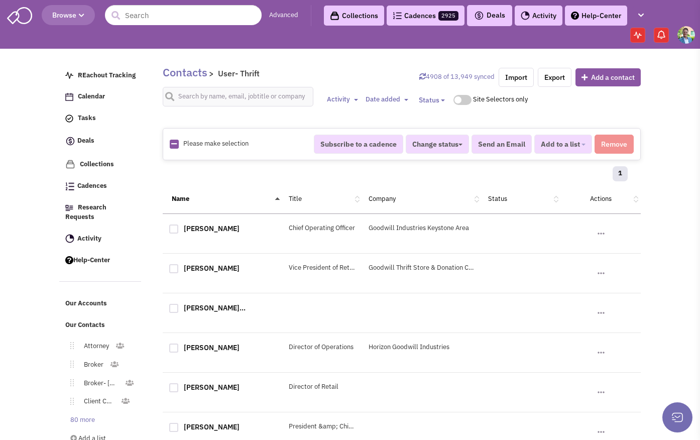
checkbox input "true"
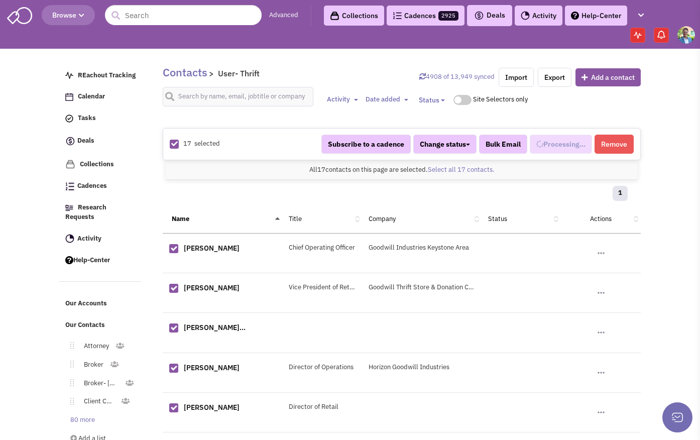
select select "729"
click at [544, 144] on span "Added to 1 list" at bounding box center [556, 144] width 48 height 9
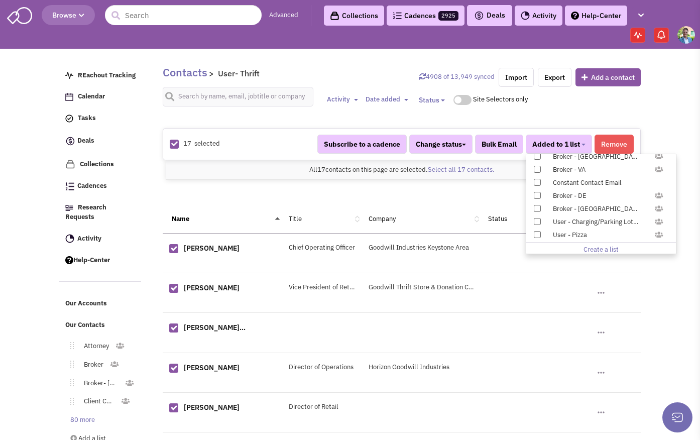
scroll to position [1035, 0]
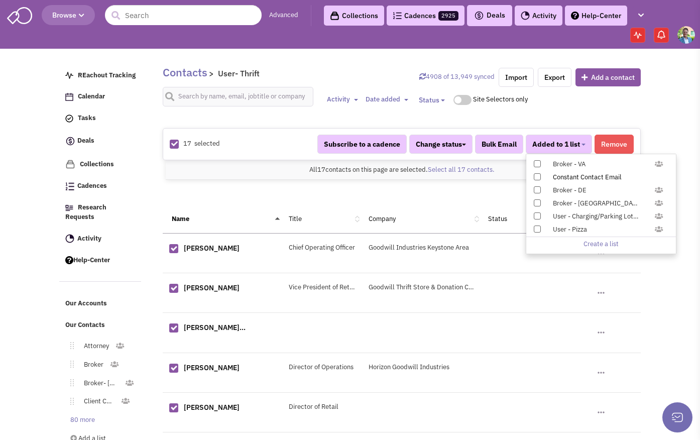
click at [537, 175] on span at bounding box center [537, 176] width 7 height 7
click at [536, 175] on input "Constant Contact Email" at bounding box center [536, 175] width 0 height 0
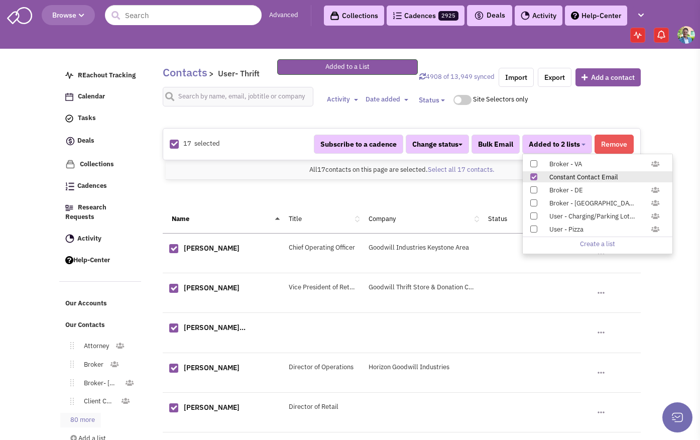
click at [87, 413] on link "80 more" at bounding box center [80, 420] width 41 height 15
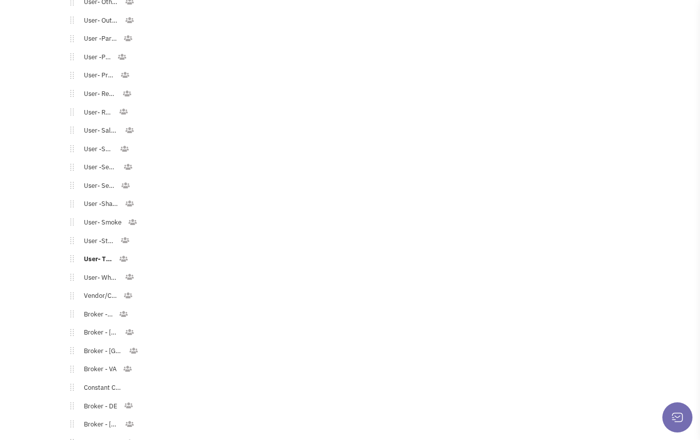
scroll to position [1488, 0]
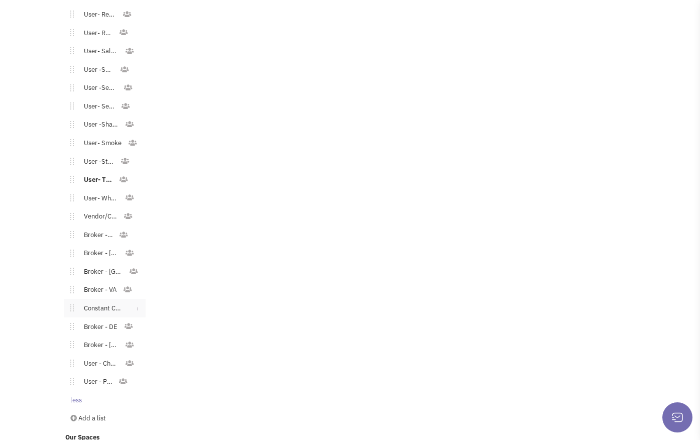
click at [100, 301] on link "Constant Contact Email" at bounding box center [101, 308] width 55 height 15
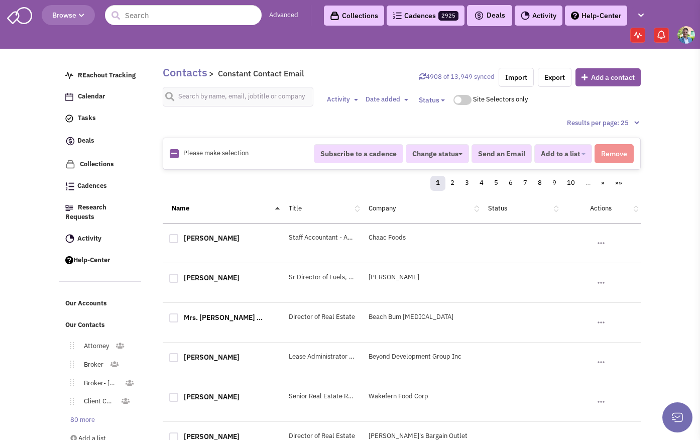
click at [172, 154] on icon at bounding box center [174, 153] width 6 height 7
checkbox input "true"
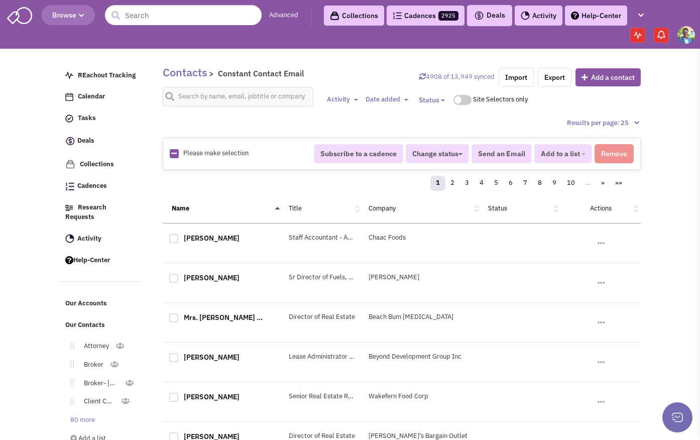
checkbox input "true"
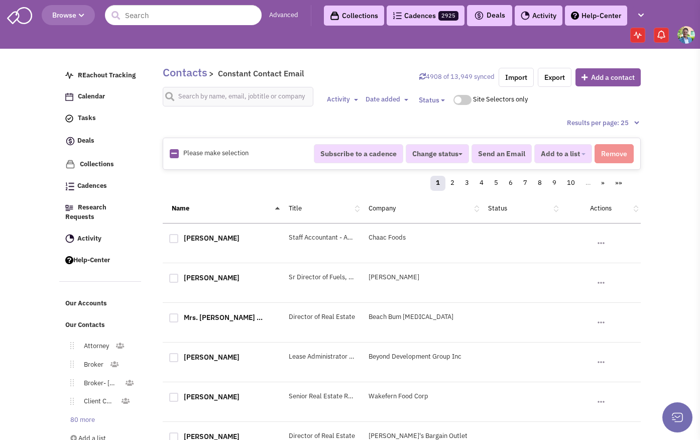
checkbox input "true"
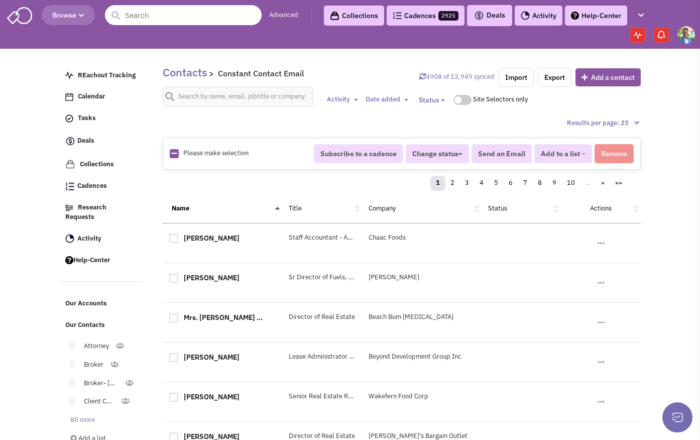
checkbox input "true"
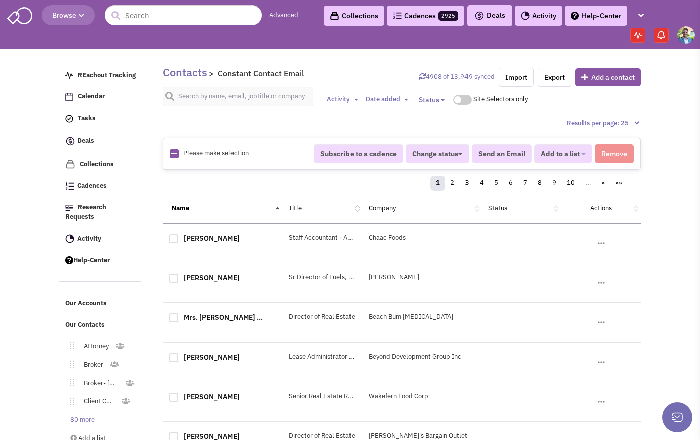
checkbox input "true"
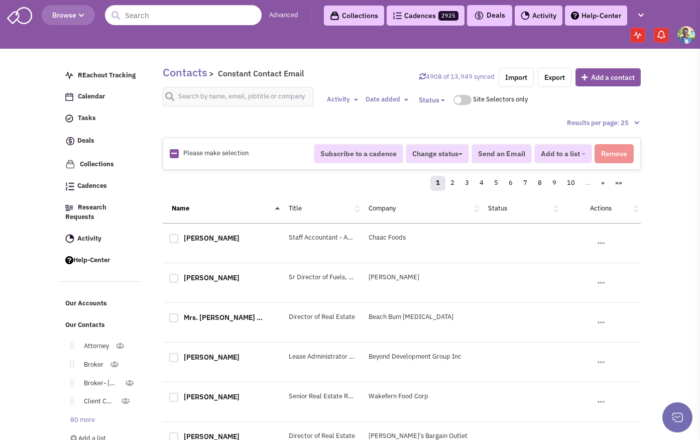
checkbox input "true"
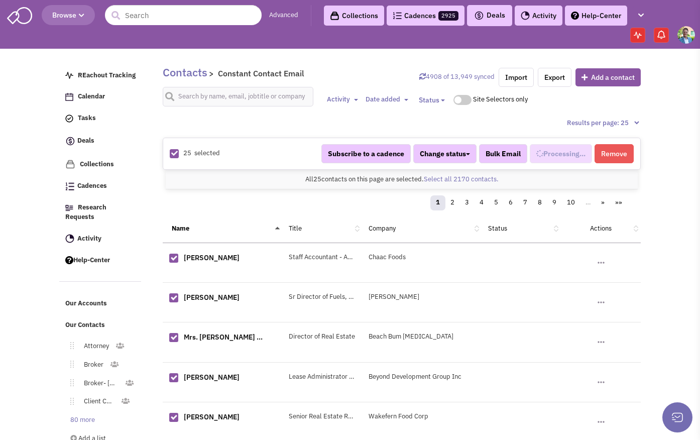
select select "744"
click at [478, 175] on link "Select all 2170 contacts." at bounding box center [461, 179] width 75 height 9
select select "744"
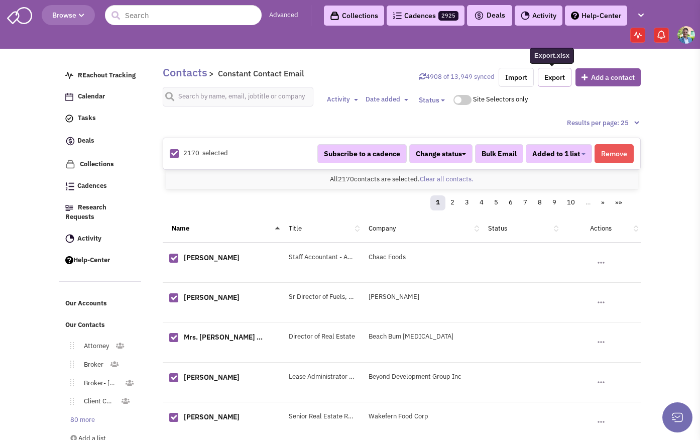
click at [552, 78] on link "Export" at bounding box center [555, 77] width 34 height 19
